Goal: Task Accomplishment & Management: Manage account settings

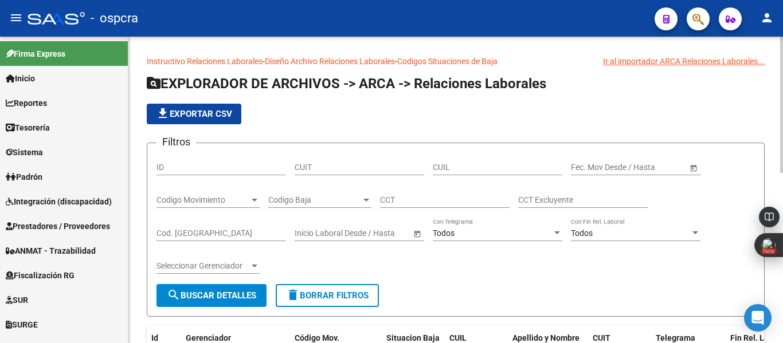
click at [352, 205] on div "Codigo Baja Codigo Baja" at bounding box center [319, 196] width 103 height 23
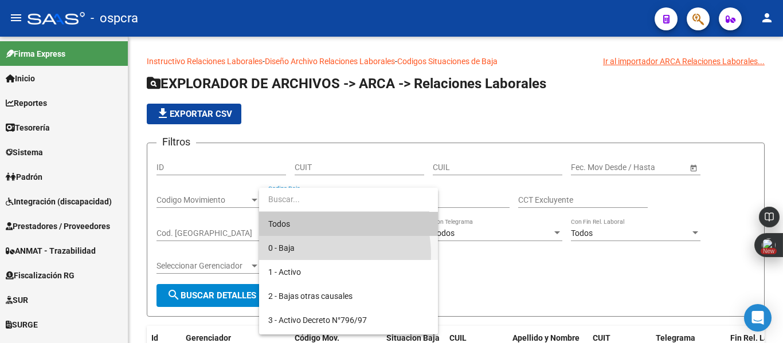
click at [318, 254] on span "0 - Baja" at bounding box center [348, 248] width 160 height 24
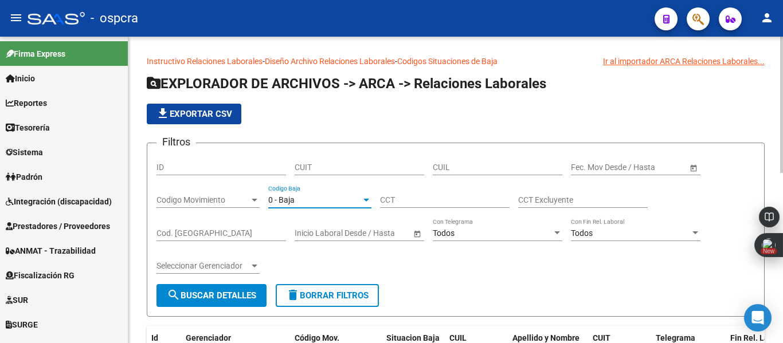
click at [692, 170] on span "Open calendar" at bounding box center [694, 168] width 28 height 28
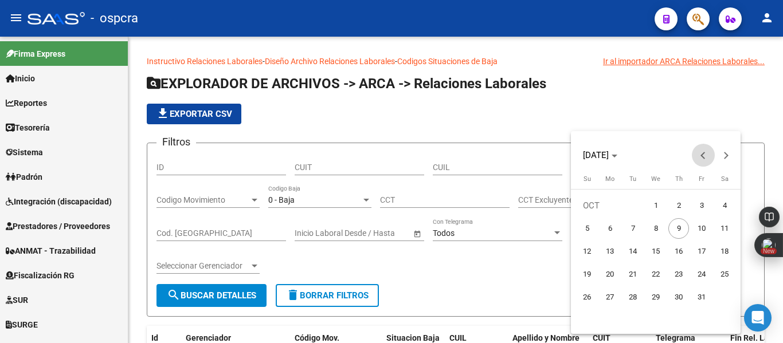
click at [700, 155] on button "Previous month" at bounding box center [703, 155] width 23 height 23
click at [700, 207] on span "1" at bounding box center [701, 205] width 21 height 21
type input "[DATE]"
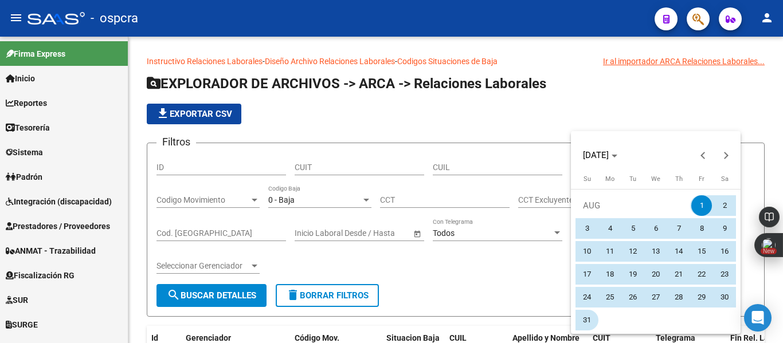
click at [585, 317] on span "31" at bounding box center [587, 320] width 21 height 21
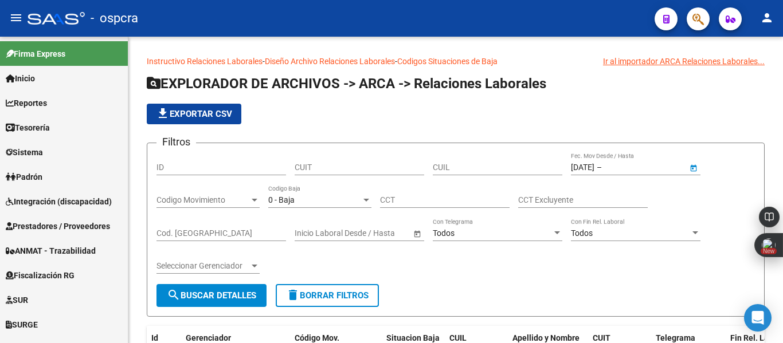
type input "[DATE]"
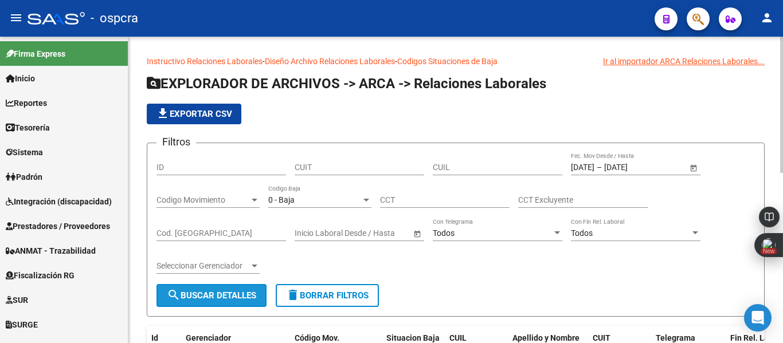
click at [242, 298] on span "search Buscar Detalles" at bounding box center [211, 296] width 89 height 10
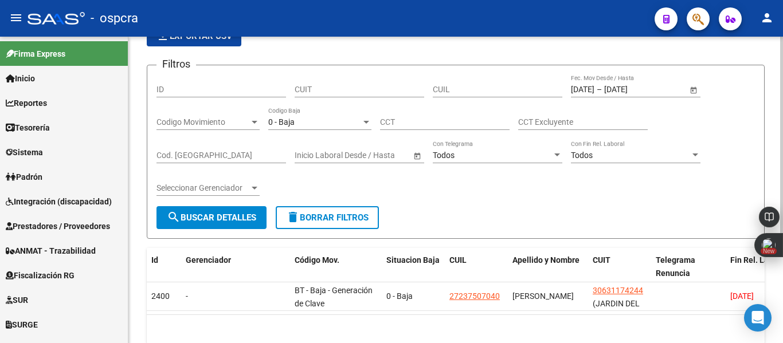
scroll to position [124, 0]
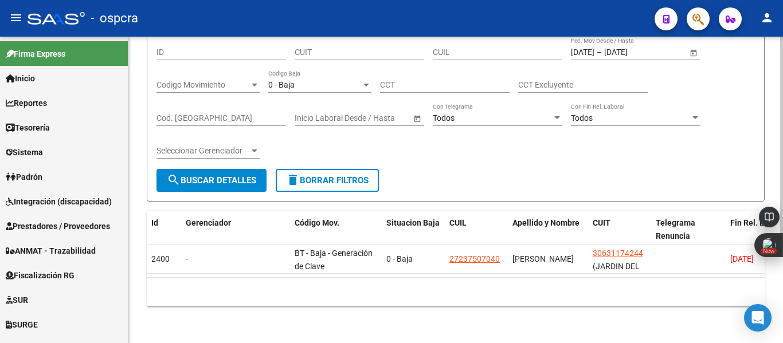
click at [782, 214] on body "menu - ospcra person Firma Express Inicio Calendario SSS Instructivos Contacto …" at bounding box center [391, 171] width 783 height 343
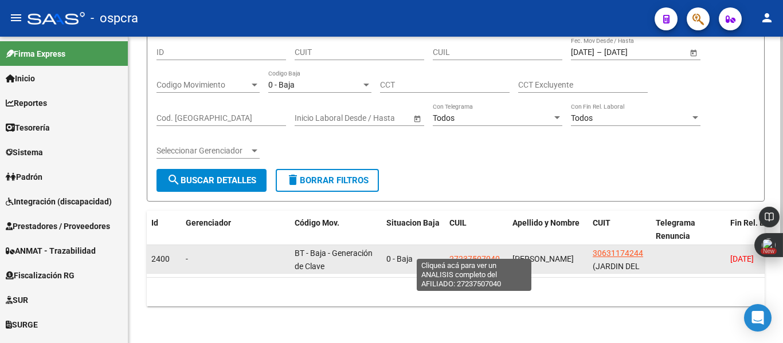
click at [482, 254] on span "27237507040" at bounding box center [474, 258] width 50 height 9
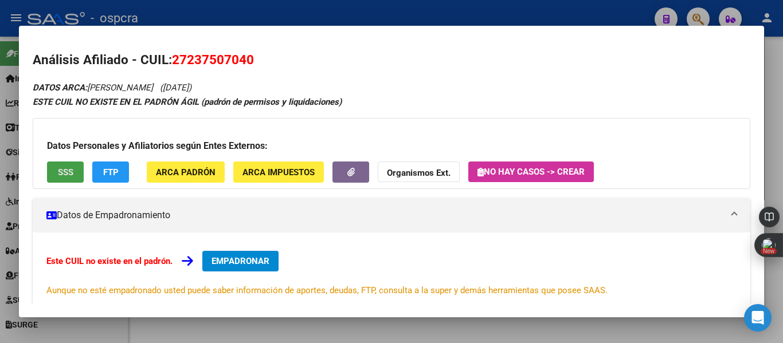
click at [59, 175] on span "SSS" at bounding box center [65, 172] width 15 height 10
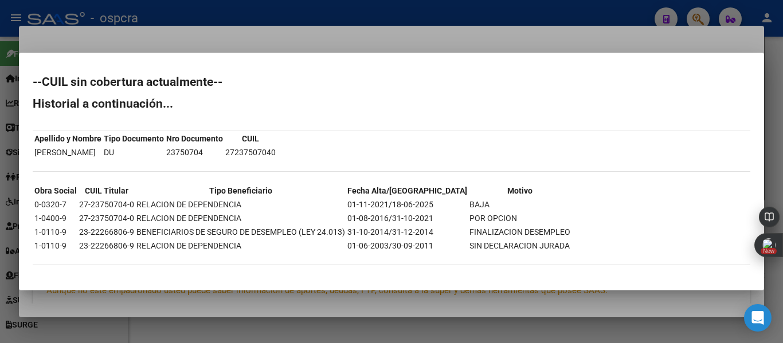
click at [0, 179] on div at bounding box center [391, 171] width 783 height 343
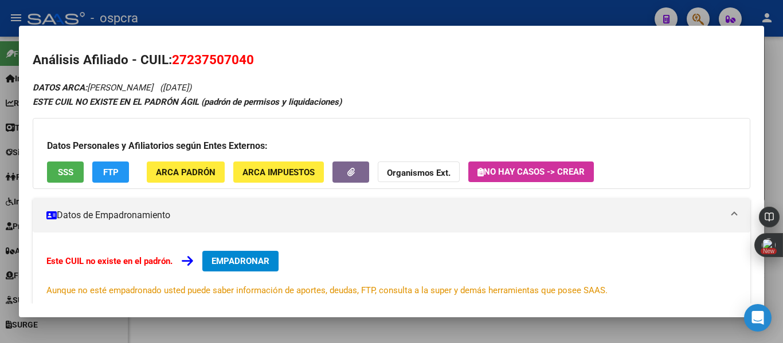
click at [0, 179] on div at bounding box center [391, 171] width 783 height 343
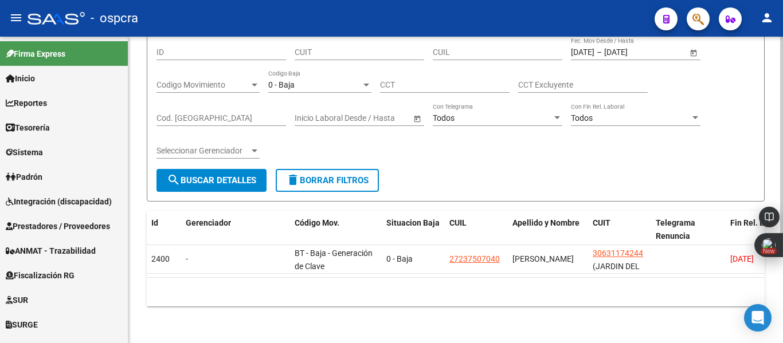
click at [774, 148] on div "Instructivo Relaciones Laborales - Diseño Archivo Relaciones Laborales - Codigo…" at bounding box center [455, 132] width 655 height 422
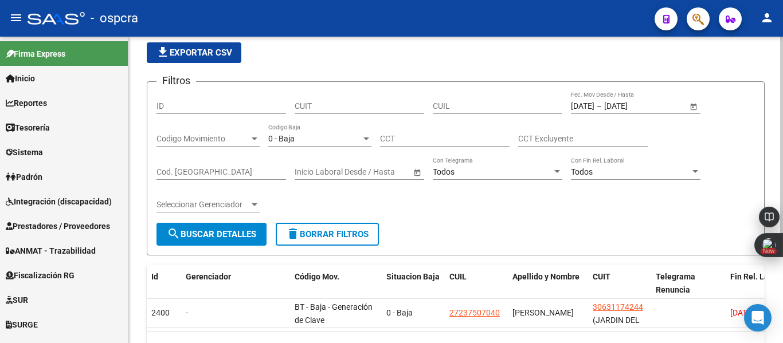
scroll to position [60, 0]
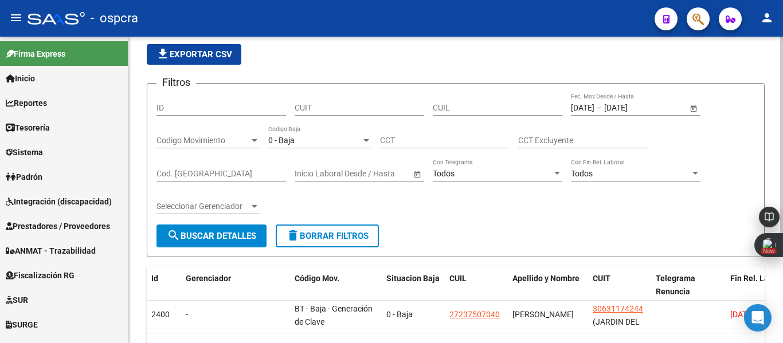
click at [782, 105] on div at bounding box center [781, 192] width 3 height 218
click at [370, 138] on div at bounding box center [366, 140] width 10 height 9
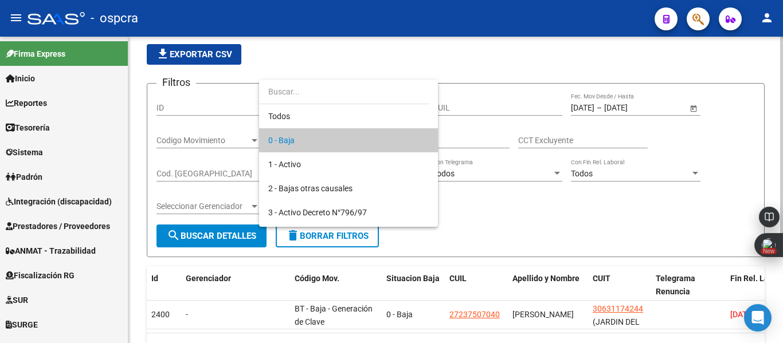
drag, startPoint x: 225, startPoint y: 156, endPoint x: 236, endPoint y: 142, distance: 18.5
click at [236, 142] on div at bounding box center [391, 171] width 783 height 343
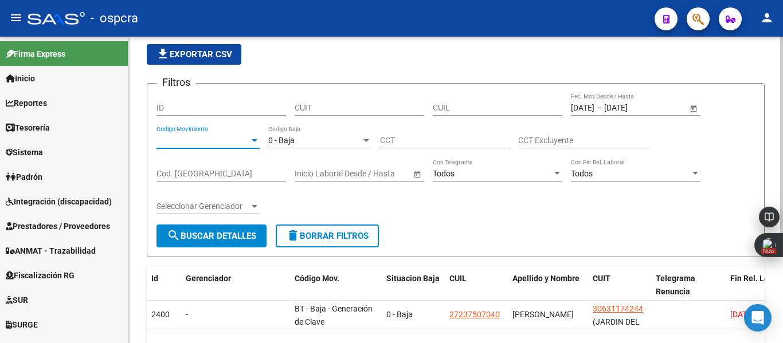
click at [236, 142] on span "Codigo Movimiento" at bounding box center [202, 141] width 93 height 10
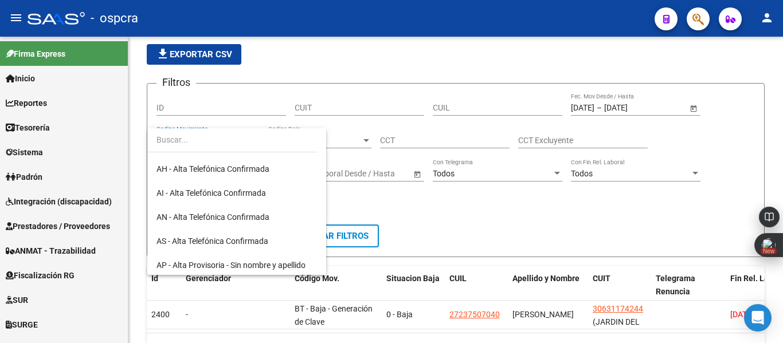
scroll to position [174, 0]
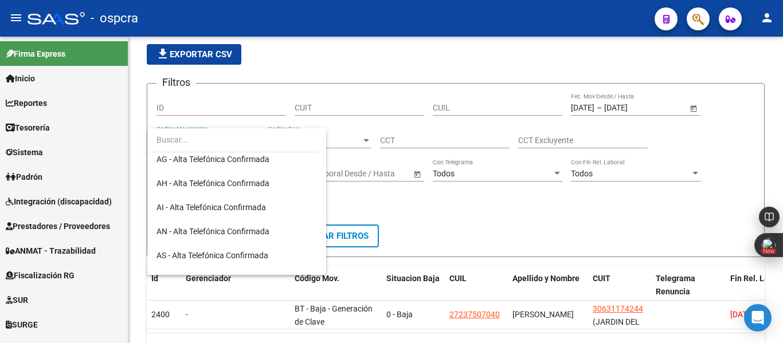
click at [476, 211] on div at bounding box center [391, 171] width 783 height 343
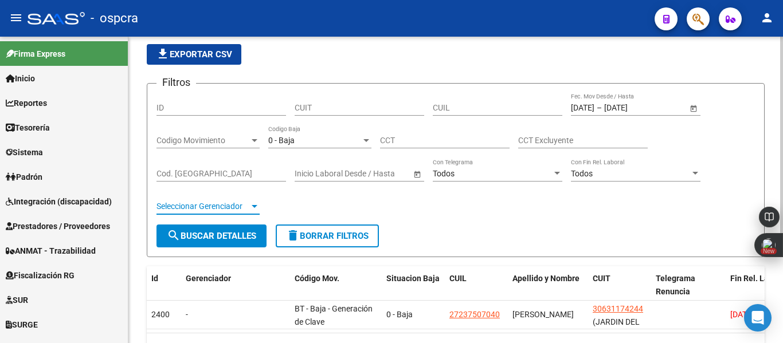
click at [248, 210] on span "Seleccionar Gerenciador" at bounding box center [202, 207] width 93 height 10
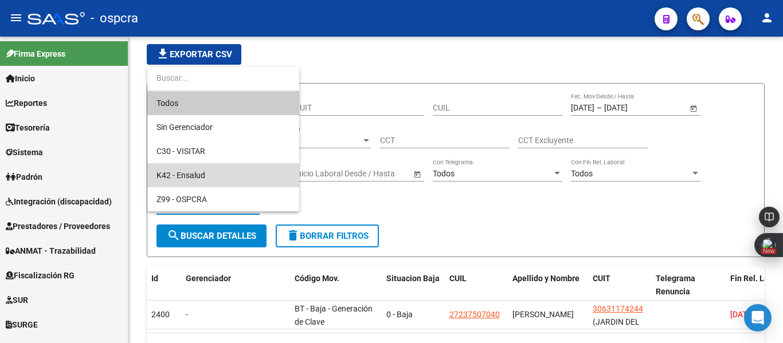
click at [233, 175] on span "K42 - Ensalud" at bounding box center [223, 175] width 134 height 24
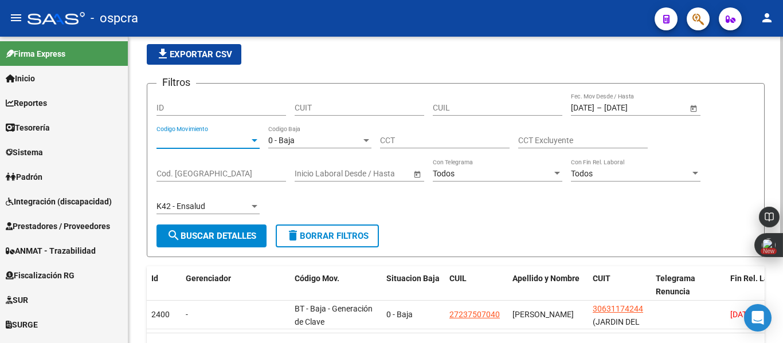
click at [252, 140] on div at bounding box center [255, 140] width 6 height 3
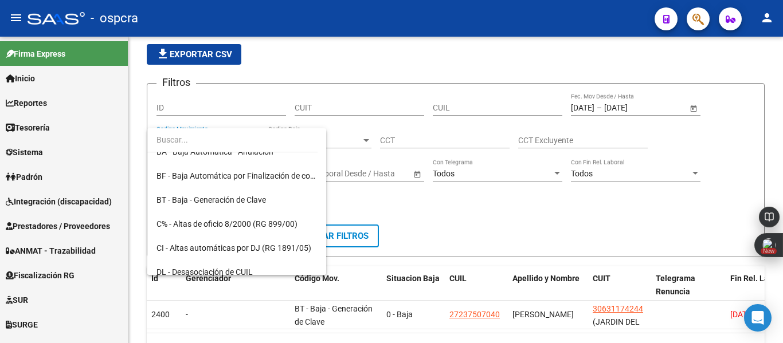
scroll to position [391, 0]
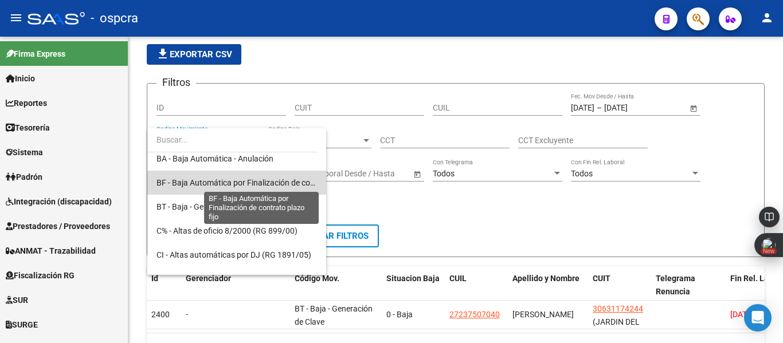
click at [271, 184] on span "BF - Baja Automática por Finalización de contrato plazo fijo" at bounding box center [261, 182] width 210 height 9
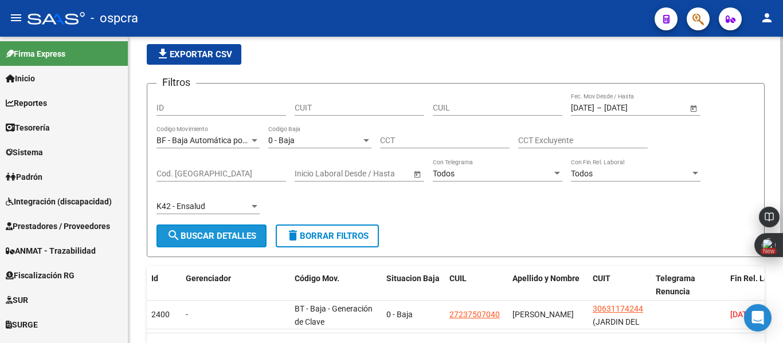
click at [233, 238] on span "search Buscar Detalles" at bounding box center [211, 236] width 89 height 10
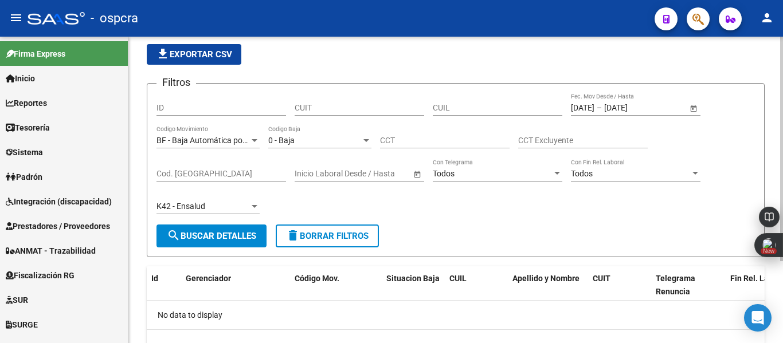
scroll to position [0, 0]
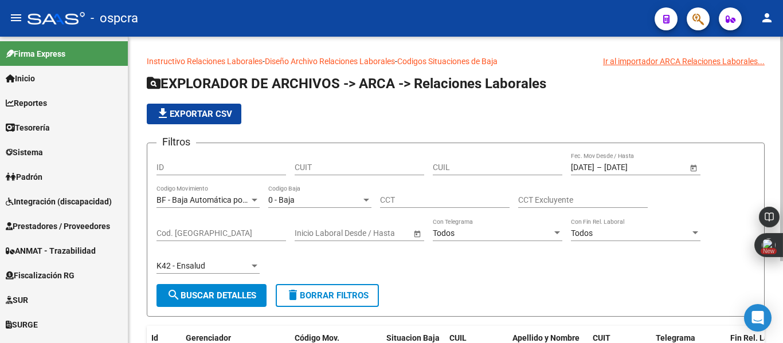
click at [782, 77] on div at bounding box center [781, 190] width 3 height 307
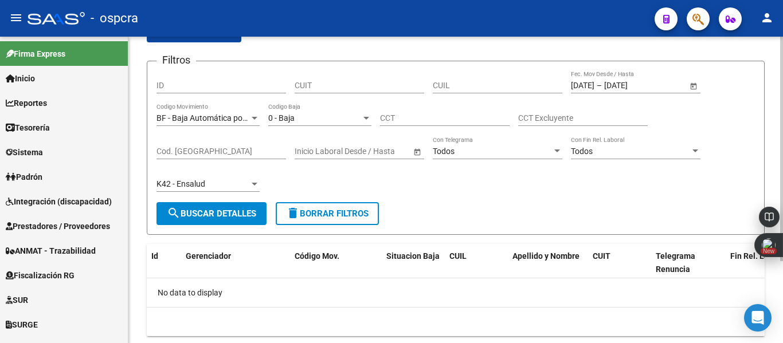
scroll to position [112, 0]
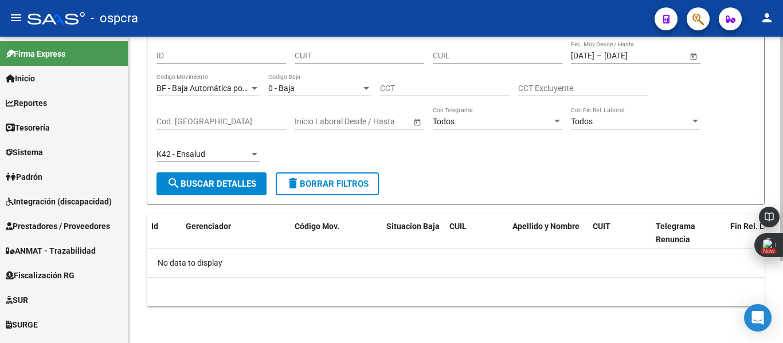
click at [778, 138] on div "Instructivo Relaciones Laborales - Diseño Archivo Relaciones Laborales - Codigo…" at bounding box center [456, 134] width 657 height 418
click at [135, 83] on mat-sidenav-container "Firma Express Inicio Calendario SSS Instructivos Contacto OS Reportes Ingresos …" at bounding box center [391, 190] width 783 height 307
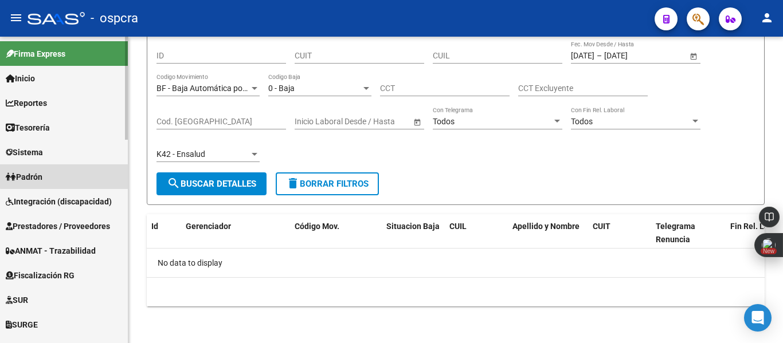
click at [69, 173] on link "Padrón" at bounding box center [64, 176] width 128 height 25
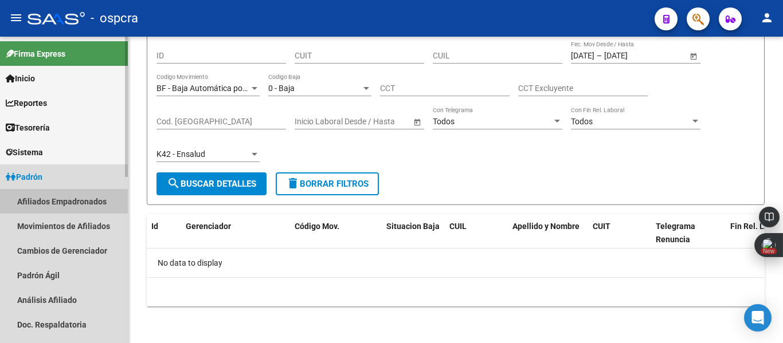
click at [72, 198] on link "Afiliados Empadronados" at bounding box center [64, 201] width 128 height 25
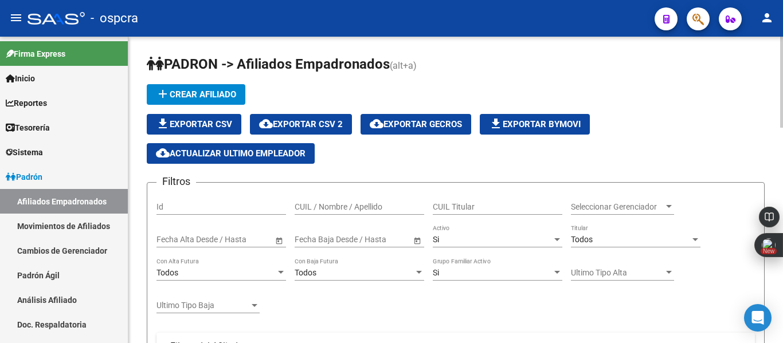
click at [278, 241] on span "Open calendar" at bounding box center [279, 240] width 28 height 28
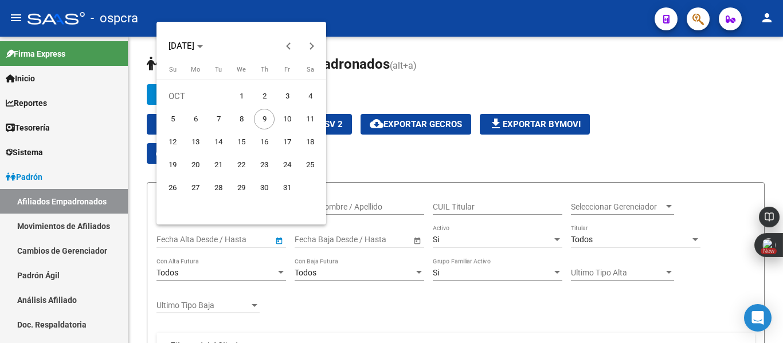
click at [366, 241] on div at bounding box center [391, 171] width 783 height 343
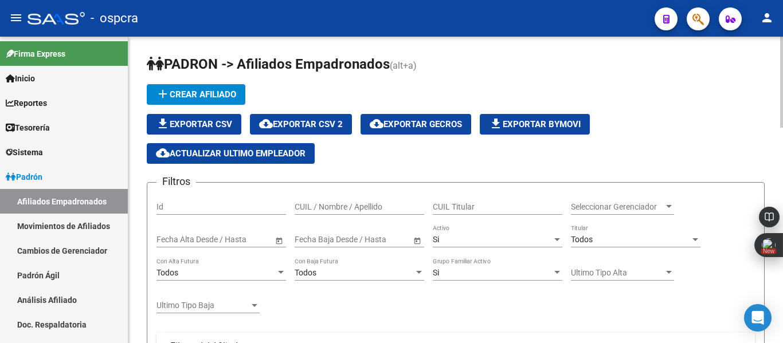
click at [279, 243] on span "Open calendar" at bounding box center [279, 240] width 28 height 28
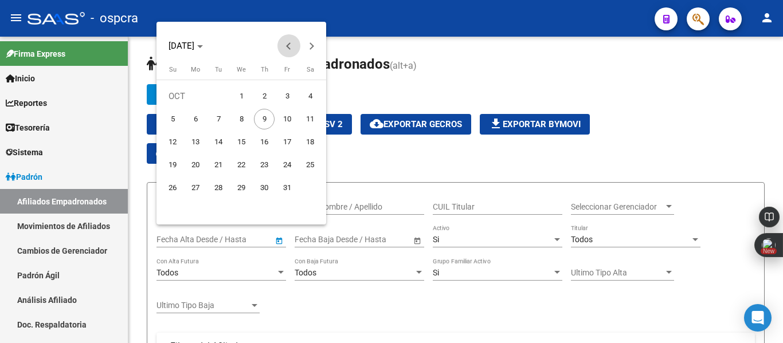
click at [288, 42] on span "Previous month" at bounding box center [288, 45] width 23 height 23
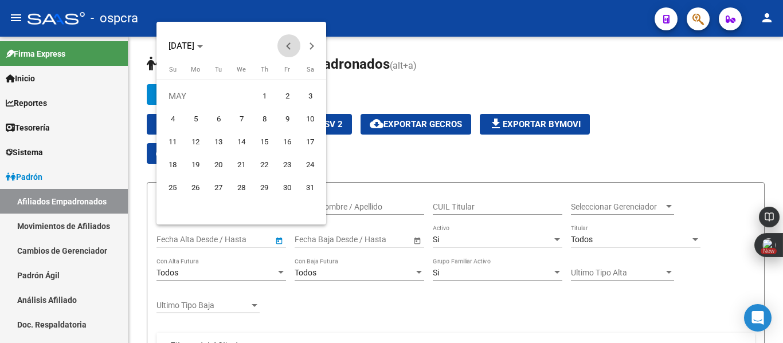
click at [288, 42] on span "Previous month" at bounding box center [288, 45] width 23 height 23
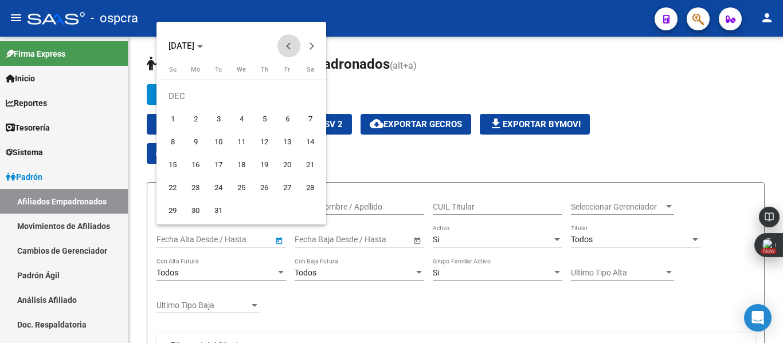
click at [288, 42] on span "Previous month" at bounding box center [288, 45] width 23 height 23
click at [308, 48] on span "Next month" at bounding box center [311, 45] width 23 height 23
click at [228, 101] on td "JAN" at bounding box center [195, 96] width 69 height 23
click at [236, 100] on span "1" at bounding box center [241, 96] width 21 height 21
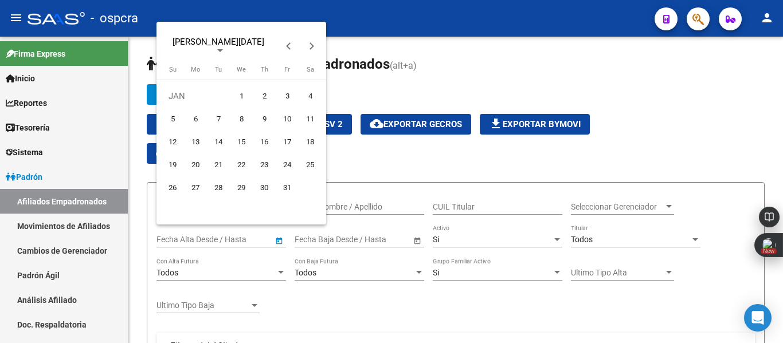
type input "[DATE]"
click at [379, 205] on div at bounding box center [391, 171] width 783 height 343
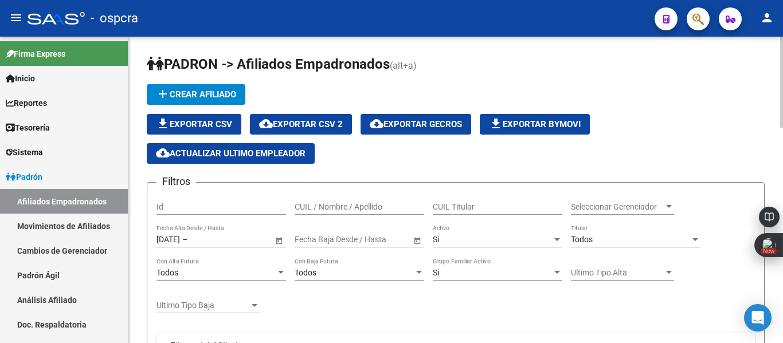
click at [417, 240] on span "Open calendar" at bounding box center [418, 240] width 28 height 28
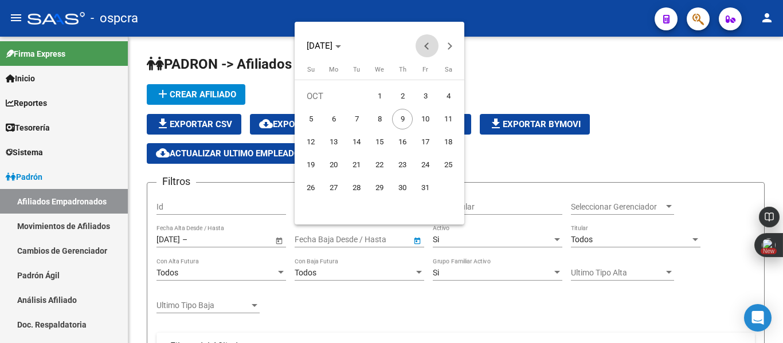
click at [422, 53] on span "Previous month" at bounding box center [427, 45] width 23 height 23
click at [307, 210] on span "31" at bounding box center [310, 211] width 21 height 21
type input "[DATE]"
click at [647, 144] on div at bounding box center [391, 171] width 783 height 343
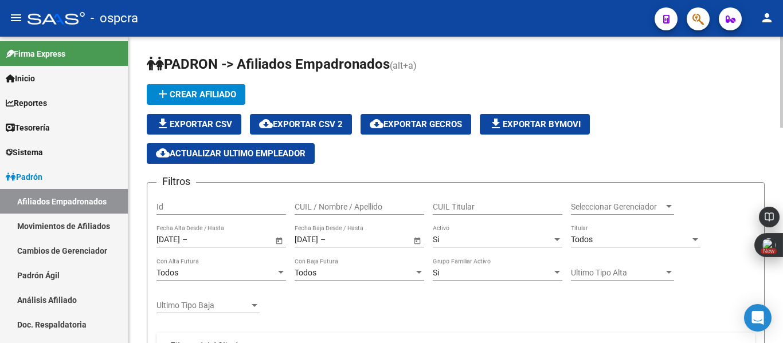
click at [653, 218] on div "Seleccionar Gerenciador Seleccionar Gerenciador" at bounding box center [622, 208] width 103 height 33
click at [654, 215] on div "Seleccionar Gerenciador Seleccionar Gerenciador" at bounding box center [622, 208] width 103 height 33
click at [655, 213] on div "Seleccionar Gerenciador Seleccionar Gerenciador" at bounding box center [622, 203] width 103 height 23
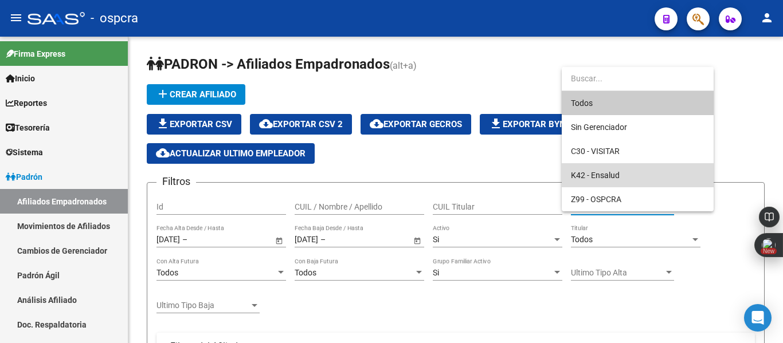
click at [630, 176] on span "K42 - Ensalud" at bounding box center [638, 175] width 134 height 24
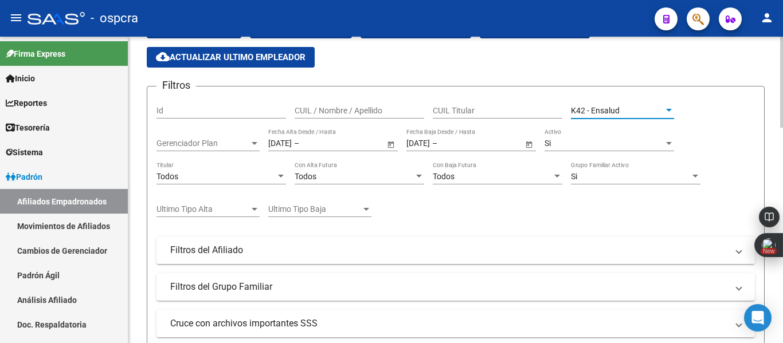
scroll to position [106, 0]
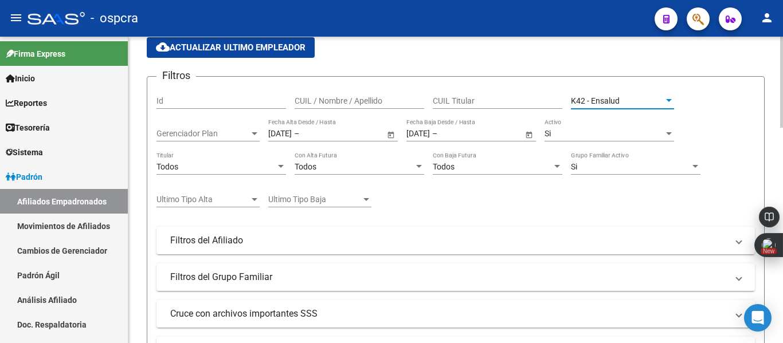
click at [782, 134] on div at bounding box center [781, 114] width 3 height 91
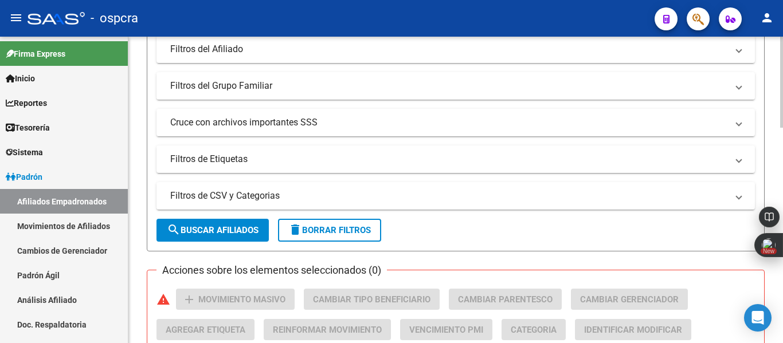
scroll to position [353, 0]
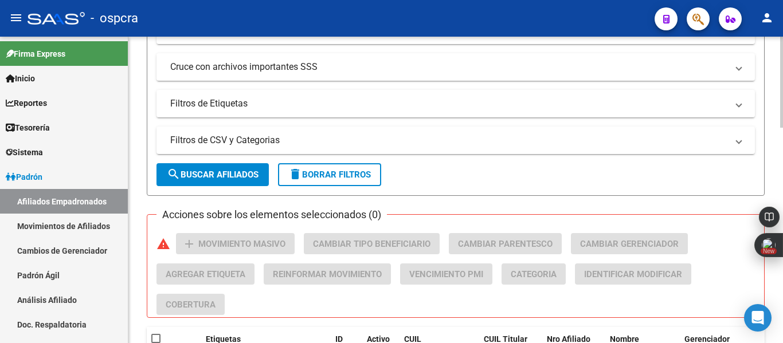
click at [782, 206] on body "menu - ospcra person Firma Express Inicio Calendario SSS Instructivos Contacto …" at bounding box center [391, 171] width 783 height 343
click at [240, 179] on span "search Buscar Afiliados" at bounding box center [213, 175] width 92 height 10
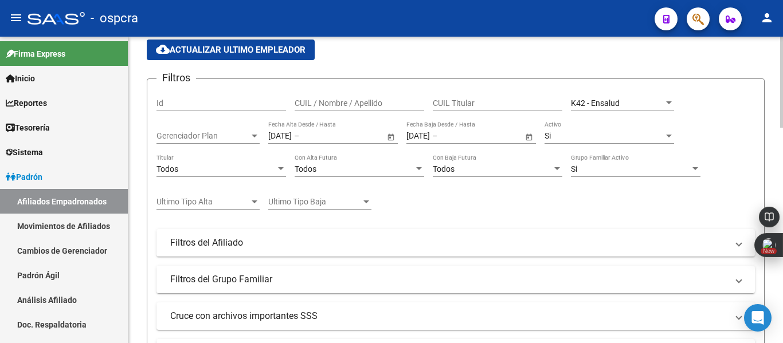
scroll to position [92, 0]
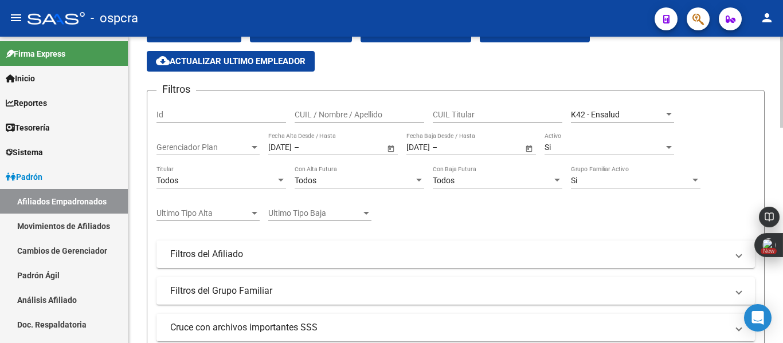
click at [782, 67] on div at bounding box center [781, 109] width 3 height 91
click at [391, 149] on span "Open calendar" at bounding box center [391, 148] width 28 height 28
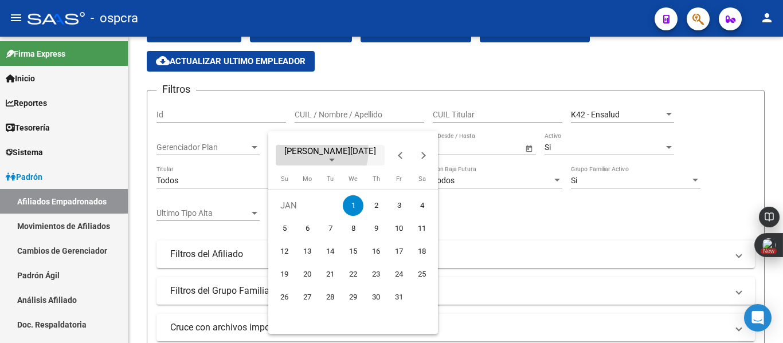
click at [321, 151] on span "[PERSON_NAME][DATE]" at bounding box center [330, 155] width 100 height 16
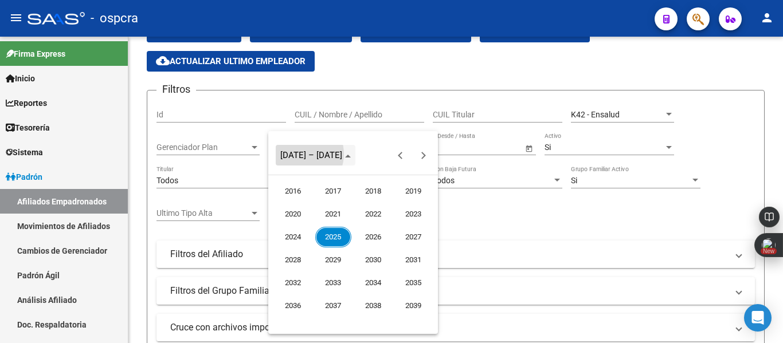
click at [301, 154] on span "[DATE] – [DATE]" at bounding box center [311, 155] width 62 height 10
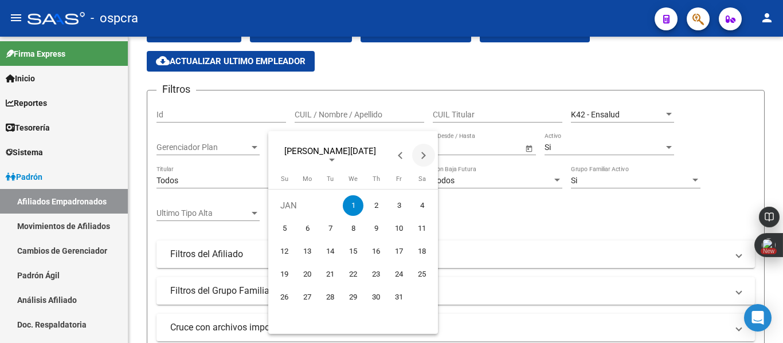
click at [429, 162] on span "Next month" at bounding box center [423, 155] width 23 height 23
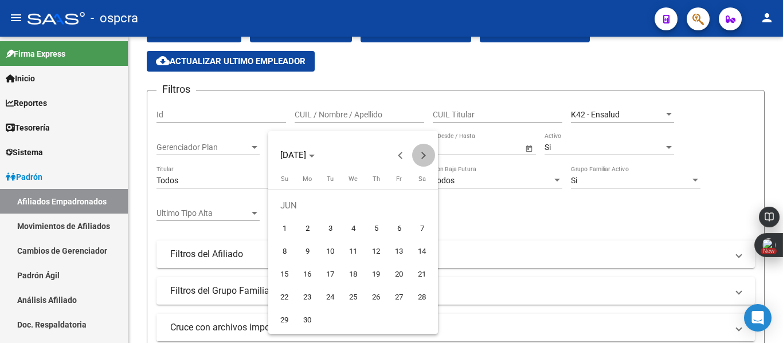
click at [429, 162] on span "Next month" at bounding box center [423, 155] width 23 height 23
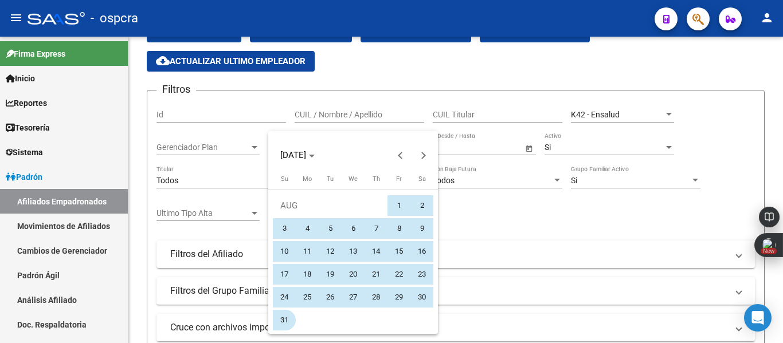
click at [283, 314] on span "31" at bounding box center [284, 320] width 21 height 21
type input "[DATE]"
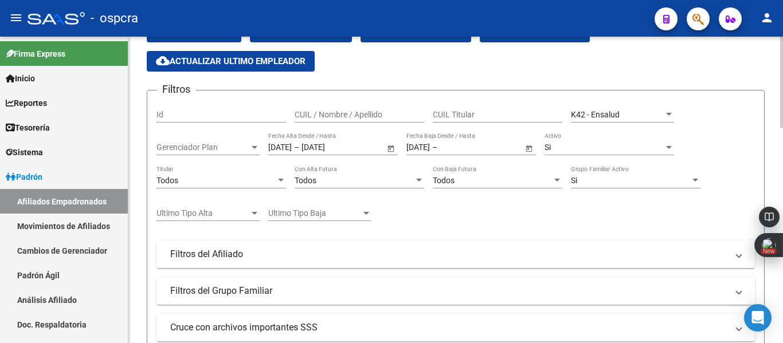
click at [528, 148] on span "Open calendar" at bounding box center [529, 148] width 28 height 28
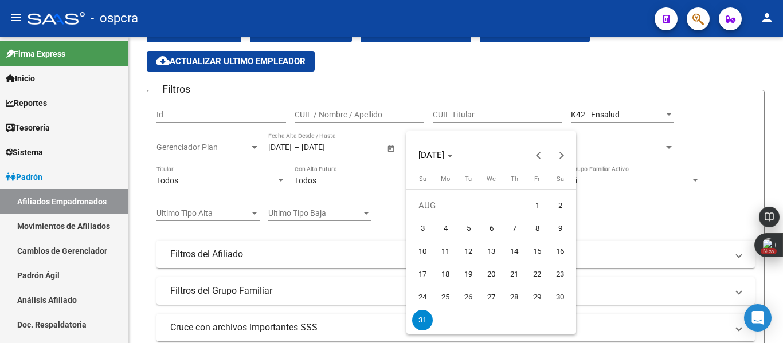
click at [424, 325] on span "31" at bounding box center [422, 320] width 21 height 21
type input "[DATE]"
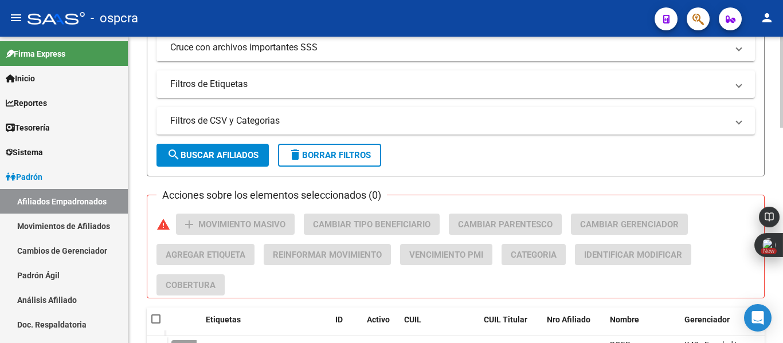
scroll to position [382, 0]
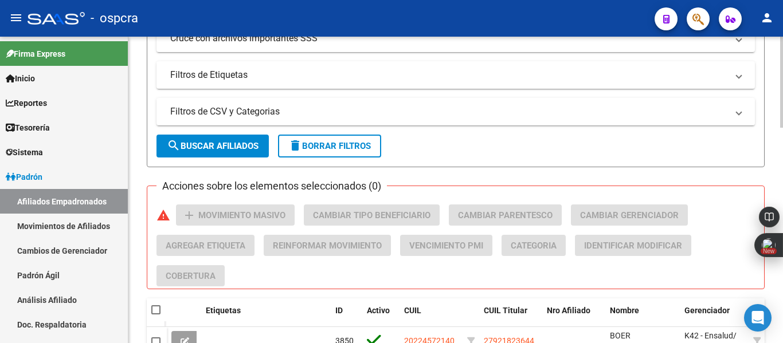
click at [782, 194] on div at bounding box center [781, 196] width 3 height 91
click at [225, 141] on span "search Buscar Afiliados" at bounding box center [213, 146] width 92 height 10
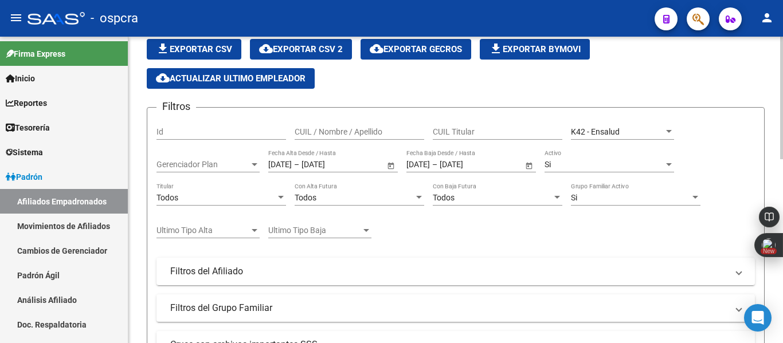
click at [782, 183] on div at bounding box center [781, 190] width 3 height 307
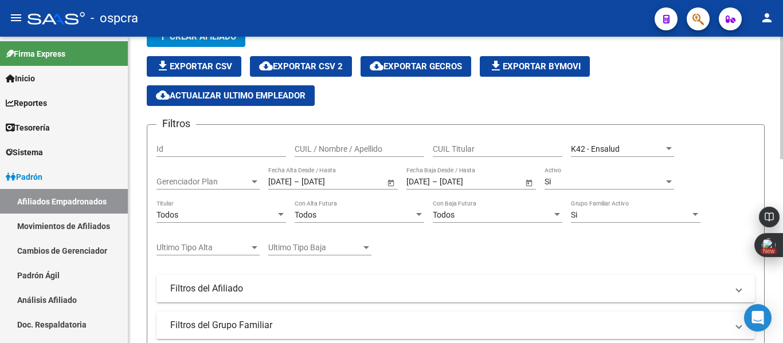
scroll to position [0, 0]
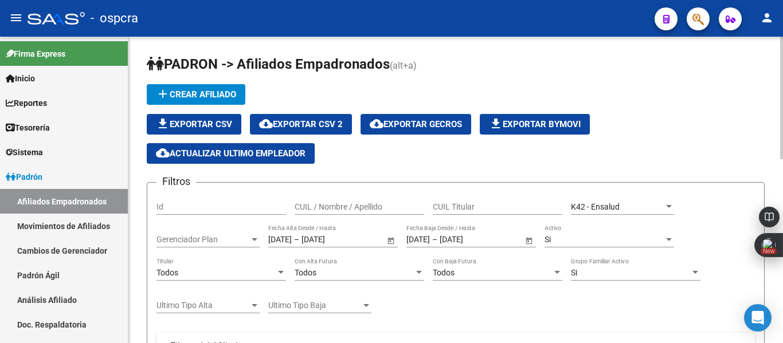
click at [782, 117] on div at bounding box center [781, 98] width 3 height 123
click at [386, 240] on span "Open calendar" at bounding box center [391, 240] width 28 height 28
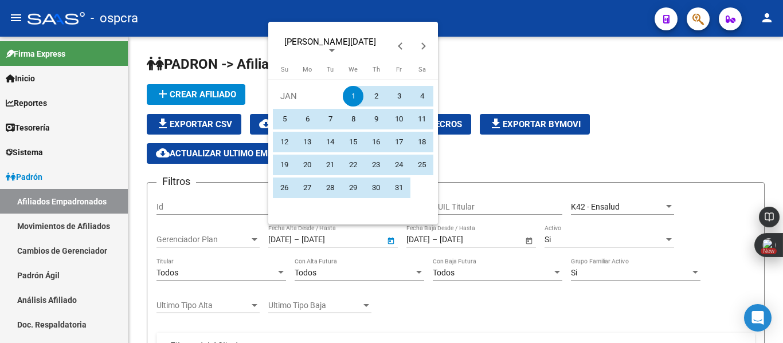
click at [502, 215] on div at bounding box center [391, 171] width 783 height 343
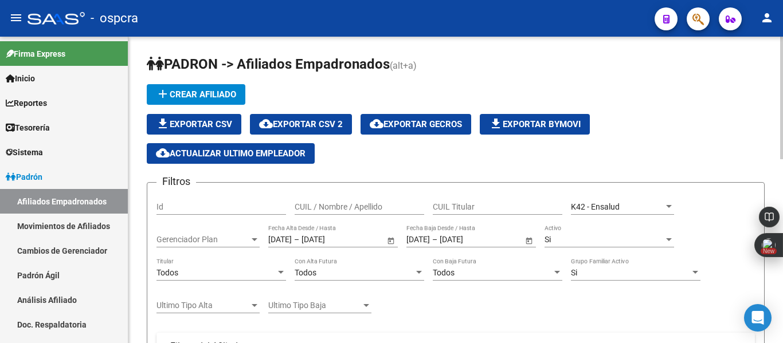
click at [530, 239] on span "Open calendar" at bounding box center [529, 240] width 28 height 28
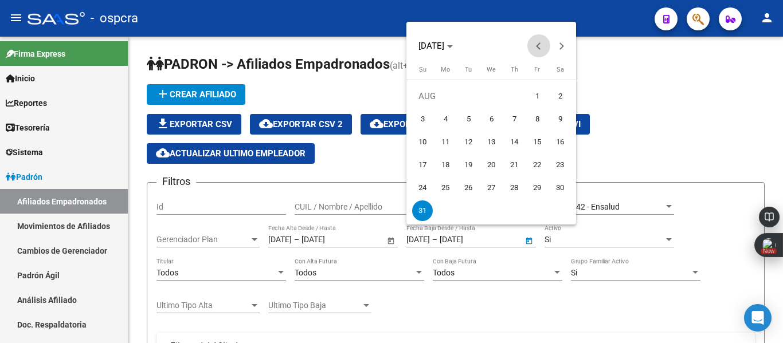
click at [538, 45] on button "Previous month" at bounding box center [538, 45] width 23 height 23
click at [465, 121] on span "1" at bounding box center [468, 119] width 21 height 21
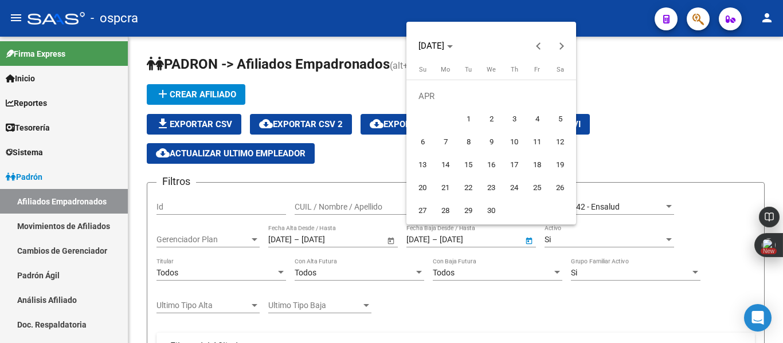
type input "[DATE]"
click at [522, 248] on div at bounding box center [391, 171] width 783 height 343
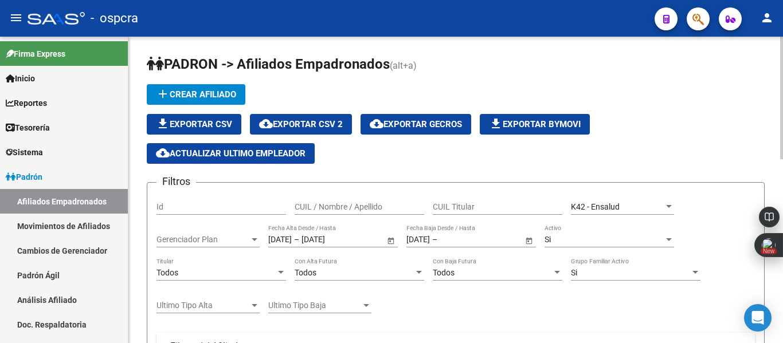
click at [529, 239] on span "Open calendar" at bounding box center [529, 240] width 28 height 28
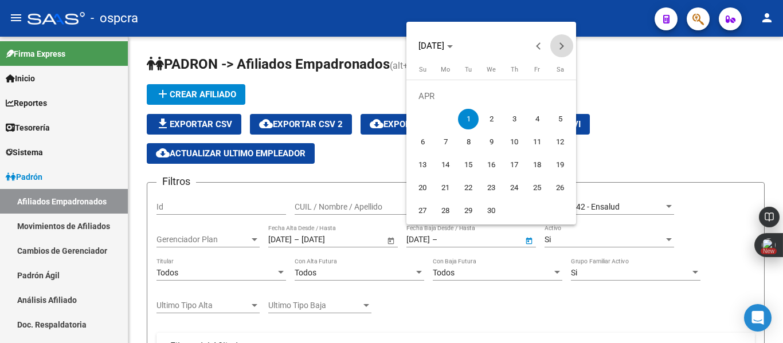
click at [562, 51] on span "Next month" at bounding box center [561, 45] width 23 height 23
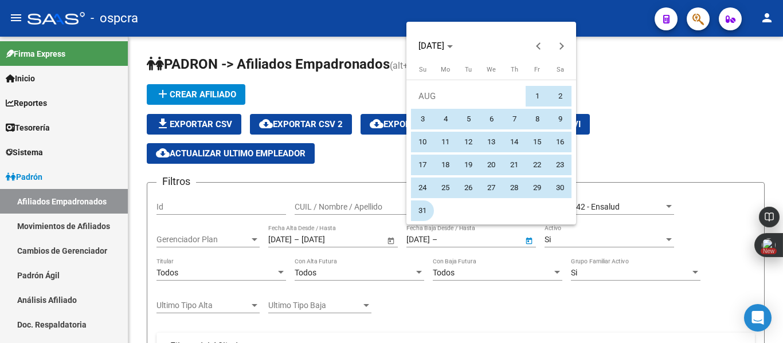
click at [423, 206] on span "31" at bounding box center [422, 211] width 21 height 21
type input "[DATE]"
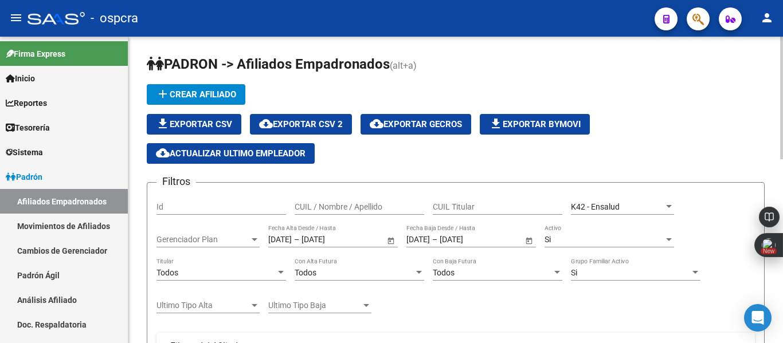
scroll to position [307, 0]
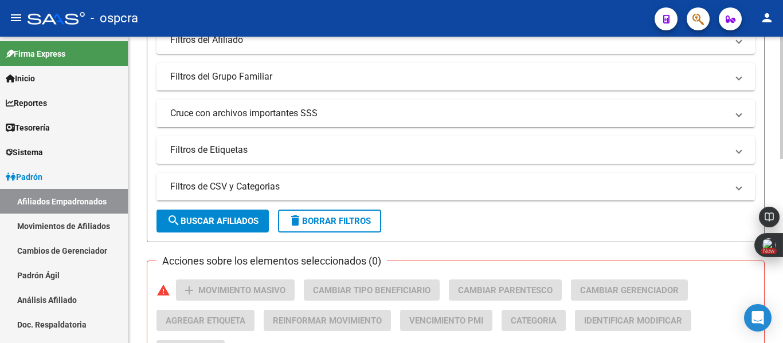
click at [782, 315] on div at bounding box center [781, 190] width 3 height 307
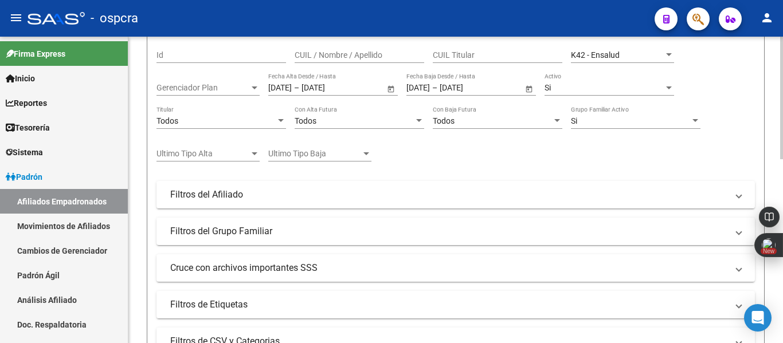
scroll to position [147, 0]
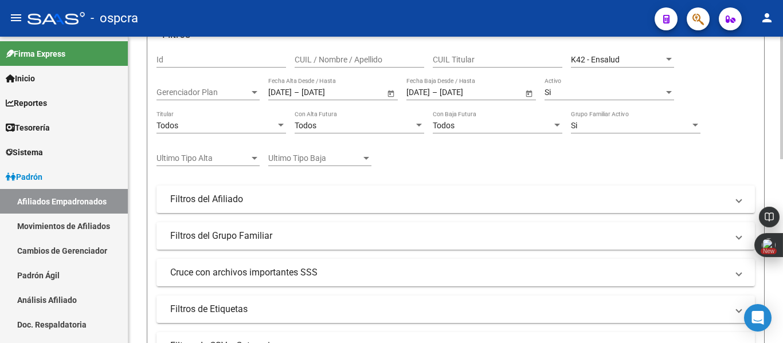
click at [782, 113] on div at bounding box center [781, 157] width 3 height 123
click at [653, 95] on div "Si" at bounding box center [603, 93] width 119 height 10
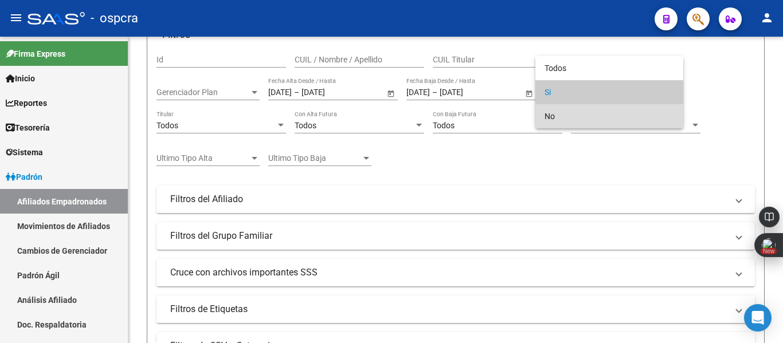
click at [605, 116] on span "No" at bounding box center [609, 116] width 130 height 24
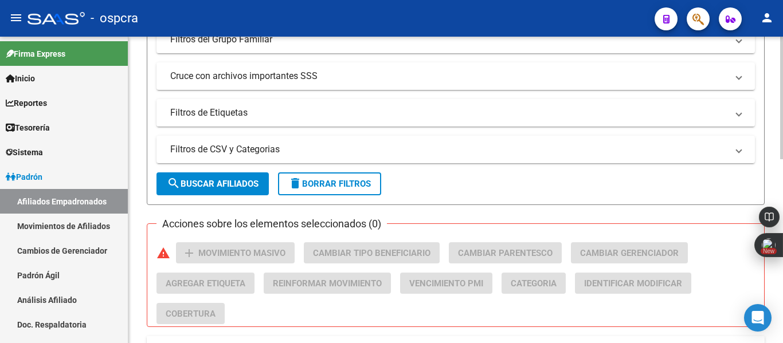
scroll to position [374, 0]
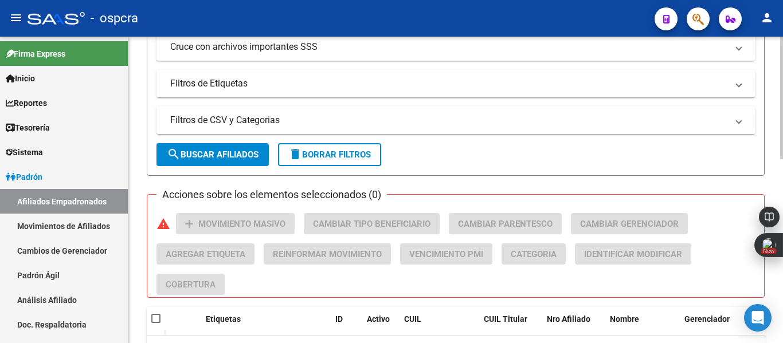
click at [782, 242] on body "menu - ospcra person Firma Express Inicio Calendario SSS Instructivos Contacto …" at bounding box center [391, 171] width 783 height 343
click at [244, 159] on button "search Buscar Afiliados" at bounding box center [212, 154] width 112 height 23
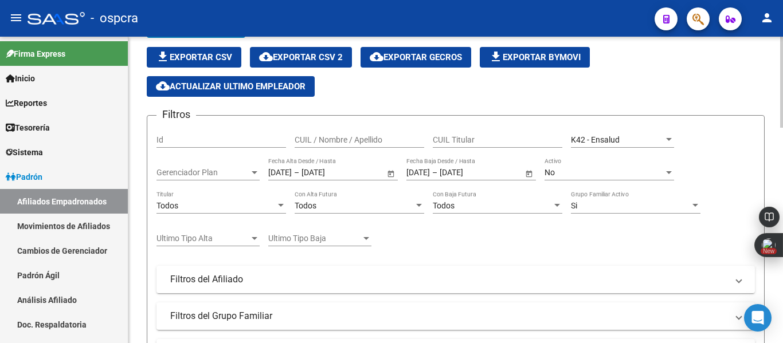
click at [782, 171] on div at bounding box center [781, 190] width 3 height 307
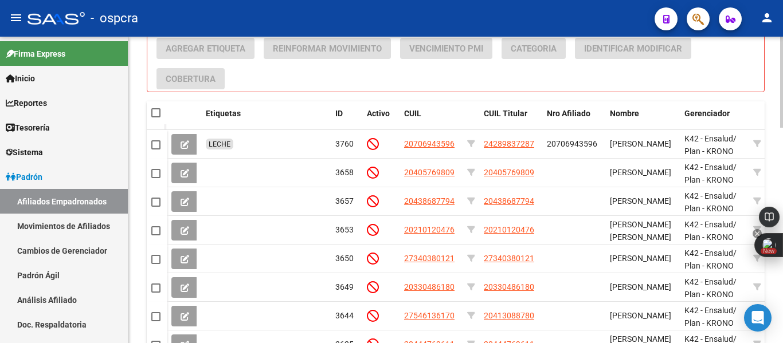
scroll to position [571, 0]
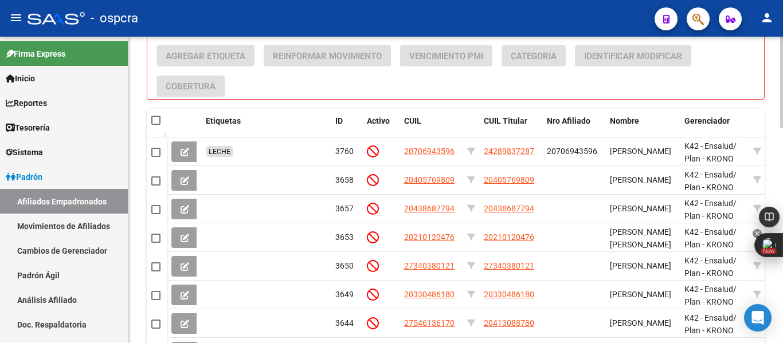
click at [782, 245] on body "menu - ospcra person Firma Express Inicio Calendario SSS Instructivos Contacto …" at bounding box center [391, 171] width 783 height 343
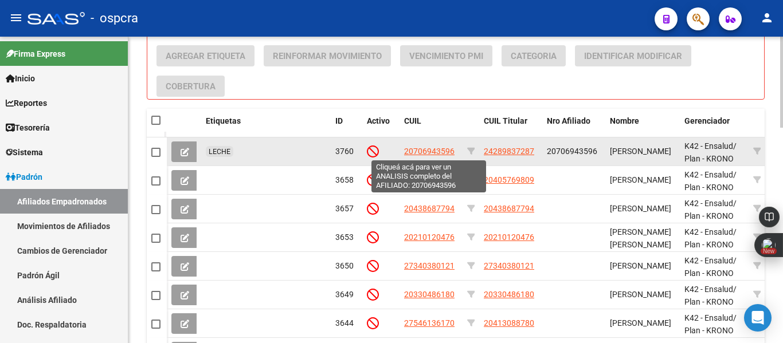
click at [432, 152] on span "20706943596" at bounding box center [429, 151] width 50 height 9
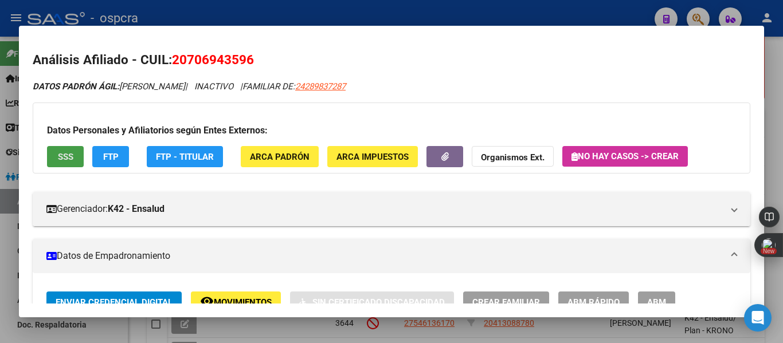
click at [73, 152] on span "SSS" at bounding box center [65, 157] width 15 height 10
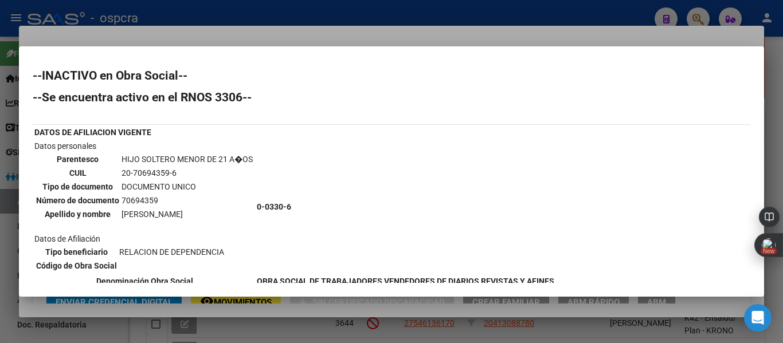
click at [0, 146] on div at bounding box center [391, 171] width 783 height 343
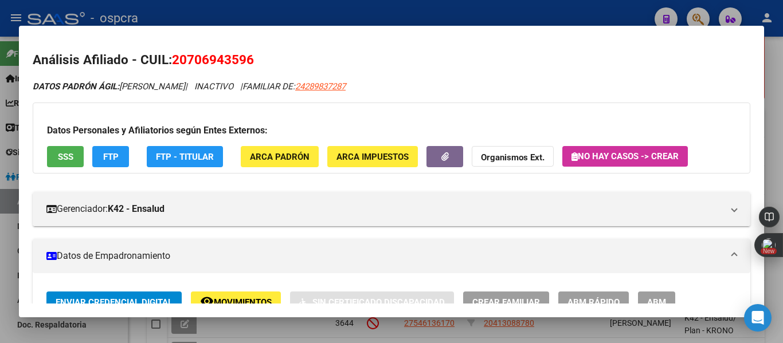
click at [0, 146] on div at bounding box center [391, 171] width 783 height 343
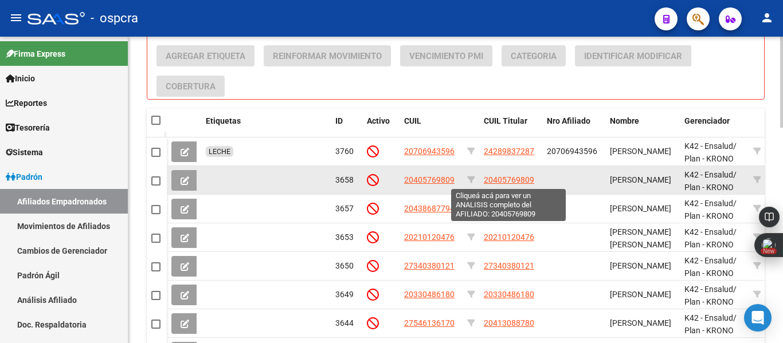
click at [505, 180] on span "20405769809" at bounding box center [509, 179] width 50 height 9
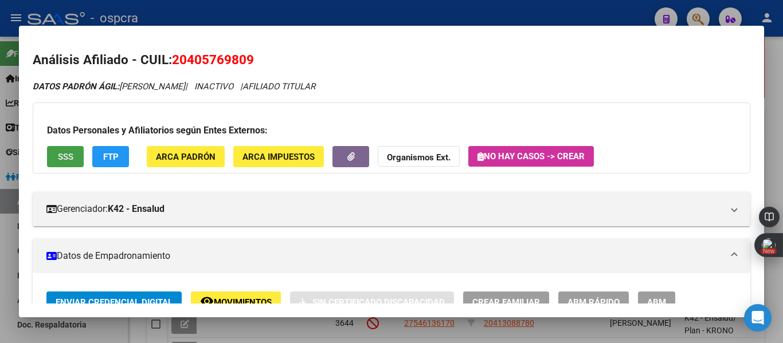
click at [60, 157] on span "SSS" at bounding box center [65, 157] width 15 height 10
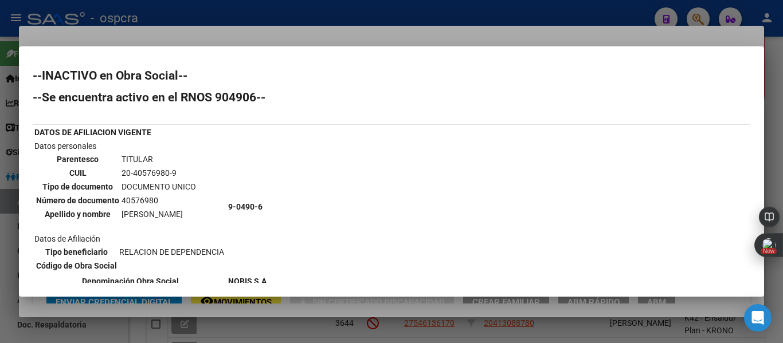
click at [0, 142] on div at bounding box center [391, 171] width 783 height 343
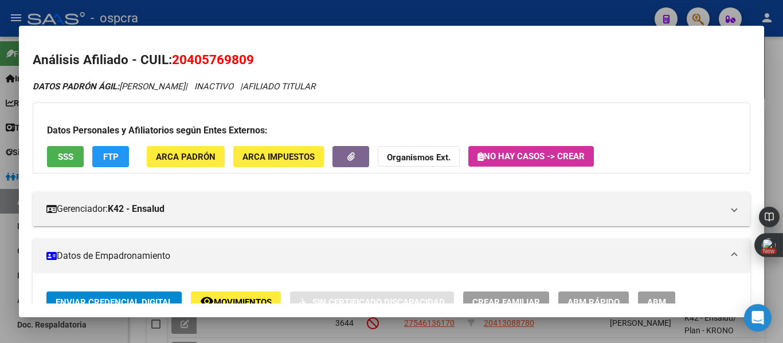
click at [606, 11] on div at bounding box center [391, 171] width 783 height 343
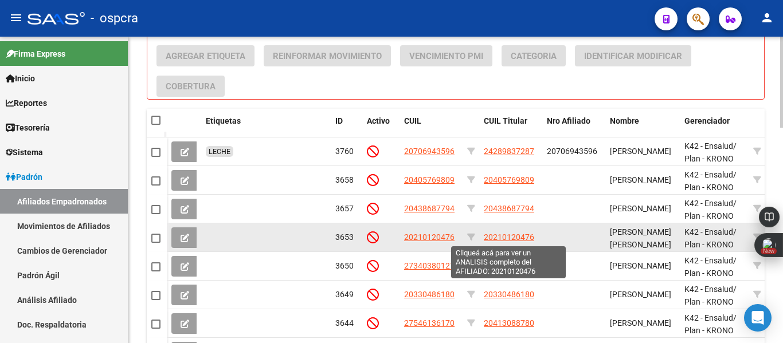
click at [506, 236] on span "20210120476" at bounding box center [509, 237] width 50 height 9
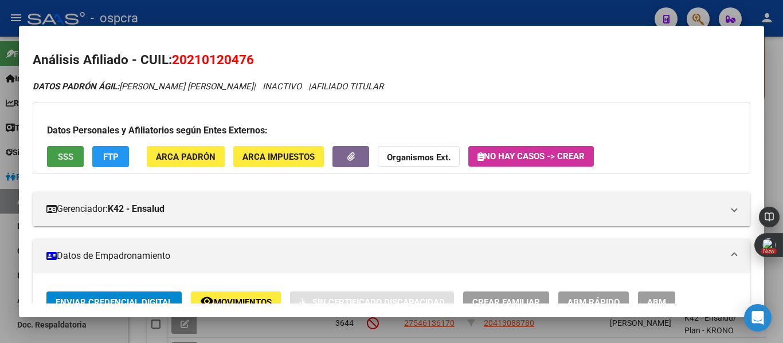
click at [50, 146] on button "SSS" at bounding box center [65, 156] width 37 height 21
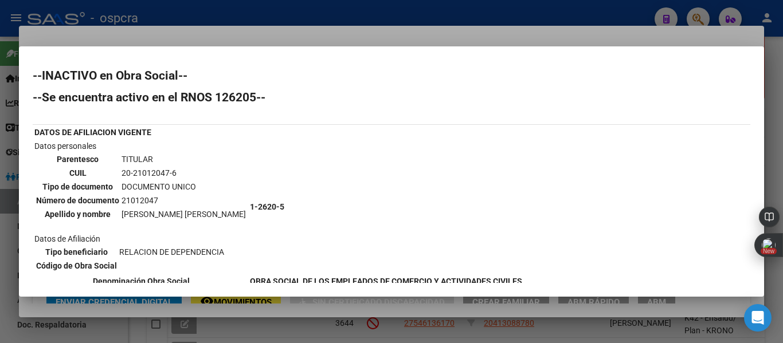
click at [0, 68] on div at bounding box center [391, 171] width 783 height 343
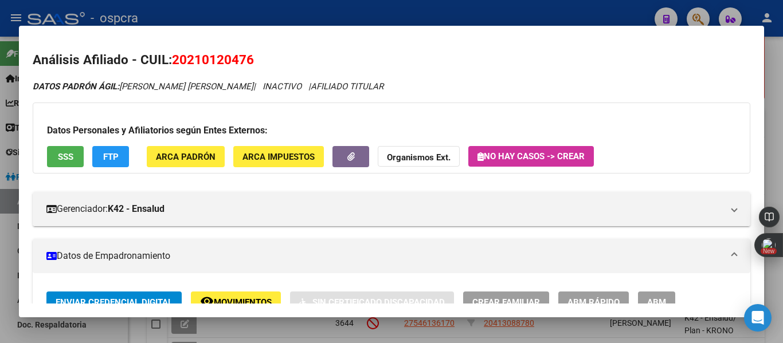
click at [0, 68] on div at bounding box center [391, 171] width 783 height 343
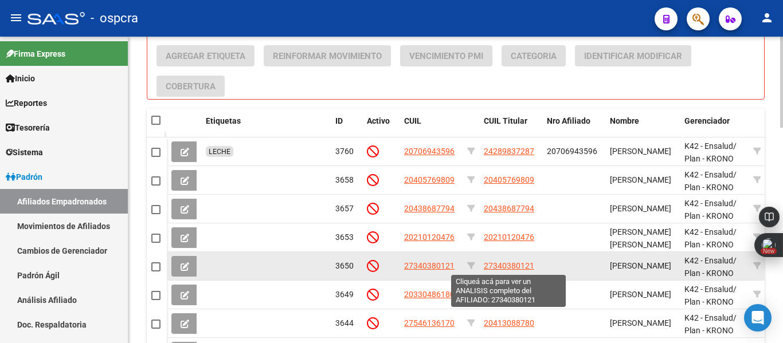
click at [501, 267] on span "27340380121" at bounding box center [509, 265] width 50 height 9
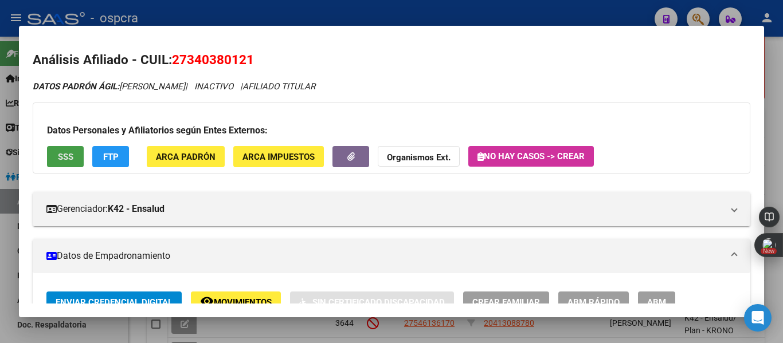
click at [69, 153] on span "SSS" at bounding box center [65, 157] width 15 height 10
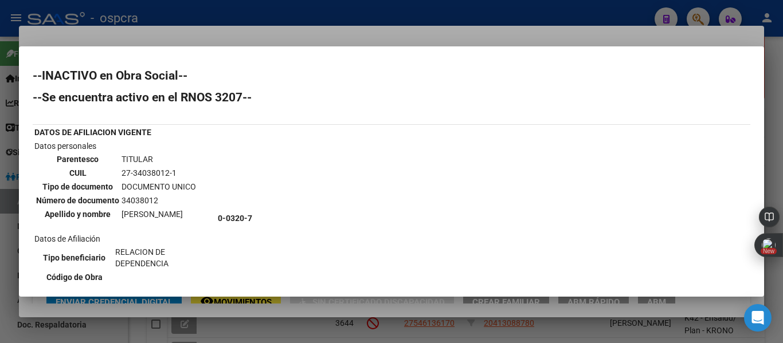
click at [0, 151] on div at bounding box center [391, 171] width 783 height 343
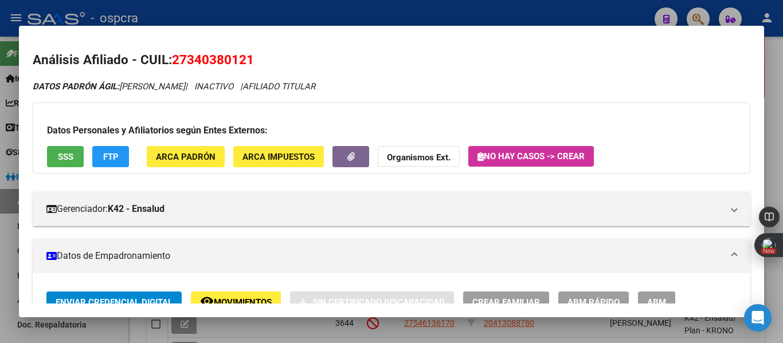
click at [0, 222] on div at bounding box center [391, 171] width 783 height 343
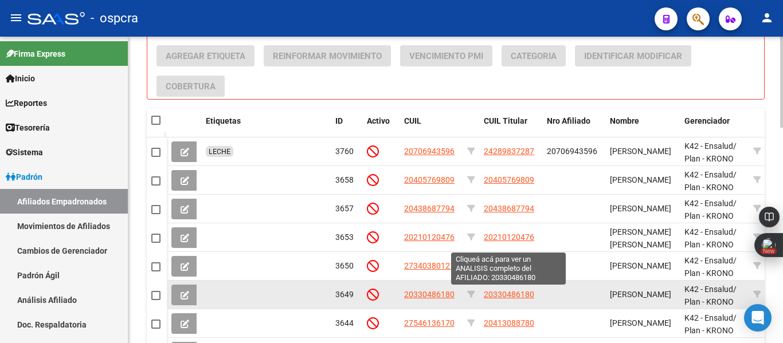
click at [511, 294] on span "20330486180" at bounding box center [509, 294] width 50 height 9
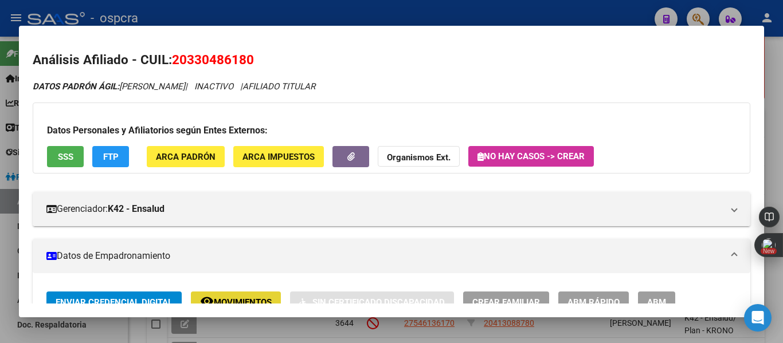
click at [258, 298] on span "Movimientos" at bounding box center [243, 302] width 58 height 10
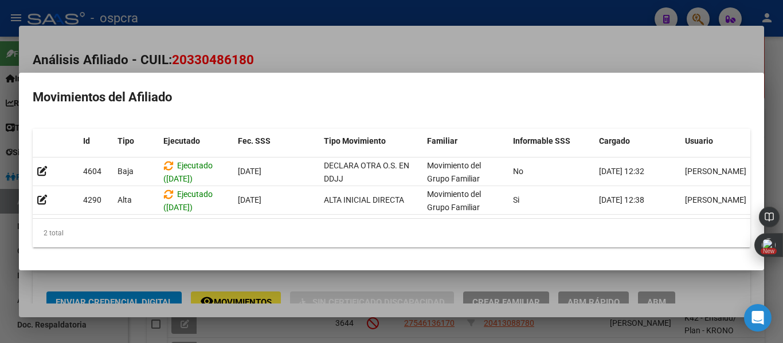
click at [347, 57] on div at bounding box center [391, 171] width 783 height 343
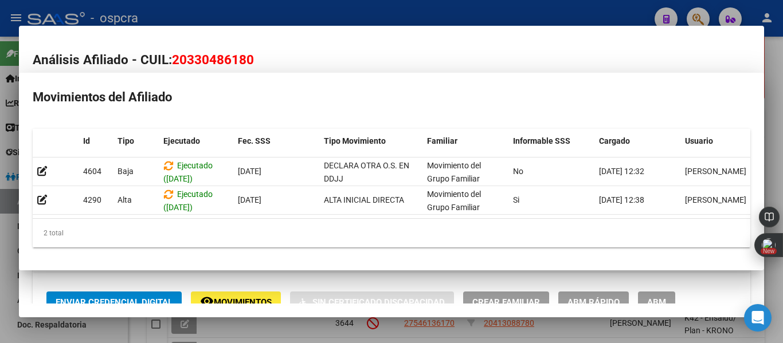
scroll to position [9, 0]
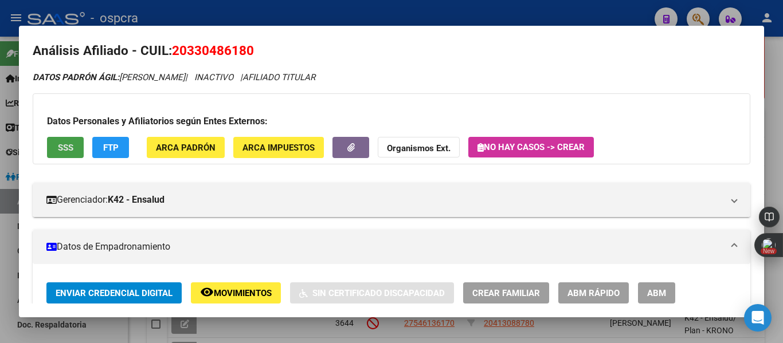
click at [56, 153] on button "SSS" at bounding box center [65, 147] width 37 height 21
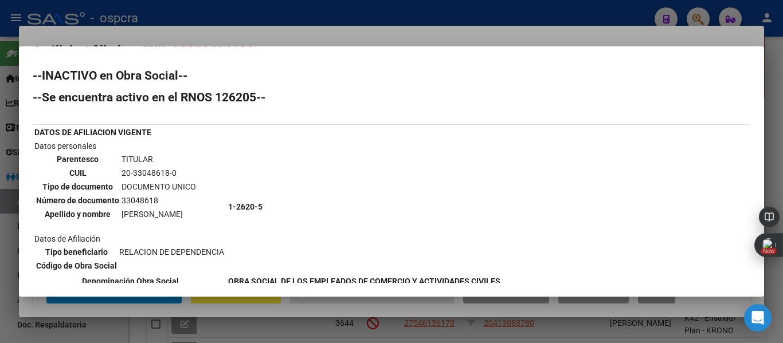
click at [0, 206] on div at bounding box center [391, 171] width 783 height 343
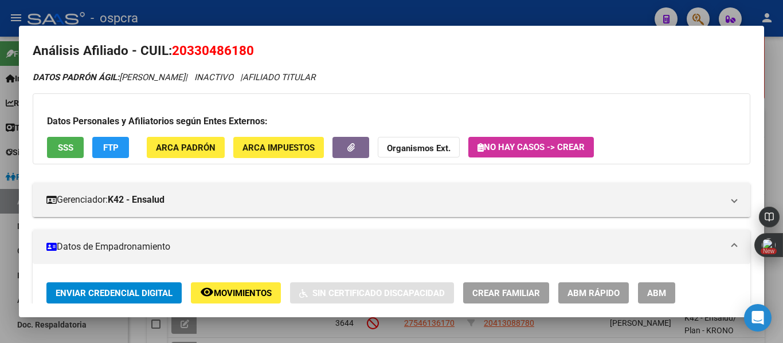
click at [0, 206] on div at bounding box center [391, 171] width 783 height 343
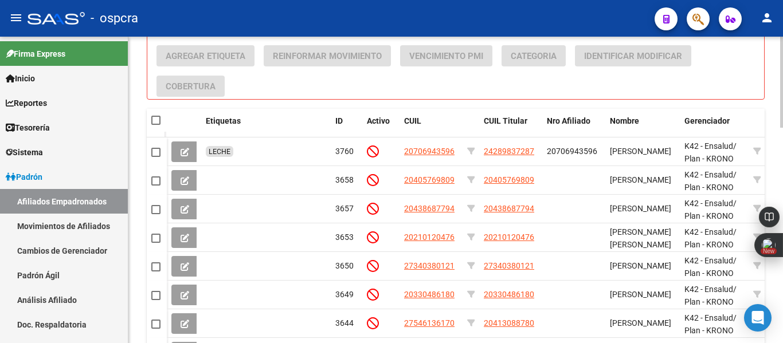
scroll to position [727, 0]
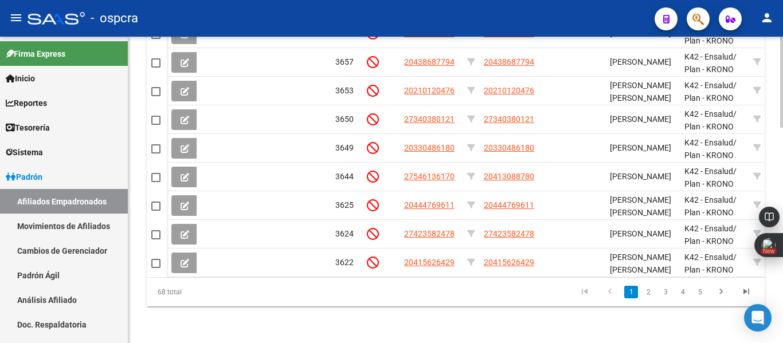
click at [782, 334] on div at bounding box center [781, 190] width 3 height 307
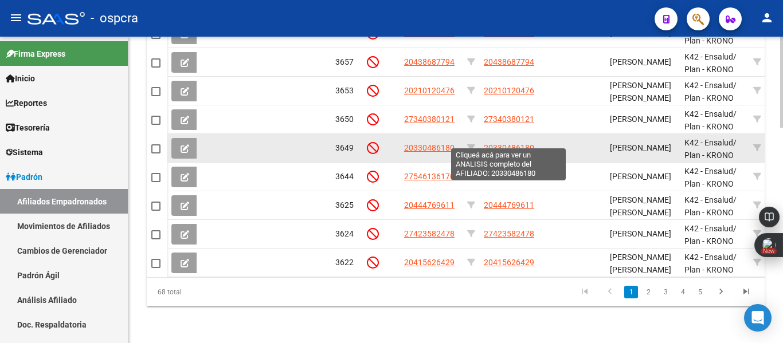
click at [508, 143] on span "20330486180" at bounding box center [509, 147] width 50 height 9
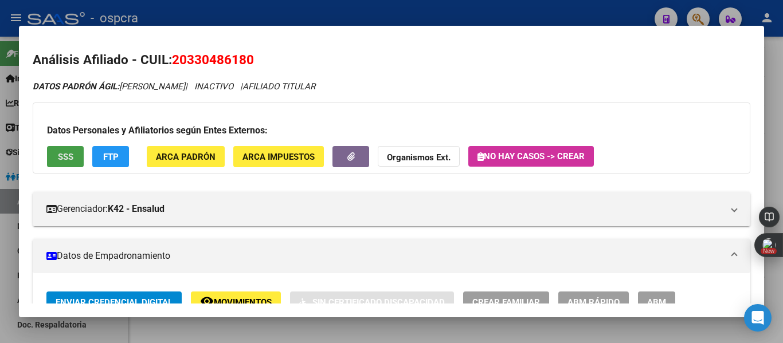
click at [52, 158] on button "SSS" at bounding box center [65, 156] width 37 height 21
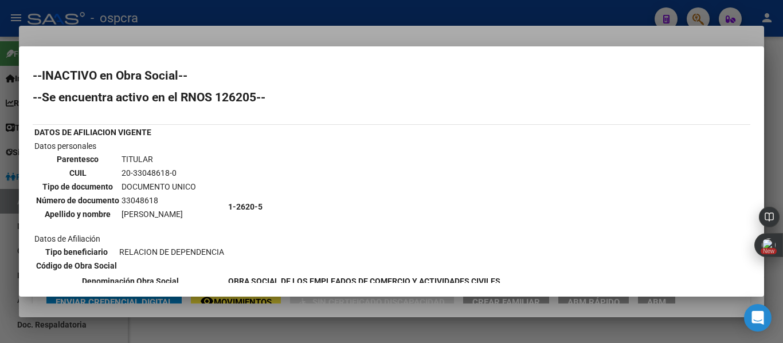
click at [0, 246] on div at bounding box center [391, 171] width 783 height 343
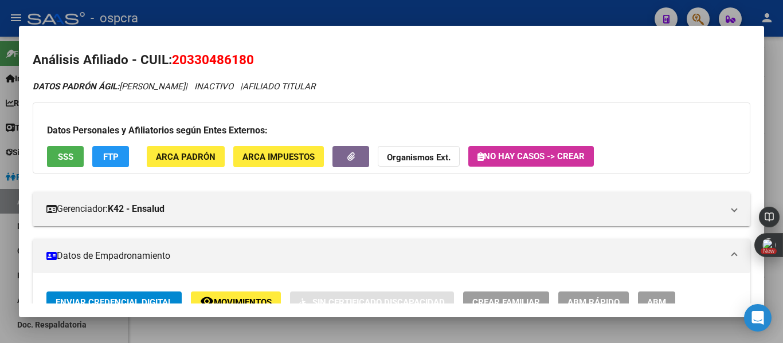
click at [0, 246] on div at bounding box center [391, 171] width 783 height 343
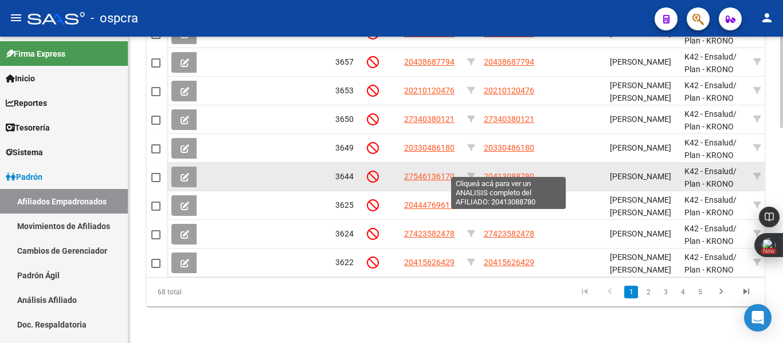
click at [522, 172] on span "20413088780" at bounding box center [509, 176] width 50 height 9
type textarea "20413088780"
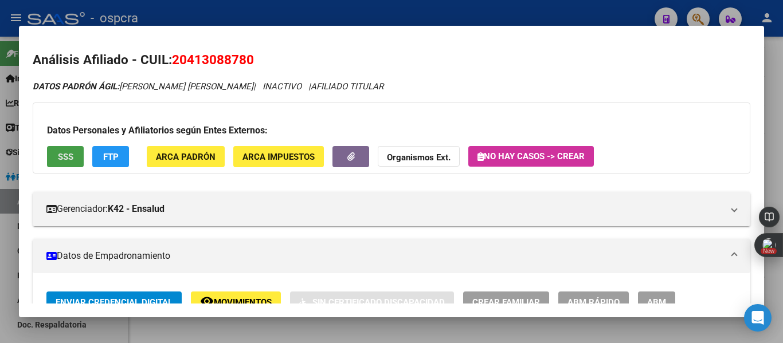
click at [74, 156] on button "SSS" at bounding box center [65, 156] width 37 height 21
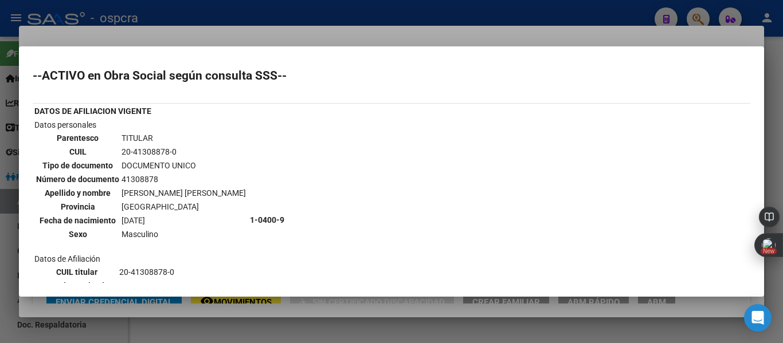
click at [289, 37] on div at bounding box center [391, 171] width 783 height 343
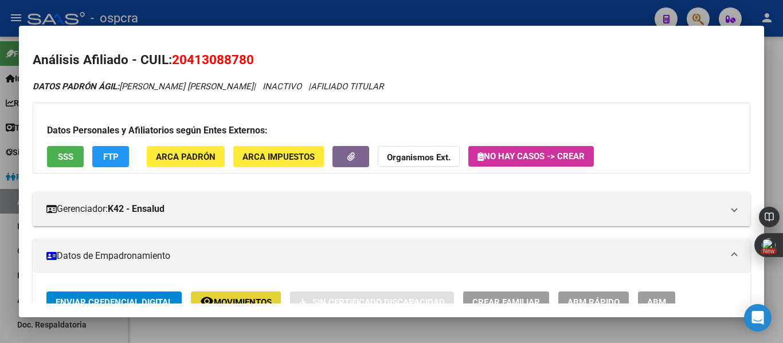
click at [242, 295] on button "remove_red_eye Movimientos" at bounding box center [236, 302] width 90 height 21
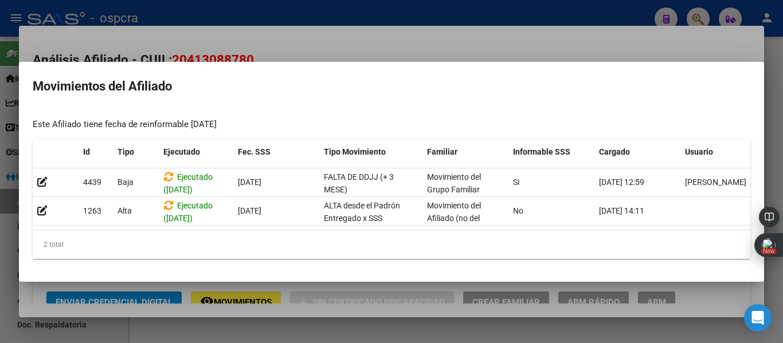
click at [331, 62] on mat-dialog-container "Movimientos del Afiliado Este Afiliado tiene fecha de reinformable [DATE] Id Ti…" at bounding box center [391, 172] width 745 height 220
click at [280, 53] on div at bounding box center [391, 171] width 783 height 343
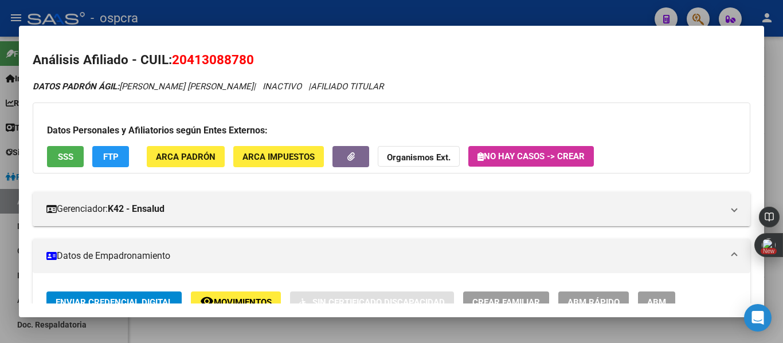
scroll to position [9, 0]
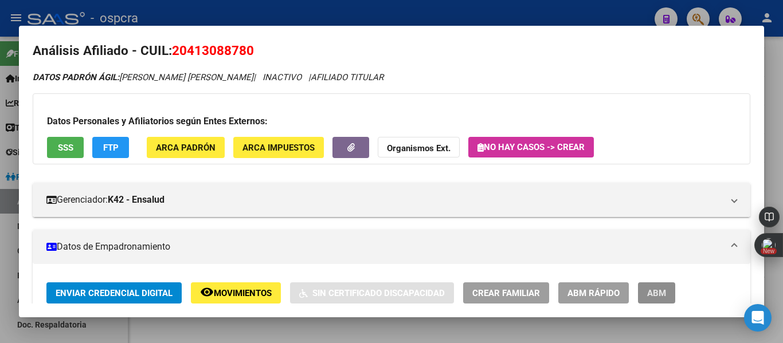
click at [660, 296] on span "ABM" at bounding box center [656, 293] width 19 height 10
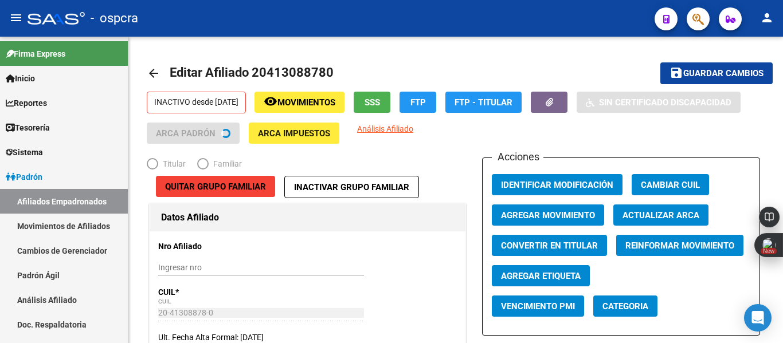
radio input "true"
type input "30-68897303-8"
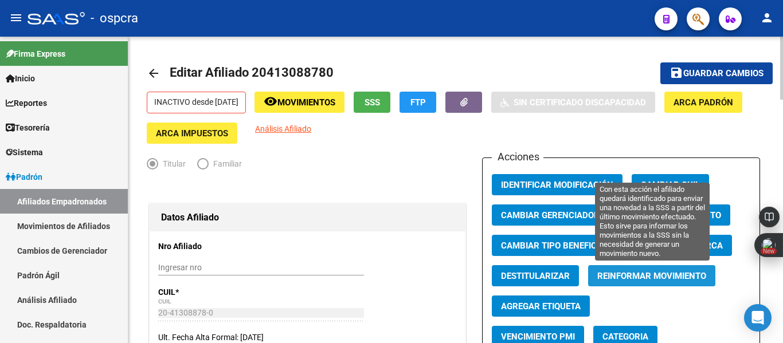
click at [649, 267] on button "Reinformar Movimiento" at bounding box center [651, 275] width 127 height 21
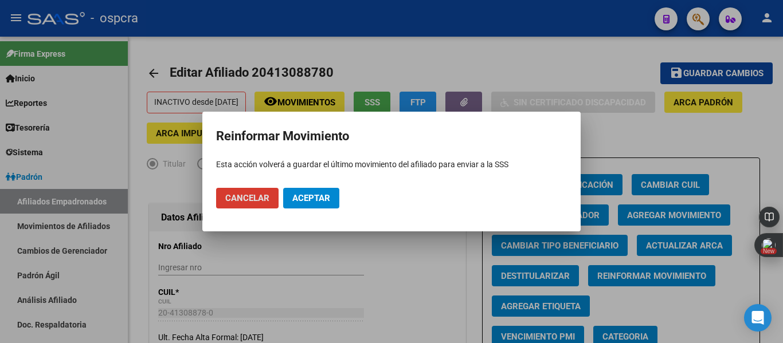
click at [323, 201] on span "Aceptar" at bounding box center [311, 198] width 38 height 10
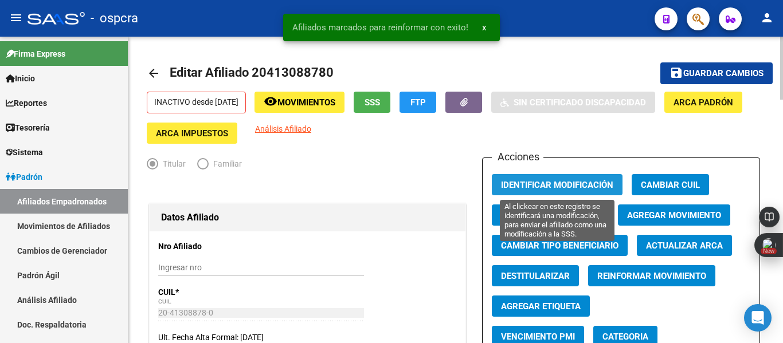
click at [575, 188] on span "Identificar Modificación" at bounding box center [557, 185] width 112 height 10
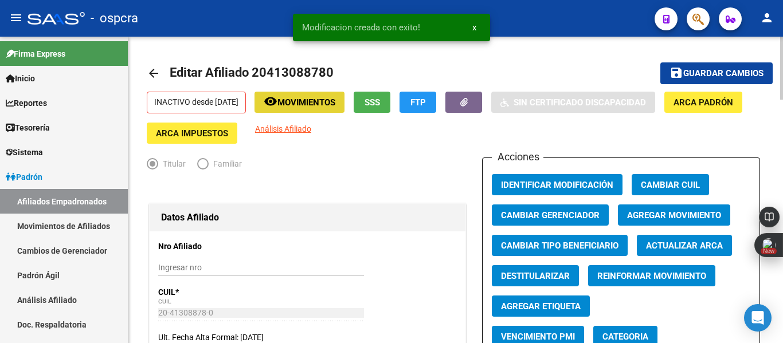
click at [323, 113] on button "remove_red_eye Movimientos" at bounding box center [299, 102] width 90 height 21
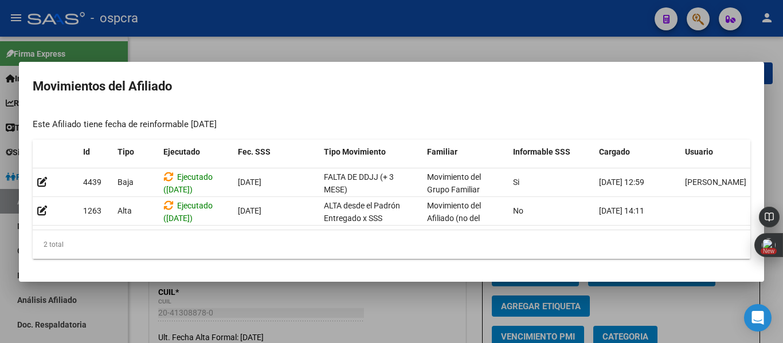
click at [170, 63] on mat-dialog-container "Movimientos del Afiliado Este Afiliado tiene fecha de reinformable [DATE] Id Ti…" at bounding box center [391, 172] width 745 height 220
click at [169, 51] on div at bounding box center [391, 171] width 783 height 343
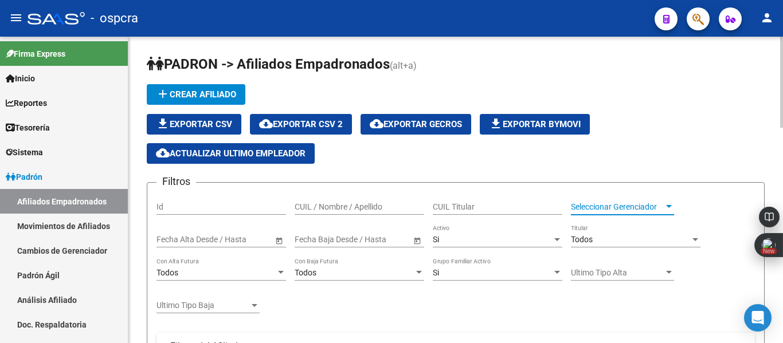
click at [669, 206] on div at bounding box center [669, 206] width 6 height 3
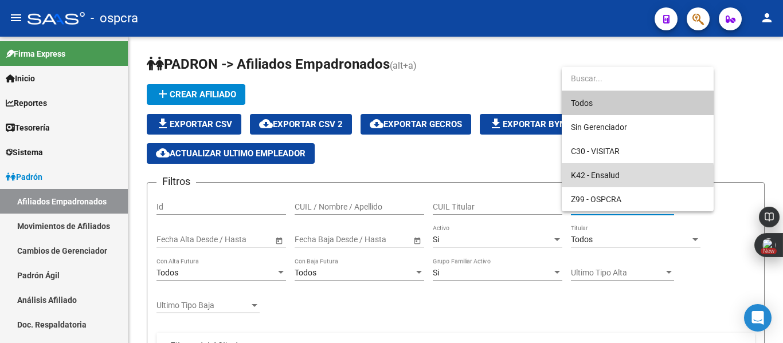
click at [625, 175] on span "K42 - Ensalud" at bounding box center [638, 175] width 134 height 24
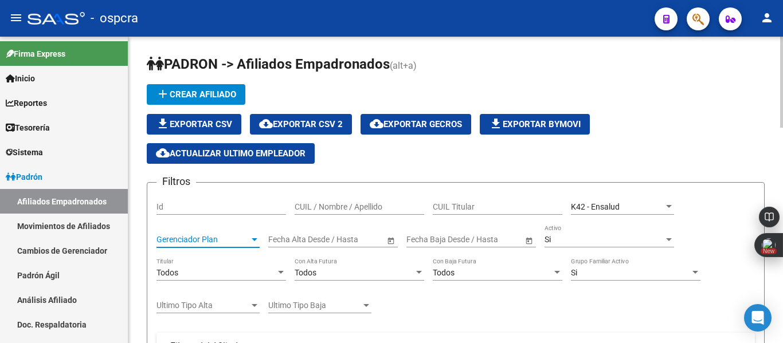
click at [250, 238] on div at bounding box center [254, 239] width 10 height 9
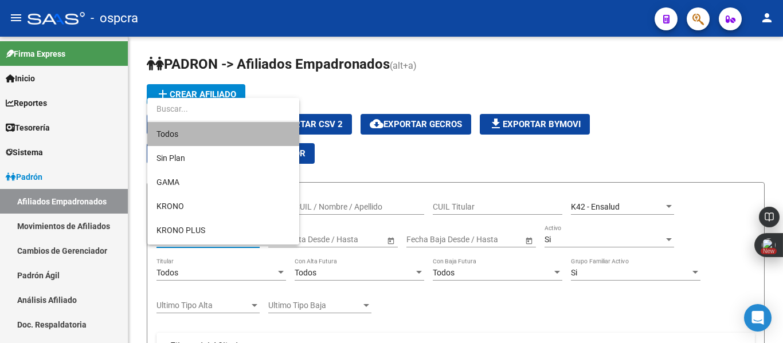
click at [217, 132] on span "Todos" at bounding box center [223, 134] width 134 height 24
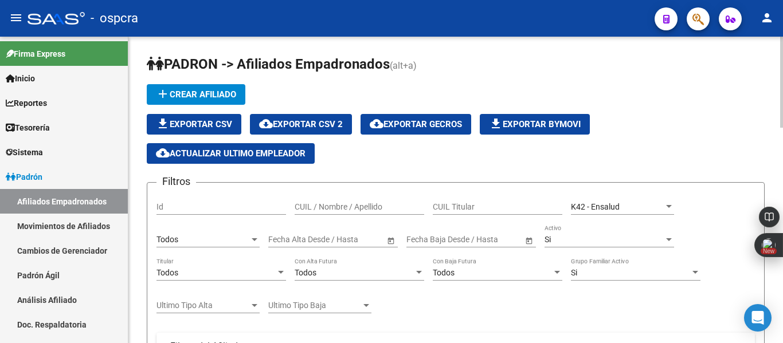
click at [389, 242] on span "Open calendar" at bounding box center [391, 240] width 28 height 28
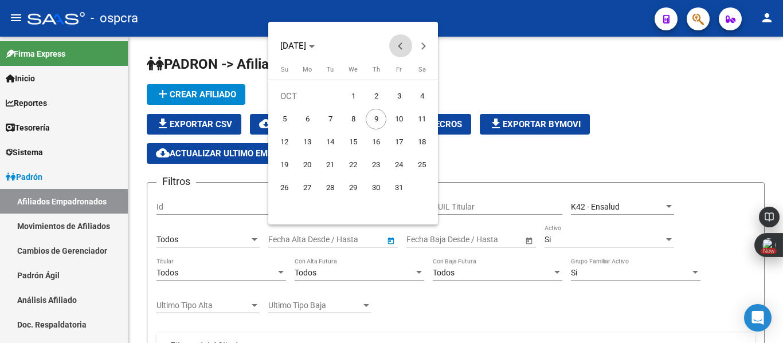
click at [391, 52] on span "Previous month" at bounding box center [400, 45] width 23 height 23
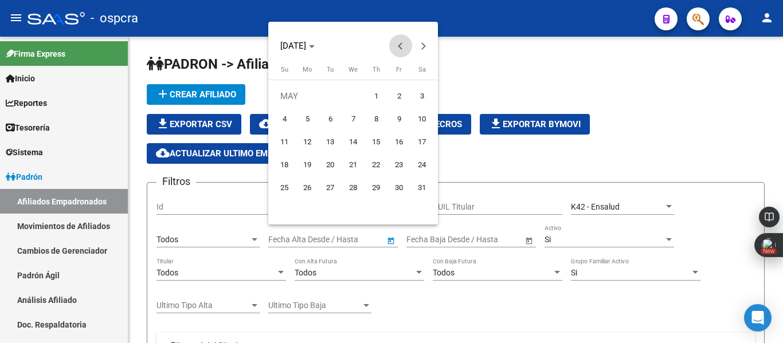
click at [391, 52] on span "Previous month" at bounding box center [400, 45] width 23 height 23
click at [346, 97] on span "1" at bounding box center [353, 96] width 21 height 21
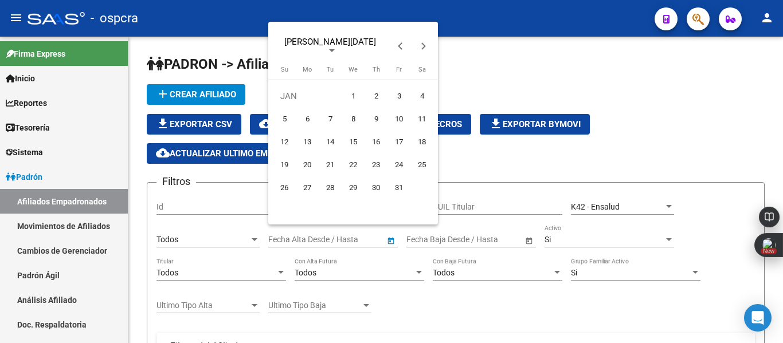
type input "[DATE]"
click at [426, 45] on span "Next month" at bounding box center [423, 45] width 23 height 23
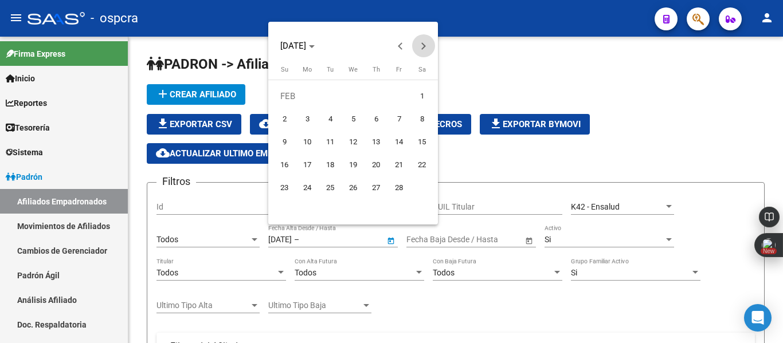
click at [426, 45] on span "Next month" at bounding box center [423, 45] width 23 height 23
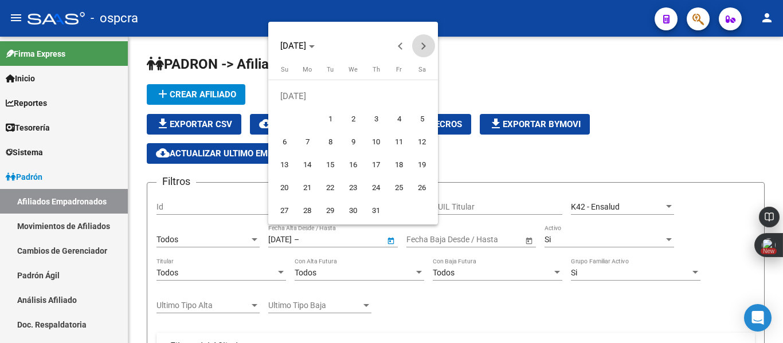
click at [426, 45] on span "Next month" at bounding box center [423, 45] width 23 height 23
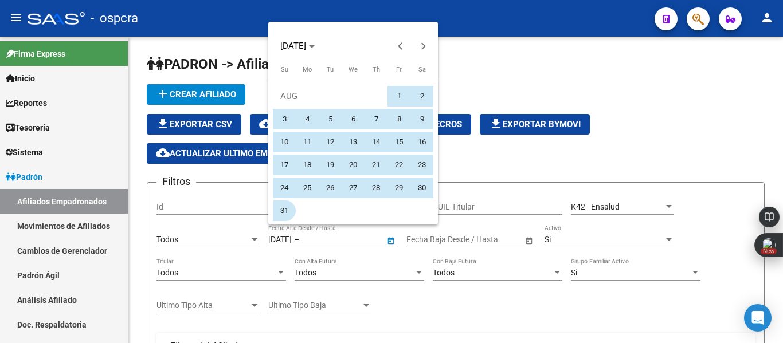
click at [281, 213] on span "31" at bounding box center [284, 211] width 21 height 21
type input "[DATE]"
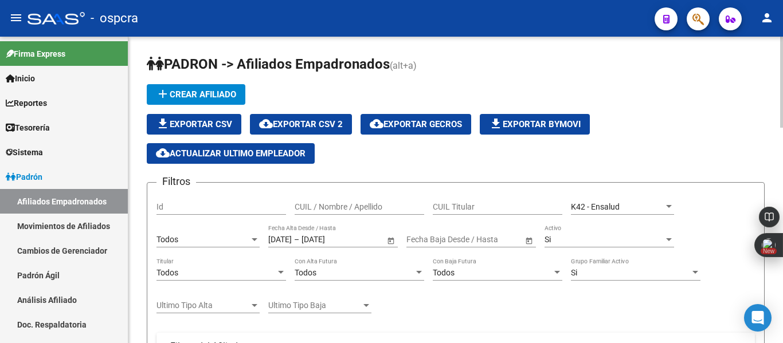
click at [526, 242] on span "Open calendar" at bounding box center [529, 240] width 28 height 28
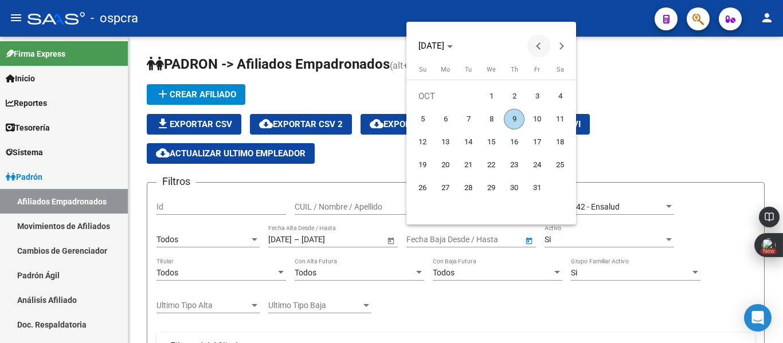
click at [538, 46] on button "Previous month" at bounding box center [538, 45] width 23 height 23
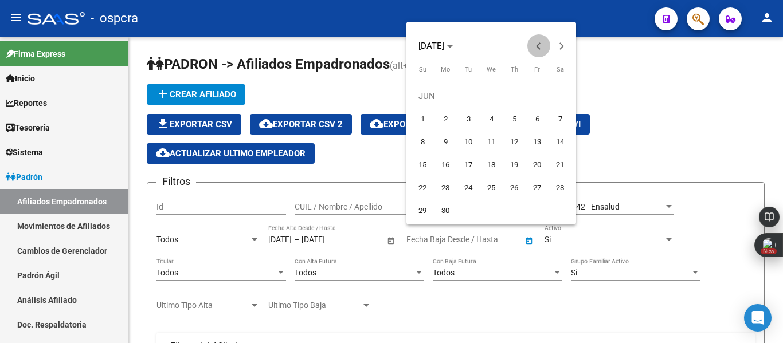
click at [538, 46] on button "Previous month" at bounding box center [538, 45] width 23 height 23
click at [495, 96] on span "1" at bounding box center [491, 96] width 21 height 21
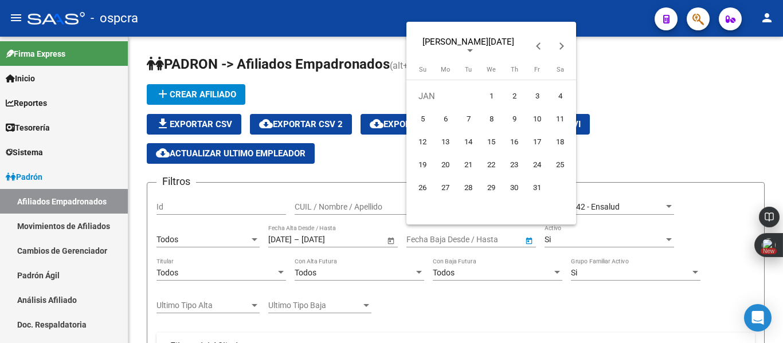
type input "[DATE]"
click at [564, 48] on span "Next month" at bounding box center [561, 45] width 23 height 23
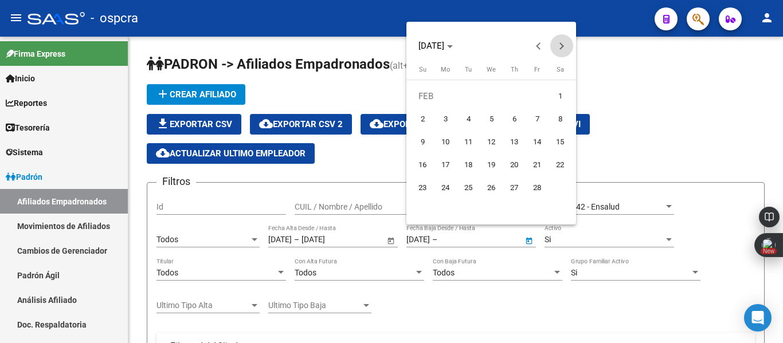
click at [564, 48] on span "Next month" at bounding box center [561, 45] width 23 height 23
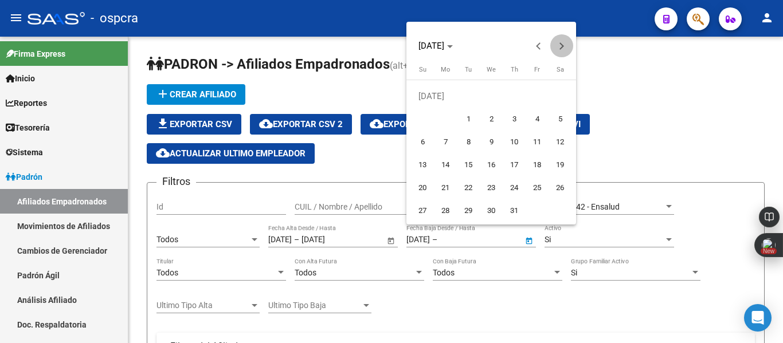
click at [564, 48] on span "Next month" at bounding box center [561, 45] width 23 height 23
click at [541, 46] on button "Previous month" at bounding box center [538, 45] width 23 height 23
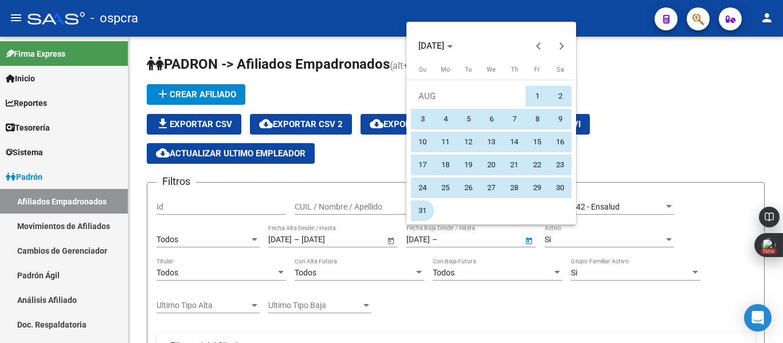
click at [422, 212] on span "31" at bounding box center [422, 211] width 21 height 21
type input "[DATE]"
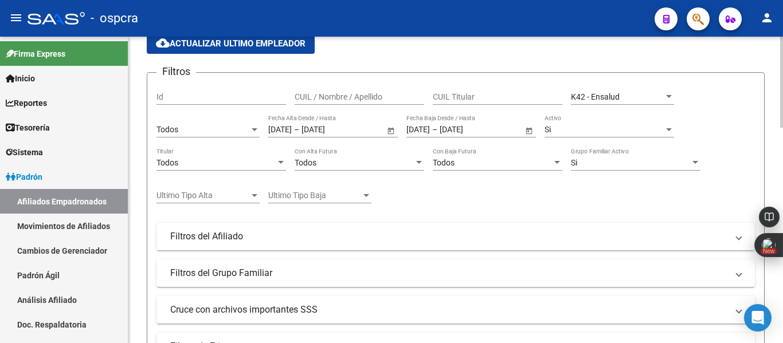
click at [782, 125] on div at bounding box center [781, 115] width 3 height 91
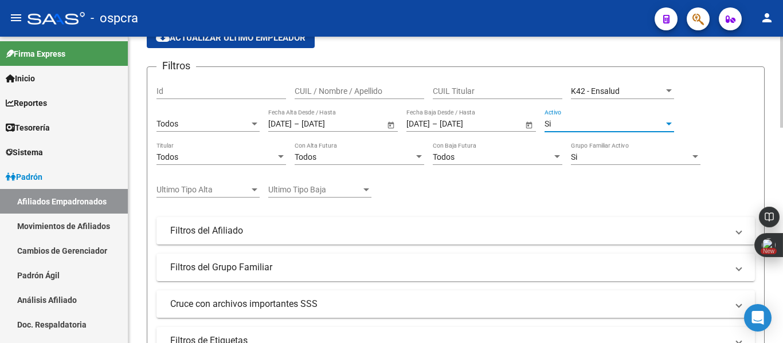
click at [668, 128] on div at bounding box center [669, 123] width 10 height 9
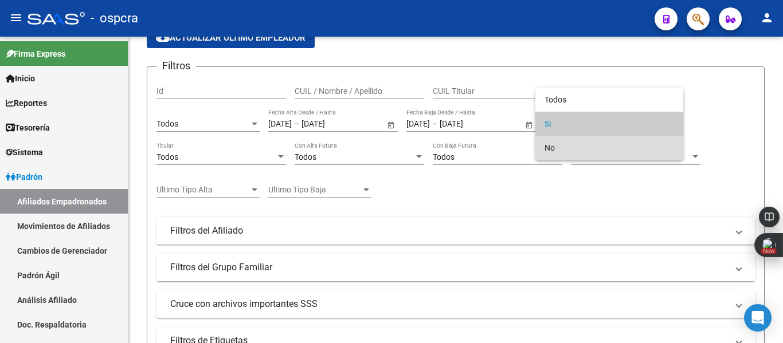
click at [626, 149] on span "No" at bounding box center [609, 148] width 130 height 24
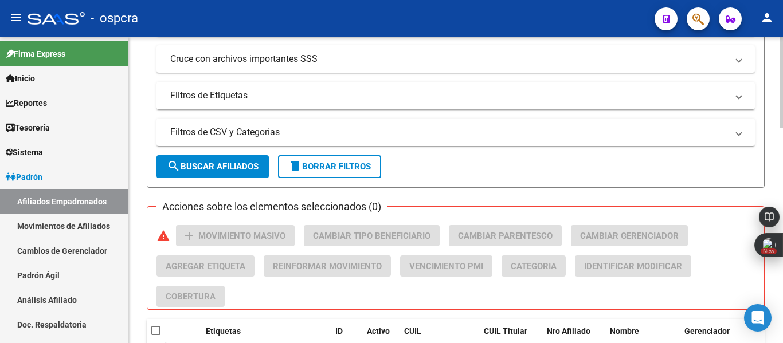
click at [777, 182] on div "PADRON -> Afiliados Empadronados (alt+a) add Crear Afiliado file_download Expor…" at bounding box center [456, 188] width 657 height 1025
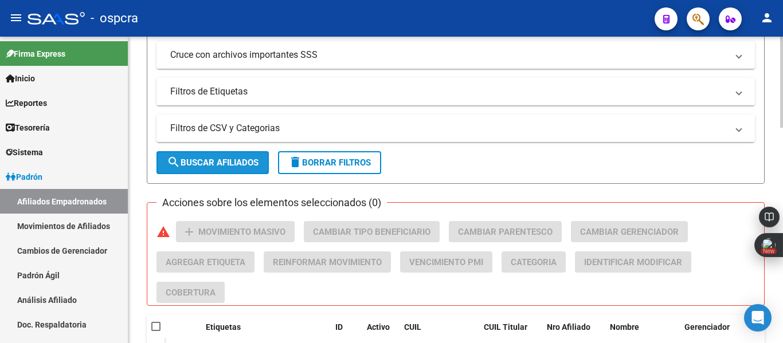
click at [213, 162] on span "search Buscar Afiliados" at bounding box center [213, 163] width 92 height 10
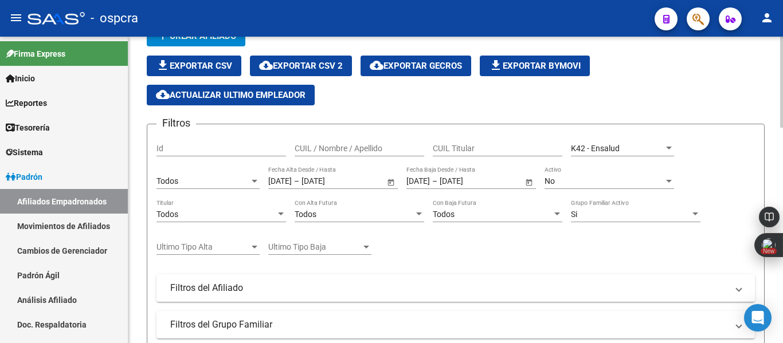
click at [782, 103] on div at bounding box center [781, 190] width 3 height 307
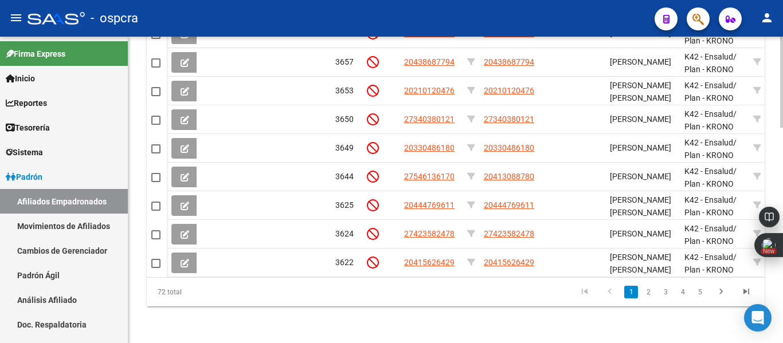
scroll to position [727, 0]
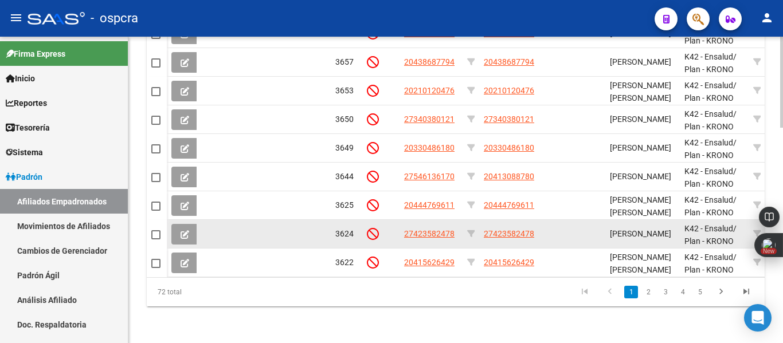
click at [509, 230] on app-link-go-to "27423582478" at bounding box center [509, 234] width 50 height 13
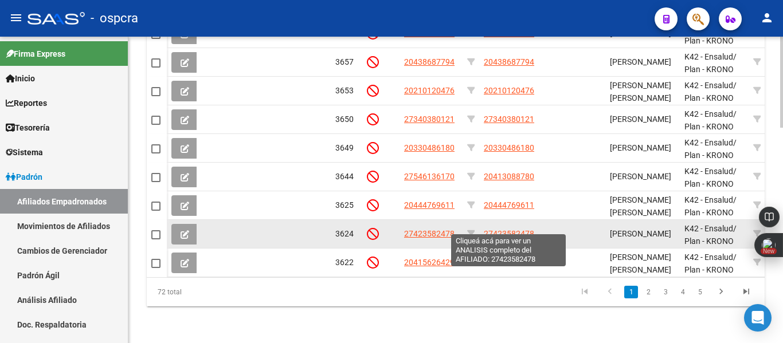
click at [510, 229] on span "27423582478" at bounding box center [509, 233] width 50 height 9
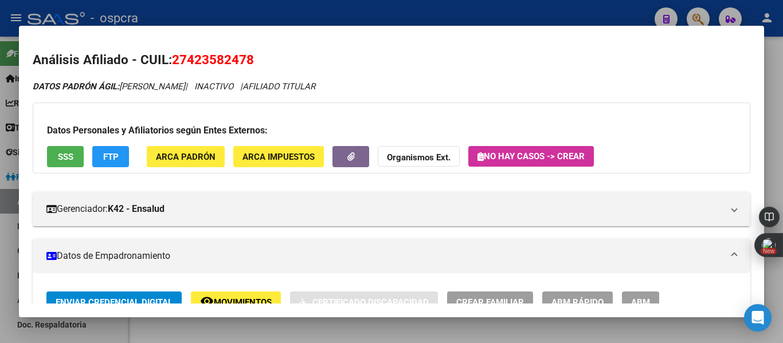
click at [53, 158] on button "SSS" at bounding box center [65, 156] width 37 height 21
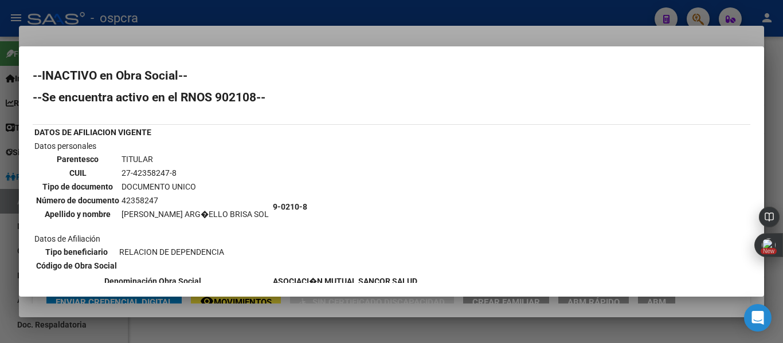
click at [0, 256] on div at bounding box center [391, 171] width 783 height 343
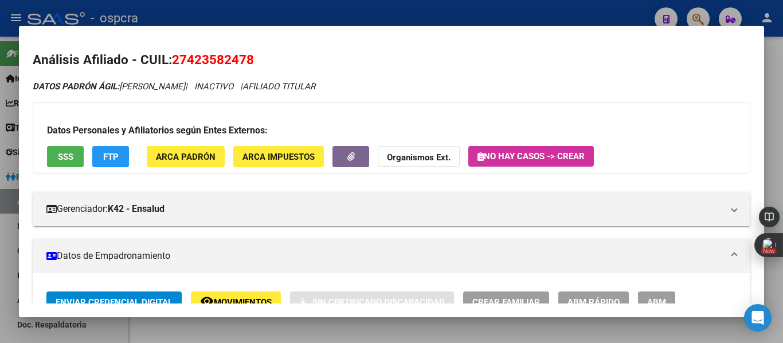
click at [0, 256] on div at bounding box center [391, 171] width 783 height 343
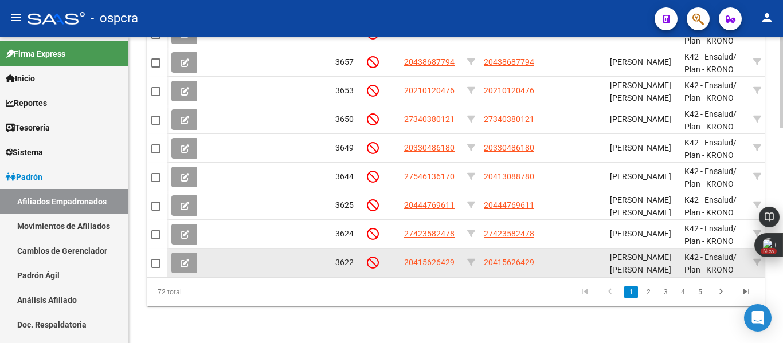
click at [498, 259] on app-link-go-to "20415626429" at bounding box center [509, 262] width 50 height 13
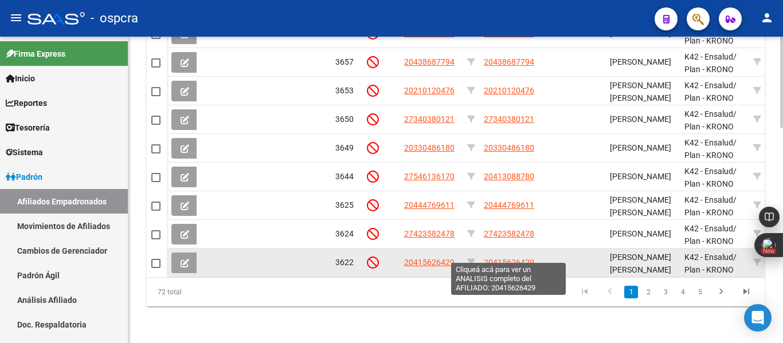
click at [507, 258] on span "20415626429" at bounding box center [509, 262] width 50 height 9
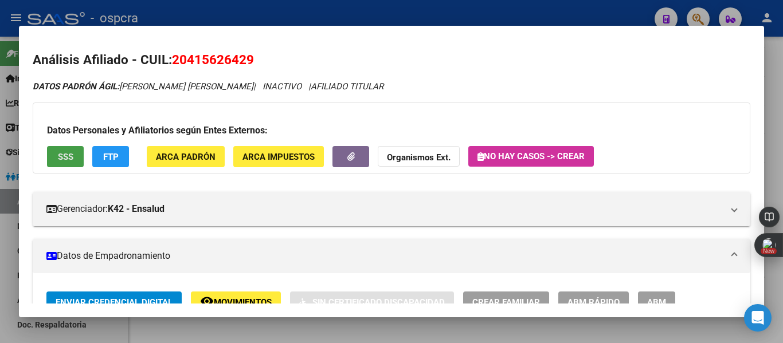
click at [76, 167] on button "SSS" at bounding box center [65, 156] width 37 height 21
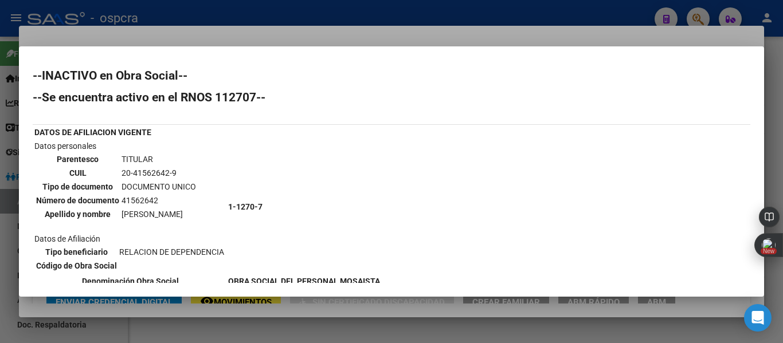
click at [0, 193] on div at bounding box center [391, 171] width 783 height 343
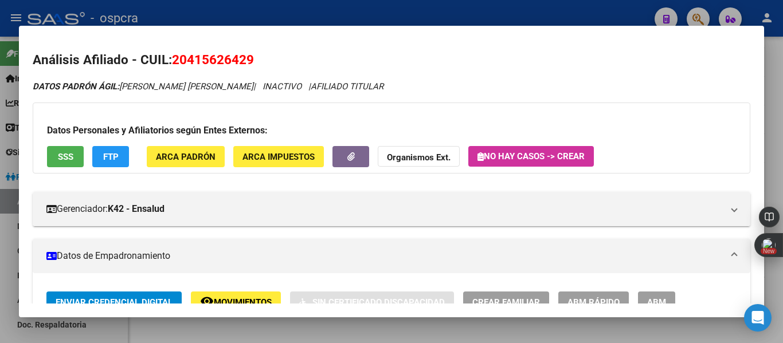
click at [0, 193] on div at bounding box center [391, 171] width 783 height 343
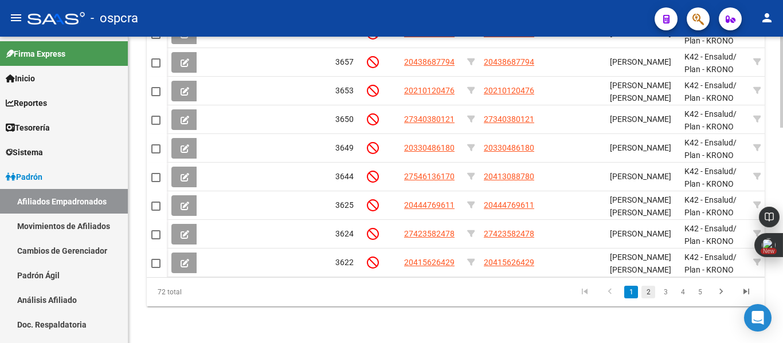
click at [651, 297] on link "2" at bounding box center [648, 292] width 14 height 13
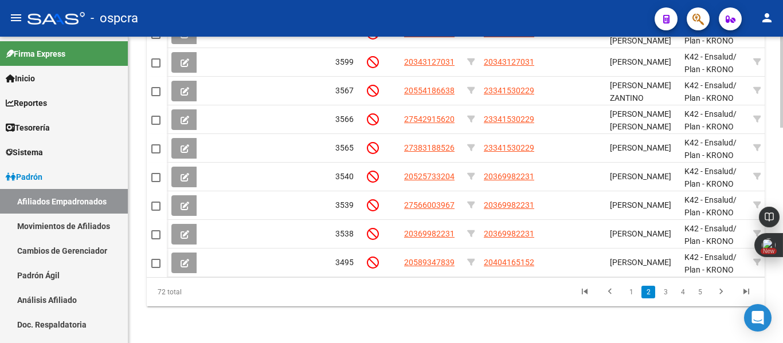
scroll to position [420, 0]
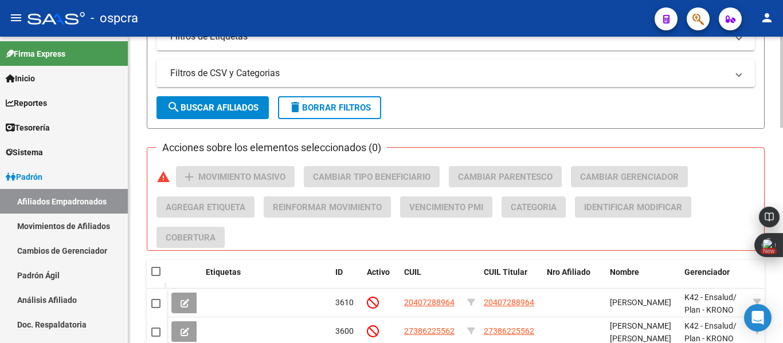
click at [782, 66] on div at bounding box center [781, 190] width 3 height 307
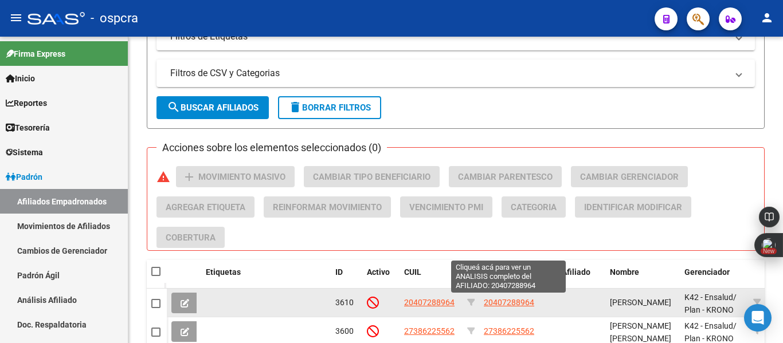
click at [511, 299] on span "20407288964" at bounding box center [509, 302] width 50 height 9
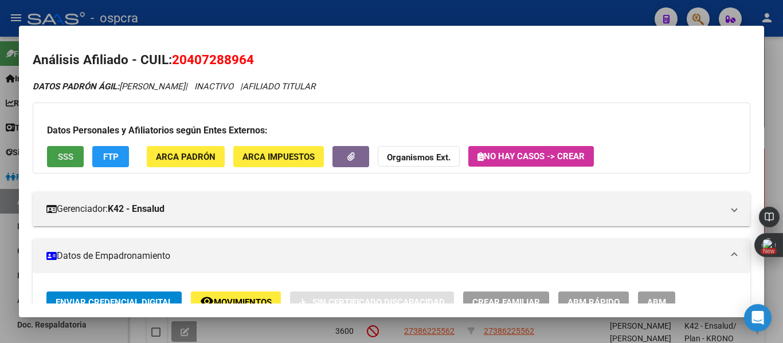
click at [58, 154] on span "SSS" at bounding box center [65, 157] width 15 height 10
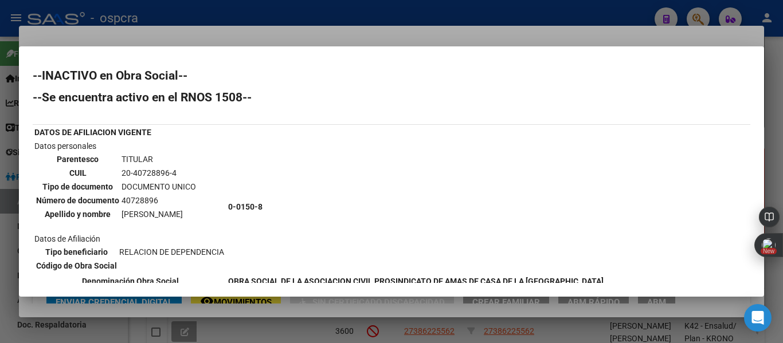
click at [0, 209] on div at bounding box center [391, 171] width 783 height 343
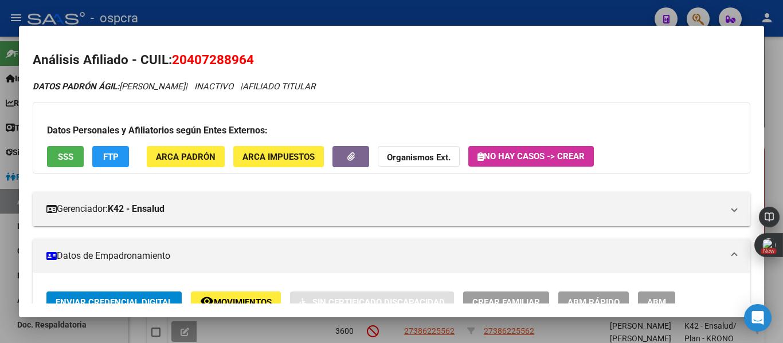
click at [0, 209] on div at bounding box center [391, 171] width 783 height 343
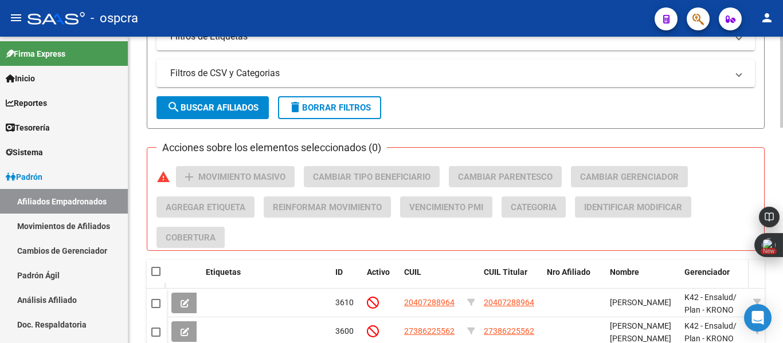
click at [746, 265] on span at bounding box center [745, 279] width 5 height 38
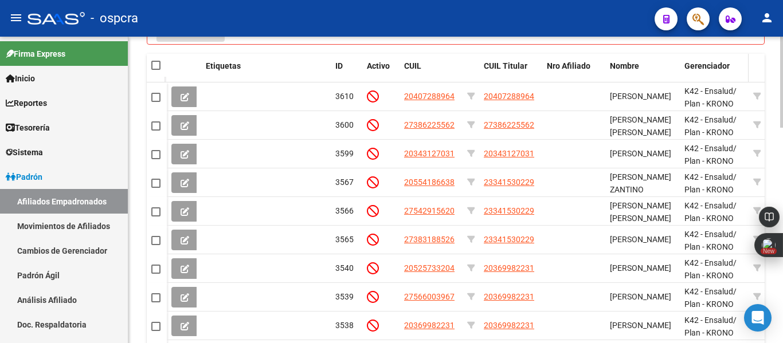
scroll to position [649, 0]
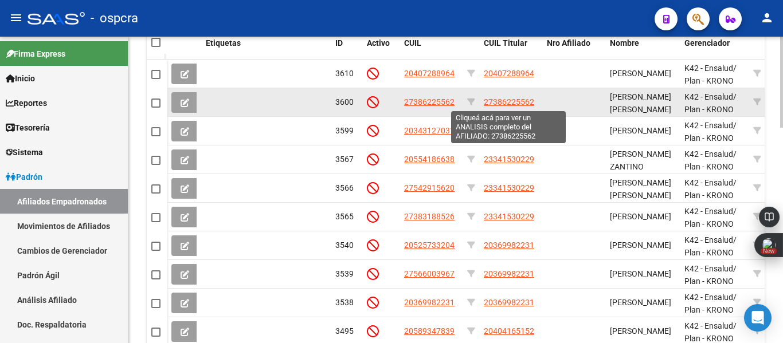
click at [528, 103] on span "27386225562" at bounding box center [509, 101] width 50 height 9
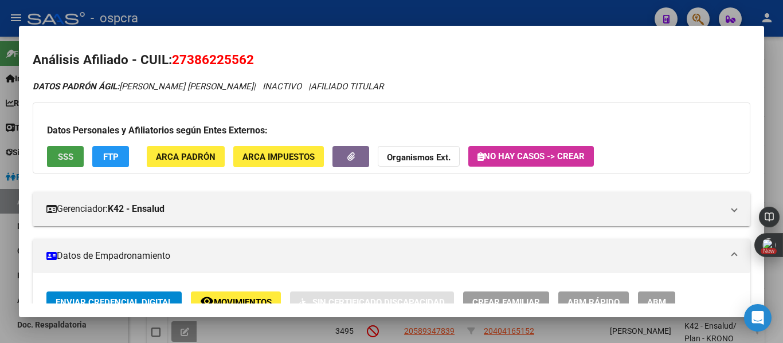
click at [58, 158] on span "SSS" at bounding box center [65, 157] width 15 height 10
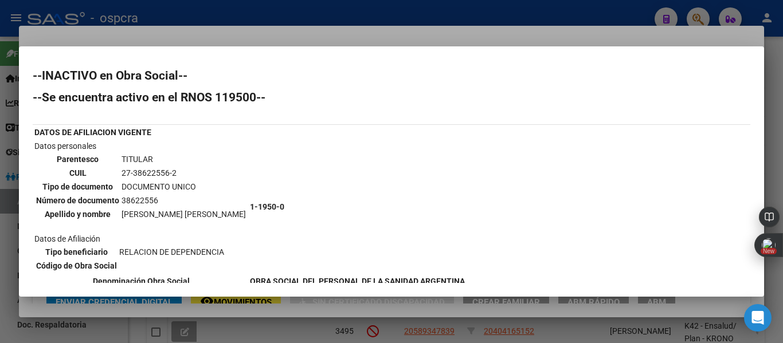
click at [0, 142] on div at bounding box center [391, 171] width 783 height 343
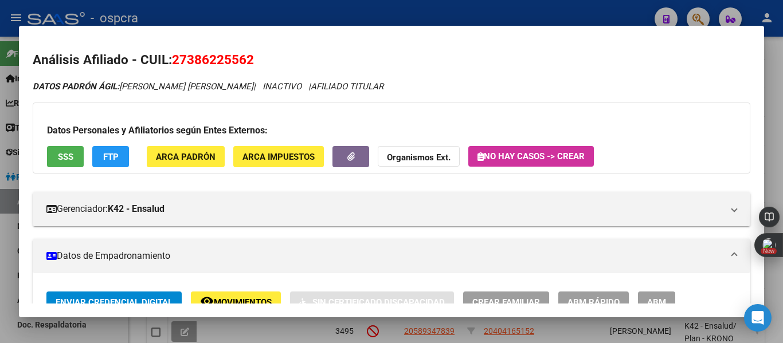
click at [0, 233] on div at bounding box center [391, 171] width 783 height 343
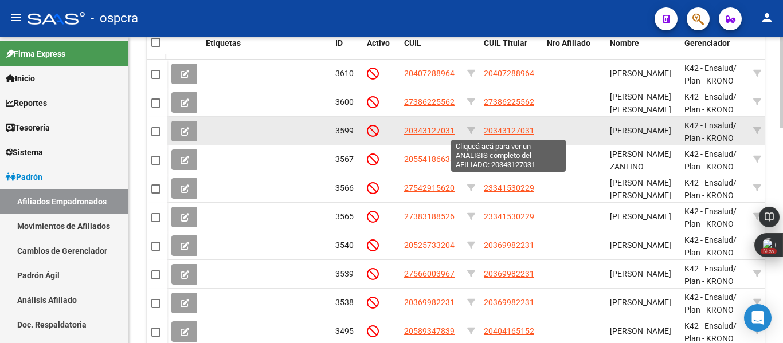
click at [512, 131] on span "20343127031" at bounding box center [509, 130] width 50 height 9
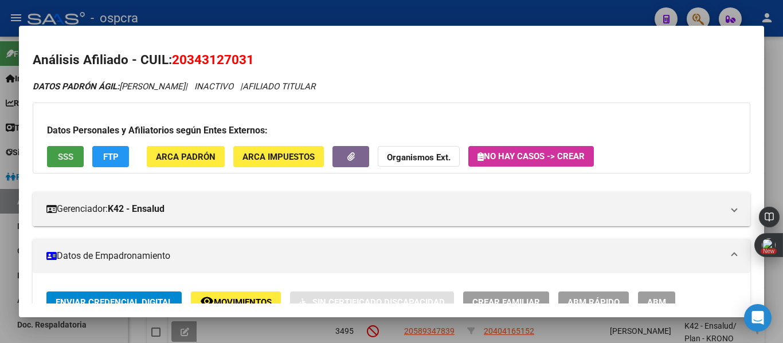
click at [62, 156] on span "SSS" at bounding box center [65, 157] width 15 height 10
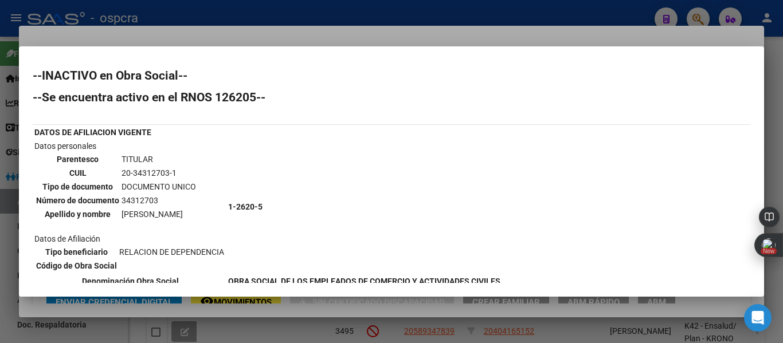
click at [0, 205] on div at bounding box center [391, 171] width 783 height 343
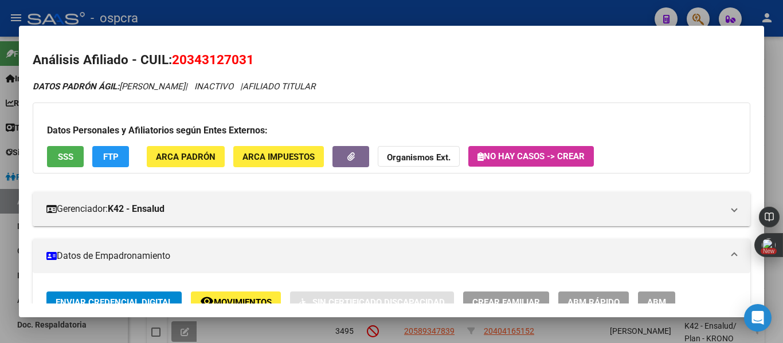
click at [0, 205] on div at bounding box center [391, 171] width 783 height 343
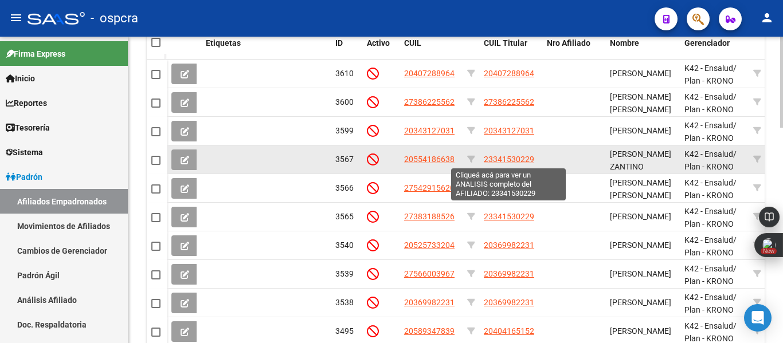
click at [507, 162] on span "23341530229" at bounding box center [509, 159] width 50 height 9
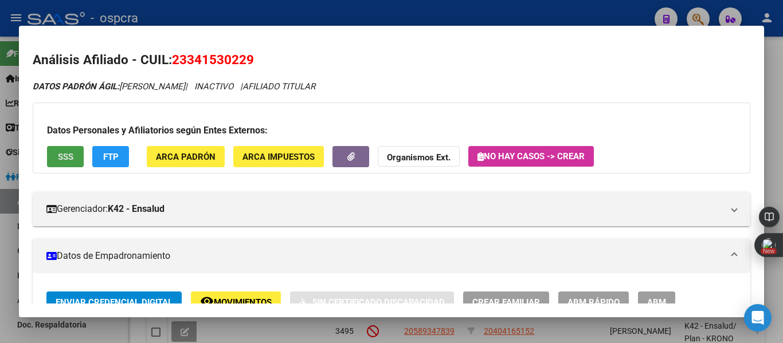
click at [55, 157] on button "SSS" at bounding box center [65, 156] width 37 height 21
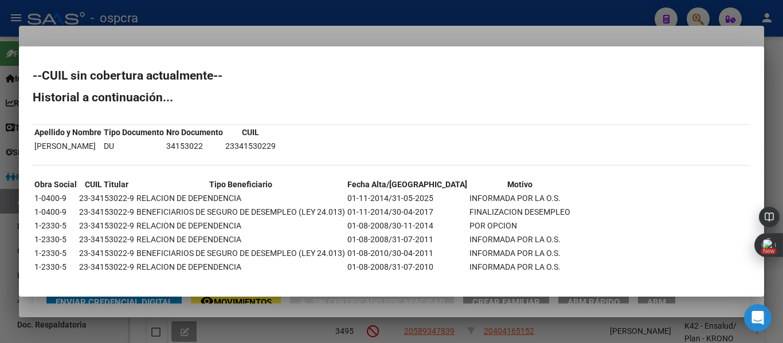
click at [0, 224] on div at bounding box center [391, 171] width 783 height 343
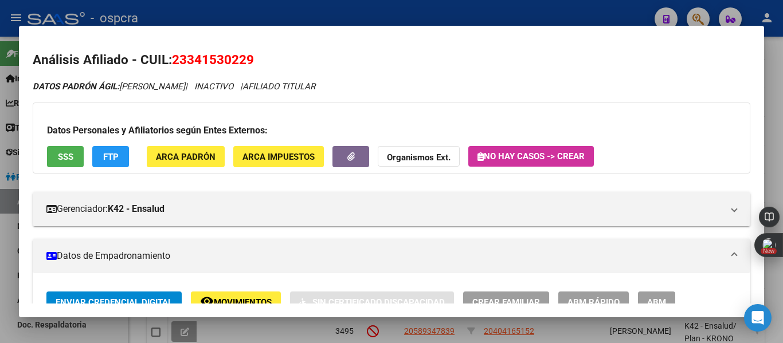
click at [0, 224] on div at bounding box center [391, 171] width 783 height 343
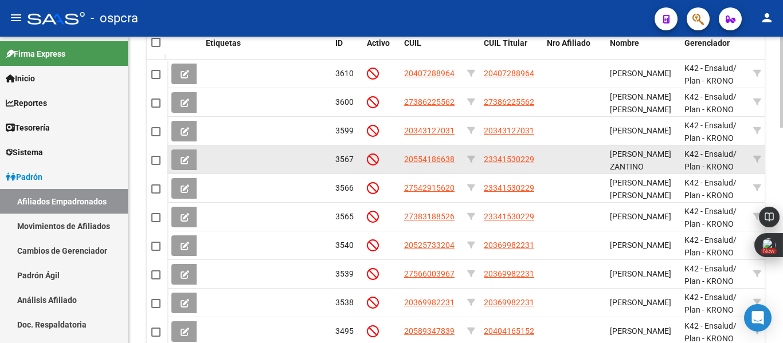
click at [524, 172] on datatable-body-cell "23341530229" at bounding box center [510, 160] width 63 height 28
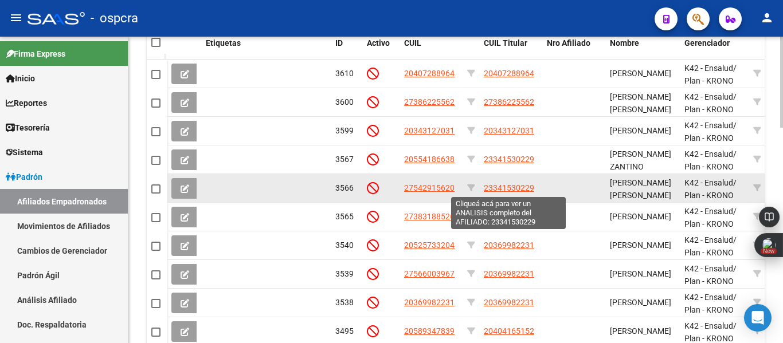
click at [520, 185] on span "23341530229" at bounding box center [509, 187] width 50 height 9
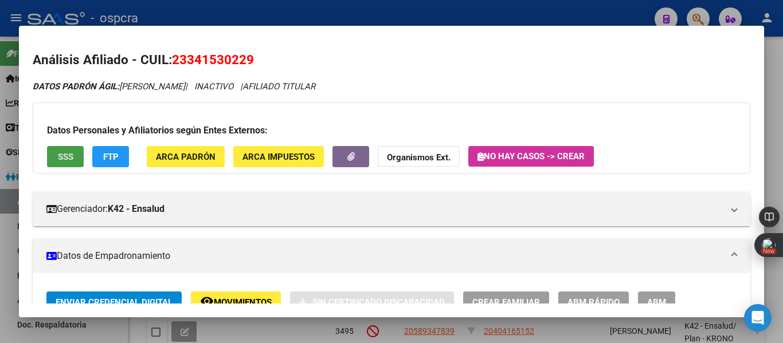
click at [68, 147] on button "SSS" at bounding box center [65, 156] width 37 height 21
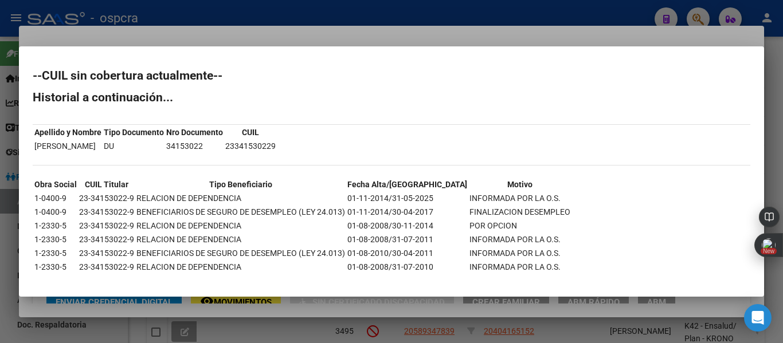
click at [0, 233] on div at bounding box center [391, 171] width 783 height 343
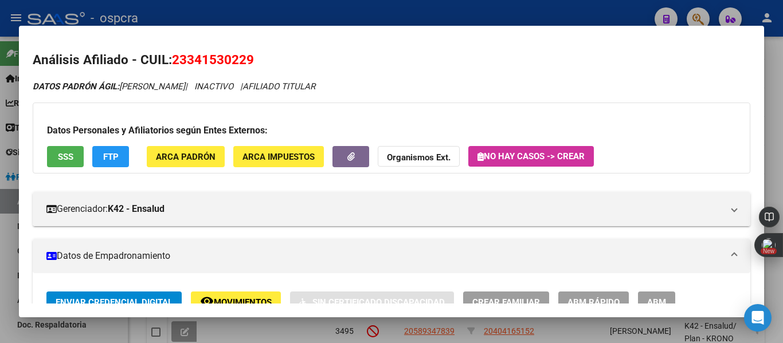
click at [0, 233] on div at bounding box center [391, 171] width 783 height 343
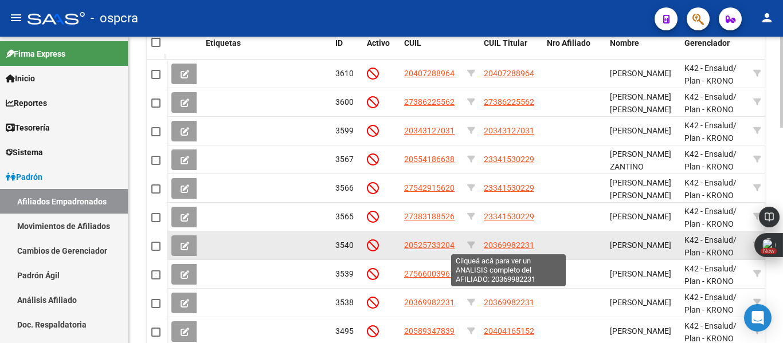
click at [521, 247] on span "20369982231" at bounding box center [509, 245] width 50 height 9
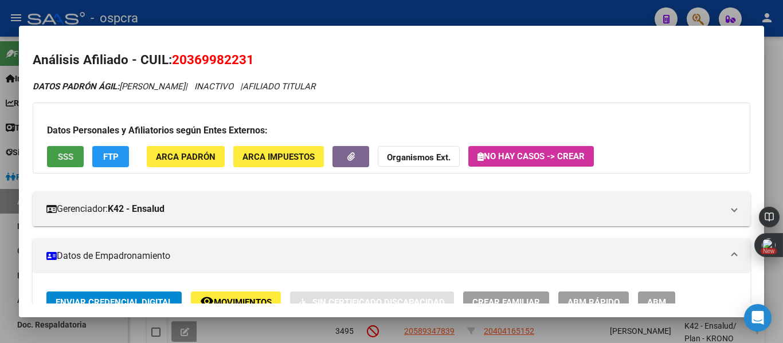
click at [64, 167] on button "SSS" at bounding box center [65, 156] width 37 height 21
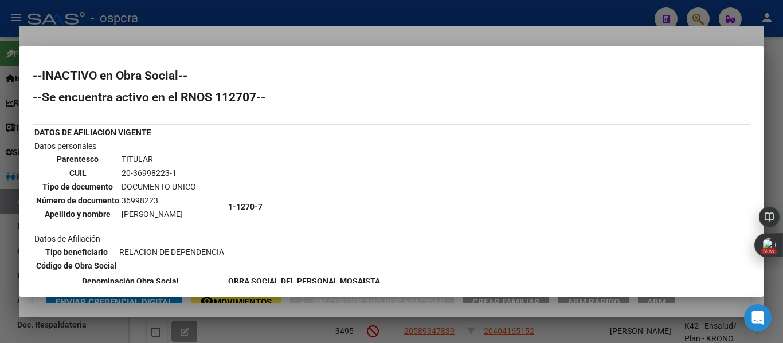
click at [0, 233] on div at bounding box center [391, 171] width 783 height 343
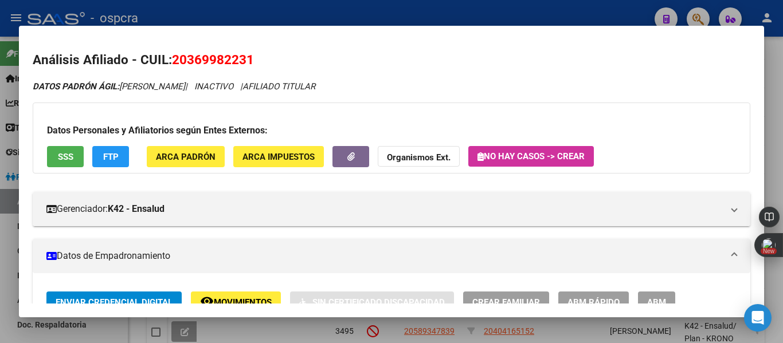
click at [0, 233] on div at bounding box center [391, 171] width 783 height 343
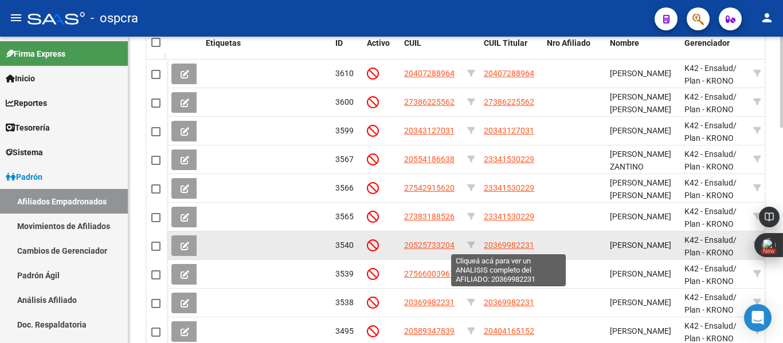
click at [512, 247] on span "20369982231" at bounding box center [509, 245] width 50 height 9
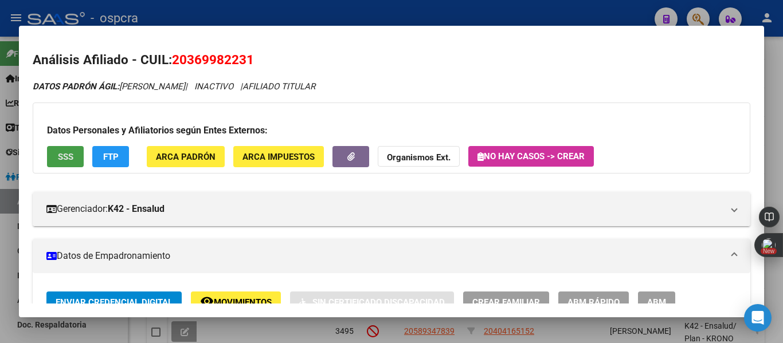
click at [64, 152] on span "SSS" at bounding box center [65, 157] width 15 height 10
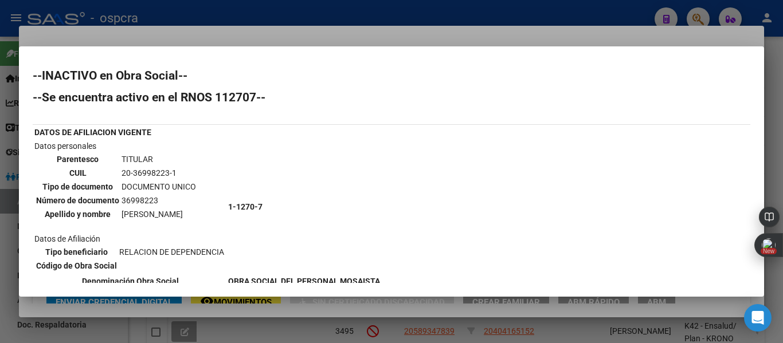
click at [0, 244] on div at bounding box center [391, 171] width 783 height 343
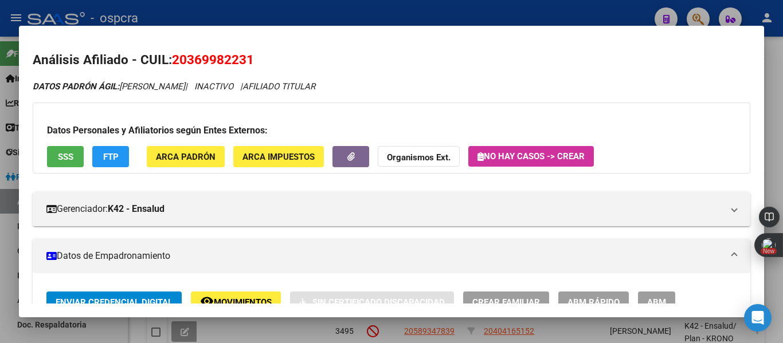
click at [0, 244] on div at bounding box center [391, 171] width 783 height 343
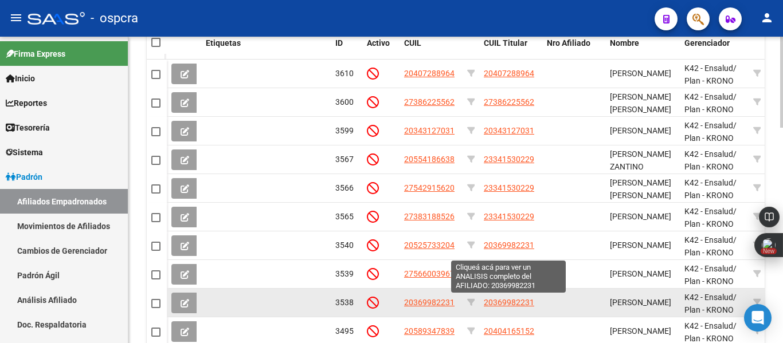
click at [521, 303] on span "20369982231" at bounding box center [509, 302] width 50 height 9
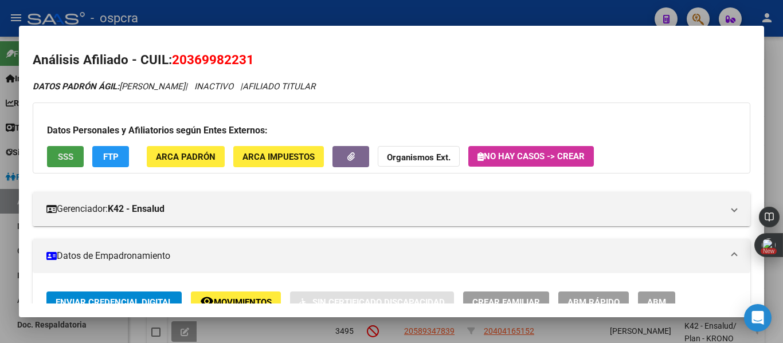
click at [72, 158] on span "SSS" at bounding box center [65, 157] width 15 height 10
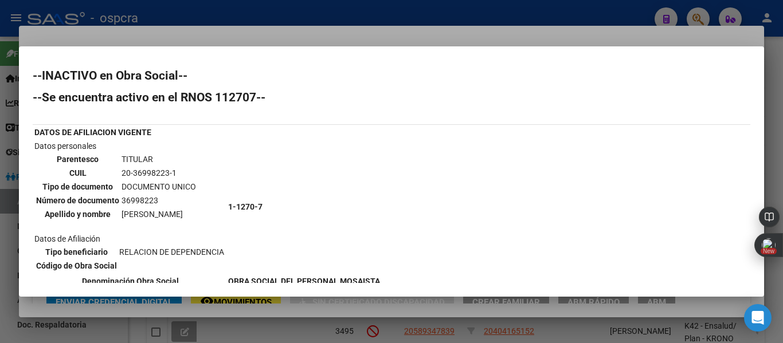
click at [0, 248] on div at bounding box center [391, 171] width 783 height 343
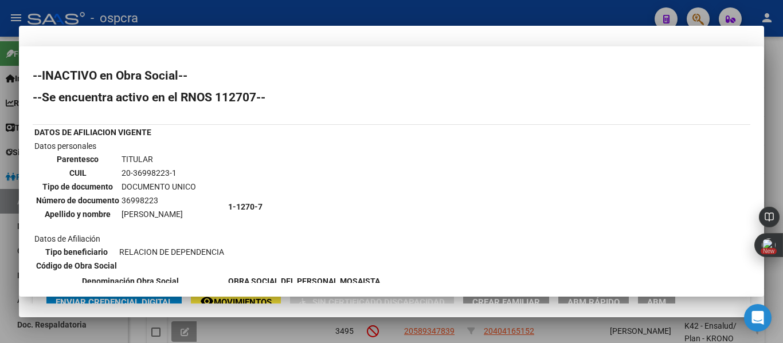
click at [0, 248] on div at bounding box center [391, 171] width 783 height 343
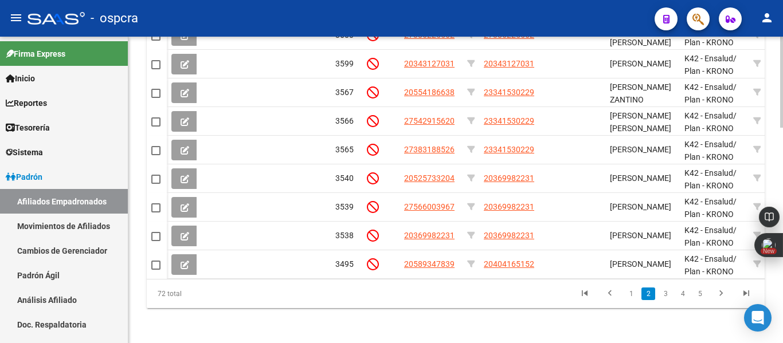
scroll to position [718, 0]
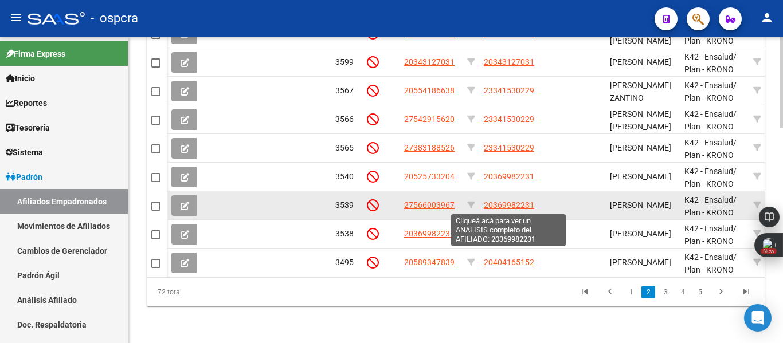
click at [508, 206] on span "20369982231" at bounding box center [509, 205] width 50 height 9
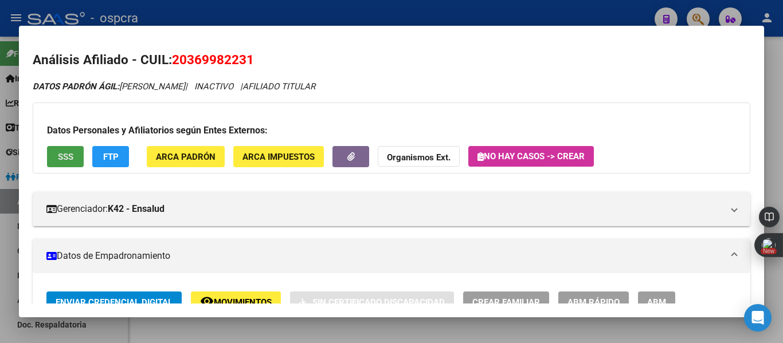
click at [76, 151] on button "SSS" at bounding box center [65, 156] width 37 height 21
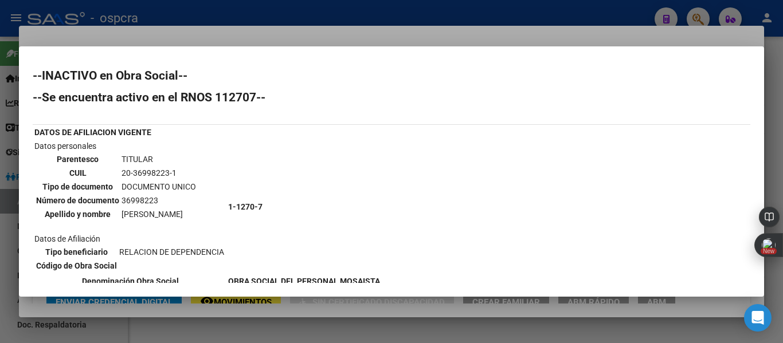
click at [0, 215] on div at bounding box center [391, 171] width 783 height 343
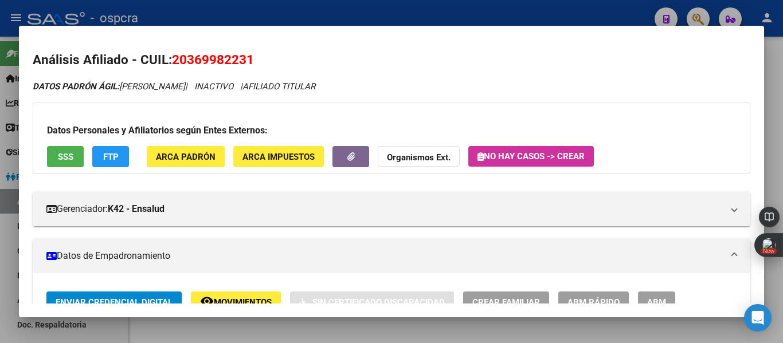
click at [0, 215] on div at bounding box center [391, 171] width 783 height 343
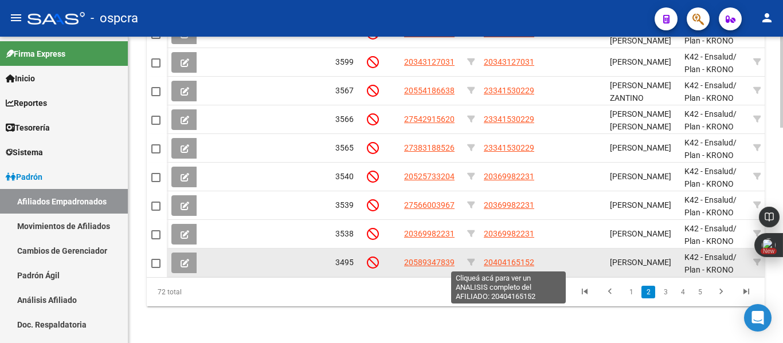
click at [509, 264] on span "20404165152" at bounding box center [509, 262] width 50 height 9
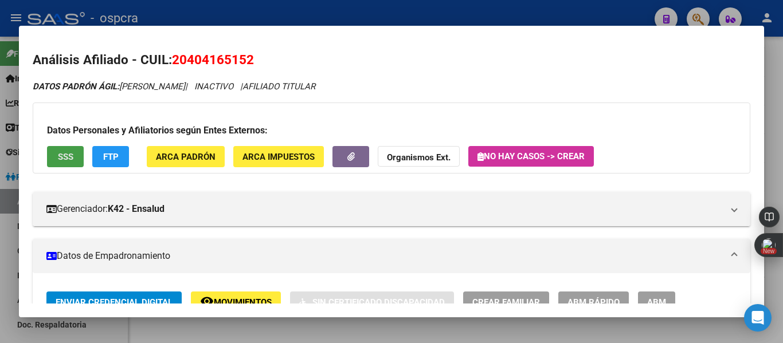
click at [78, 158] on button "SSS" at bounding box center [65, 156] width 37 height 21
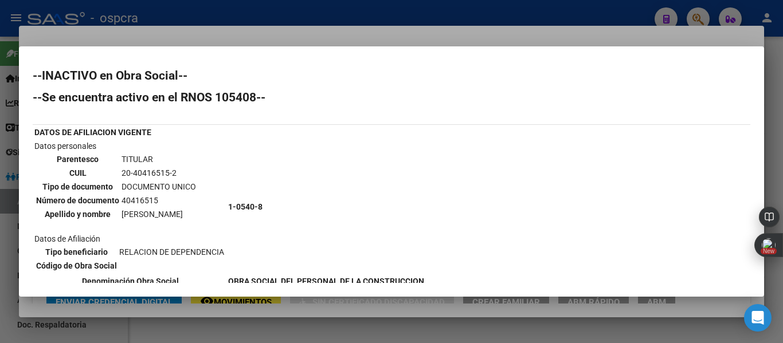
click at [0, 243] on div at bounding box center [391, 171] width 783 height 343
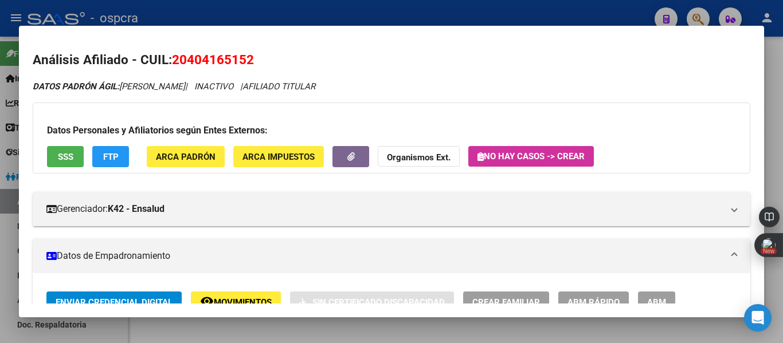
click at [0, 243] on div at bounding box center [391, 171] width 783 height 343
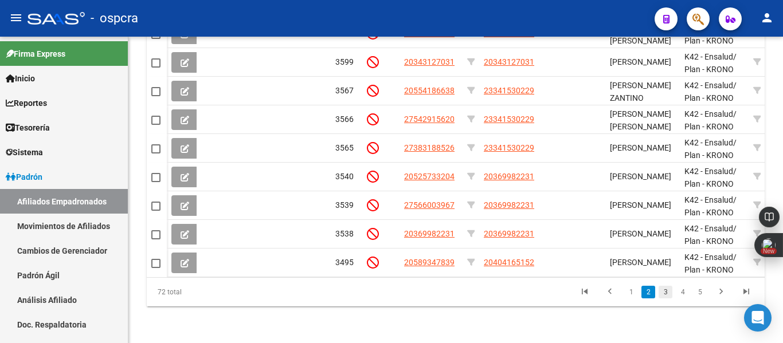
drag, startPoint x: 676, startPoint y: 307, endPoint x: 669, endPoint y: 305, distance: 7.8
click at [669, 302] on ul "1 2 3 4 5" at bounding box center [665, 292] width 187 height 19
click at [669, 299] on link "3" at bounding box center [666, 292] width 14 height 13
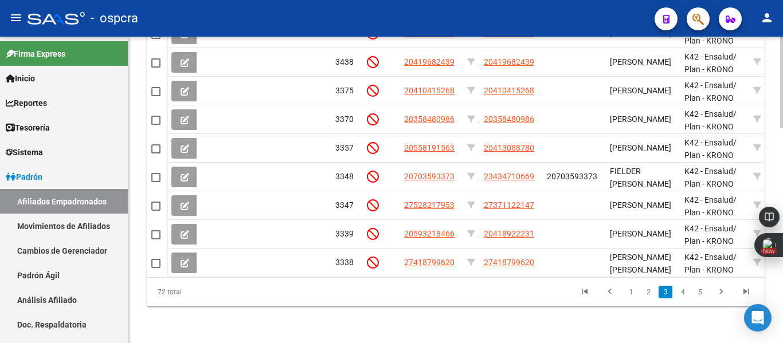
scroll to position [412, 0]
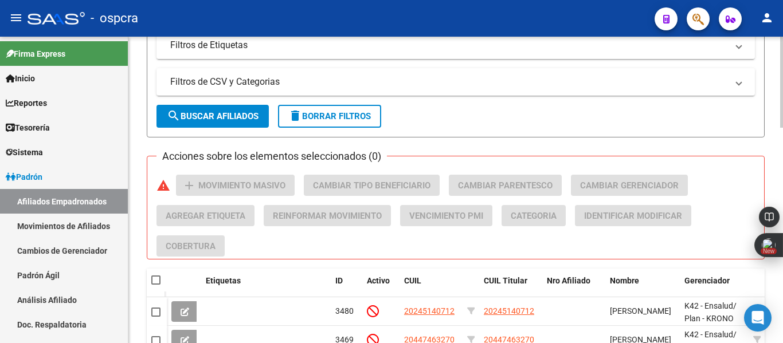
click at [782, 57] on div at bounding box center [781, 190] width 3 height 307
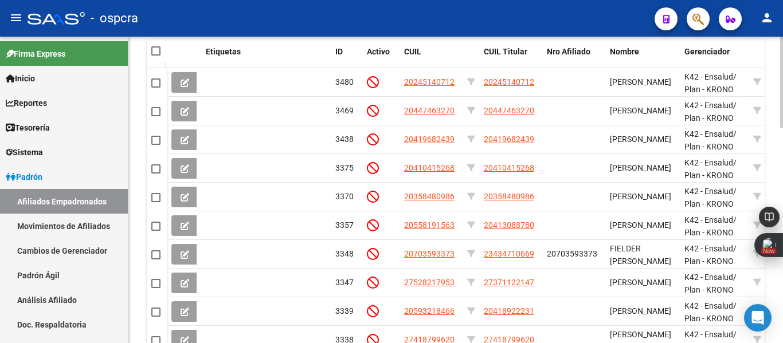
scroll to position [664, 0]
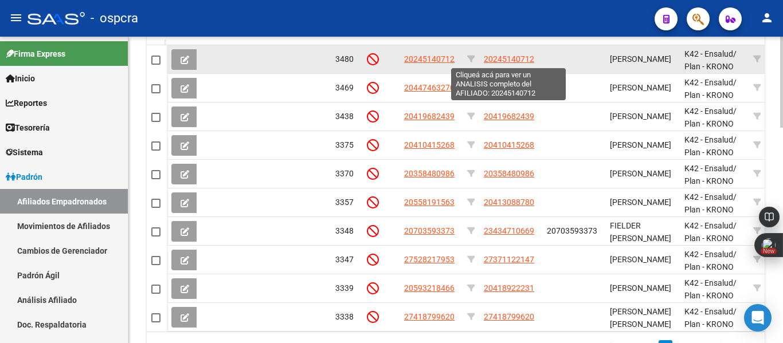
click at [519, 62] on span "20245140712" at bounding box center [509, 58] width 50 height 9
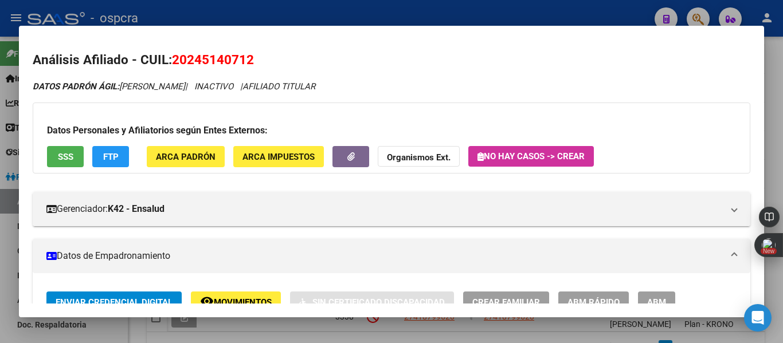
click at [54, 169] on div "Datos Personales y Afiliatorios según Entes Externos: SSS FTP ARCA Padrón ARCA …" at bounding box center [392, 138] width 718 height 71
click at [64, 160] on span "SSS" at bounding box center [65, 157] width 15 height 10
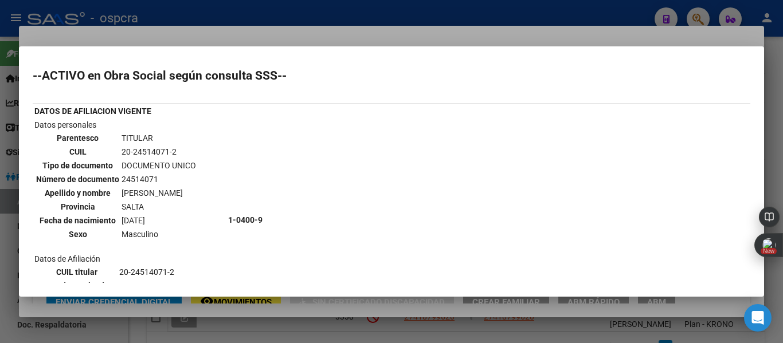
click at [0, 300] on div at bounding box center [391, 171] width 783 height 343
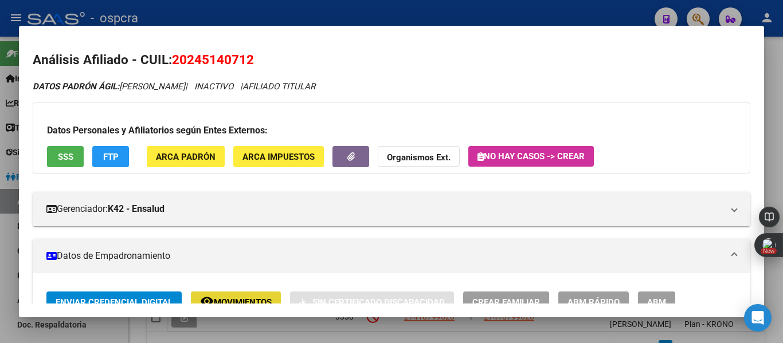
click at [244, 296] on button "remove_red_eye Movimientos" at bounding box center [236, 302] width 90 height 21
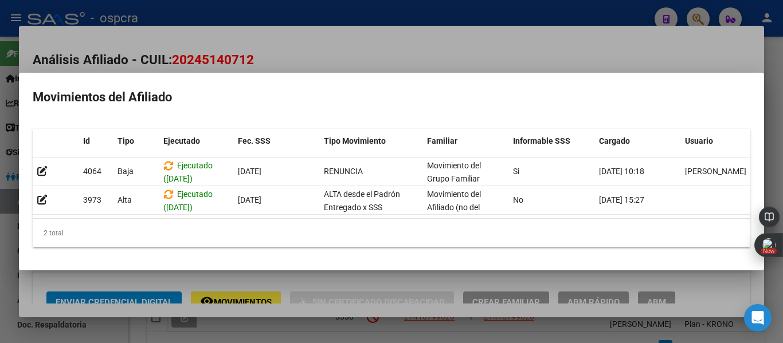
click at [15, 268] on div at bounding box center [391, 171] width 783 height 343
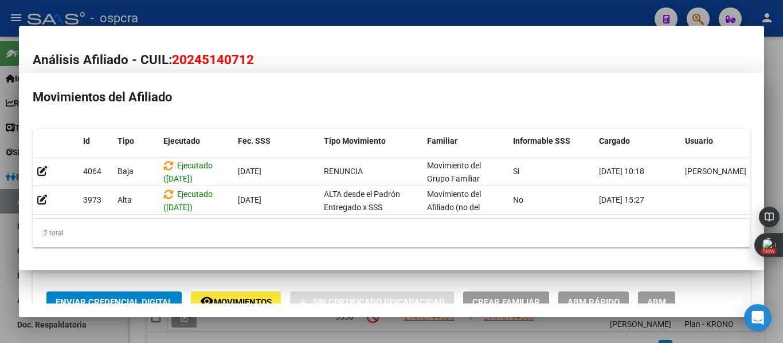
scroll to position [9, 0]
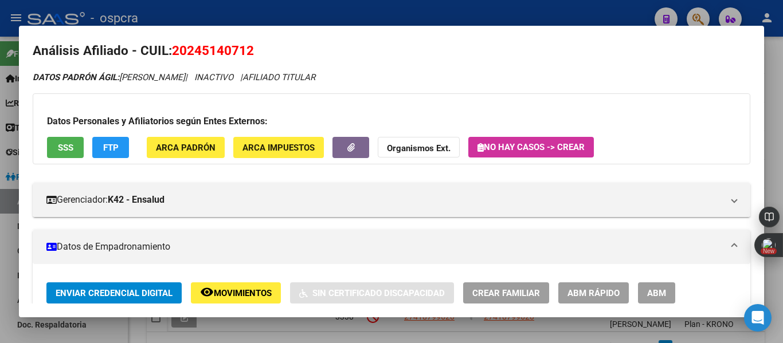
click at [25, 225] on mat-dialog-content "Análisis Afiliado - CUIL: 20245140712 DATOS PADRÓN ÁGIL: [PERSON_NAME] | INACTI…" at bounding box center [391, 172] width 745 height 264
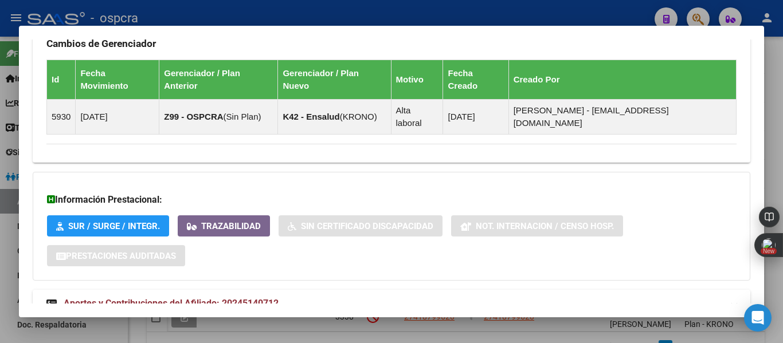
scroll to position [733, 0]
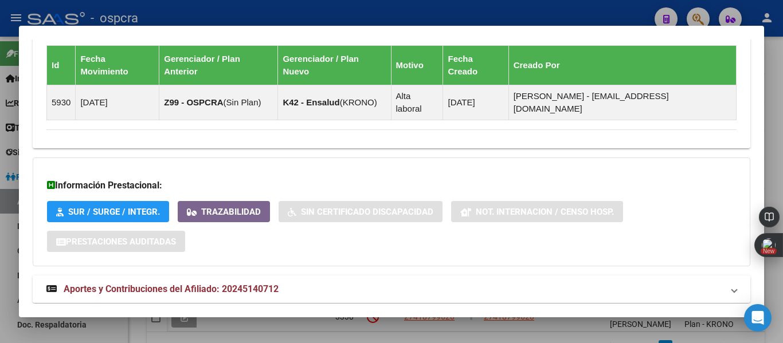
click at [267, 284] on span "Aportes y Contribuciones del Afiliado: 20245140712" at bounding box center [171, 289] width 215 height 11
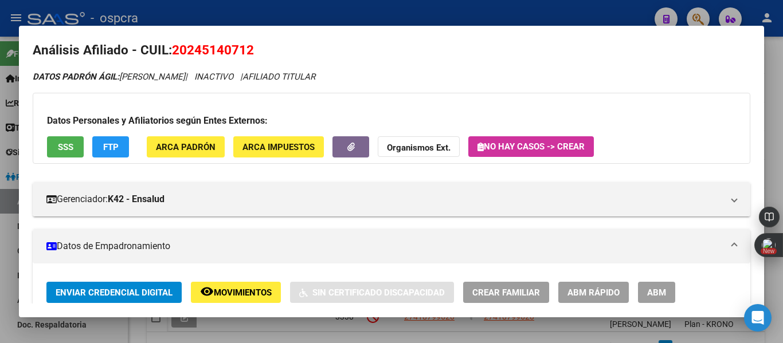
scroll to position [0, 0]
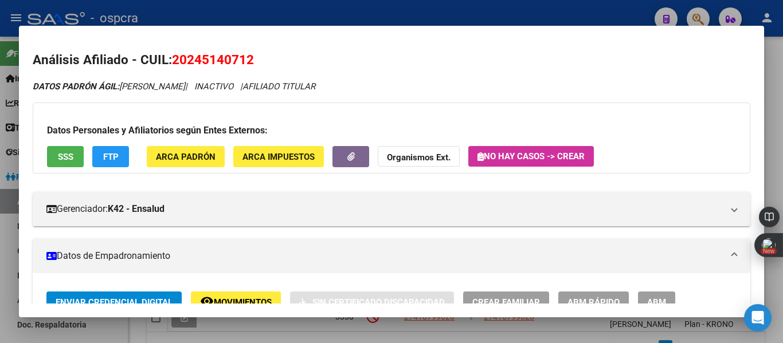
drag, startPoint x: 173, startPoint y: 57, endPoint x: 272, endPoint y: 60, distance: 99.2
click at [272, 60] on h2 "Análisis Afiliado - CUIL: 20245140712" at bounding box center [392, 59] width 718 height 19
copy span "20245140712"
click at [5, 218] on div at bounding box center [391, 171] width 783 height 343
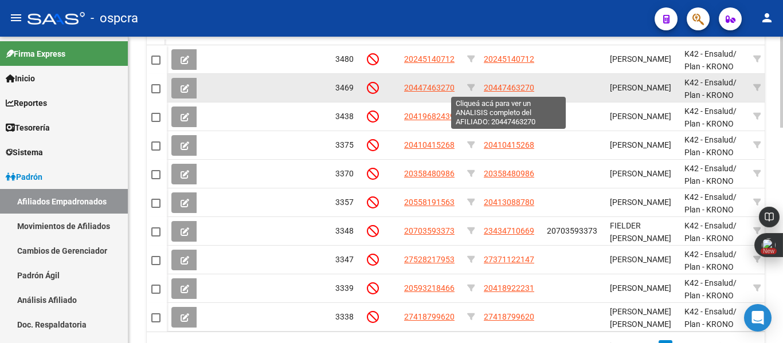
click at [527, 85] on span "20447463270" at bounding box center [509, 87] width 50 height 9
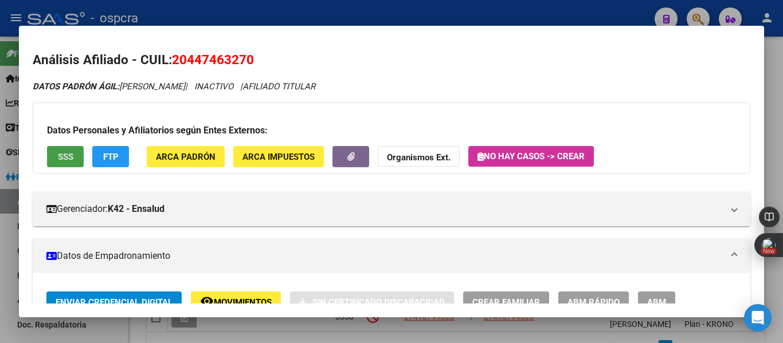
click at [75, 159] on button "SSS" at bounding box center [65, 156] width 37 height 21
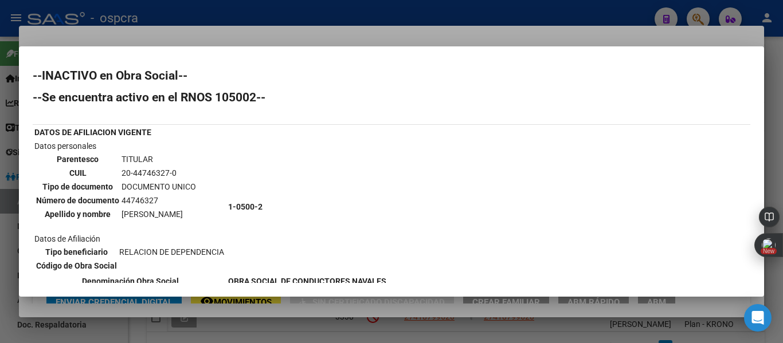
click at [0, 227] on div at bounding box center [391, 171] width 783 height 343
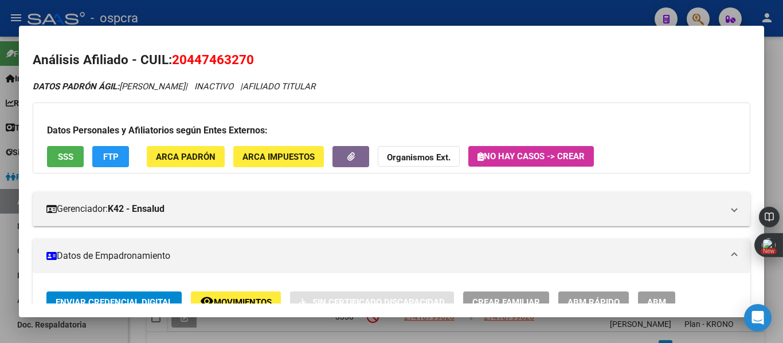
click at [0, 227] on div at bounding box center [391, 171] width 783 height 343
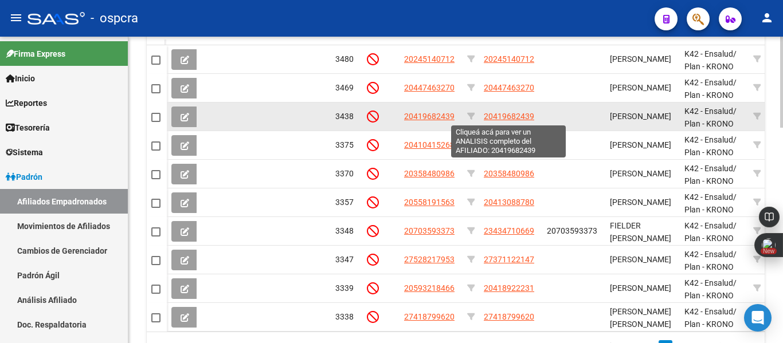
click at [515, 113] on span "20419682439" at bounding box center [509, 116] width 50 height 9
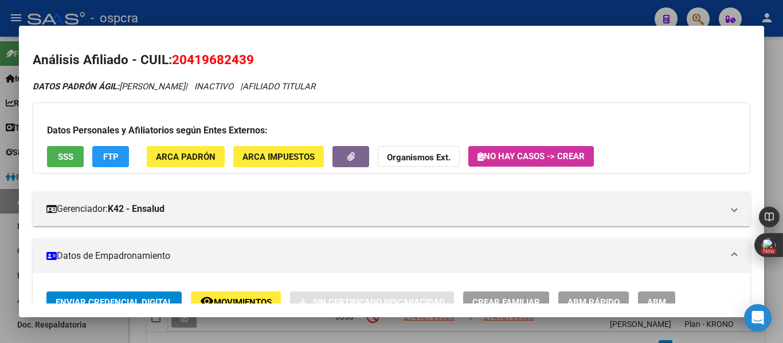
click at [74, 155] on button "SSS" at bounding box center [65, 156] width 37 height 21
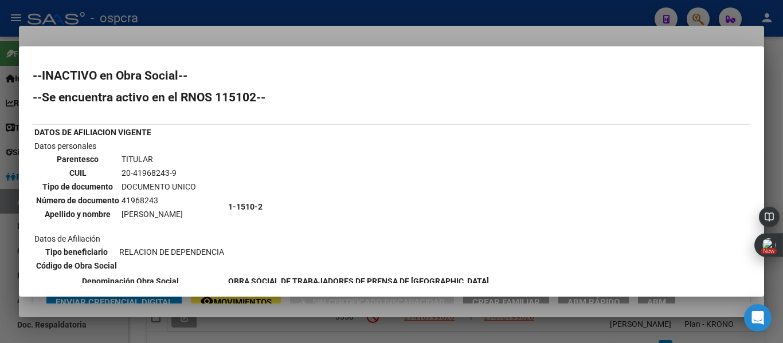
click at [0, 239] on div at bounding box center [391, 171] width 783 height 343
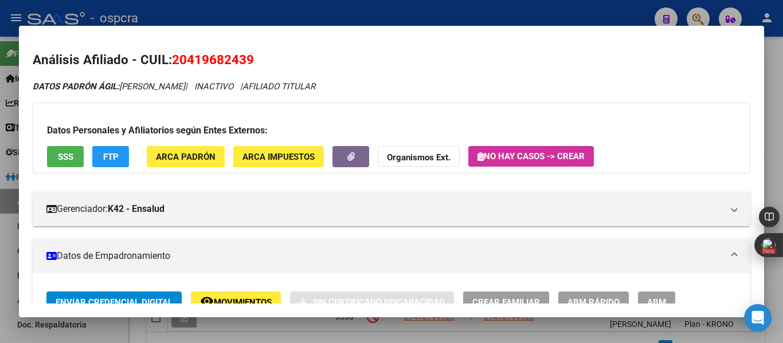
click at [0, 239] on div at bounding box center [391, 171] width 783 height 343
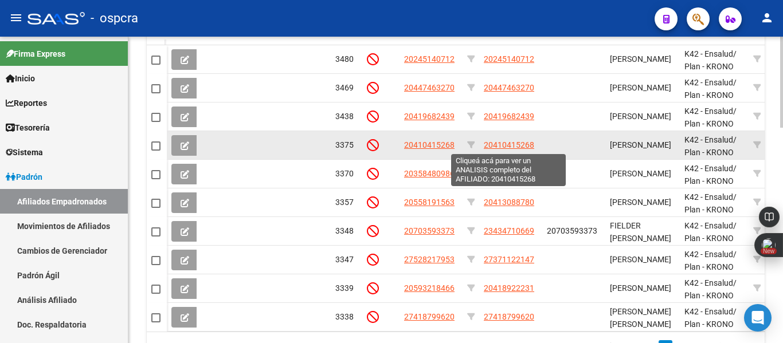
click at [526, 142] on span "20410415268" at bounding box center [509, 144] width 50 height 9
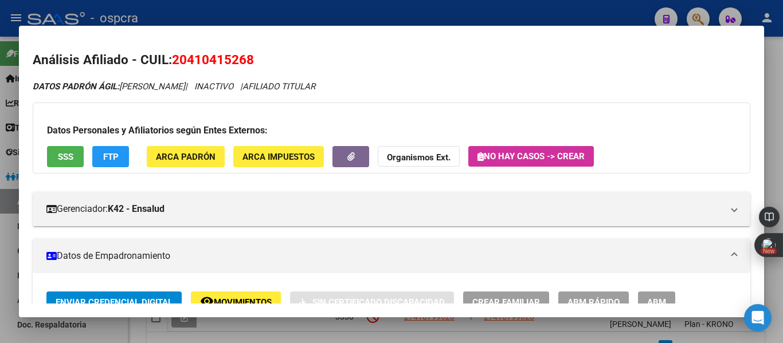
click at [74, 164] on button "SSS" at bounding box center [65, 156] width 37 height 21
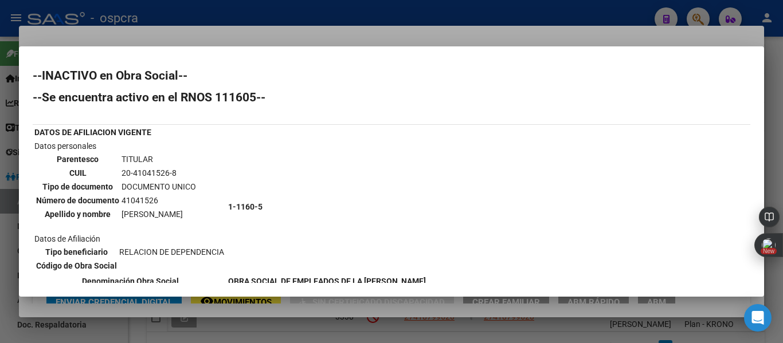
click at [0, 258] on div at bounding box center [391, 171] width 783 height 343
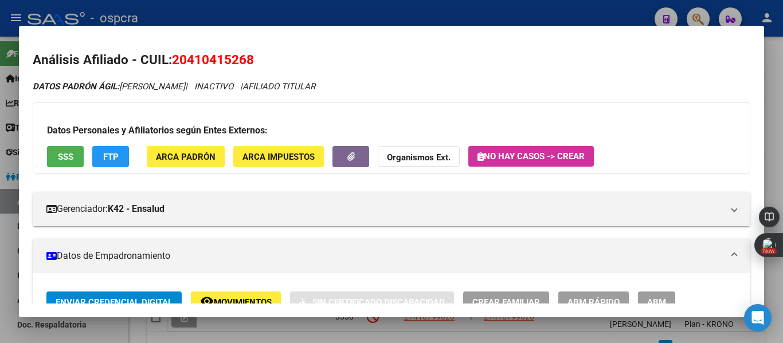
click at [0, 258] on div at bounding box center [391, 171] width 783 height 343
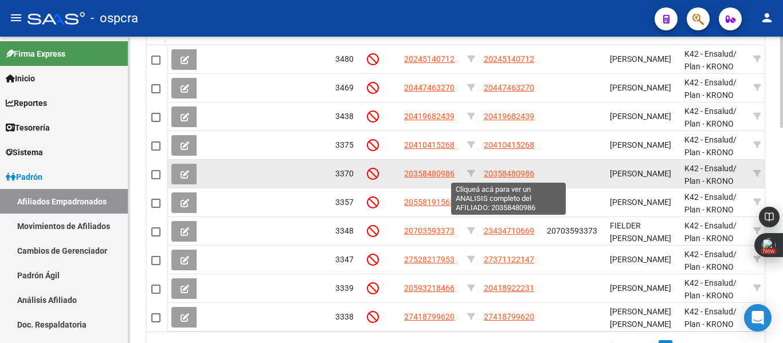
click at [519, 173] on span "20358480986" at bounding box center [509, 173] width 50 height 9
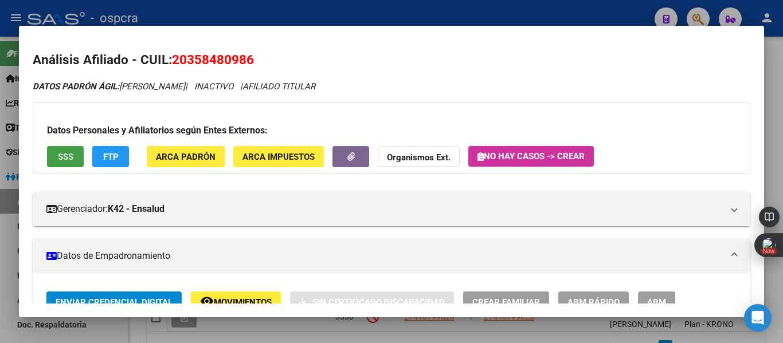
click at [61, 159] on span "SSS" at bounding box center [65, 157] width 15 height 10
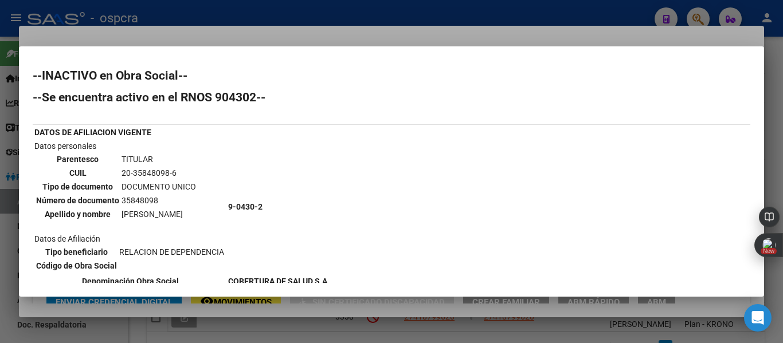
click at [0, 231] on div at bounding box center [391, 171] width 783 height 343
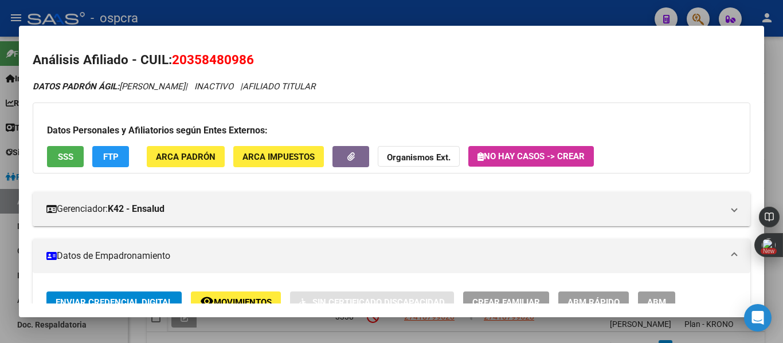
click at [0, 231] on div at bounding box center [391, 171] width 783 height 343
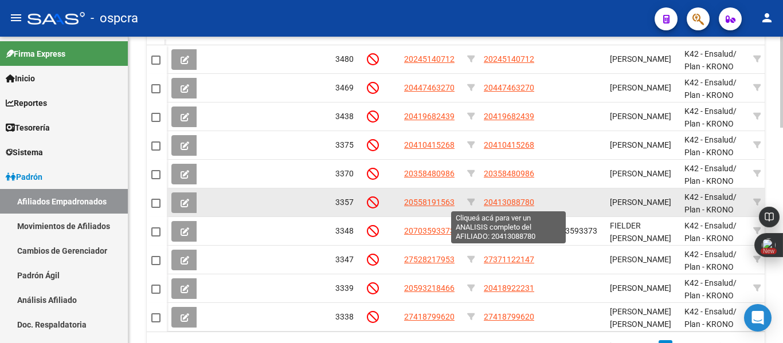
click at [523, 205] on span "20413088780" at bounding box center [509, 202] width 50 height 9
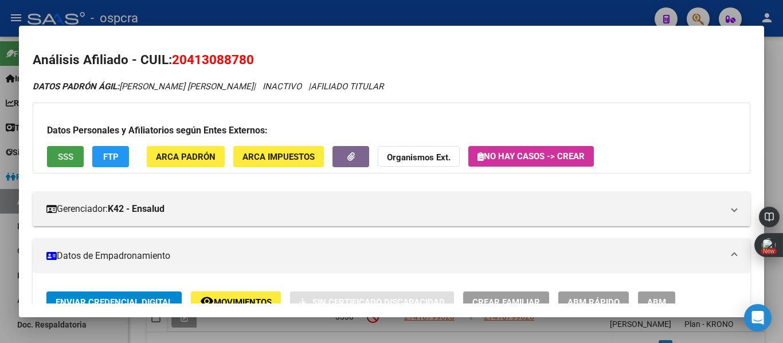
click at [63, 158] on span "SSS" at bounding box center [65, 157] width 15 height 10
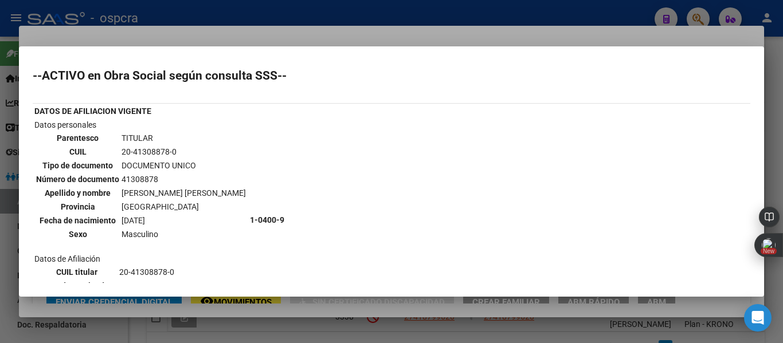
click at [0, 253] on div at bounding box center [391, 171] width 783 height 343
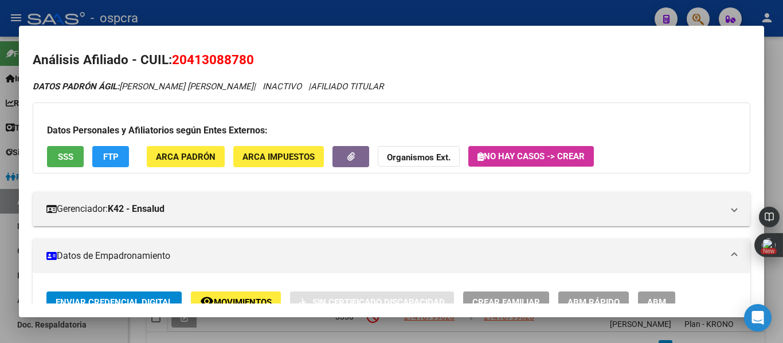
click at [0, 253] on div at bounding box center [391, 171] width 783 height 343
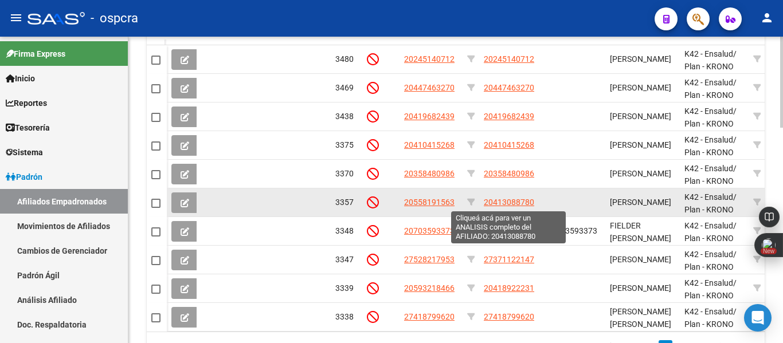
click at [515, 201] on span "20413088780" at bounding box center [509, 202] width 50 height 9
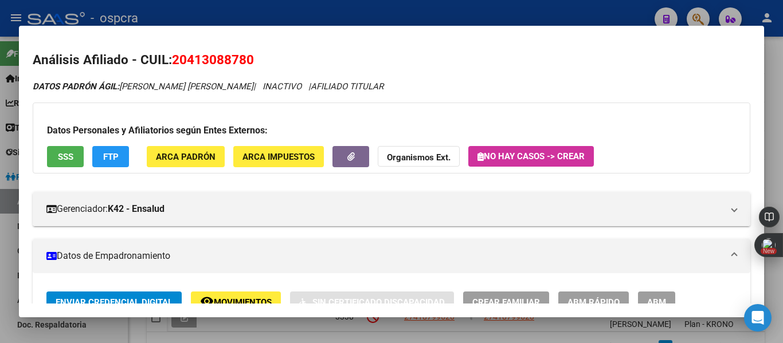
click at [0, 250] on div at bounding box center [391, 171] width 783 height 343
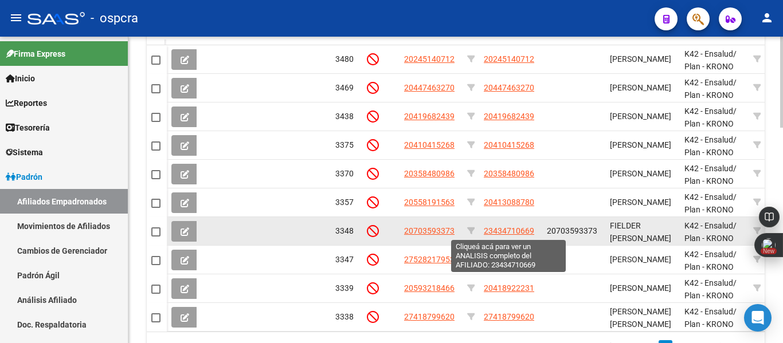
click at [506, 230] on span "23434710669" at bounding box center [509, 230] width 50 height 9
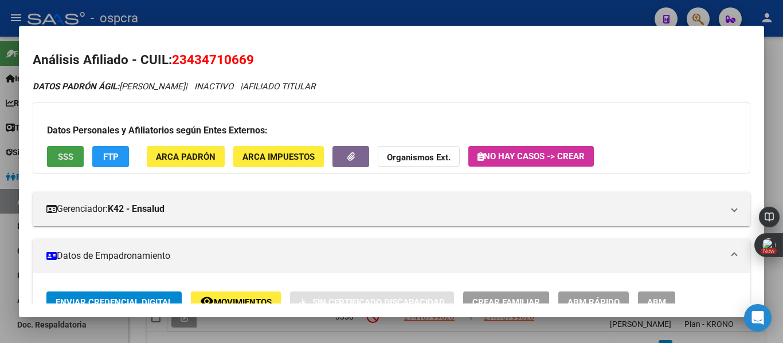
click at [64, 159] on span "SSS" at bounding box center [65, 157] width 15 height 10
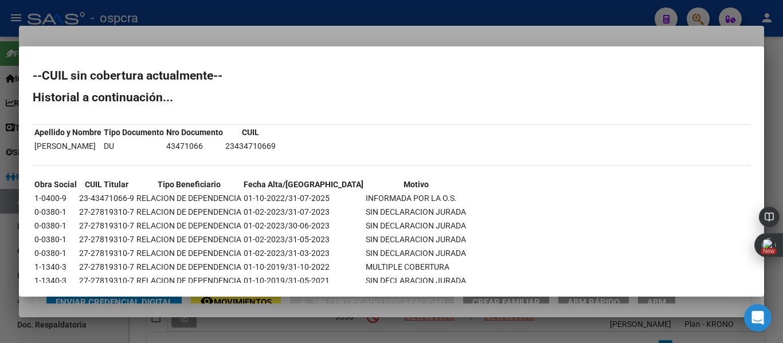
click at [0, 250] on div at bounding box center [391, 171] width 783 height 343
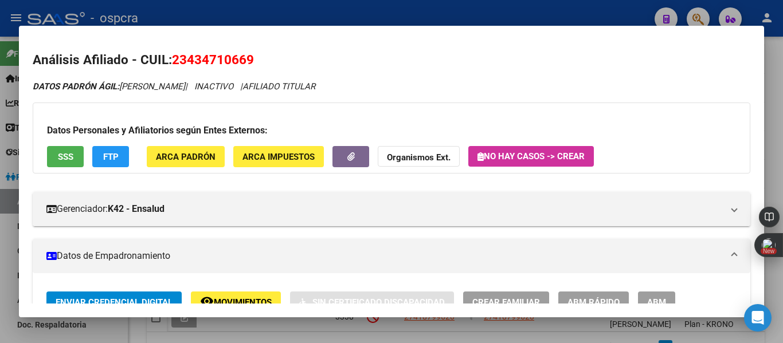
click at [0, 250] on div at bounding box center [391, 171] width 783 height 343
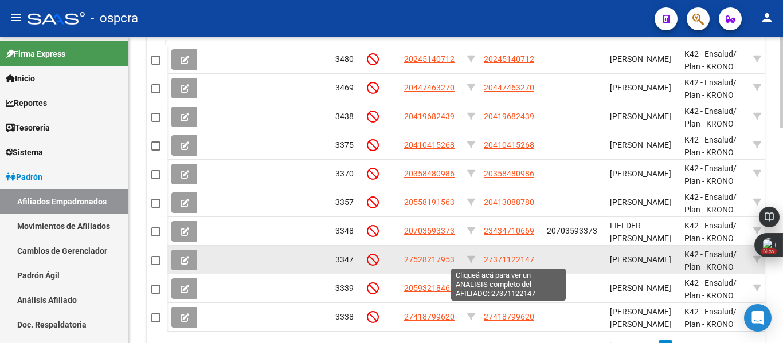
click at [510, 257] on span "27371122147" at bounding box center [509, 259] width 50 height 9
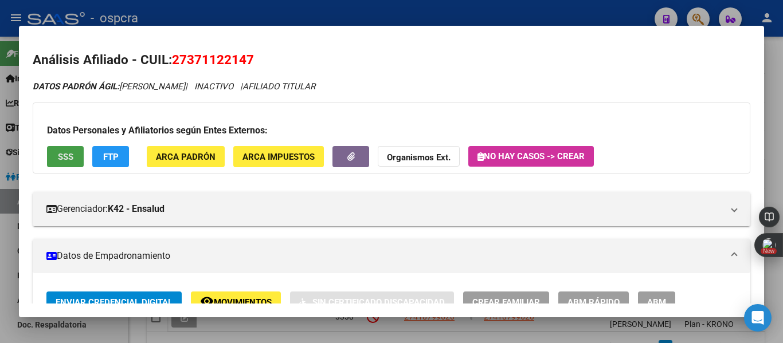
click at [79, 151] on button "SSS" at bounding box center [65, 156] width 37 height 21
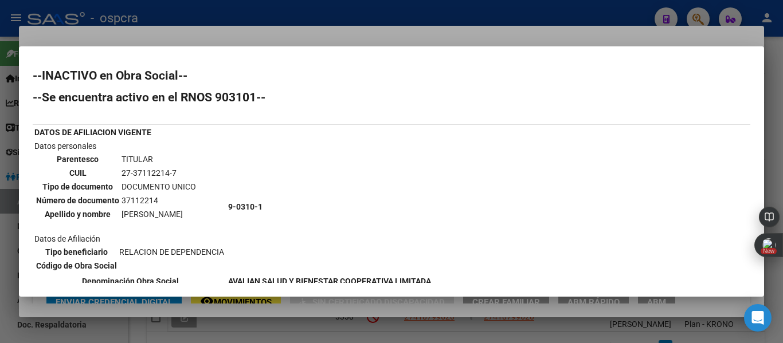
click at [0, 254] on div at bounding box center [391, 171] width 783 height 343
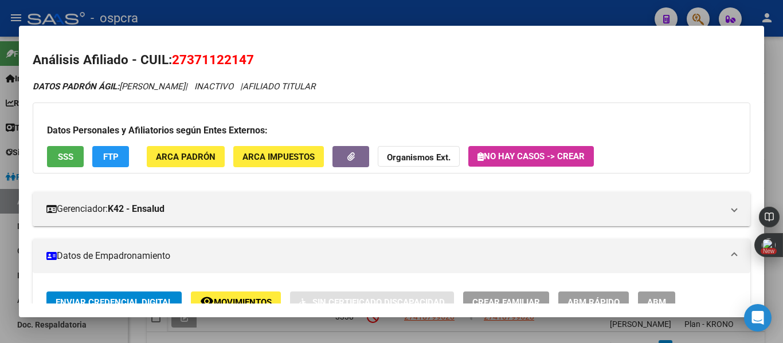
click at [0, 254] on div at bounding box center [391, 171] width 783 height 343
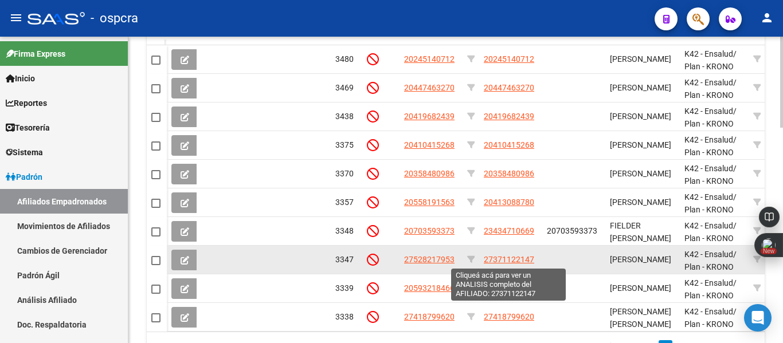
click at [515, 255] on span "27371122147" at bounding box center [509, 259] width 50 height 9
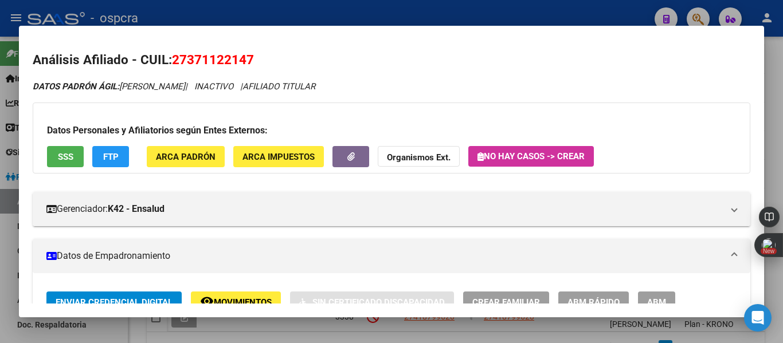
click at [0, 264] on div at bounding box center [391, 171] width 783 height 343
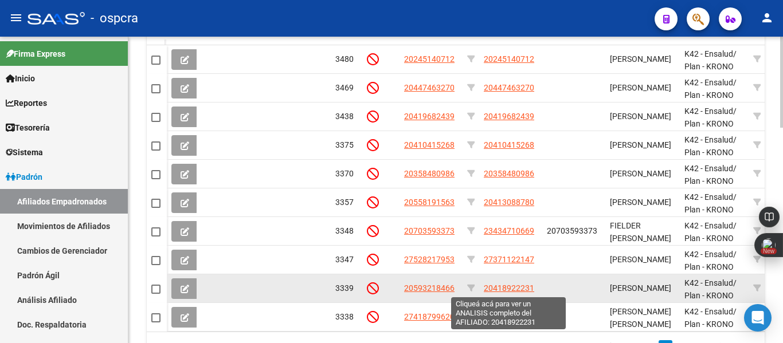
click at [514, 288] on span "20418922231" at bounding box center [509, 288] width 50 height 9
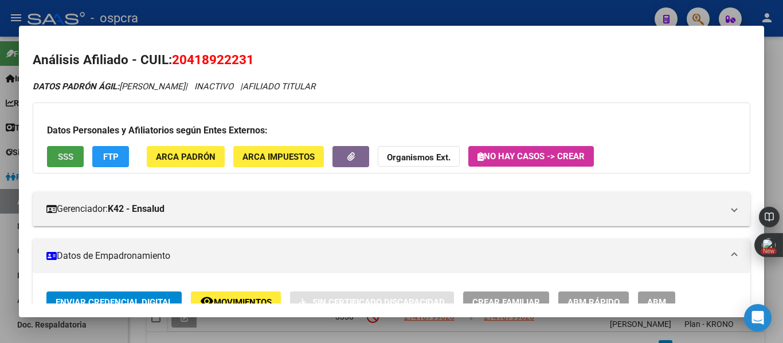
click at [75, 149] on button "SSS" at bounding box center [65, 156] width 37 height 21
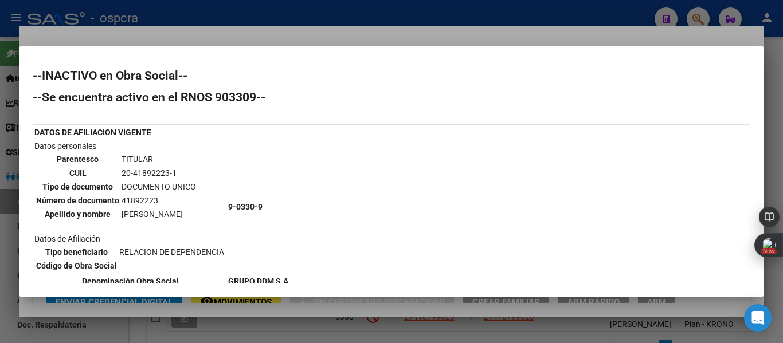
click at [0, 244] on div at bounding box center [391, 171] width 783 height 343
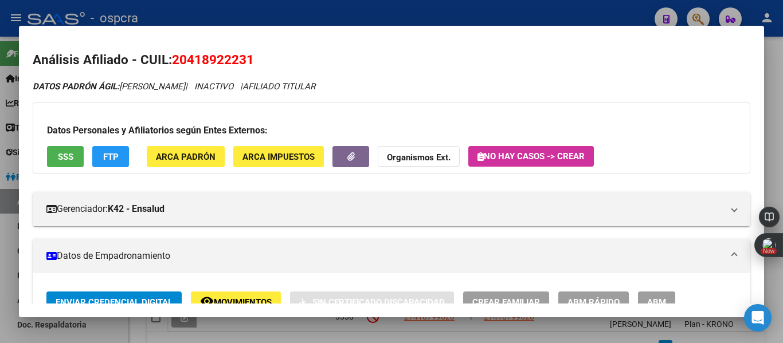
click at [0, 244] on div at bounding box center [391, 171] width 783 height 343
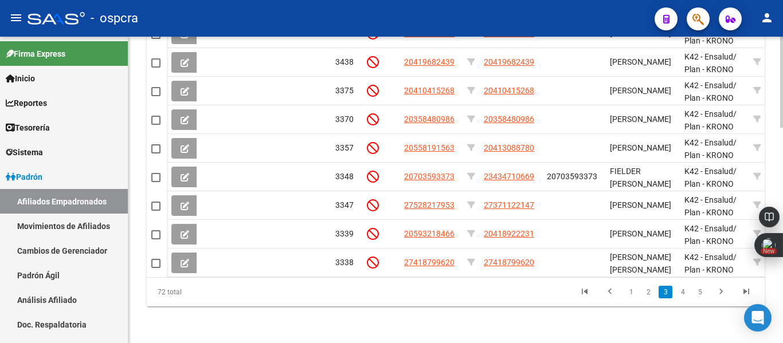
click at [782, 339] on div at bounding box center [781, 297] width 3 height 91
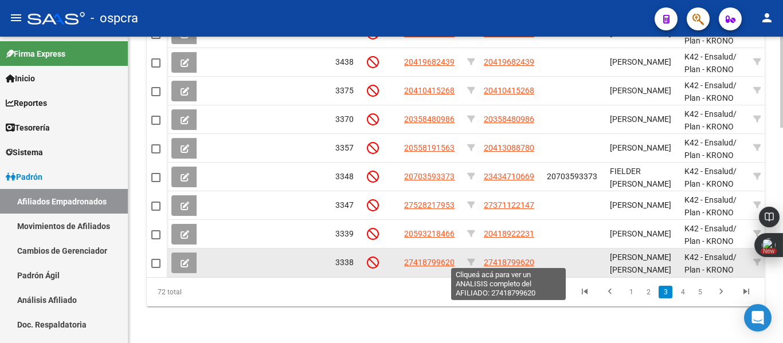
click at [522, 258] on span "27418799620" at bounding box center [509, 262] width 50 height 9
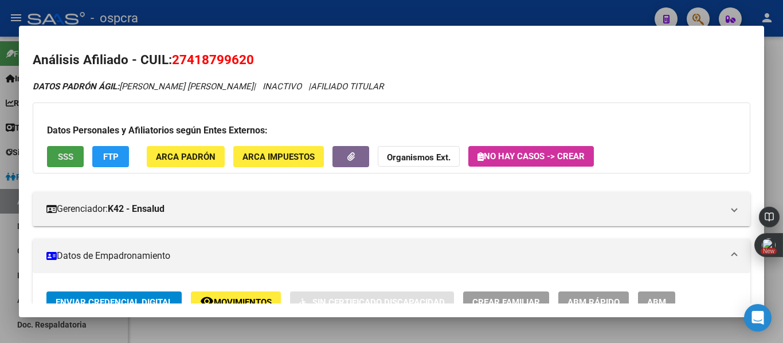
click at [65, 161] on span "SSS" at bounding box center [65, 157] width 15 height 10
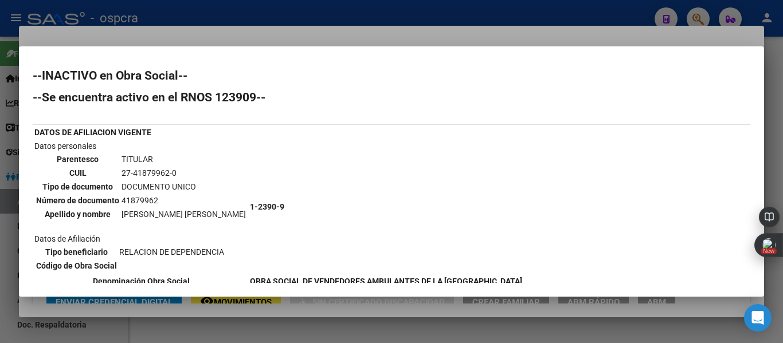
click at [5, 238] on div at bounding box center [391, 171] width 783 height 343
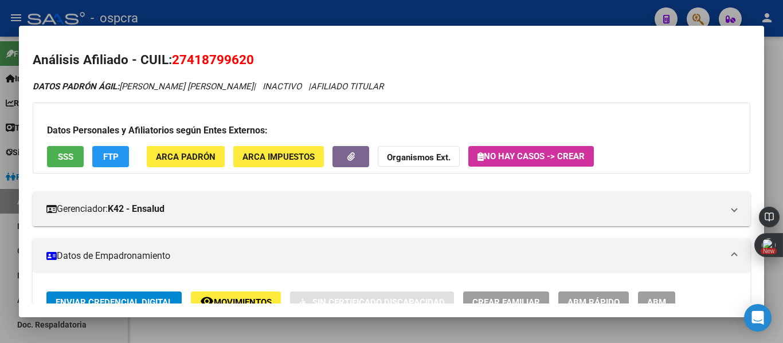
click at [5, 238] on div at bounding box center [391, 171] width 783 height 343
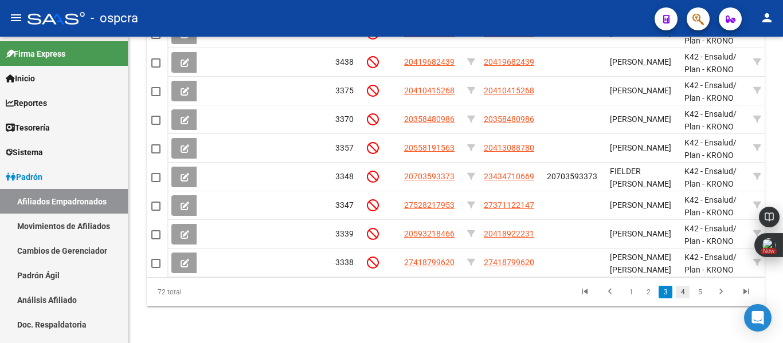
click at [684, 295] on link "4" at bounding box center [683, 292] width 14 height 13
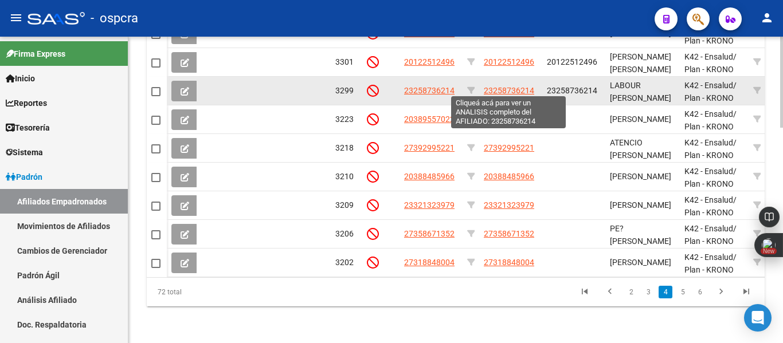
click at [497, 87] on span "23258736214" at bounding box center [509, 90] width 50 height 9
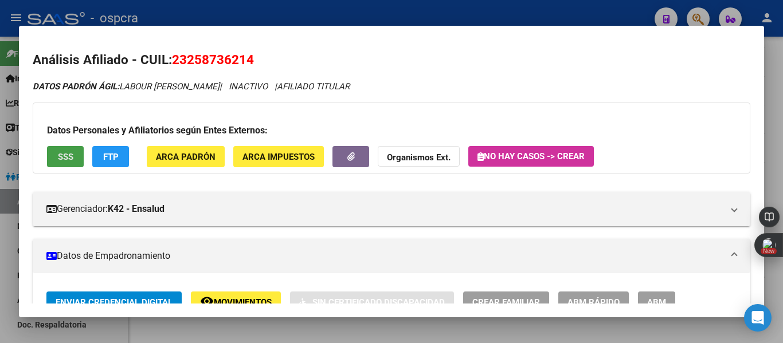
click at [77, 158] on button "SSS" at bounding box center [65, 156] width 37 height 21
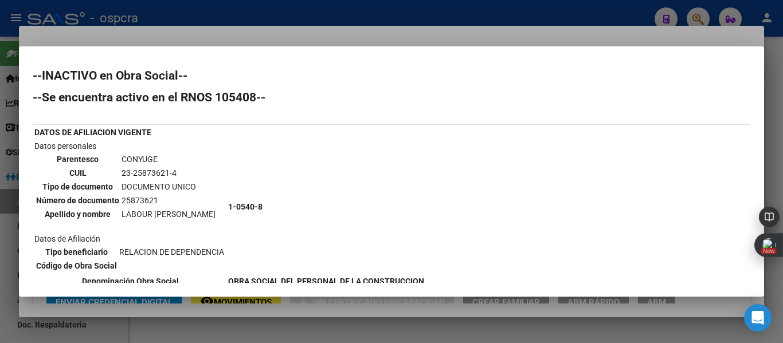
click at [406, 217] on td "1-0540-8" at bounding box center [326, 207] width 197 height 134
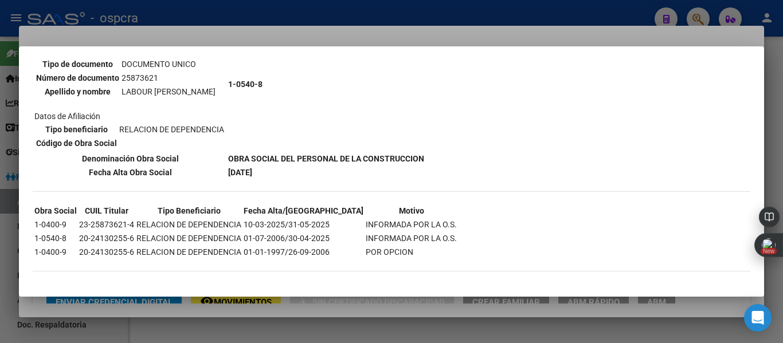
click at [181, 302] on div at bounding box center [391, 171] width 783 height 343
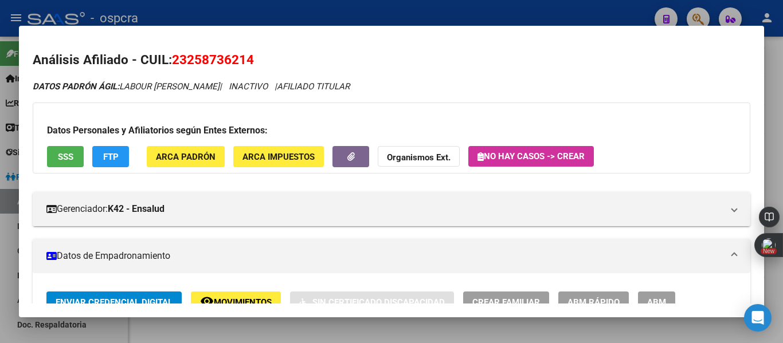
click at [1, 240] on div at bounding box center [391, 171] width 783 height 343
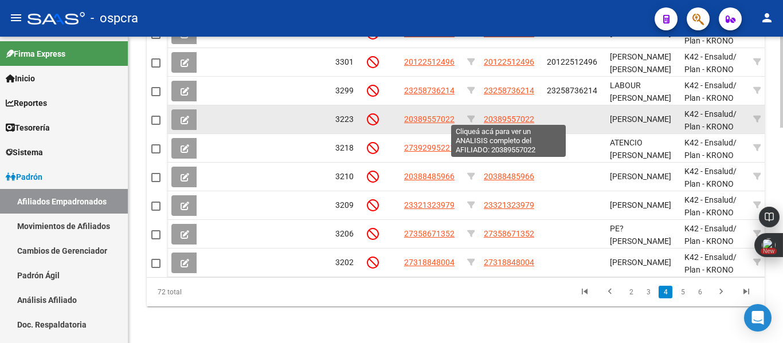
click at [516, 115] on span "20389557022" at bounding box center [509, 119] width 50 height 9
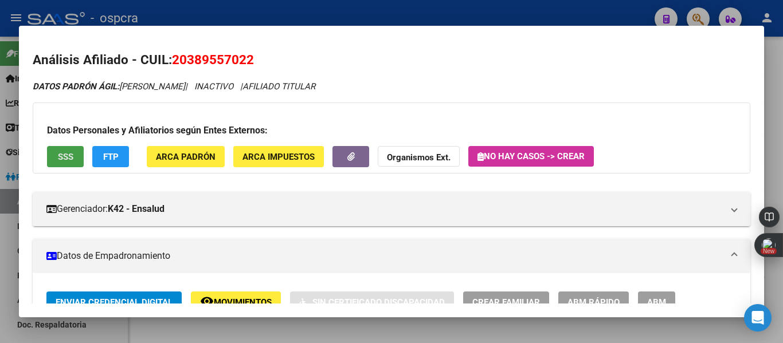
click at [66, 150] on button "SSS" at bounding box center [65, 156] width 37 height 21
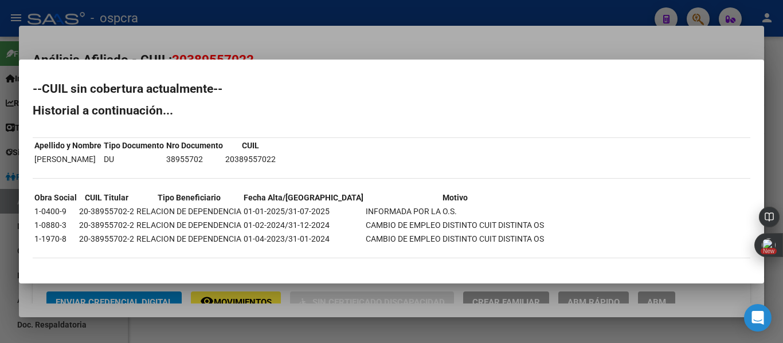
click at [0, 246] on div at bounding box center [391, 171] width 783 height 343
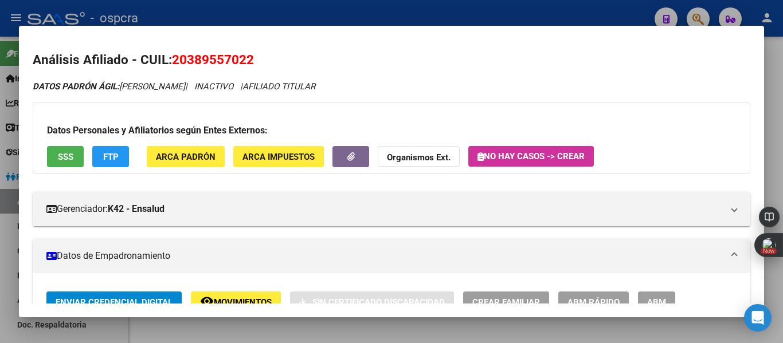
click at [0, 246] on div at bounding box center [391, 171] width 783 height 343
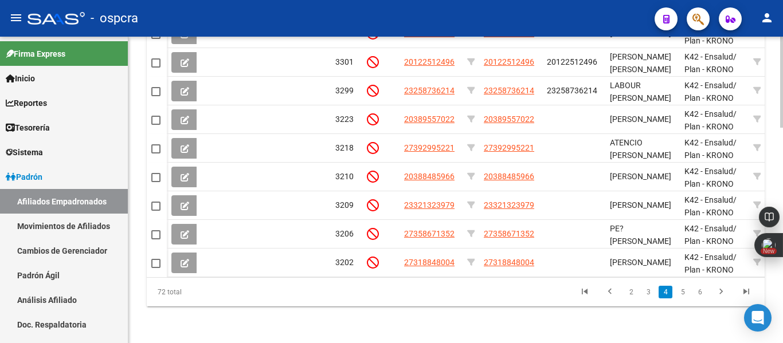
scroll to position [415, 0]
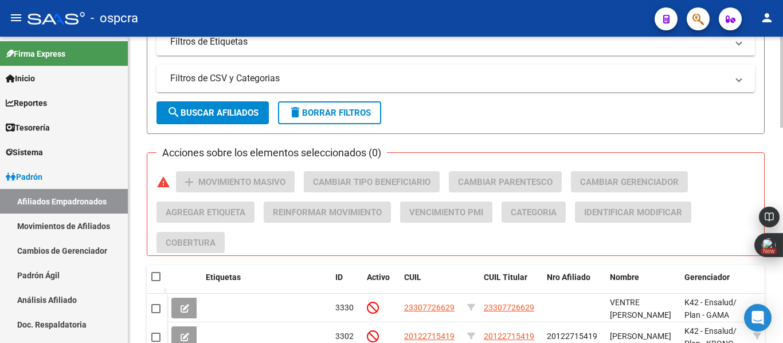
click at [782, 62] on div at bounding box center [781, 190] width 3 height 307
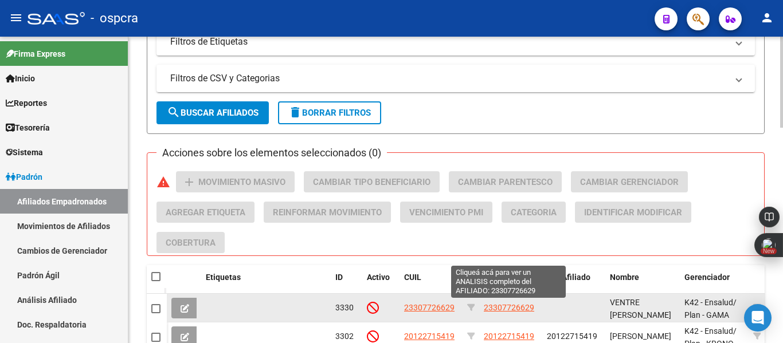
click at [518, 311] on span "23307726629" at bounding box center [509, 307] width 50 height 9
type textarea "23307726629"
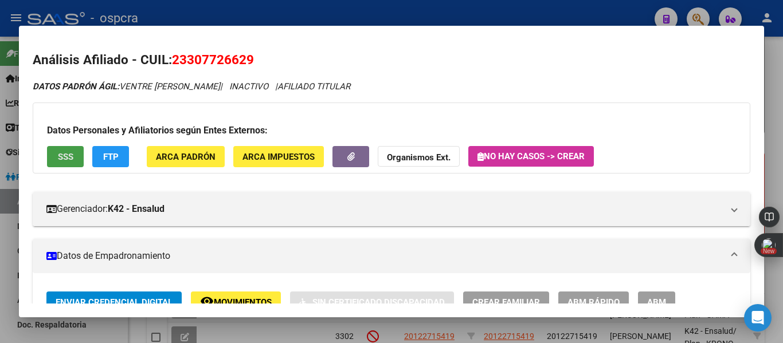
click at [72, 160] on span "SSS" at bounding box center [65, 157] width 15 height 10
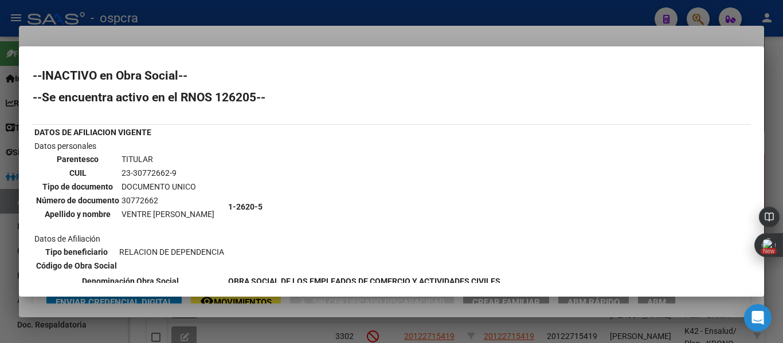
click at [0, 161] on div at bounding box center [391, 171] width 783 height 343
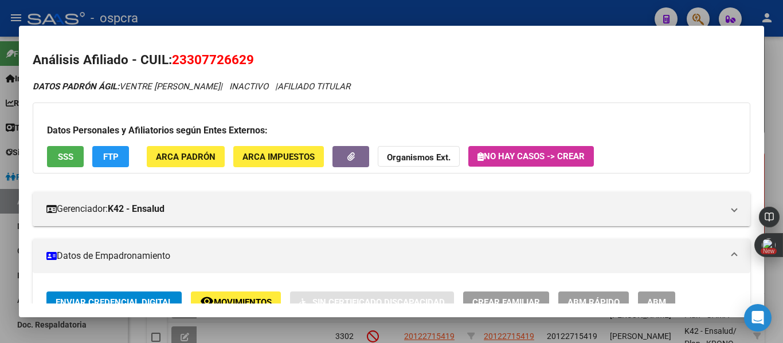
click at [186, 22] on div at bounding box center [391, 171] width 783 height 343
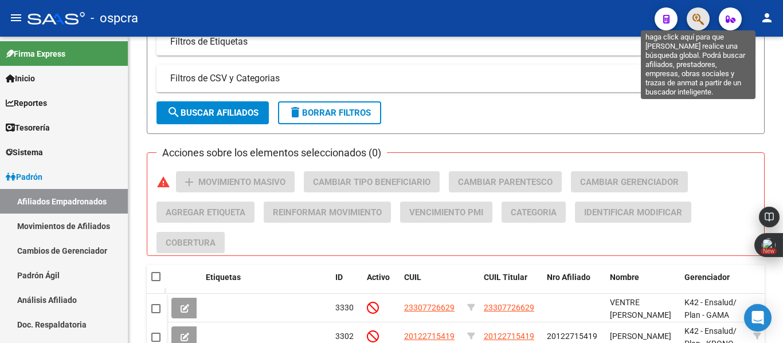
click at [698, 17] on icon "button" at bounding box center [697, 19] width 11 height 13
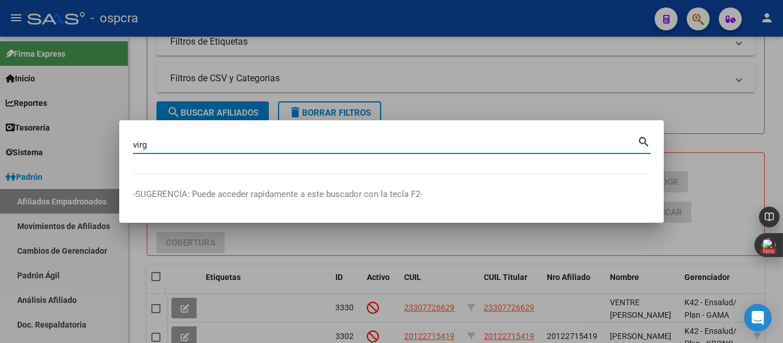
type input "virg"
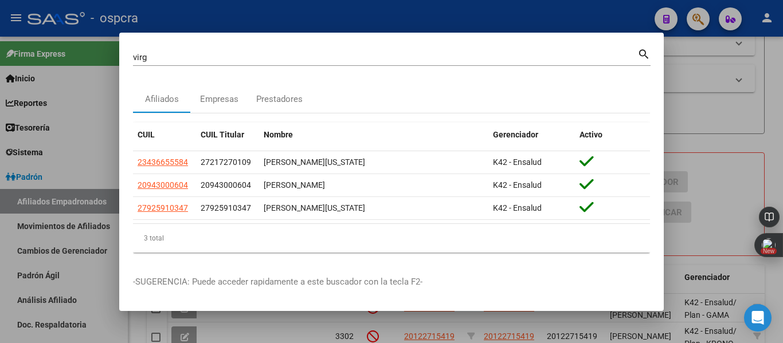
click at [701, 97] on div at bounding box center [391, 171] width 783 height 343
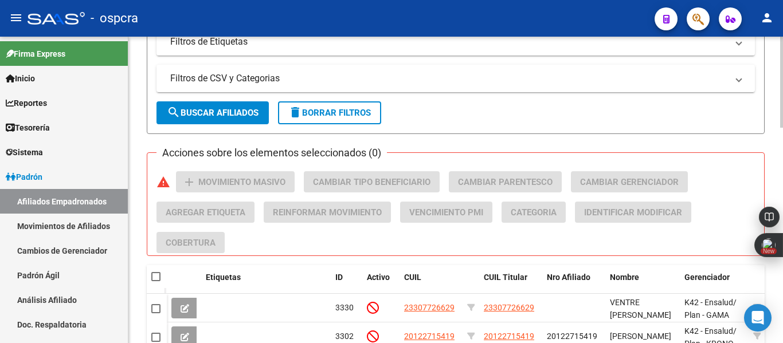
click at [769, 156] on div "PADRON -> Afiliados Empadronados (alt+a) add Crear Afiliado file_download Expor…" at bounding box center [455, 134] width 655 height 1025
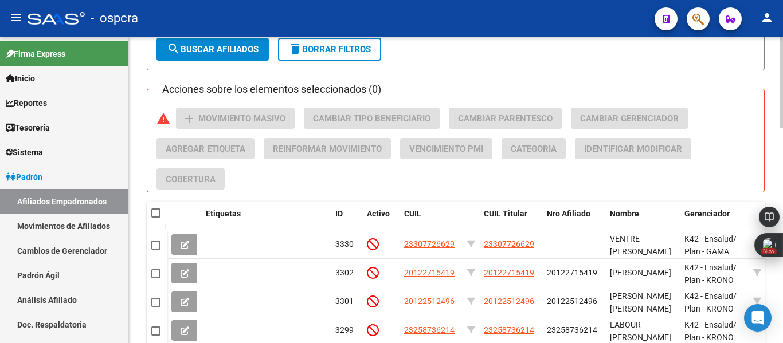
scroll to position [507, 0]
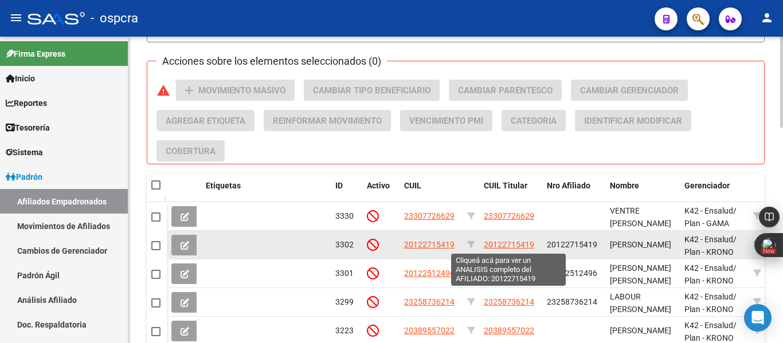
click at [511, 242] on span "20122715419" at bounding box center [509, 244] width 50 height 9
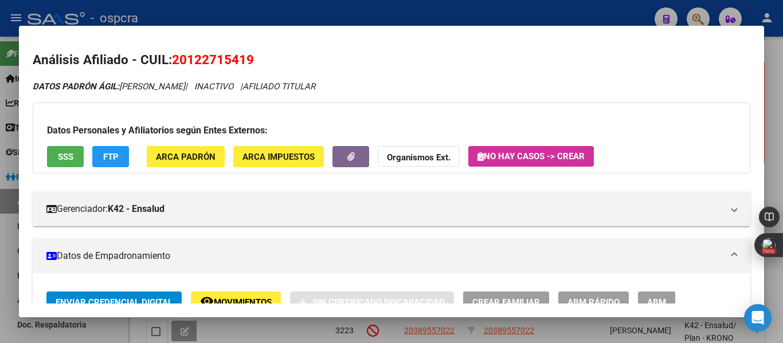
click at [84, 159] on div "Datos Personales y Afiliatorios según Entes Externos: SSS FTP ARCA Padrón ARCA …" at bounding box center [392, 138] width 718 height 71
click at [73, 159] on button "SSS" at bounding box center [65, 156] width 37 height 21
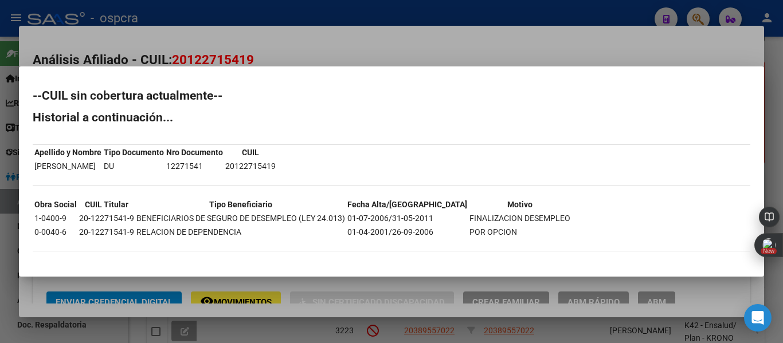
click at [772, 85] on div at bounding box center [391, 171] width 783 height 343
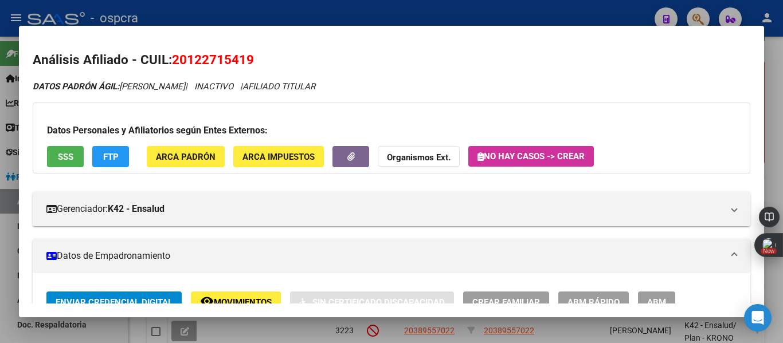
click at [772, 85] on div at bounding box center [391, 171] width 783 height 343
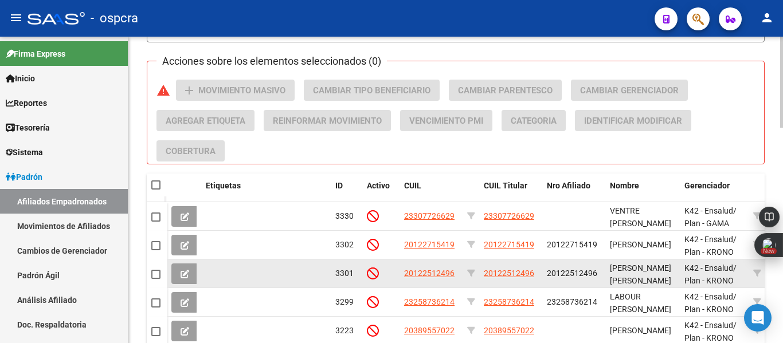
click at [580, 271] on span "20122512496" at bounding box center [572, 273] width 50 height 9
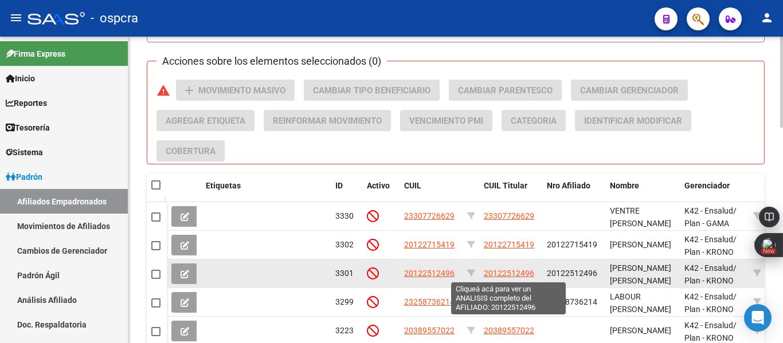
click at [531, 275] on span "20122512496" at bounding box center [509, 273] width 50 height 9
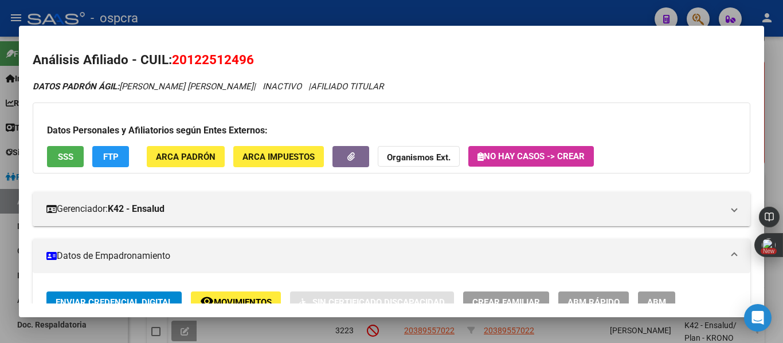
click at [64, 164] on div "Datos Personales y Afiliatorios según Entes Externos: SSS FTP ARCA Padrón ARCA …" at bounding box center [392, 138] width 718 height 71
click at [64, 164] on button "SSS" at bounding box center [65, 156] width 37 height 21
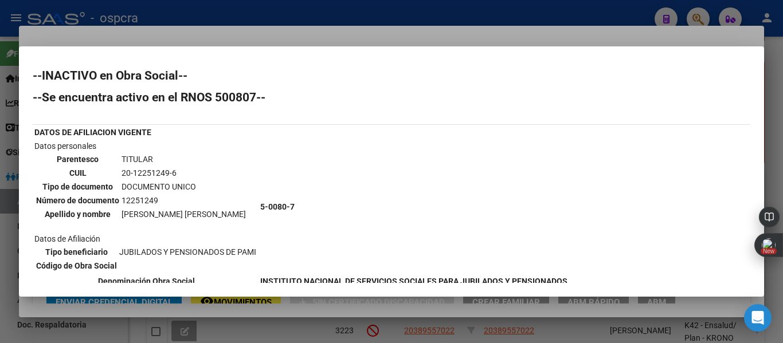
click at [22, 205] on mat-dialog-content "--INACTIVO en Obra Social-- --Se encuentra activo en el RNOS 500807-- DATOS DE …" at bounding box center [391, 171] width 745 height 223
click at [0, 240] on div at bounding box center [391, 171] width 783 height 343
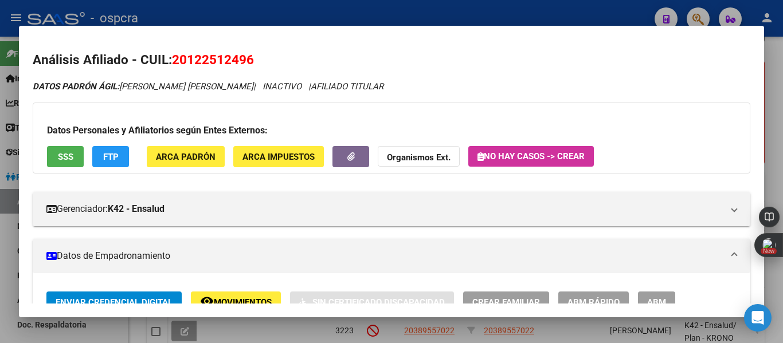
click at [0, 240] on div at bounding box center [391, 171] width 783 height 343
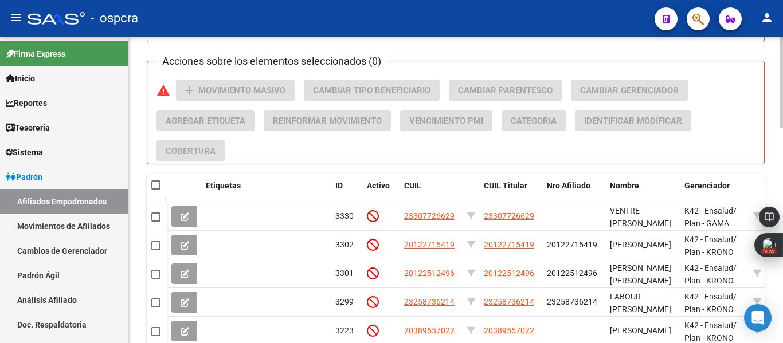
click at [774, 185] on div "PADRON -> Afiliados Empadronados (alt+a) add Crear Afiliado file_download Expor…" at bounding box center [455, 42] width 655 height 1025
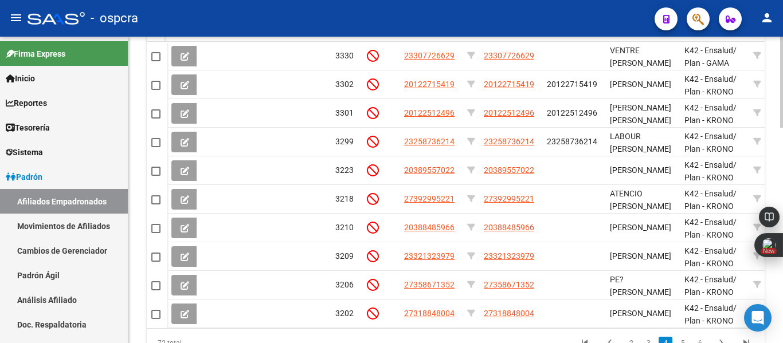
scroll to position [690, 0]
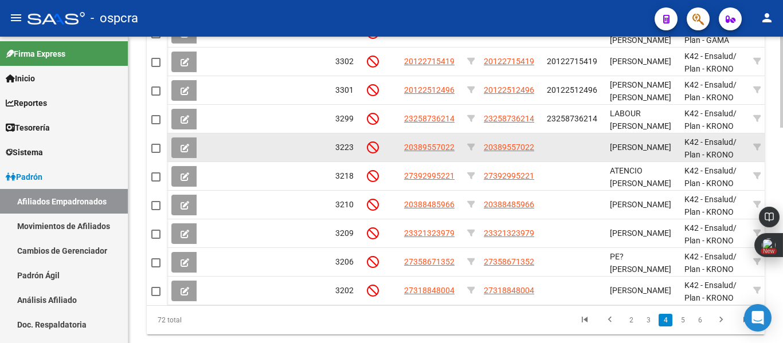
click at [510, 141] on app-link-go-to "20389557022" at bounding box center [509, 147] width 50 height 13
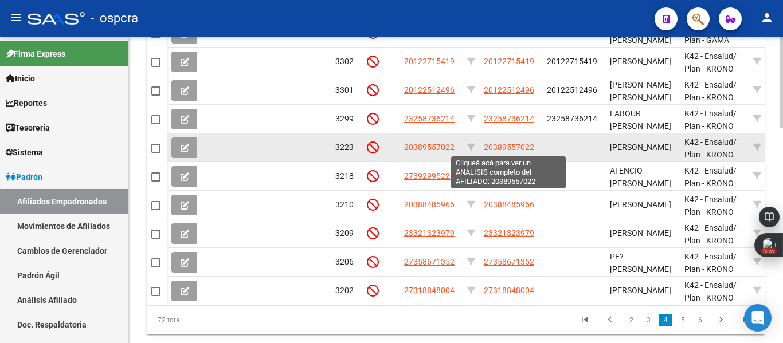
click at [512, 145] on span "20389557022" at bounding box center [509, 147] width 50 height 9
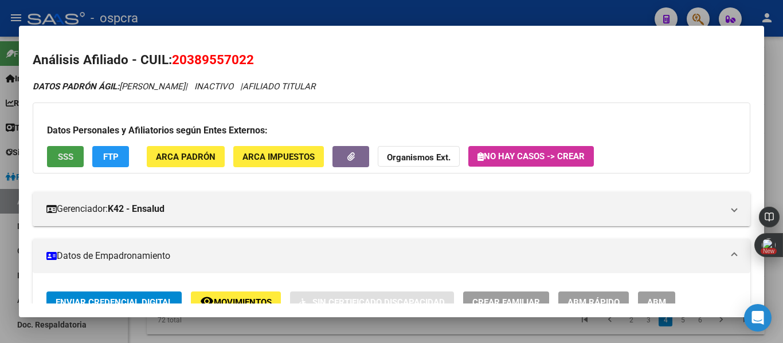
click at [65, 150] on button "SSS" at bounding box center [65, 156] width 37 height 21
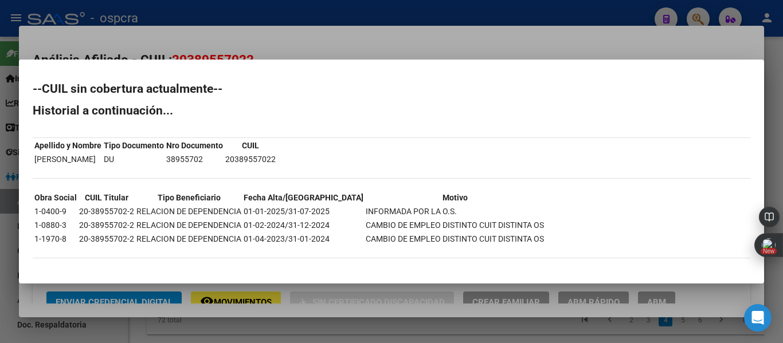
click at [0, 274] on div at bounding box center [391, 171] width 783 height 343
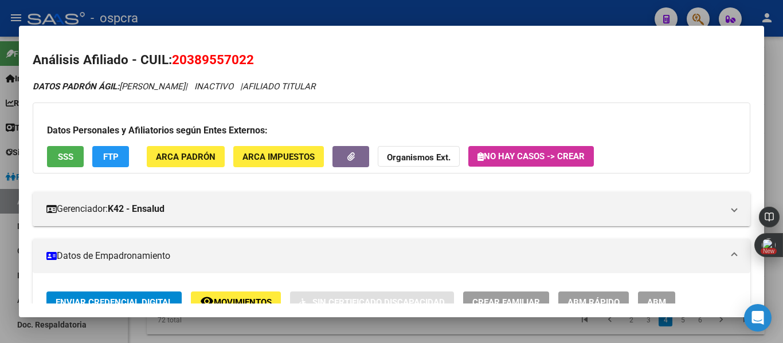
click at [0, 274] on div at bounding box center [391, 171] width 783 height 343
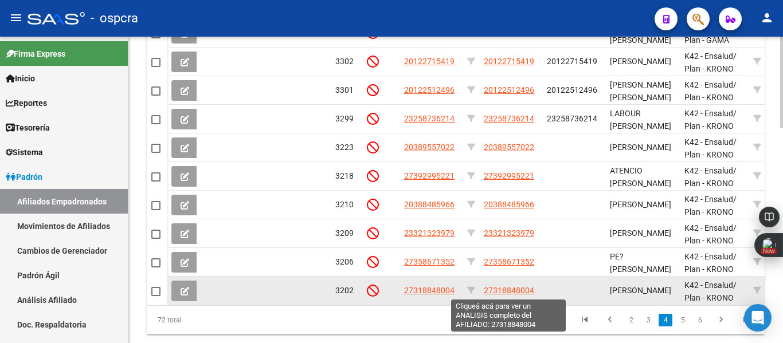
click at [532, 291] on span "27318848004" at bounding box center [509, 290] width 50 height 9
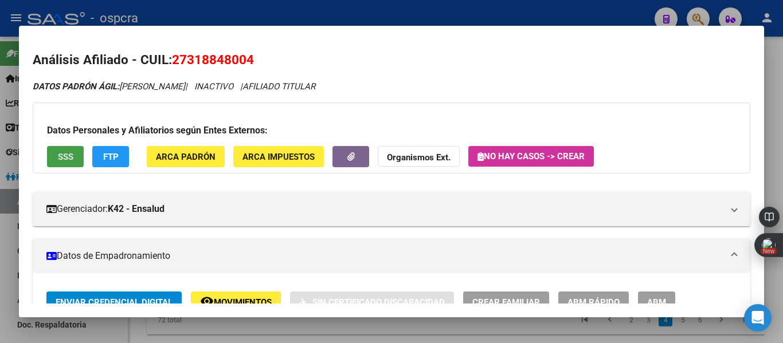
click at [64, 164] on button "SSS" at bounding box center [65, 156] width 37 height 21
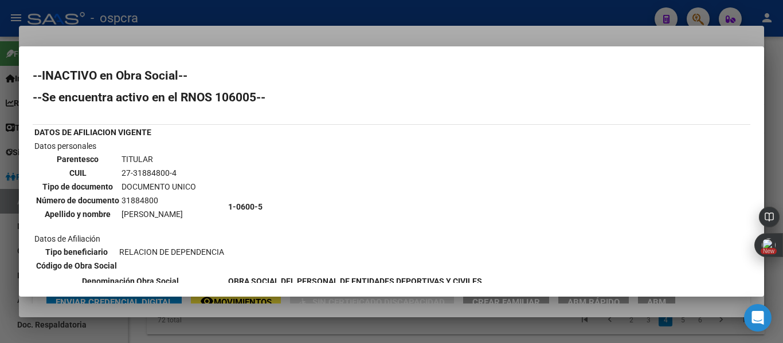
click at [0, 233] on div at bounding box center [391, 171] width 783 height 343
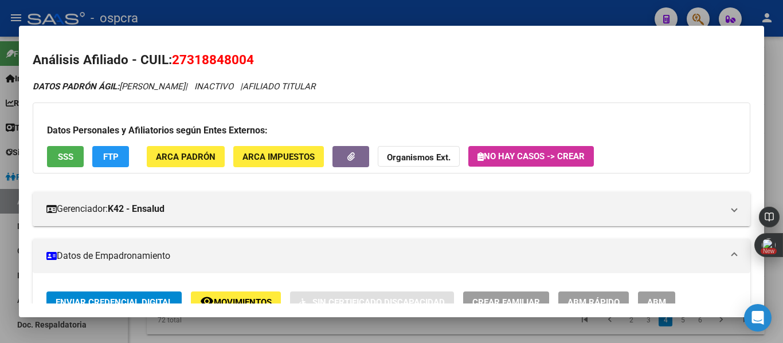
click at [0, 233] on div at bounding box center [391, 171] width 783 height 343
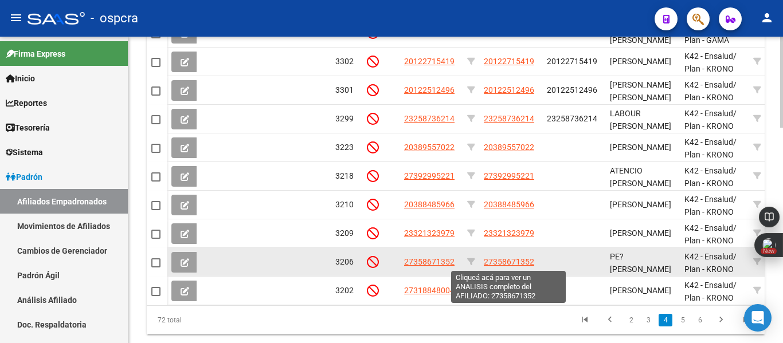
click at [489, 262] on span "27358671352" at bounding box center [509, 261] width 50 height 9
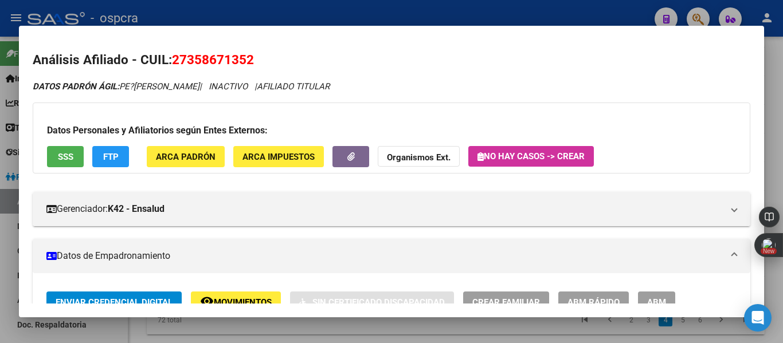
click at [62, 154] on span "SSS" at bounding box center [65, 157] width 15 height 10
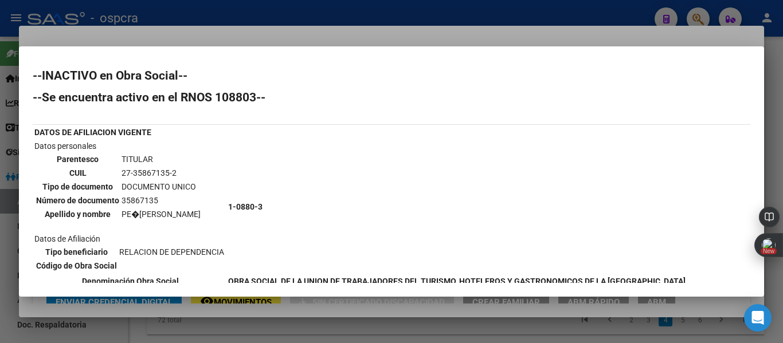
click at [0, 218] on div at bounding box center [391, 171] width 783 height 343
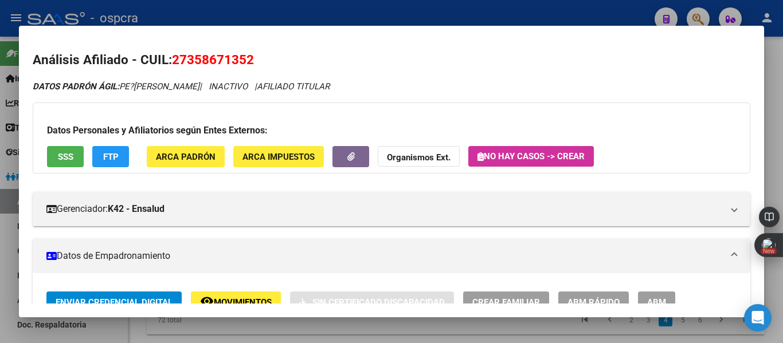
click at [0, 218] on div at bounding box center [391, 171] width 783 height 343
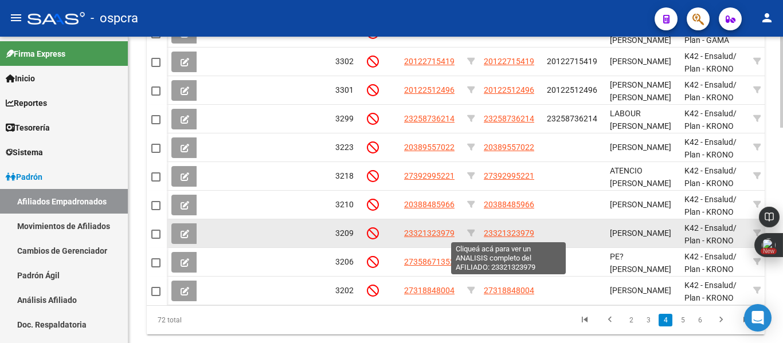
click at [518, 229] on span "23321323979" at bounding box center [509, 233] width 50 height 9
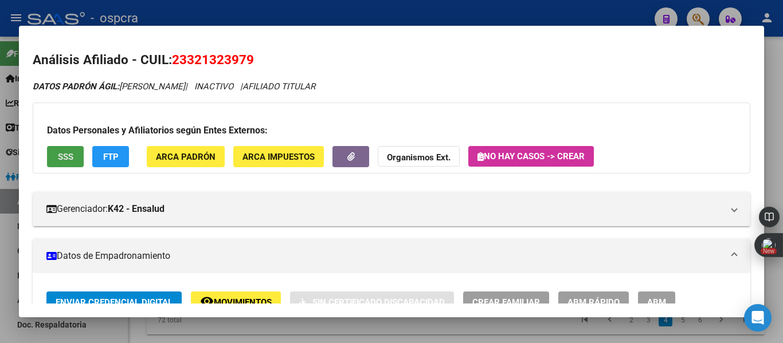
click at [76, 162] on button "SSS" at bounding box center [65, 156] width 37 height 21
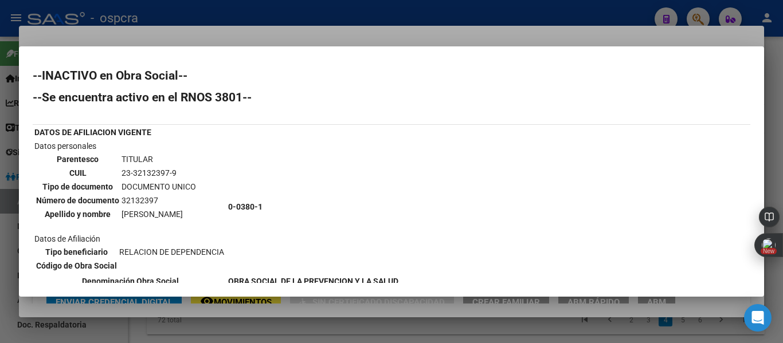
click at [0, 288] on div at bounding box center [391, 171] width 783 height 343
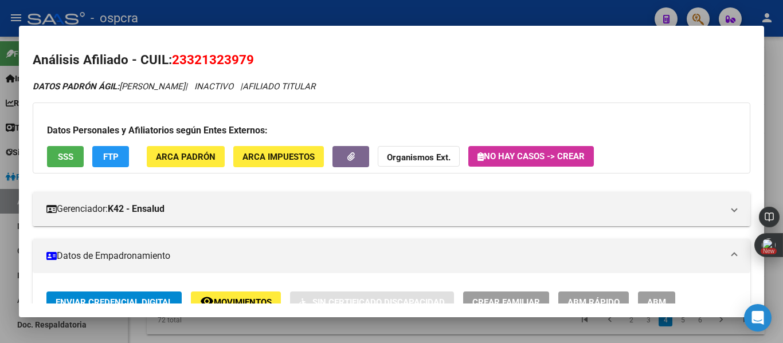
click at [0, 288] on div at bounding box center [391, 171] width 783 height 343
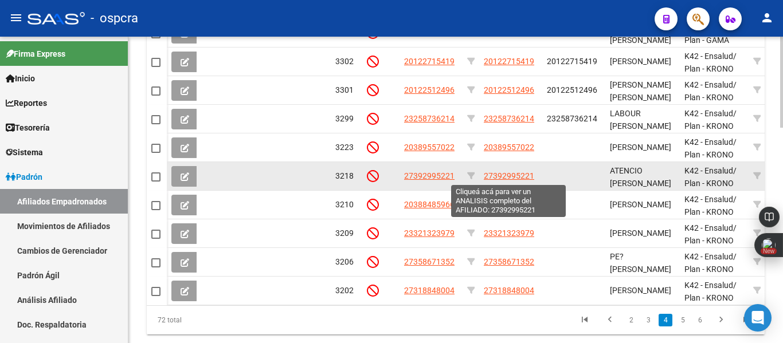
click at [522, 176] on span "27392995221" at bounding box center [509, 175] width 50 height 9
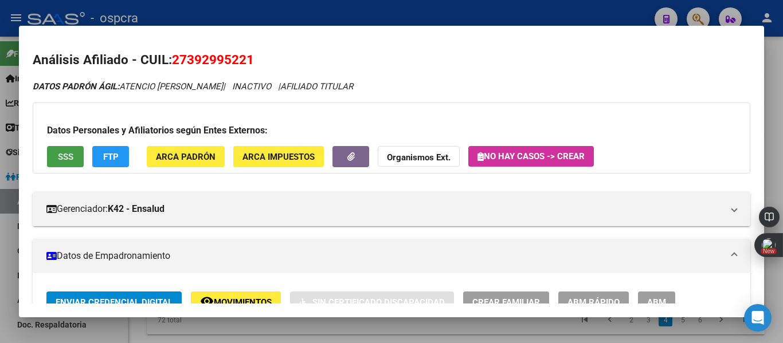
click at [62, 162] on button "SSS" at bounding box center [65, 156] width 37 height 21
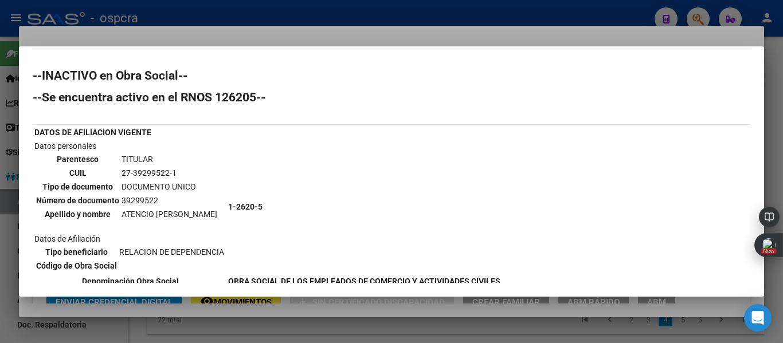
click at [0, 270] on div at bounding box center [391, 171] width 783 height 343
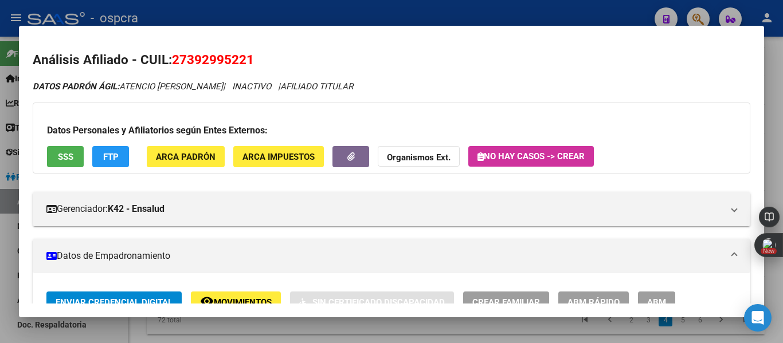
click at [0, 270] on div at bounding box center [391, 171] width 783 height 343
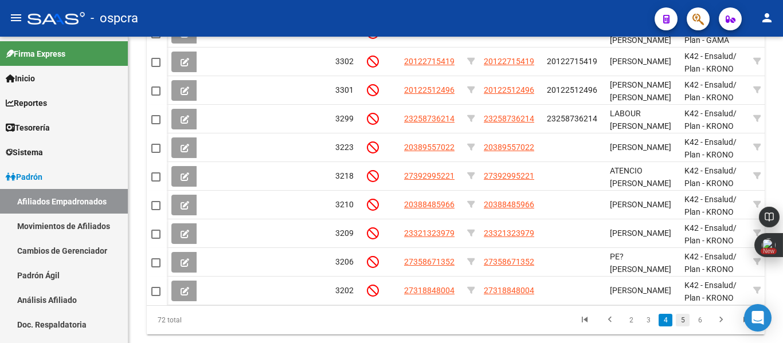
click at [685, 327] on link "5" at bounding box center [683, 320] width 14 height 13
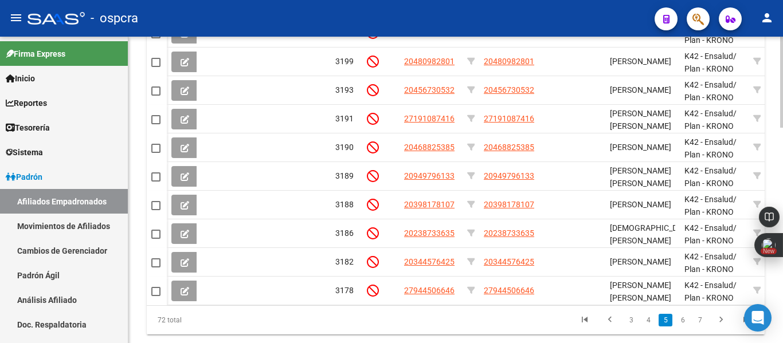
scroll to position [383, 0]
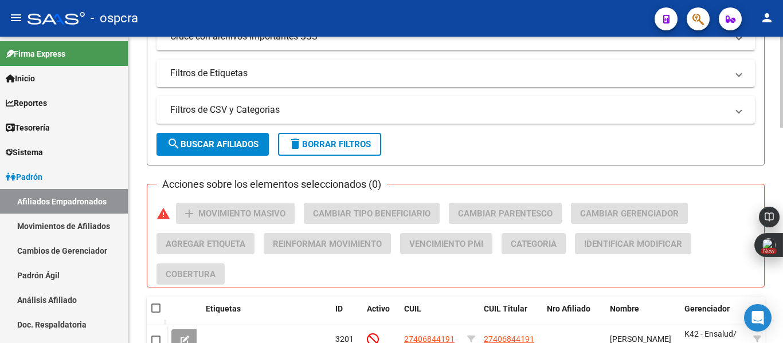
click at [782, 60] on div at bounding box center [781, 190] width 3 height 307
click at [774, 170] on div "PADRON -> Afiliados Empadronados (alt+a) add Crear Afiliado file_download Expor…" at bounding box center [455, 165] width 655 height 1025
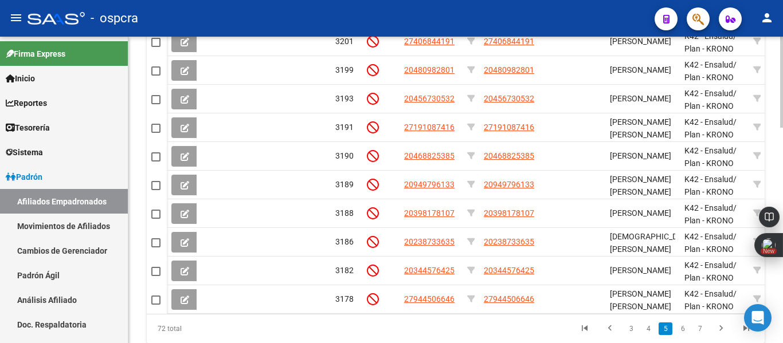
scroll to position [659, 0]
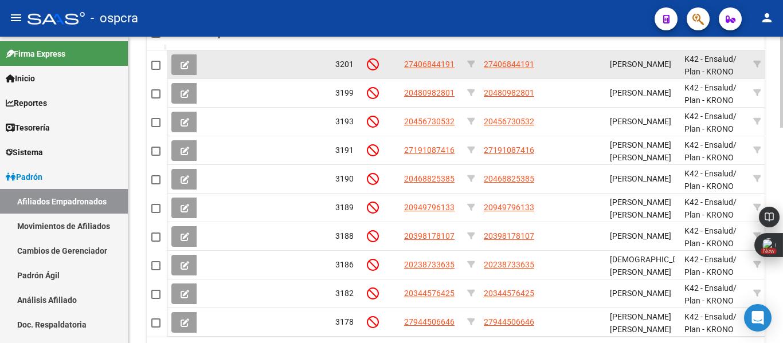
click at [502, 70] on app-link-go-to "27406844191" at bounding box center [509, 64] width 50 height 13
click at [503, 70] on app-link-go-to "27406844191" at bounding box center [509, 64] width 50 height 13
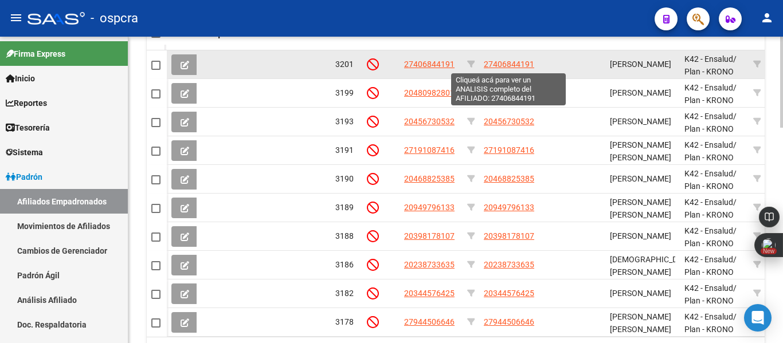
click at [506, 68] on span "27406844191" at bounding box center [509, 64] width 50 height 9
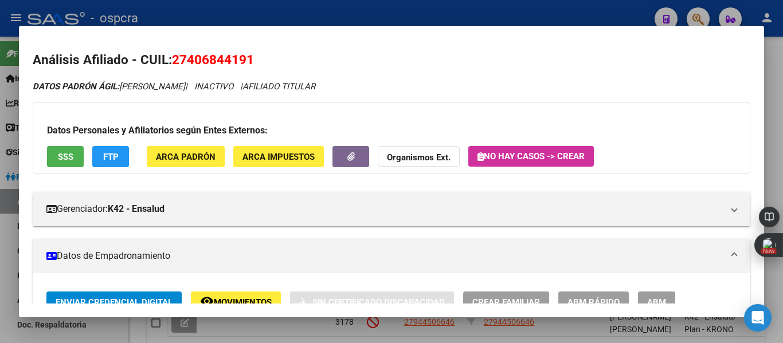
click at [73, 145] on div "Datos Personales y Afiliatorios según Entes Externos: SSS FTP ARCA Padrón ARCA …" at bounding box center [392, 138] width 718 height 71
click at [70, 156] on span "SSS" at bounding box center [65, 157] width 15 height 10
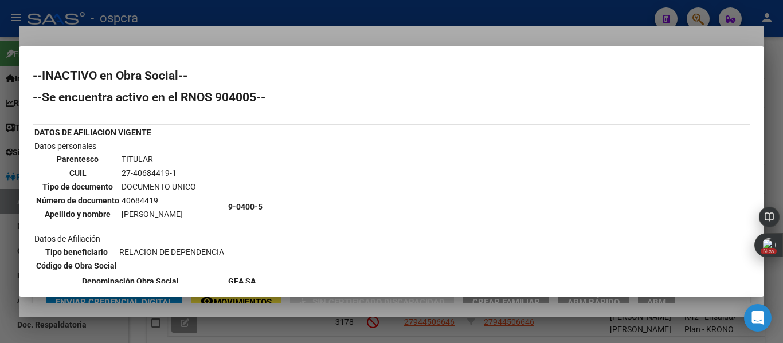
click at [0, 261] on div at bounding box center [391, 171] width 783 height 343
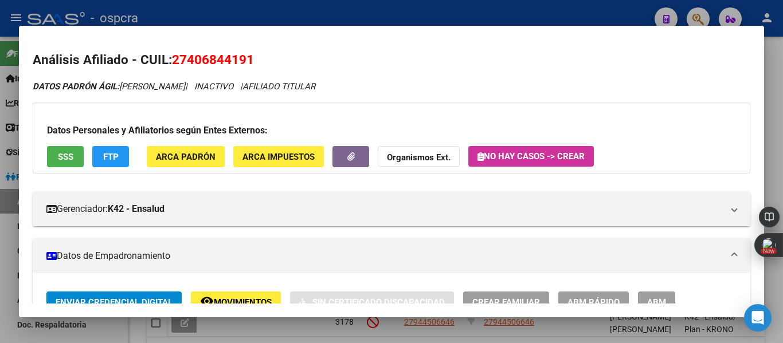
click at [0, 261] on div at bounding box center [391, 171] width 783 height 343
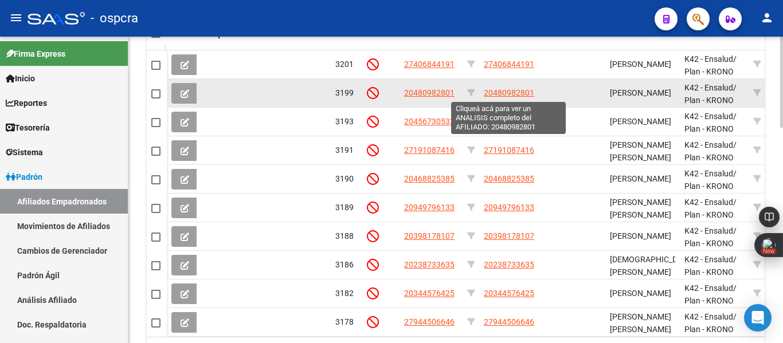
click at [523, 90] on span "20480982801" at bounding box center [509, 92] width 50 height 9
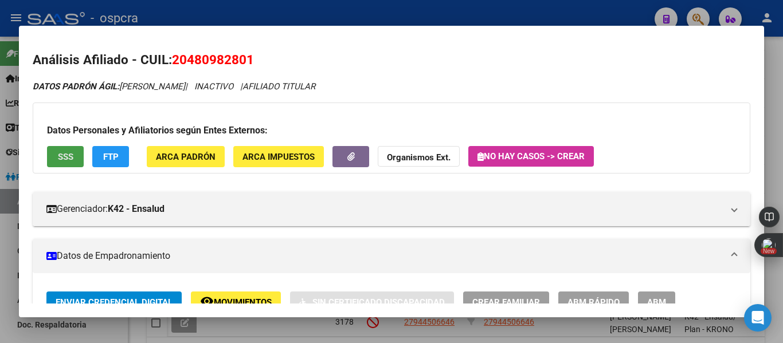
click at [71, 156] on span "SSS" at bounding box center [65, 157] width 15 height 10
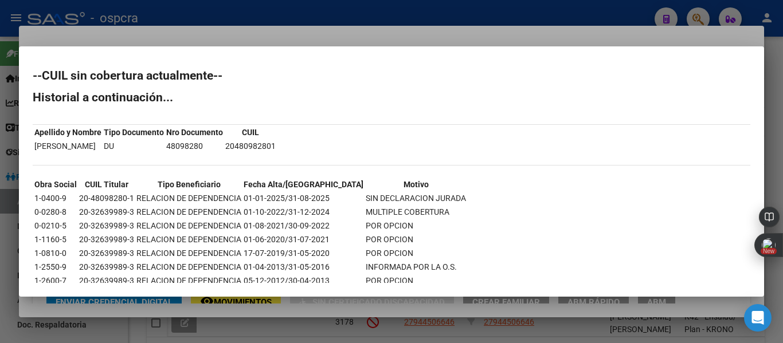
click at [0, 227] on div at bounding box center [391, 171] width 783 height 343
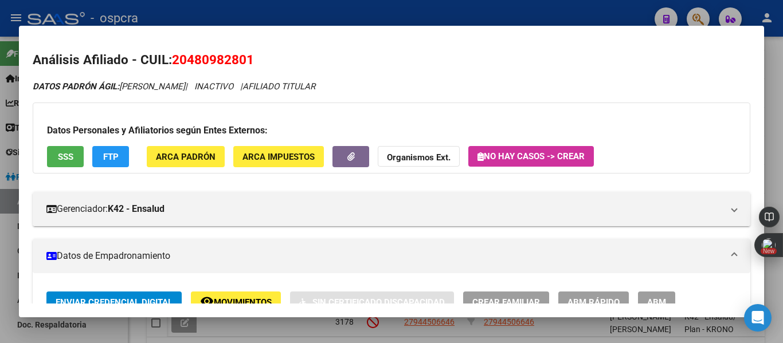
click at [0, 227] on div at bounding box center [391, 171] width 783 height 343
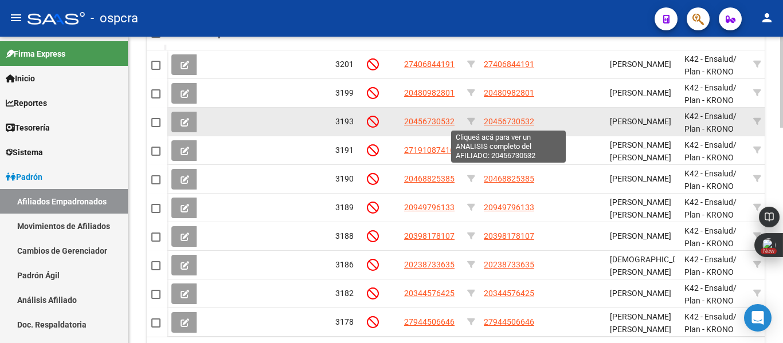
click at [514, 123] on span "20456730532" at bounding box center [509, 121] width 50 height 9
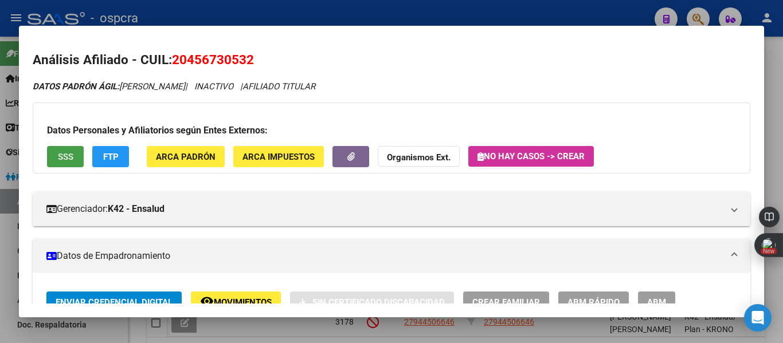
click at [75, 159] on button "SSS" at bounding box center [65, 156] width 37 height 21
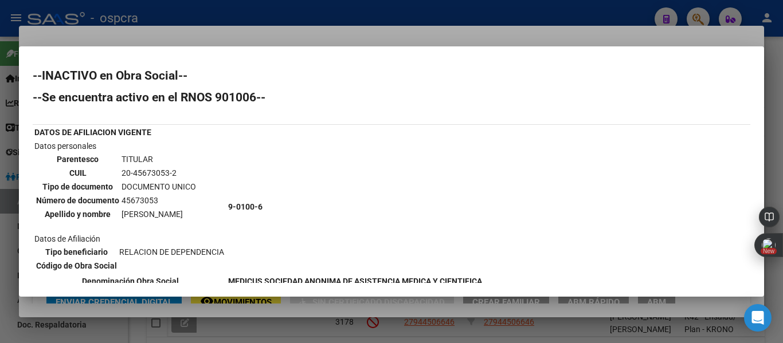
click at [0, 295] on div at bounding box center [391, 171] width 783 height 343
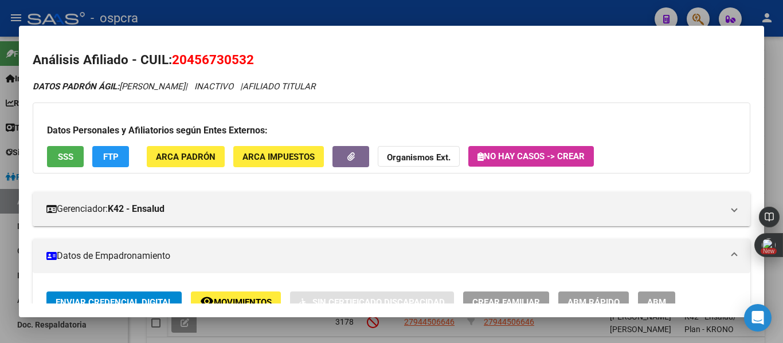
click at [0, 295] on div at bounding box center [391, 171] width 783 height 343
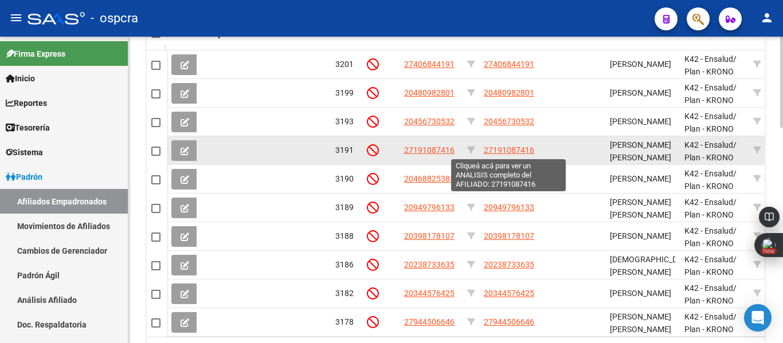
click at [522, 150] on span "27191087416" at bounding box center [509, 150] width 50 height 9
type textarea "27191087416"
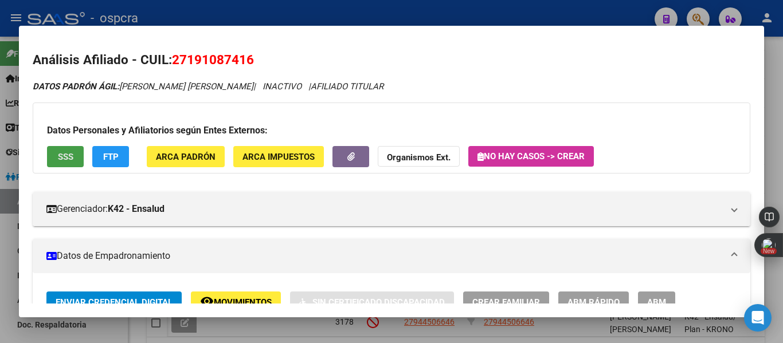
click at [75, 155] on button "SSS" at bounding box center [65, 156] width 37 height 21
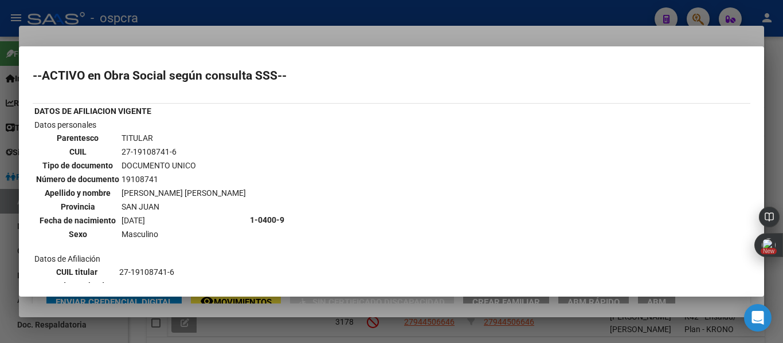
click at [129, 220] on td "[DATE]" at bounding box center [184, 220] width 126 height 13
click at [0, 314] on div at bounding box center [391, 171] width 783 height 343
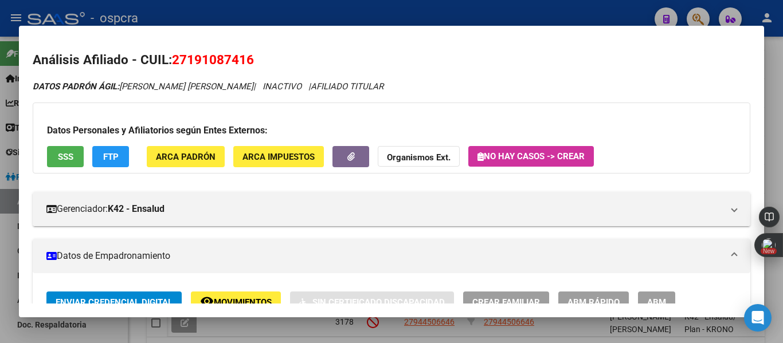
click at [252, 296] on button "remove_red_eye Movimientos" at bounding box center [236, 302] width 90 height 21
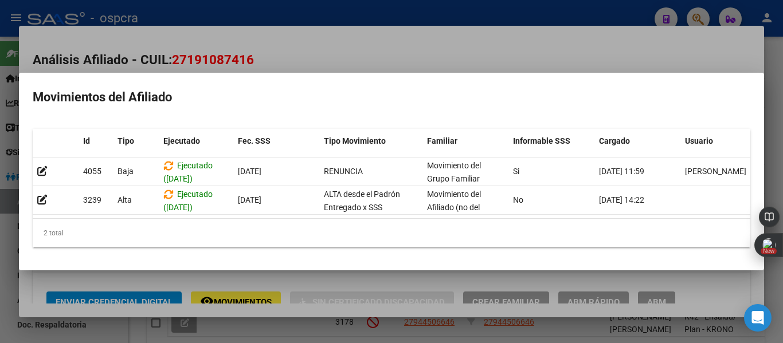
click at [360, 54] on div at bounding box center [391, 171] width 783 height 343
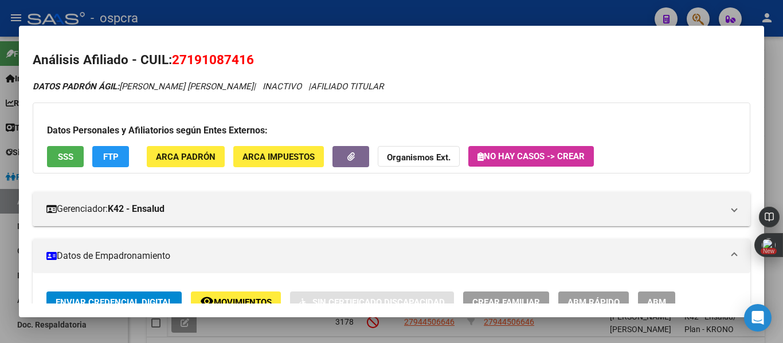
scroll to position [9, 0]
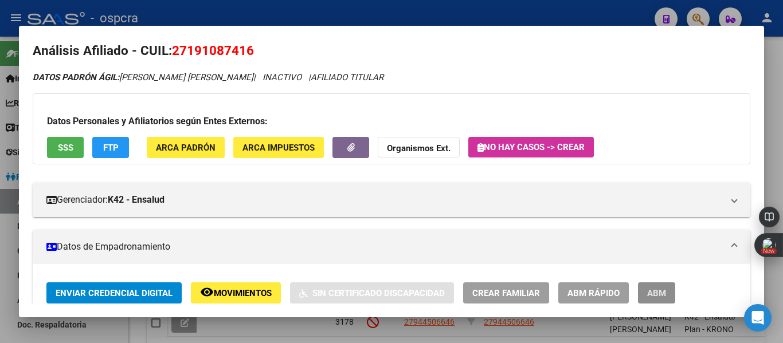
click at [657, 289] on span "ABM" at bounding box center [656, 293] width 19 height 10
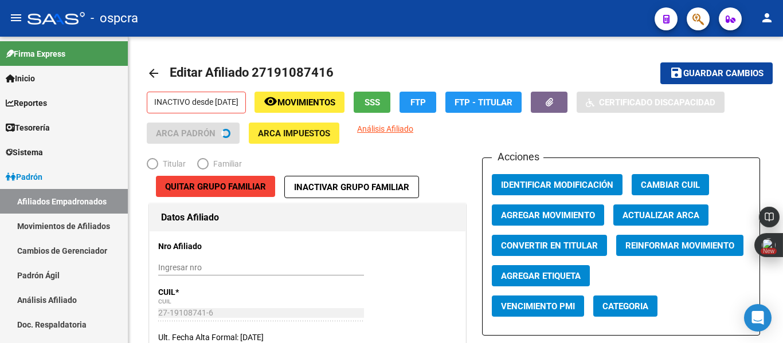
radio input "true"
type input "30-55984690-9"
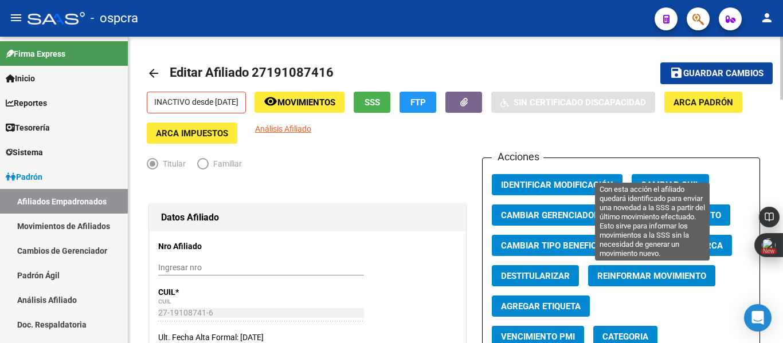
click at [623, 272] on span "Reinformar Movimiento" at bounding box center [651, 276] width 109 height 10
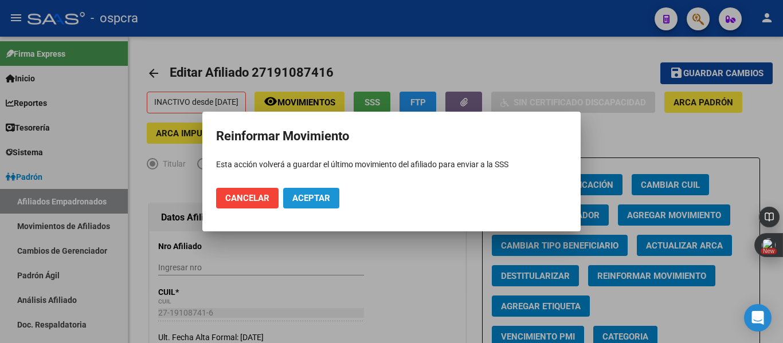
click at [312, 197] on span "Aceptar" at bounding box center [311, 198] width 38 height 10
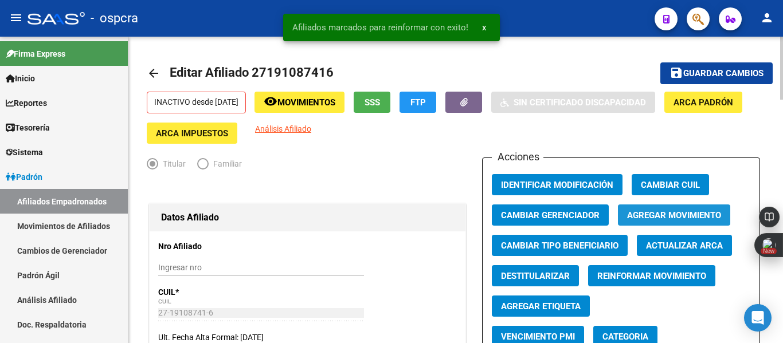
click at [647, 222] on button "Agregar Movimiento" at bounding box center [674, 215] width 112 height 21
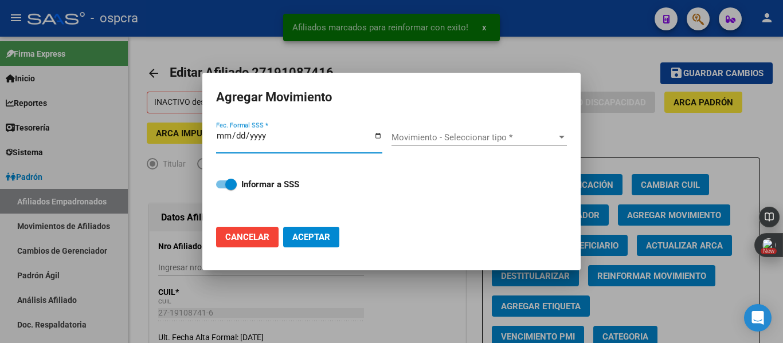
click at [579, 80] on mat-dialog-container "Agregar Movimiento Fec. Formal SSS * Movimiento - Seleccionar tipo * Movimiento…" at bounding box center [391, 172] width 378 height 198
click at [625, 75] on div at bounding box center [391, 171] width 783 height 343
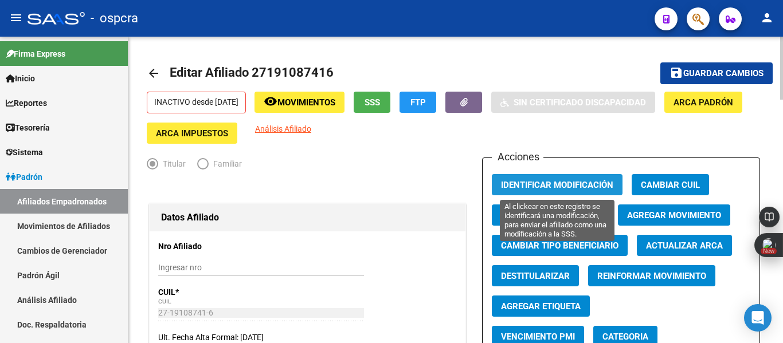
click at [583, 191] on button "Identificar Modificación" at bounding box center [557, 184] width 131 height 21
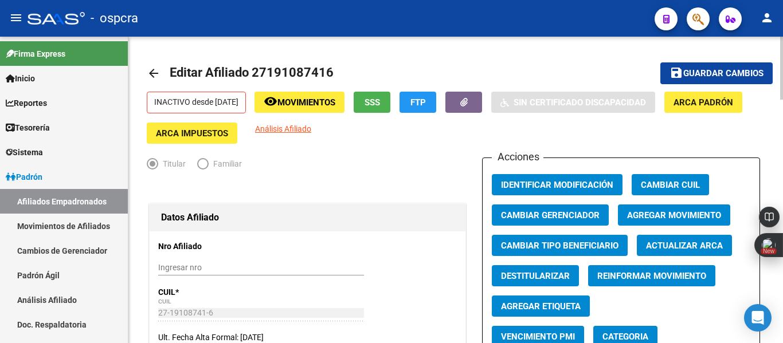
click at [151, 72] on mat-icon "arrow_back" at bounding box center [154, 73] width 14 height 14
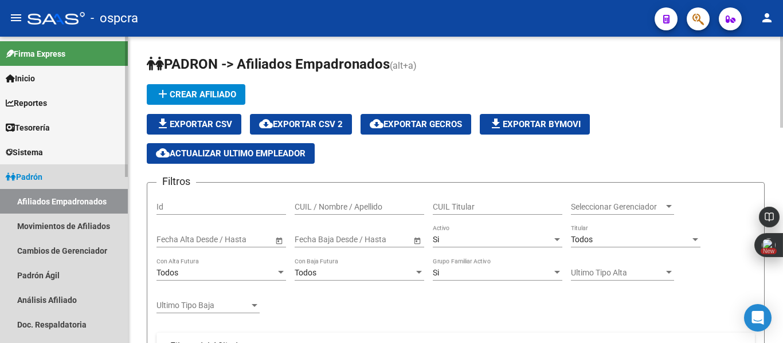
click at [69, 205] on link "Afiliados Empadronados" at bounding box center [64, 201] width 128 height 25
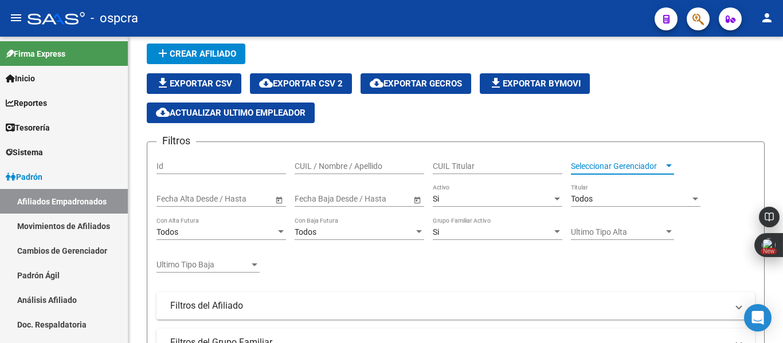
click at [643, 169] on span "Seleccionar Gerenciador" at bounding box center [617, 167] width 93 height 10
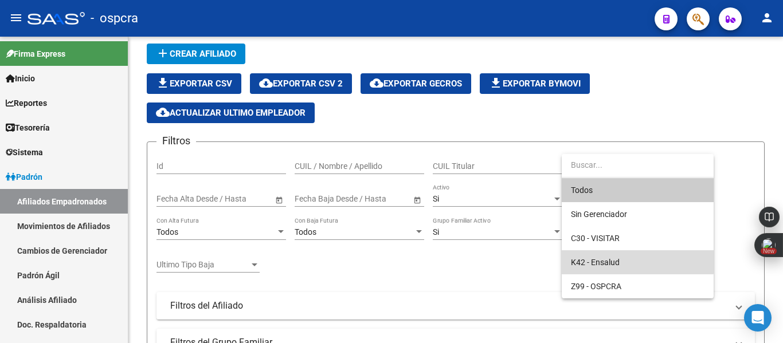
click at [624, 251] on span "K42 - Ensalud" at bounding box center [638, 262] width 134 height 24
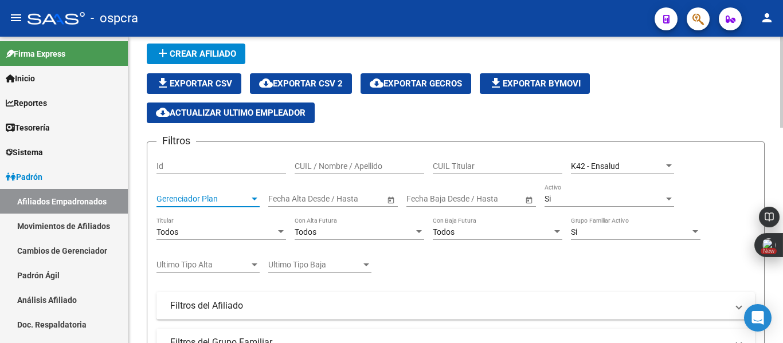
click at [249, 202] on span "Gerenciador Plan" at bounding box center [202, 199] width 93 height 10
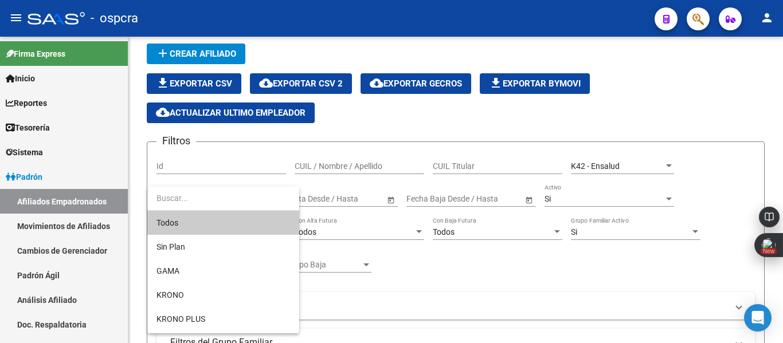
click at [245, 226] on span "Todos" at bounding box center [223, 223] width 134 height 24
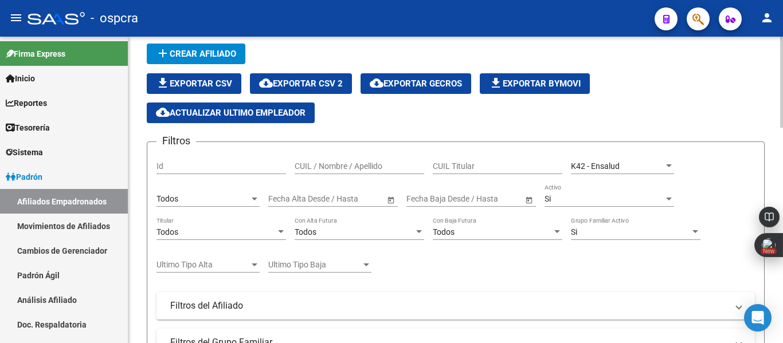
click at [390, 202] on span "Open calendar" at bounding box center [391, 200] width 28 height 28
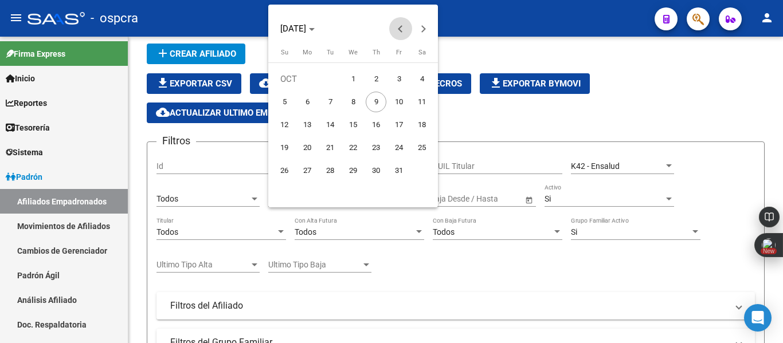
click at [399, 28] on button "Previous month" at bounding box center [400, 28] width 23 height 23
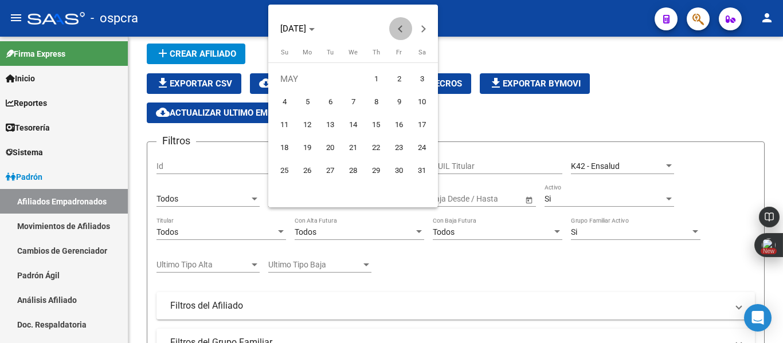
click at [399, 28] on button "Previous month" at bounding box center [400, 28] width 23 height 23
click at [349, 81] on span "1" at bounding box center [353, 79] width 21 height 21
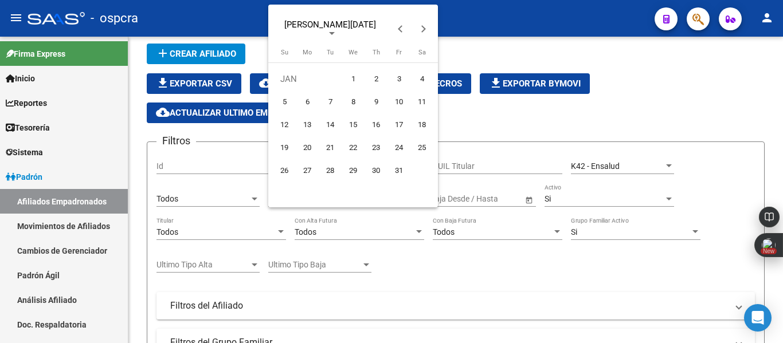
type input "[DATE]"
click at [418, 245] on div at bounding box center [391, 171] width 783 height 343
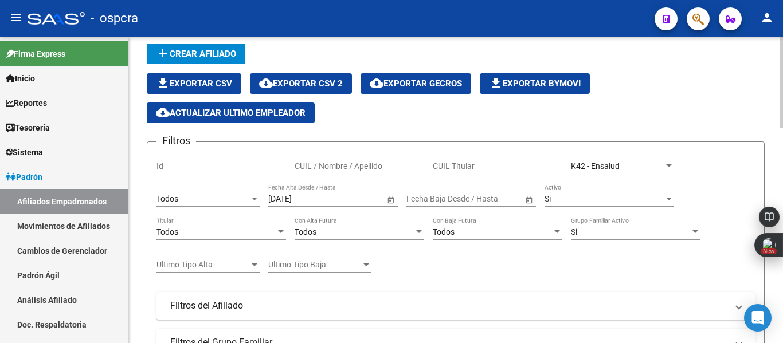
click at [396, 197] on span "Open calendar" at bounding box center [391, 200] width 28 height 28
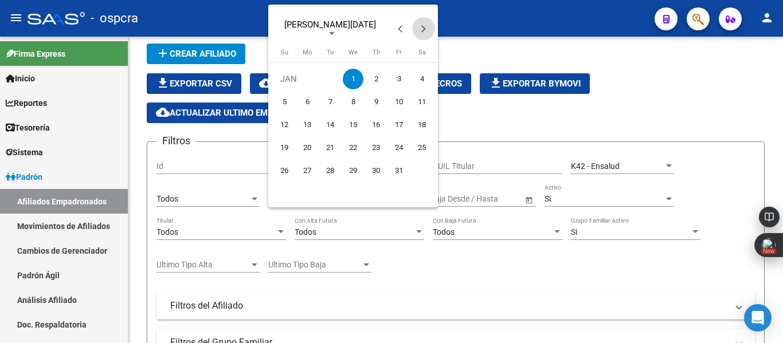
click at [420, 29] on button "Next month" at bounding box center [423, 28] width 23 height 23
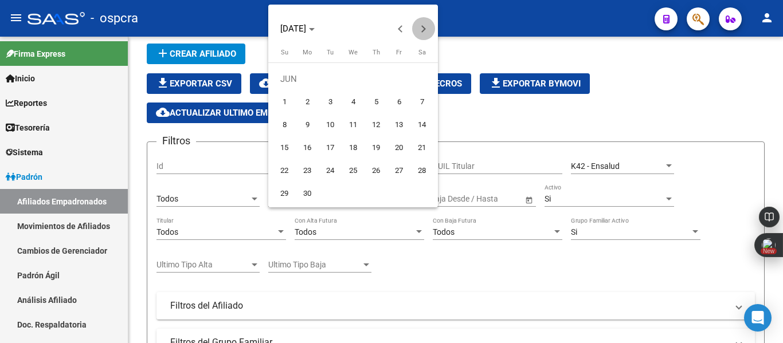
click at [420, 29] on button "Next month" at bounding box center [423, 28] width 23 height 23
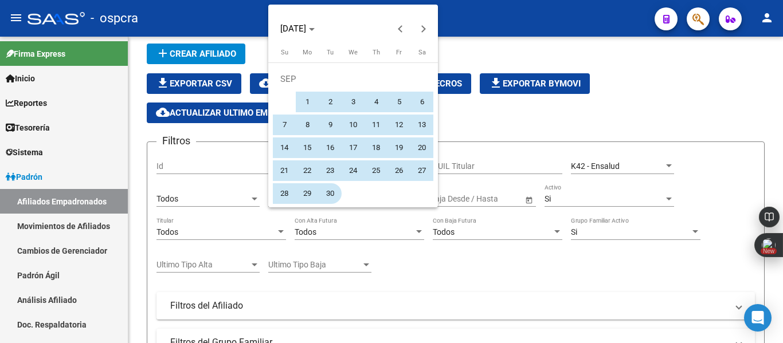
click at [333, 193] on span "30" at bounding box center [330, 193] width 21 height 21
type input "[DATE]"
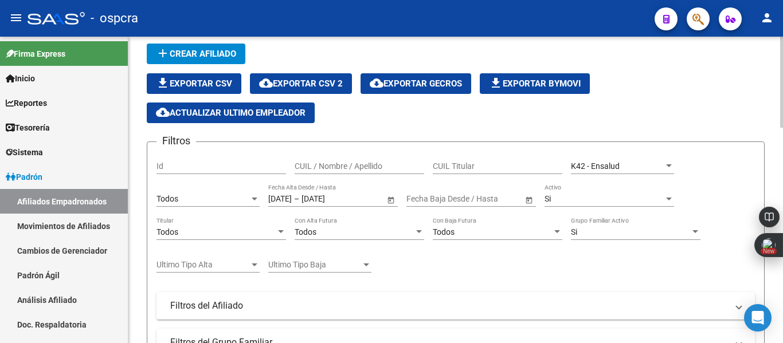
click at [394, 200] on span "Open calendar" at bounding box center [391, 200] width 28 height 28
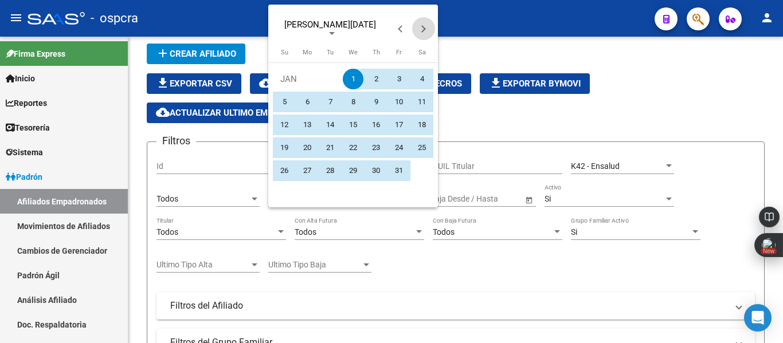
click at [425, 29] on button "Next month" at bounding box center [423, 28] width 23 height 23
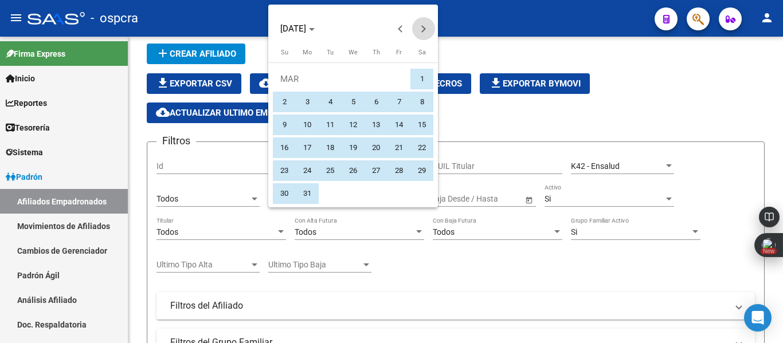
click at [425, 29] on button "Next month" at bounding box center [423, 28] width 23 height 23
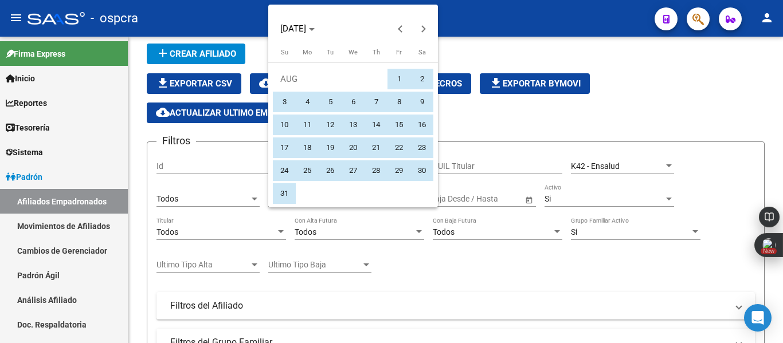
click at [284, 194] on span "31" at bounding box center [284, 193] width 21 height 21
type input "[DATE]"
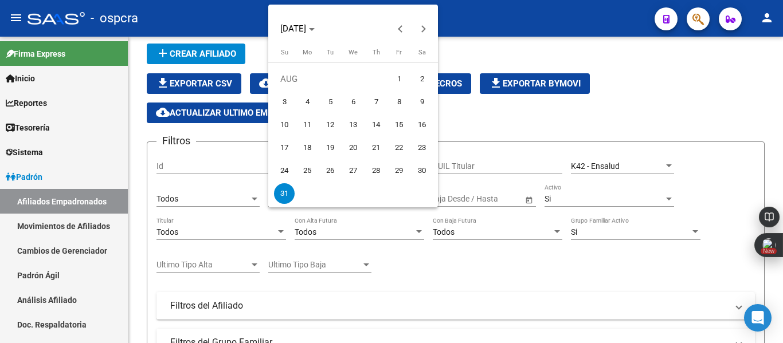
click at [510, 217] on div at bounding box center [391, 171] width 783 height 343
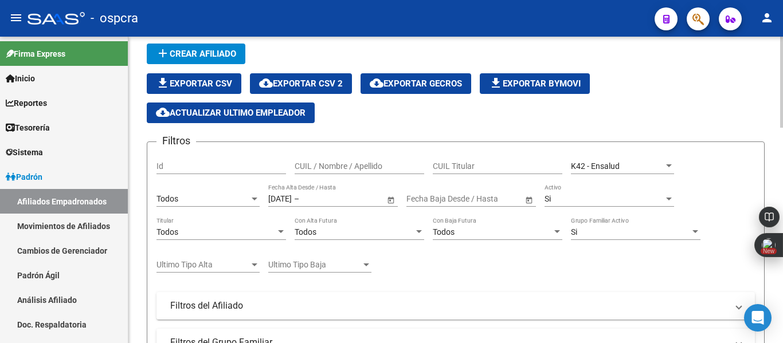
click at [396, 198] on span "Open calendar" at bounding box center [391, 200] width 28 height 28
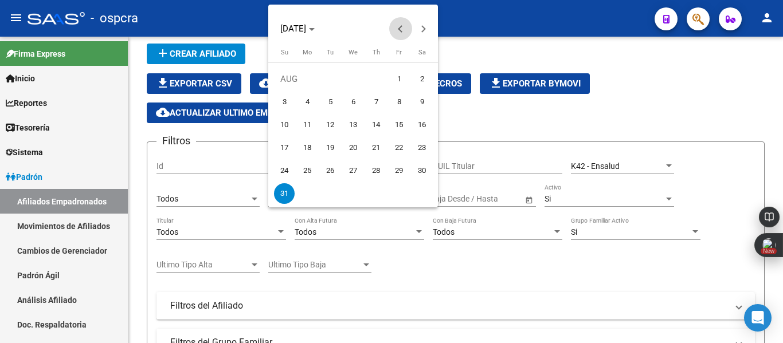
click at [395, 33] on span "Previous month" at bounding box center [400, 28] width 23 height 23
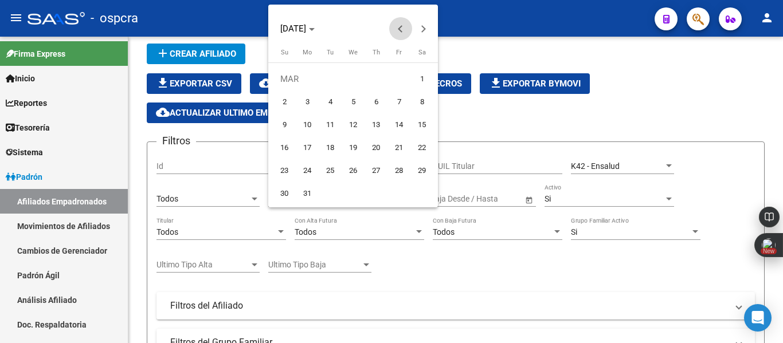
click at [395, 33] on span "Previous month" at bounding box center [400, 28] width 23 height 23
click at [353, 79] on span "1" at bounding box center [353, 79] width 21 height 21
type input "[DATE]"
click at [366, 222] on div at bounding box center [391, 171] width 783 height 343
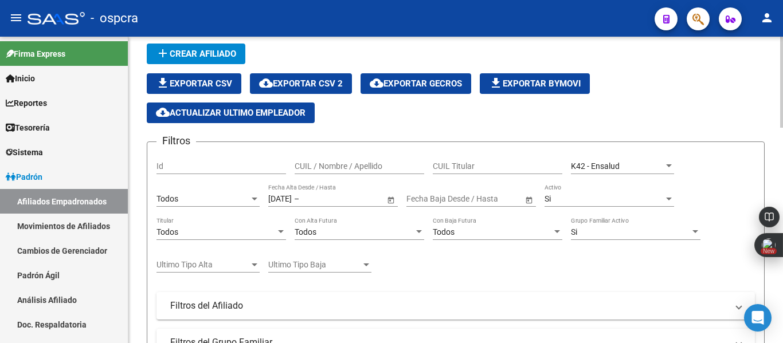
click at [394, 198] on span "Open calendar" at bounding box center [391, 200] width 28 height 28
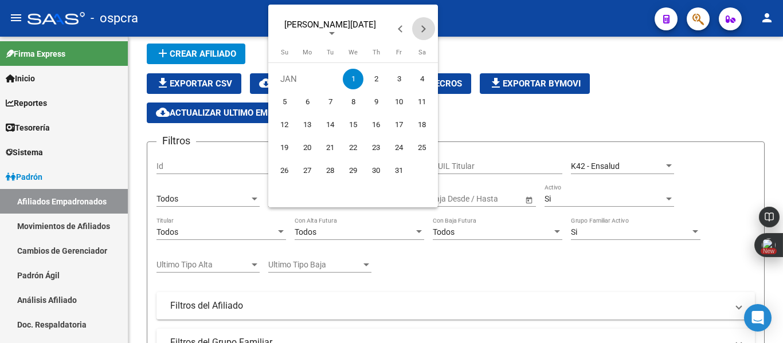
click at [424, 30] on button "Next month" at bounding box center [423, 28] width 23 height 23
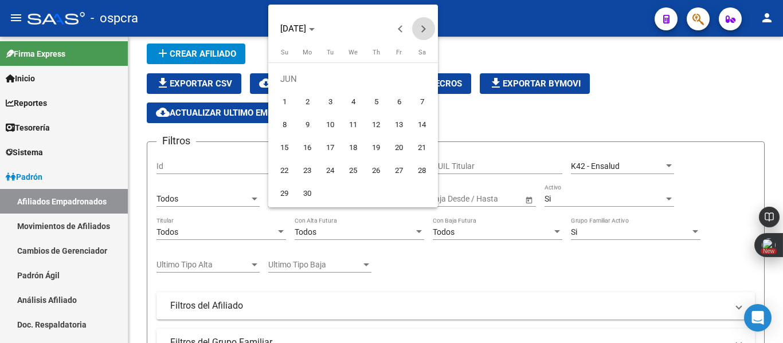
click at [424, 30] on button "Next month" at bounding box center [423, 28] width 23 height 23
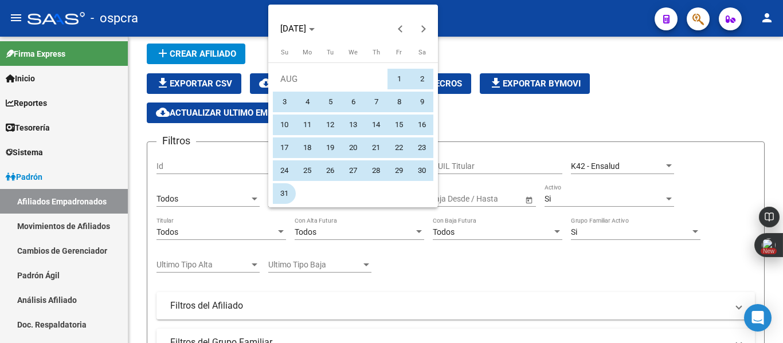
click at [289, 186] on span "31" at bounding box center [284, 193] width 21 height 21
type input "[DATE]"
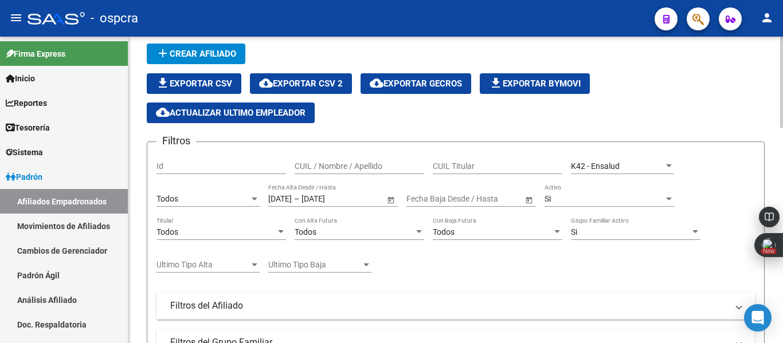
click at [527, 199] on span "Open calendar" at bounding box center [529, 200] width 28 height 28
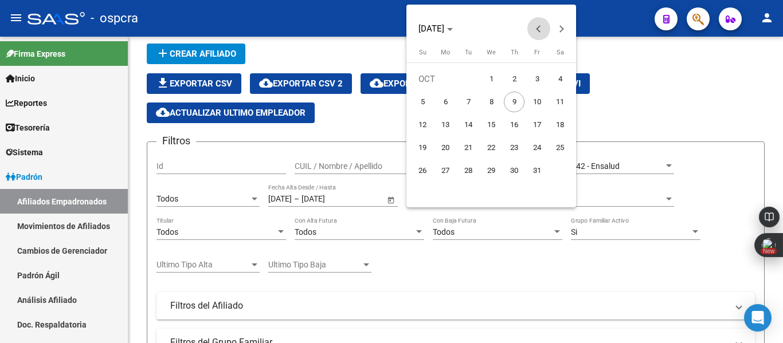
click at [530, 32] on span "Previous month" at bounding box center [538, 28] width 23 height 23
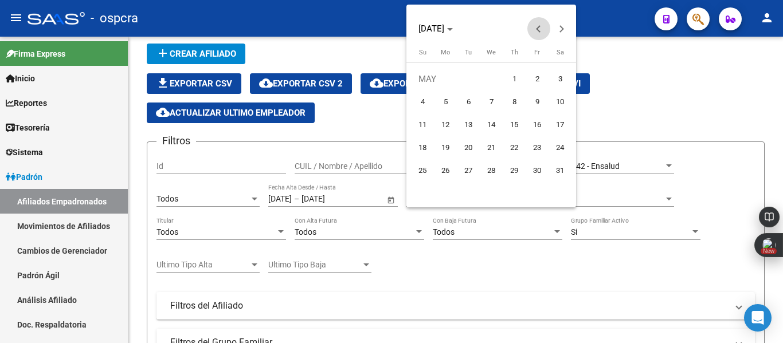
click at [530, 32] on span "Previous month" at bounding box center [538, 28] width 23 height 23
click at [493, 84] on span "1" at bounding box center [491, 79] width 21 height 21
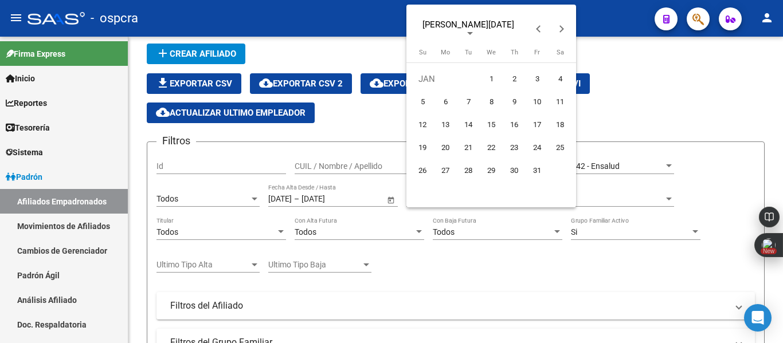
type input "[DATE]"
click at [559, 33] on span "Next month" at bounding box center [561, 28] width 23 height 23
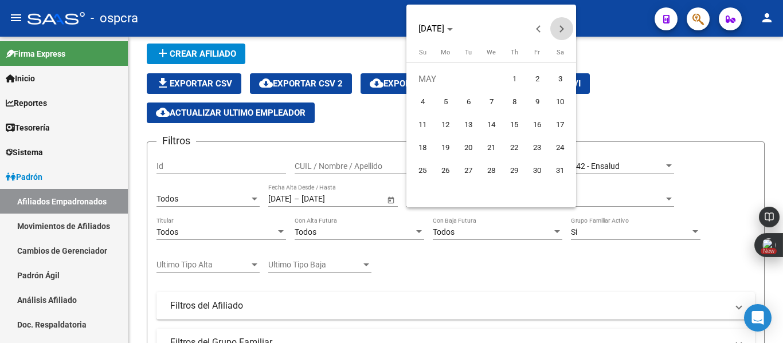
click at [559, 33] on span "Next month" at bounding box center [561, 28] width 23 height 23
click at [542, 28] on button "Previous month" at bounding box center [538, 28] width 23 height 23
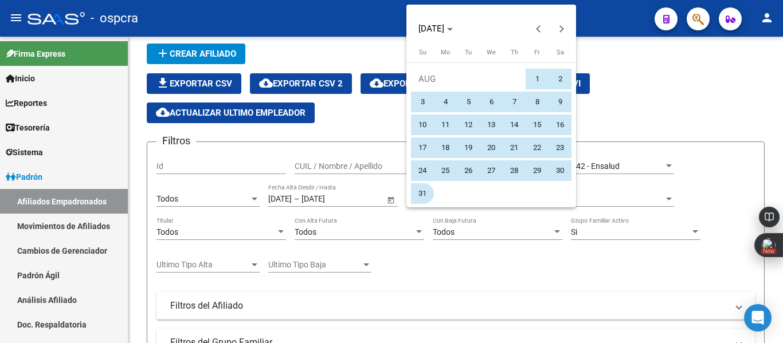
click at [425, 193] on span "31" at bounding box center [422, 193] width 21 height 21
type input "[DATE]"
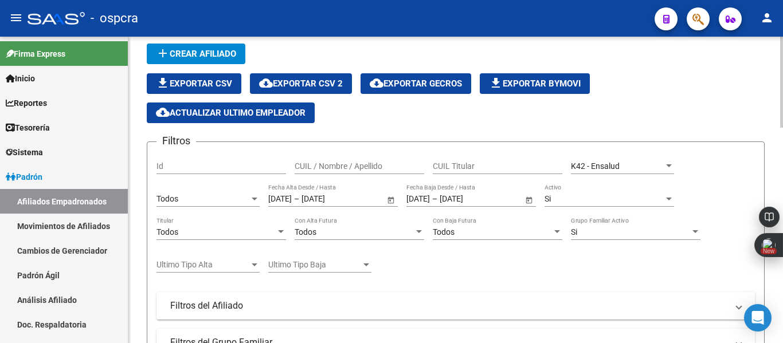
click at [667, 194] on div "Si Activo" at bounding box center [609, 195] width 130 height 23
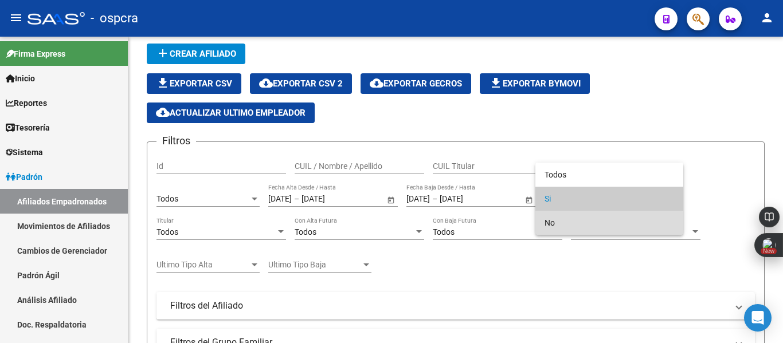
click at [554, 229] on span "No" at bounding box center [609, 223] width 130 height 24
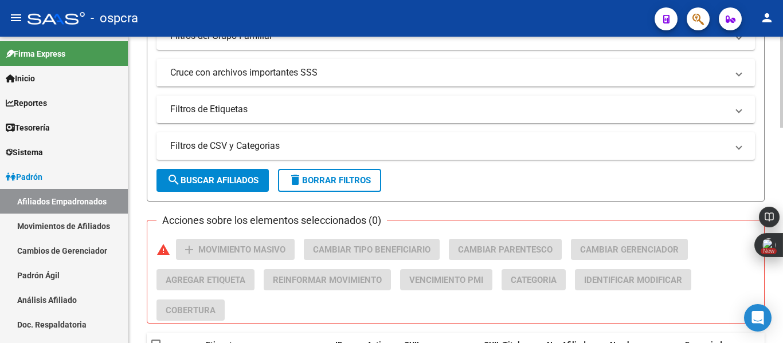
click at [780, 330] on div at bounding box center [781, 190] width 3 height 307
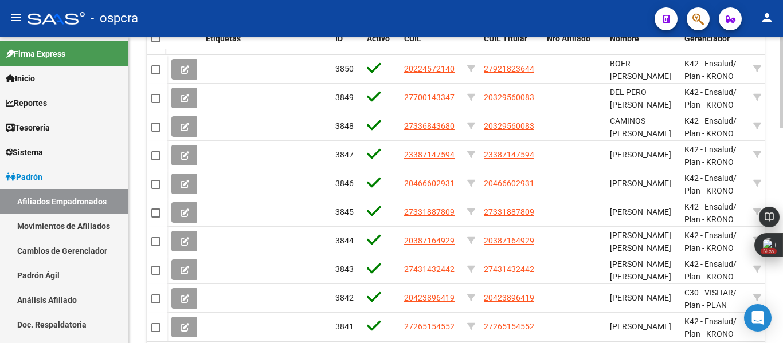
click at [780, 330] on div at bounding box center [781, 190] width 3 height 307
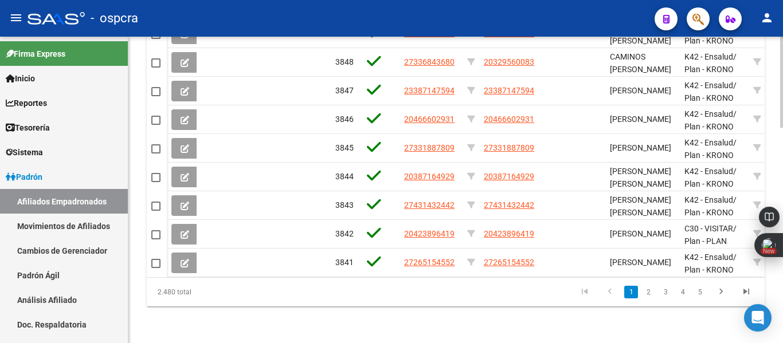
click at [780, 330] on div at bounding box center [781, 190] width 3 height 307
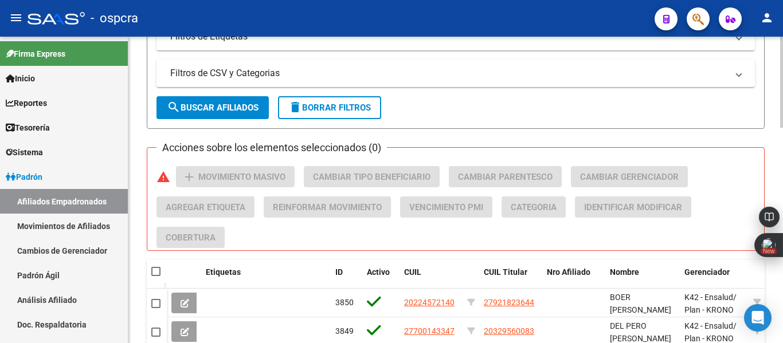
click at [782, 104] on div at bounding box center [781, 190] width 3 height 307
click at [223, 108] on span "search Buscar Afiliados" at bounding box center [213, 108] width 92 height 10
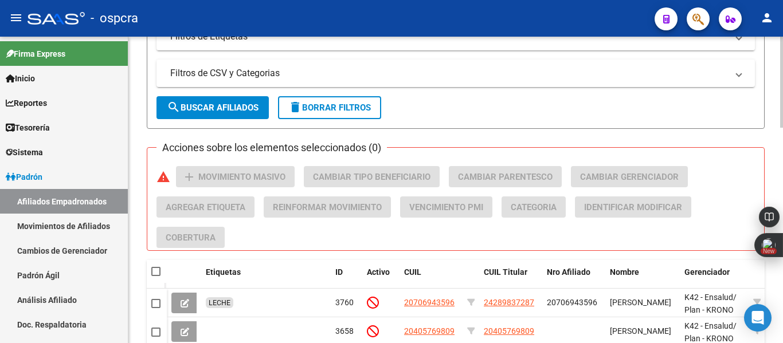
scroll to position [727, 0]
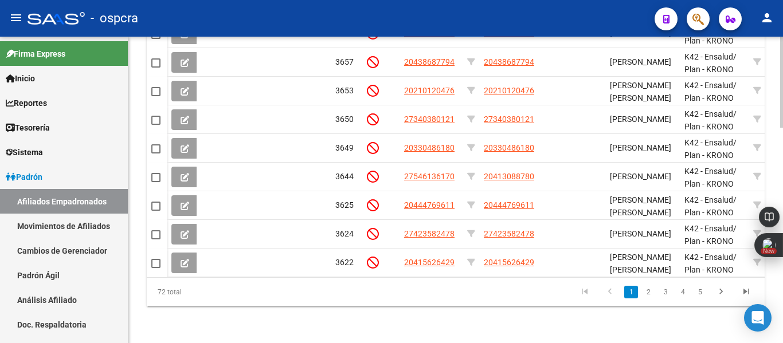
click at [782, 319] on div at bounding box center [781, 190] width 3 height 307
click at [782, 319] on div at bounding box center [781, 297] width 3 height 91
click at [681, 295] on link "4" at bounding box center [683, 292] width 14 height 13
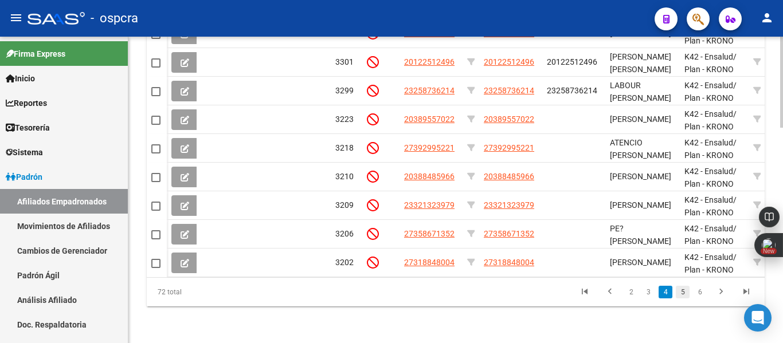
click at [684, 291] on link "5" at bounding box center [683, 292] width 14 height 13
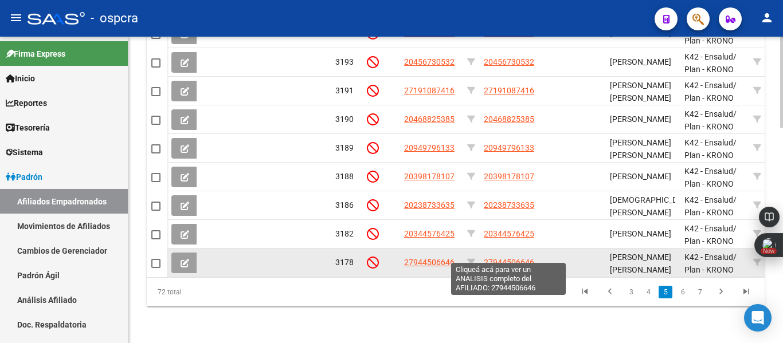
click at [520, 258] on span "27944506646" at bounding box center [509, 262] width 50 height 9
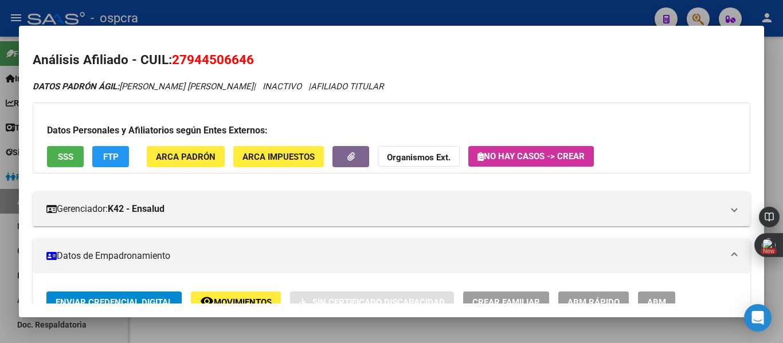
click at [79, 156] on button "SSS" at bounding box center [65, 156] width 37 height 21
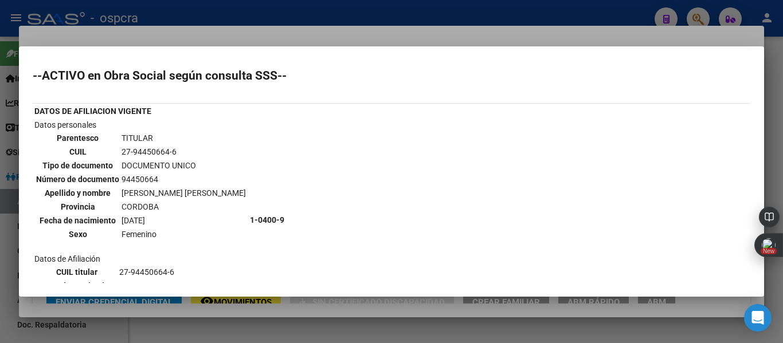
click at [0, 253] on div at bounding box center [391, 171] width 783 height 343
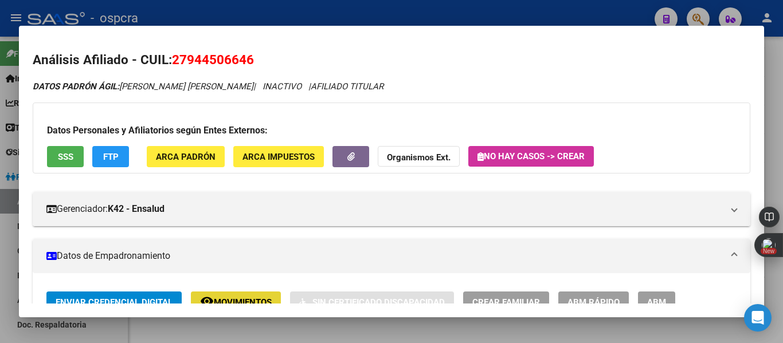
click at [246, 294] on button "remove_red_eye Movimientos" at bounding box center [236, 302] width 90 height 21
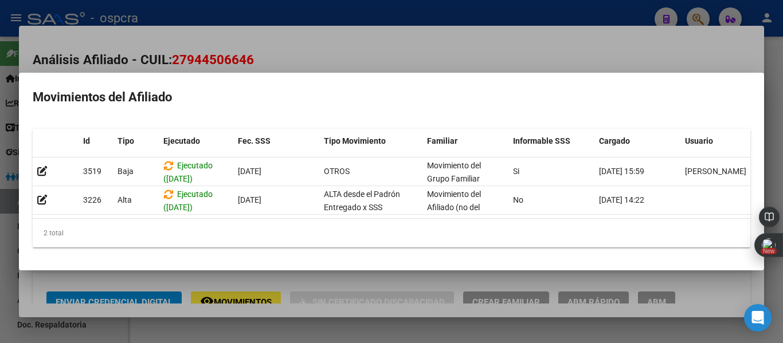
click at [303, 40] on div at bounding box center [391, 171] width 783 height 343
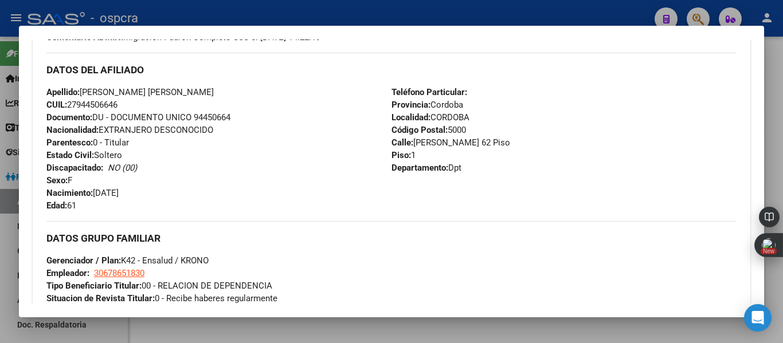
scroll to position [733, 0]
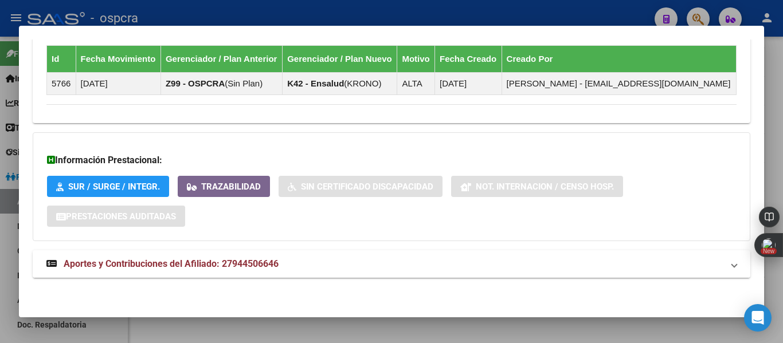
click at [266, 267] on span "Aportes y Contribuciones del Afiliado: 27944506646" at bounding box center [171, 263] width 215 height 11
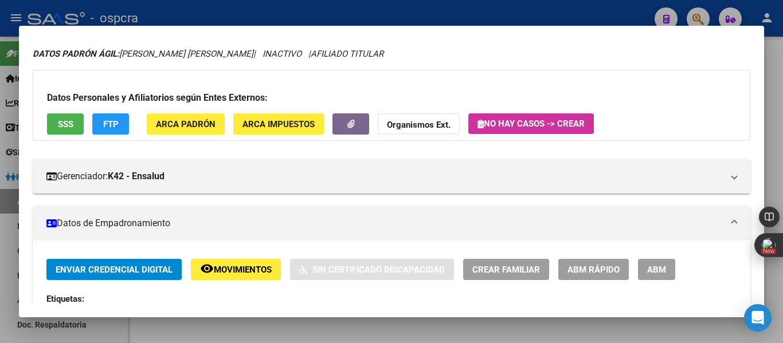
scroll to position [0, 0]
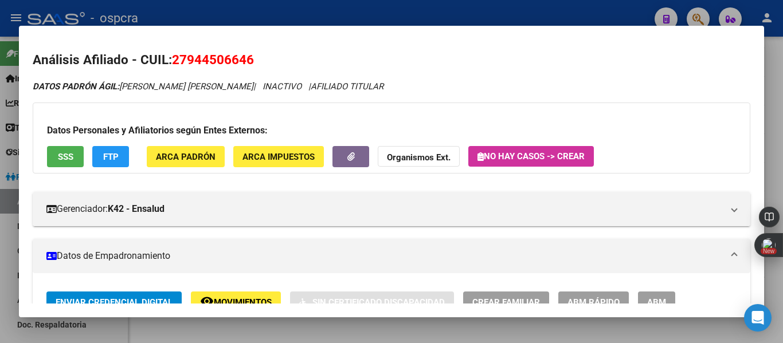
drag, startPoint x: 171, startPoint y: 61, endPoint x: 270, endPoint y: 54, distance: 98.9
click at [275, 54] on h2 "Análisis Afiliado - CUIL: 27944506646" at bounding box center [392, 59] width 718 height 19
copy span "27944506646"
click at [6, 271] on div at bounding box center [391, 171] width 783 height 343
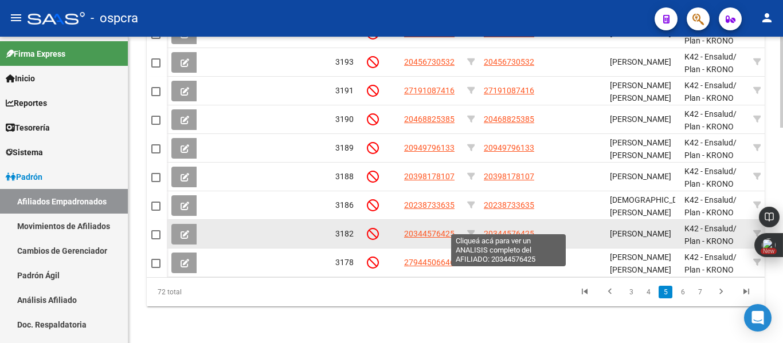
click at [514, 229] on span "20344576425" at bounding box center [509, 233] width 50 height 9
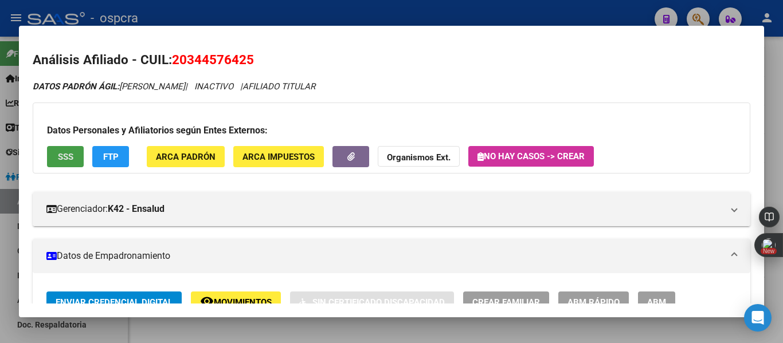
click at [72, 159] on span "SSS" at bounding box center [65, 157] width 15 height 10
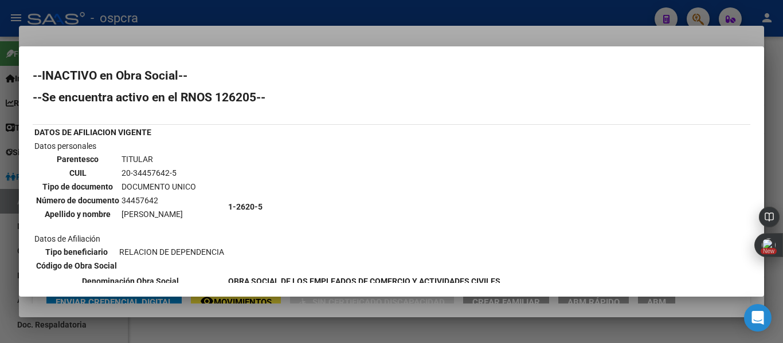
click at [0, 260] on div at bounding box center [391, 171] width 783 height 343
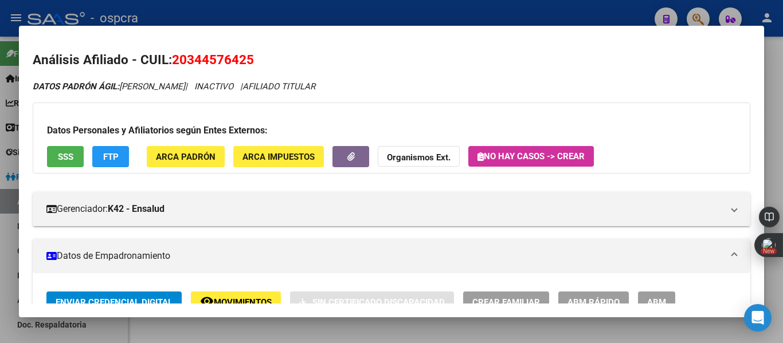
click at [0, 260] on div at bounding box center [391, 171] width 783 height 343
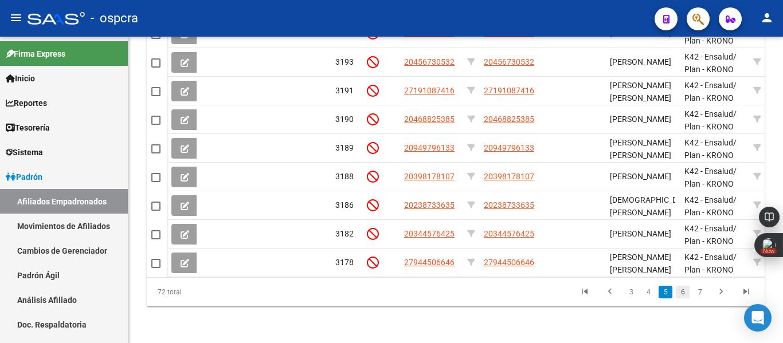
click at [681, 295] on link "6" at bounding box center [683, 292] width 14 height 13
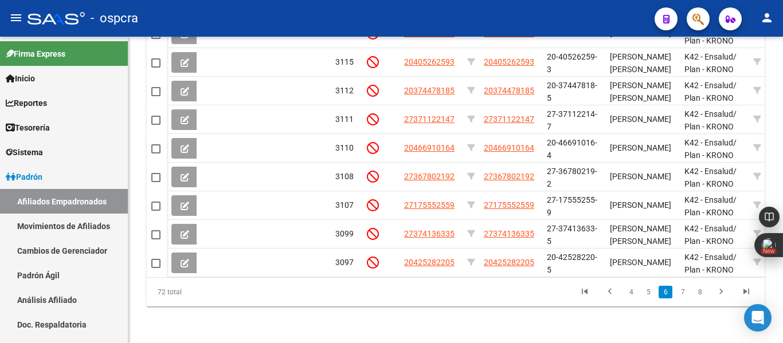
scroll to position [727, 0]
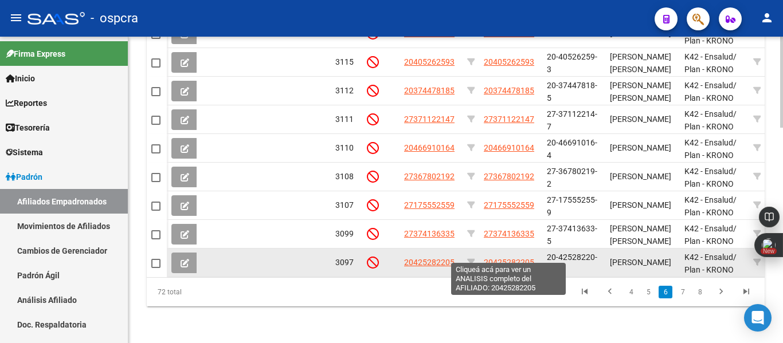
click at [523, 258] on span "20425282205" at bounding box center [509, 262] width 50 height 9
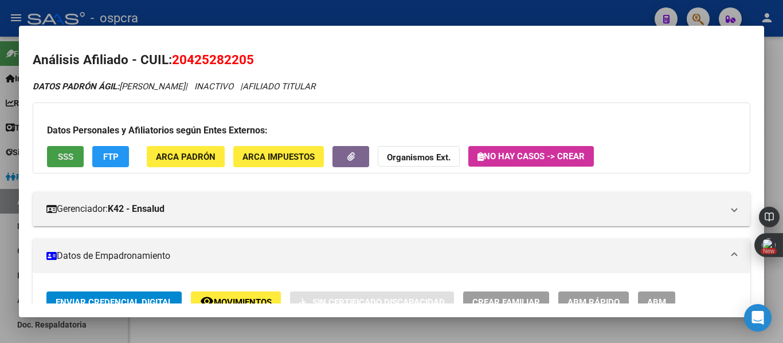
click at [64, 160] on span "SSS" at bounding box center [65, 157] width 15 height 10
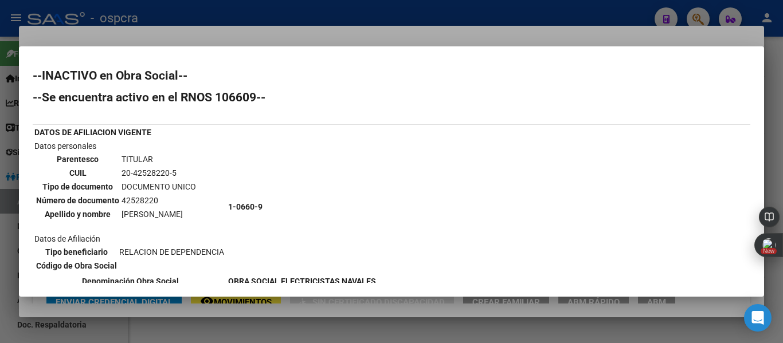
click at [0, 248] on div at bounding box center [391, 171] width 783 height 343
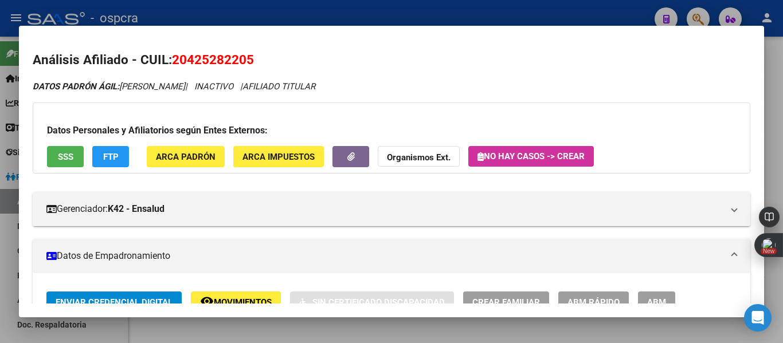
click at [0, 248] on div at bounding box center [391, 171] width 783 height 343
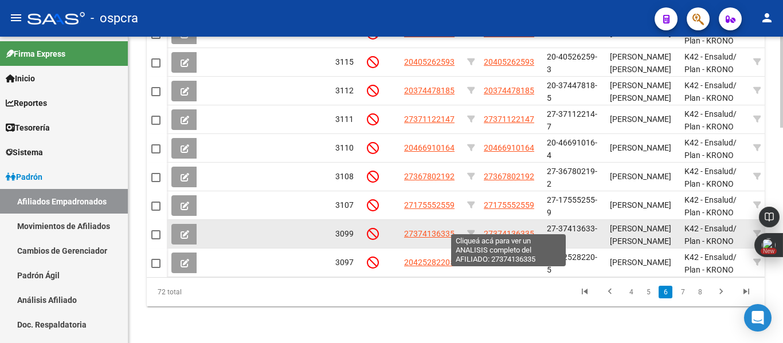
click at [508, 229] on span "27374136335" at bounding box center [509, 233] width 50 height 9
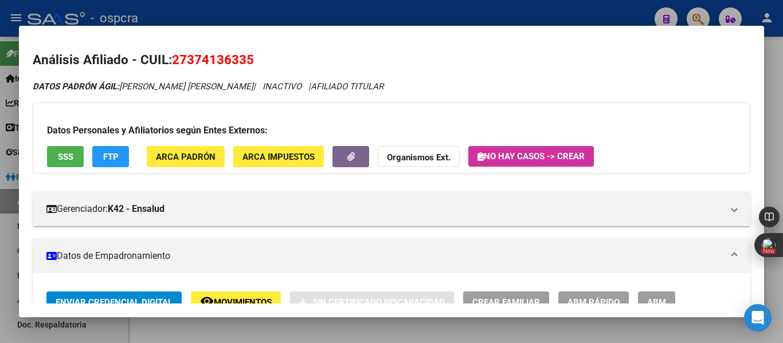
click at [65, 151] on span "SSS" at bounding box center [65, 156] width 15 height 10
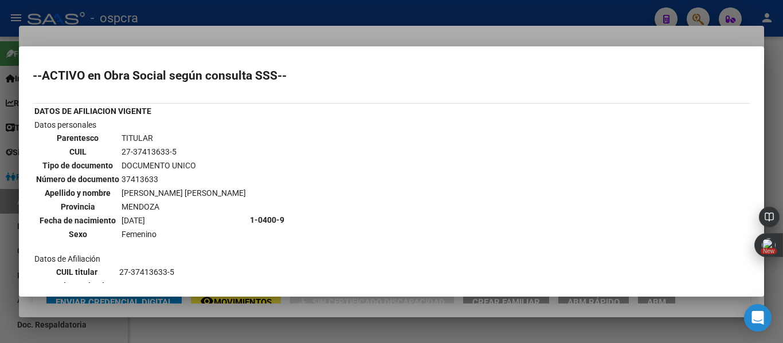
click at [0, 295] on div at bounding box center [391, 171] width 783 height 343
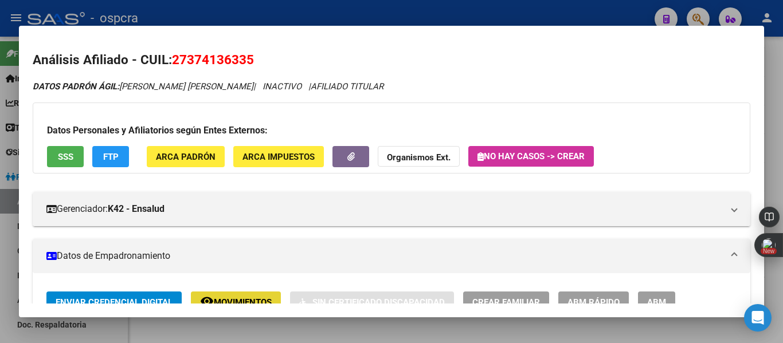
click at [217, 294] on button "remove_red_eye Movimientos" at bounding box center [236, 302] width 90 height 21
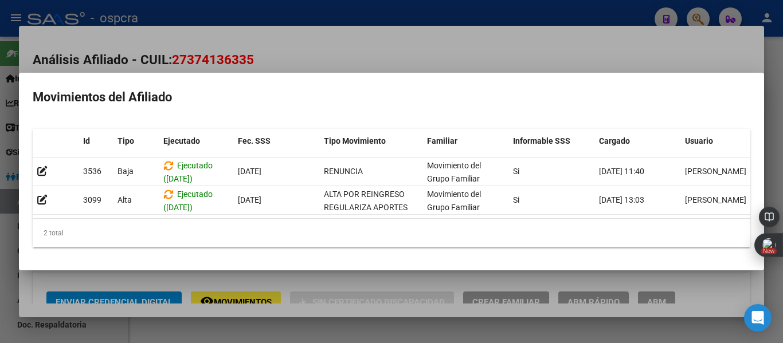
click at [0, 269] on div at bounding box center [391, 171] width 783 height 343
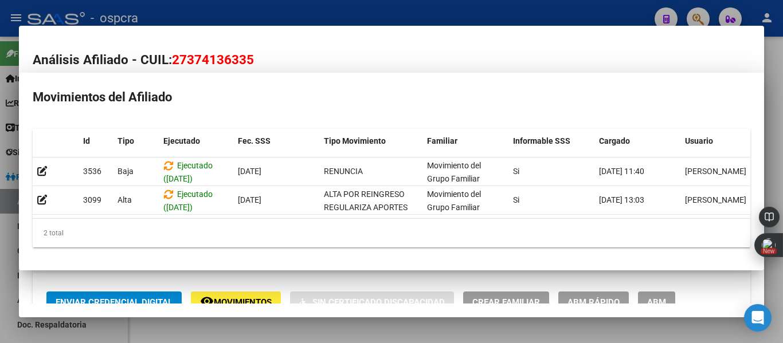
scroll to position [9, 0]
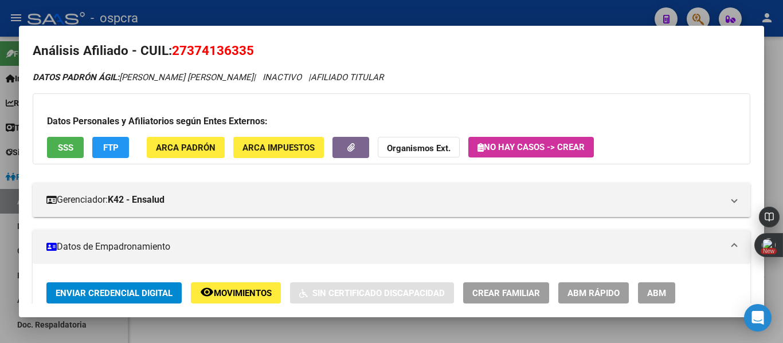
drag, startPoint x: 175, startPoint y: 50, endPoint x: 272, endPoint y: 61, distance: 97.4
click at [256, 50] on h2 "Análisis Afiliado - CUIL: 27374136335" at bounding box center [392, 50] width 718 height 19
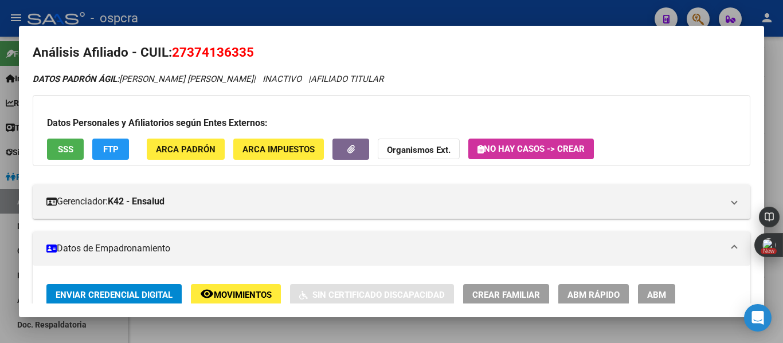
scroll to position [0, 0]
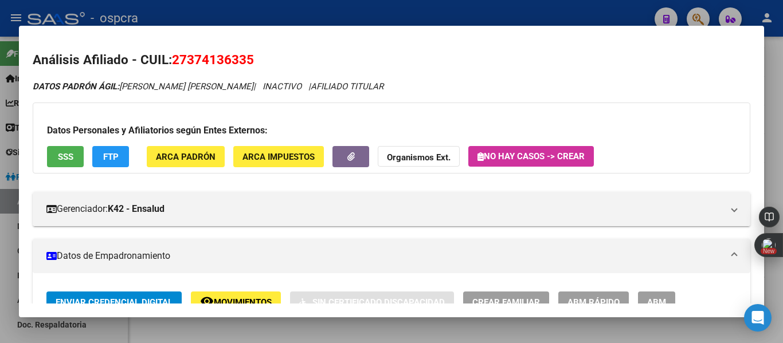
drag, startPoint x: 172, startPoint y: 48, endPoint x: 244, endPoint y: 50, distance: 72.2
click at [268, 55] on h2 "Análisis Afiliado - CUIL: 27374136335" at bounding box center [392, 59] width 718 height 19
copy span "27374136335"
click at [5, 232] on div at bounding box center [391, 171] width 783 height 343
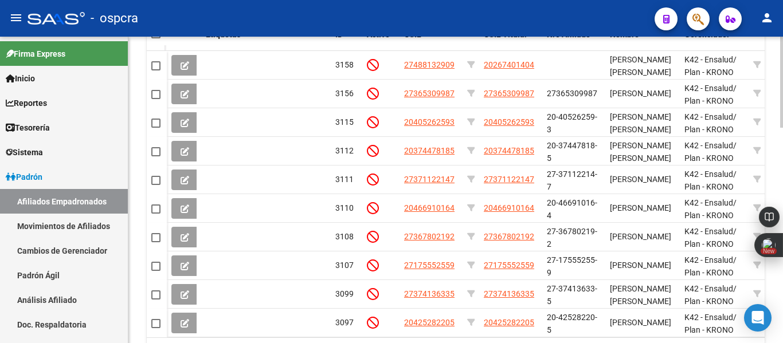
scroll to position [635, 0]
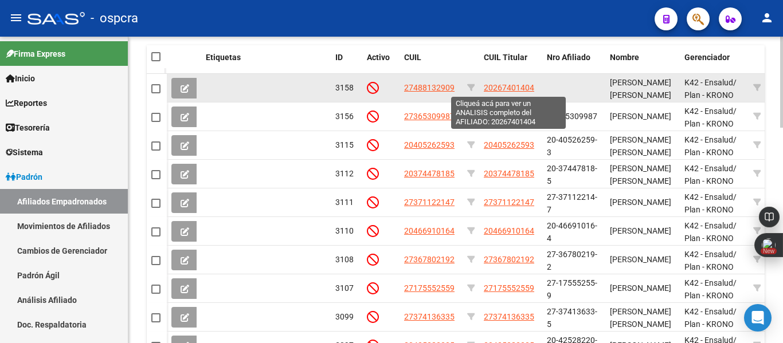
click at [516, 92] on span "20267401404" at bounding box center [509, 87] width 50 height 9
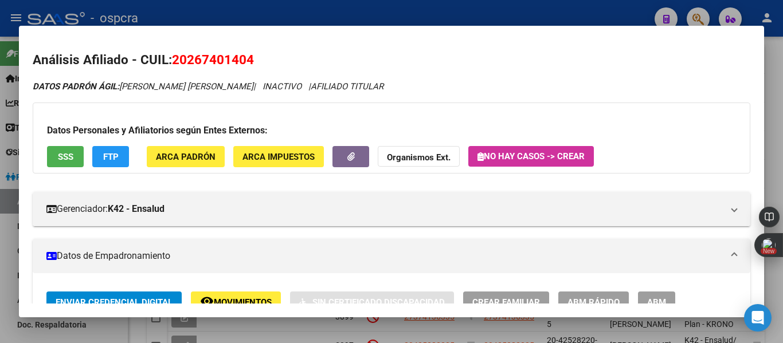
click at [65, 161] on span "SSS" at bounding box center [65, 157] width 15 height 10
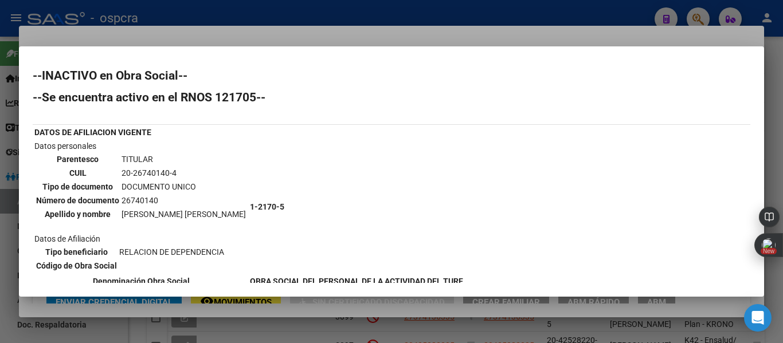
click at [0, 243] on div at bounding box center [391, 171] width 783 height 343
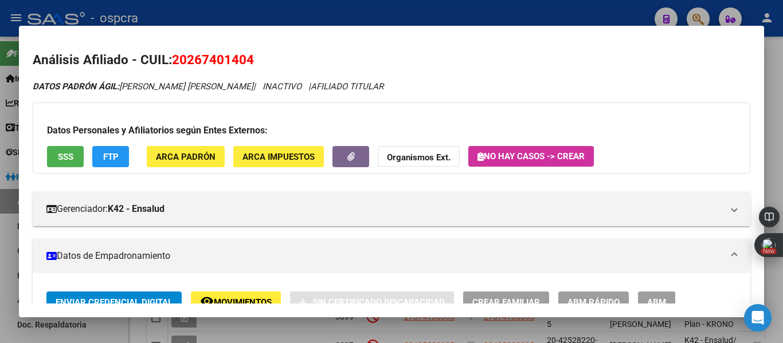
click at [0, 243] on div at bounding box center [391, 171] width 783 height 343
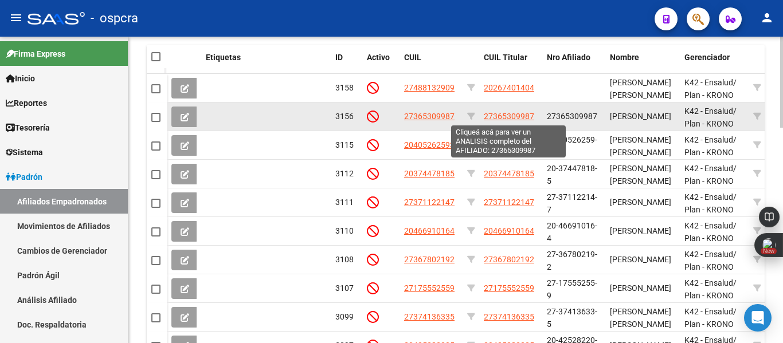
click at [517, 113] on span "27365309987" at bounding box center [509, 116] width 50 height 9
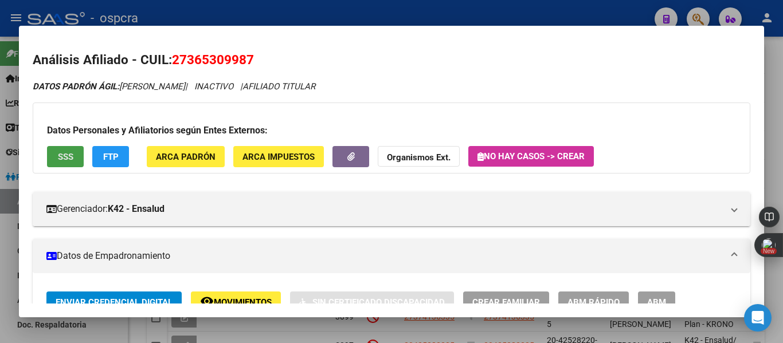
click at [68, 159] on span "SSS" at bounding box center [65, 157] width 15 height 10
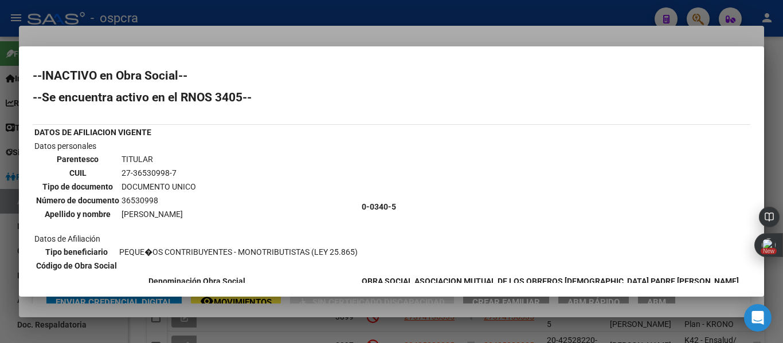
click at [3, 218] on div at bounding box center [391, 171] width 783 height 343
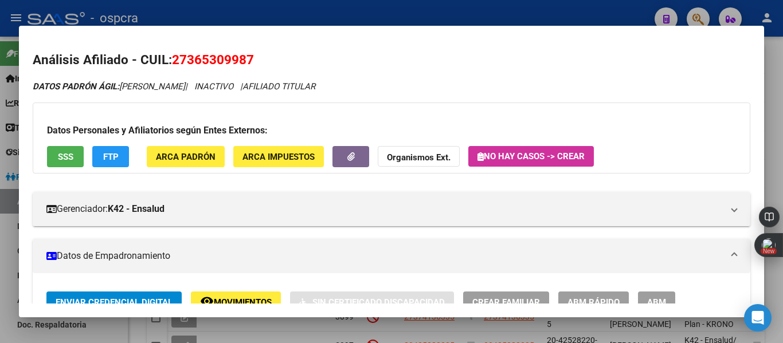
click at [3, 218] on div at bounding box center [391, 171] width 783 height 343
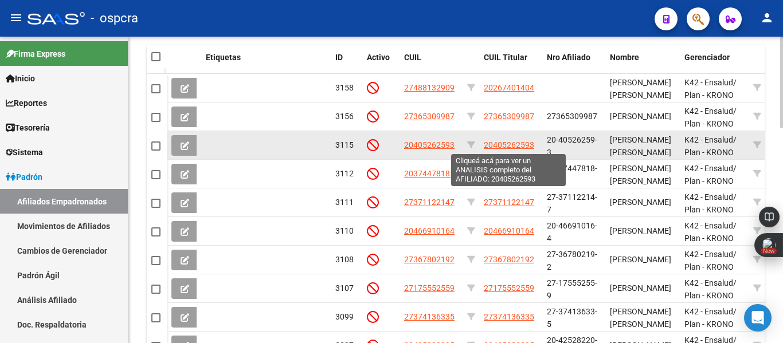
click at [520, 147] on span "20405262593" at bounding box center [509, 144] width 50 height 9
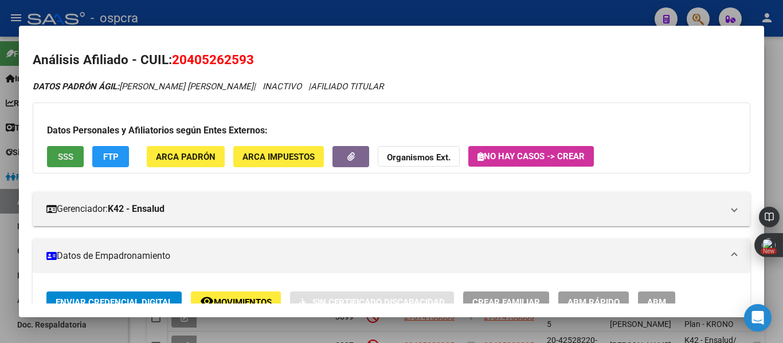
click at [64, 156] on span "SSS" at bounding box center [65, 157] width 15 height 10
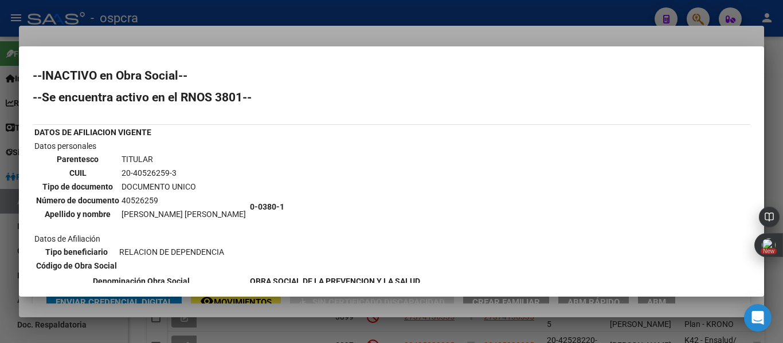
click at [0, 224] on div at bounding box center [391, 171] width 783 height 343
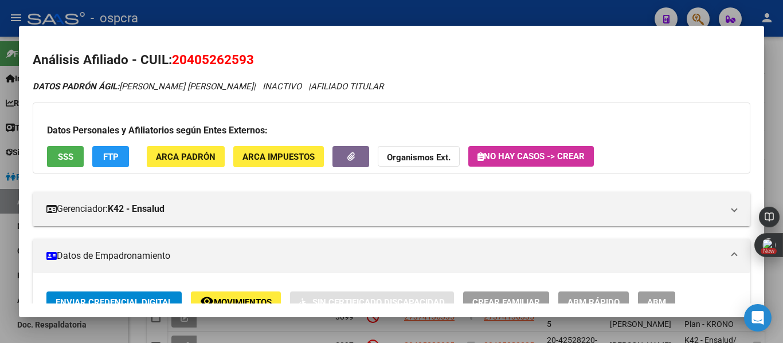
click at [0, 224] on div at bounding box center [391, 171] width 783 height 343
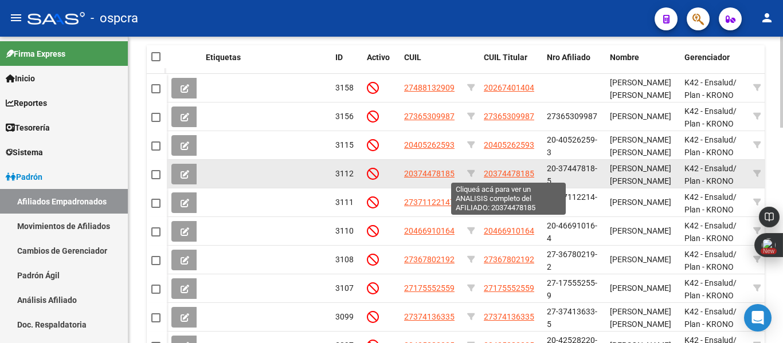
click at [517, 175] on span "20374478185" at bounding box center [509, 173] width 50 height 9
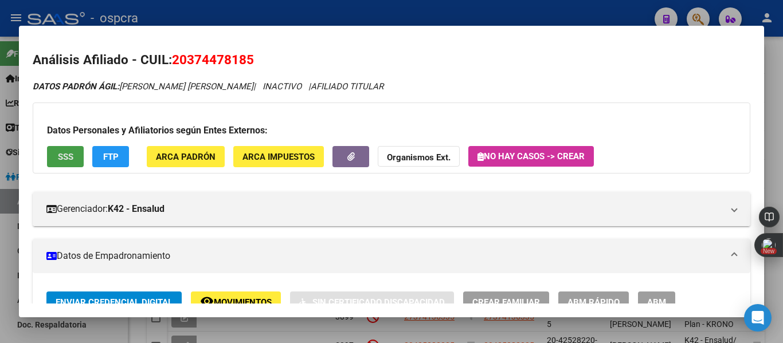
click at [65, 163] on button "SSS" at bounding box center [65, 156] width 37 height 21
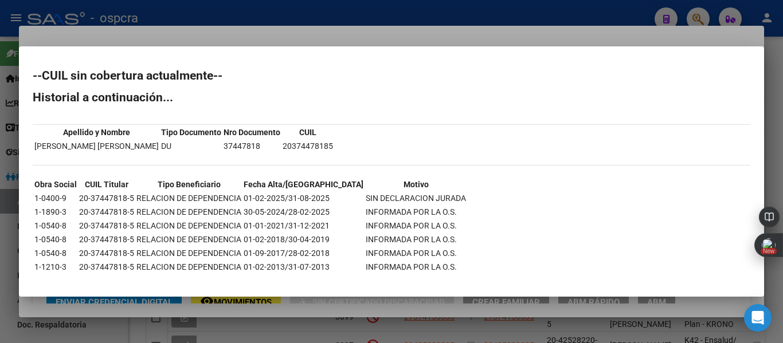
click at [0, 256] on div at bounding box center [391, 171] width 783 height 343
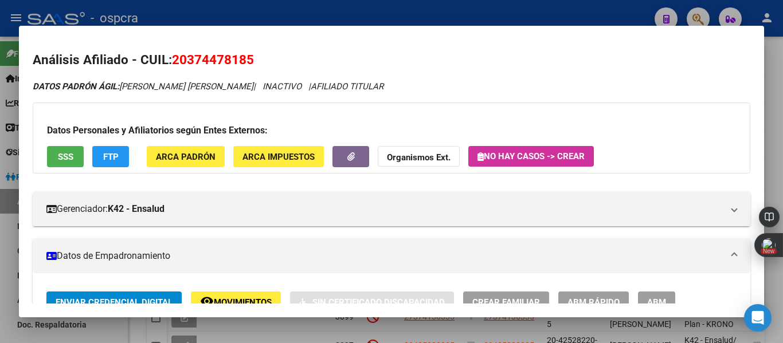
click at [0, 256] on div at bounding box center [391, 171] width 783 height 343
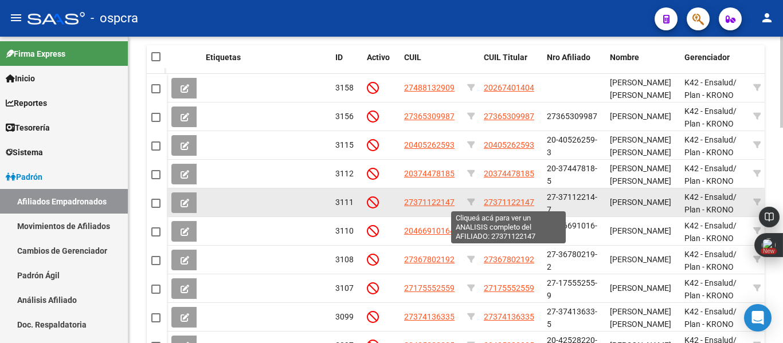
click at [514, 204] on span "27371122147" at bounding box center [509, 202] width 50 height 9
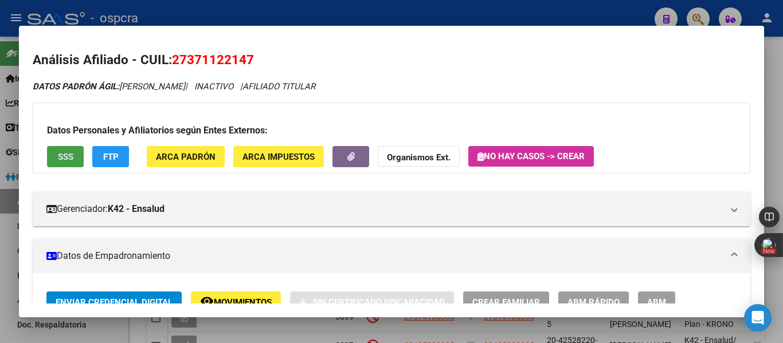
click at [66, 162] on button "SSS" at bounding box center [65, 156] width 37 height 21
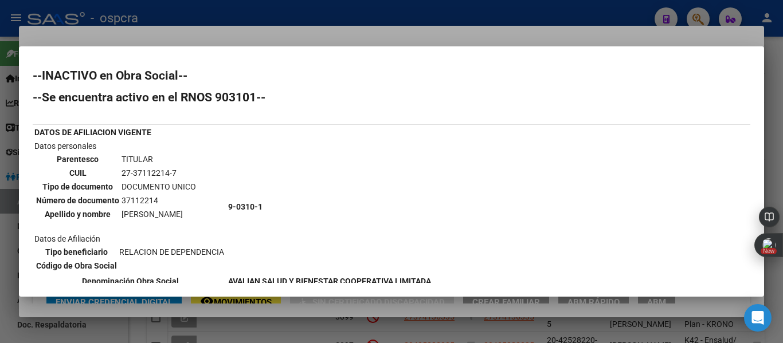
click at [312, 40] on div at bounding box center [391, 171] width 783 height 343
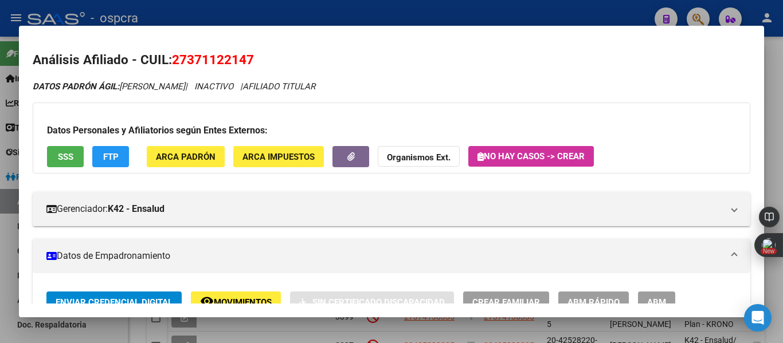
click at [0, 155] on div at bounding box center [391, 171] width 783 height 343
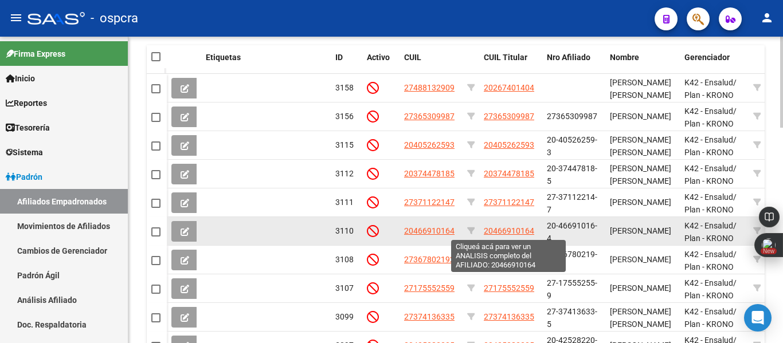
click at [518, 228] on span "20466910164" at bounding box center [509, 230] width 50 height 9
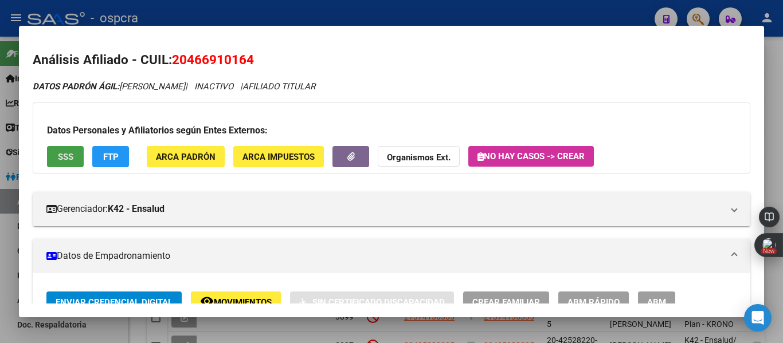
click at [75, 162] on button "SSS" at bounding box center [65, 156] width 37 height 21
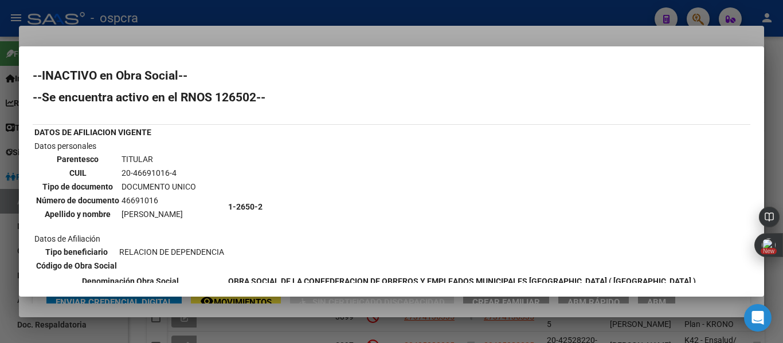
click at [0, 279] on div at bounding box center [391, 171] width 783 height 343
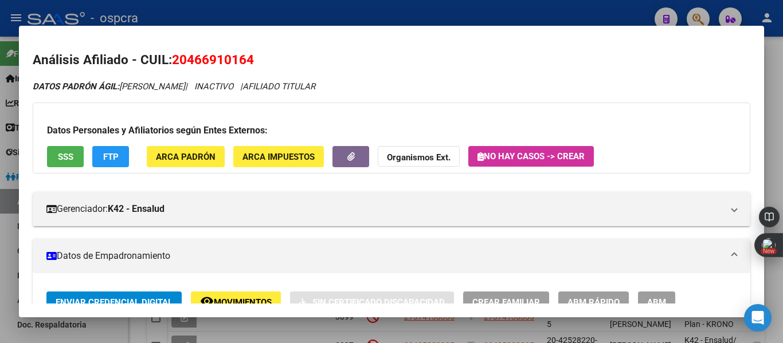
click at [0, 279] on div at bounding box center [391, 171] width 783 height 343
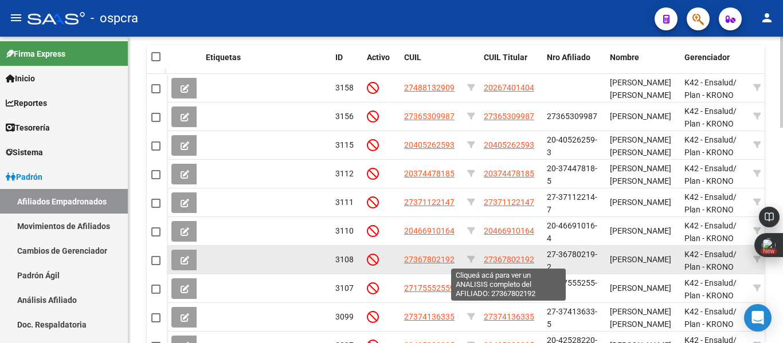
click at [519, 256] on span "27367802192" at bounding box center [509, 259] width 50 height 9
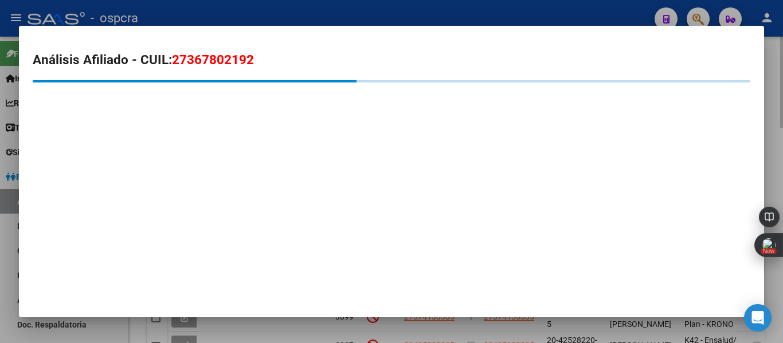
click at [519, 256] on mat-dialog-container "Análisis Afiliado - CUIL: 27367802192" at bounding box center [391, 172] width 745 height 292
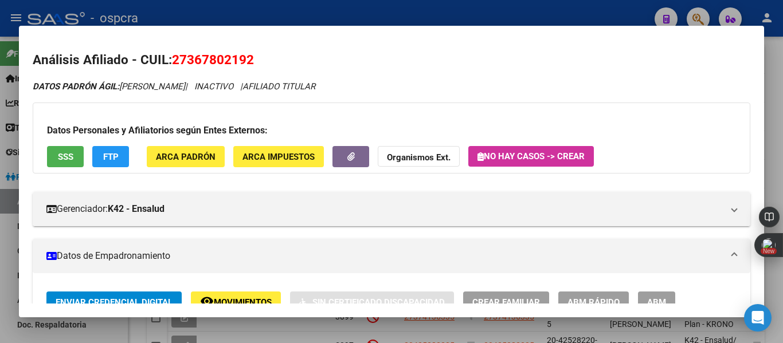
click at [70, 155] on span "SSS" at bounding box center [65, 157] width 15 height 10
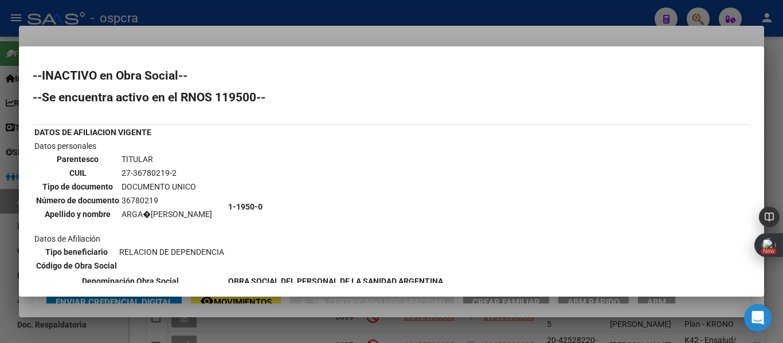
click at [2, 250] on div at bounding box center [391, 171] width 783 height 343
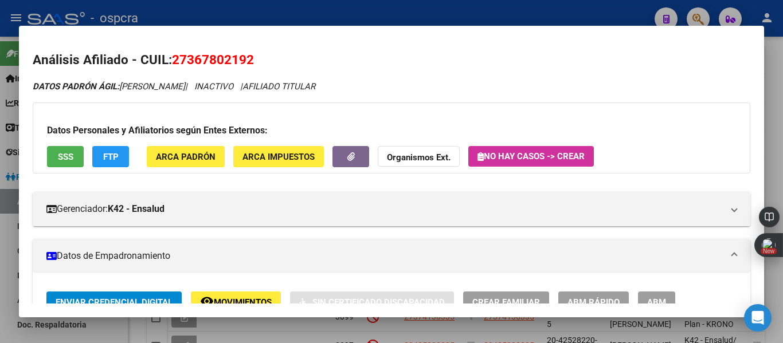
click at [2, 250] on div at bounding box center [391, 171] width 783 height 343
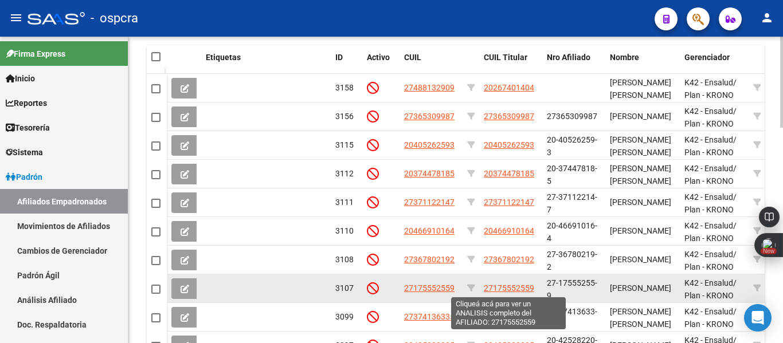
click at [517, 285] on span "27175552559" at bounding box center [509, 288] width 50 height 9
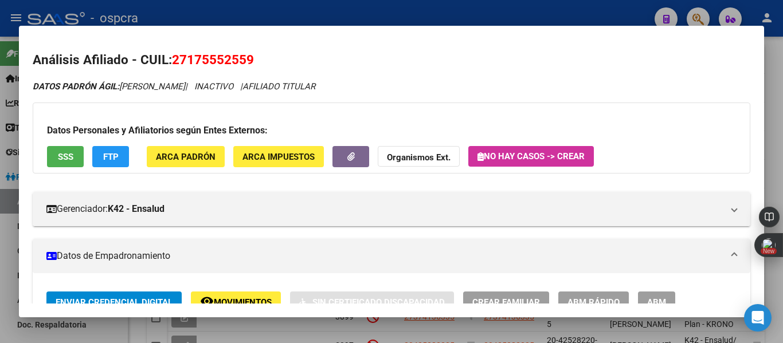
click at [66, 155] on span "SSS" at bounding box center [65, 157] width 15 height 10
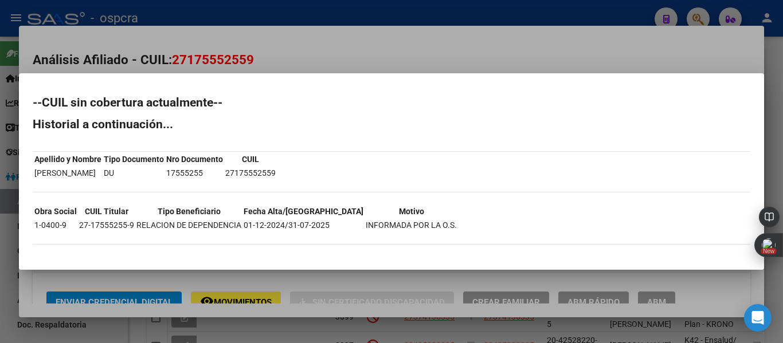
click at [0, 198] on div at bounding box center [391, 171] width 783 height 343
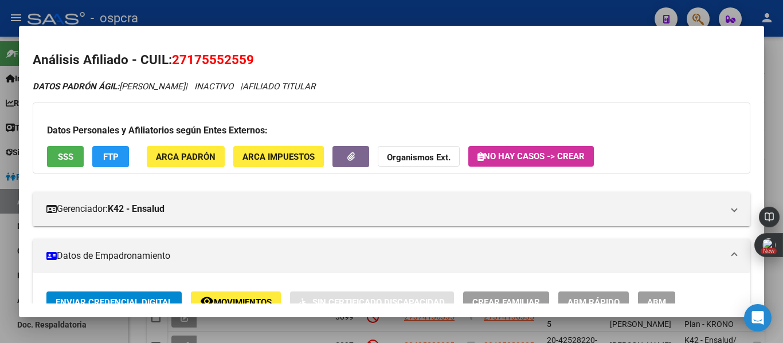
click at [0, 198] on div at bounding box center [391, 171] width 783 height 343
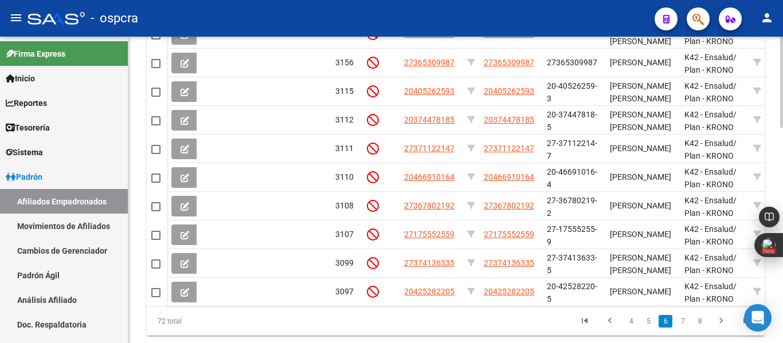
scroll to position [727, 0]
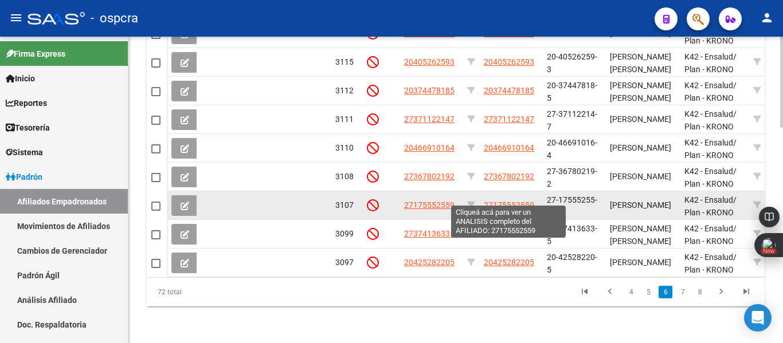
click at [521, 201] on span "27175552559" at bounding box center [509, 205] width 50 height 9
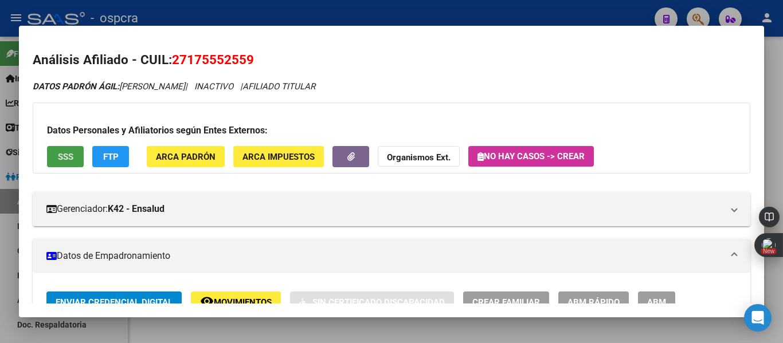
click at [58, 166] on button "SSS" at bounding box center [65, 156] width 37 height 21
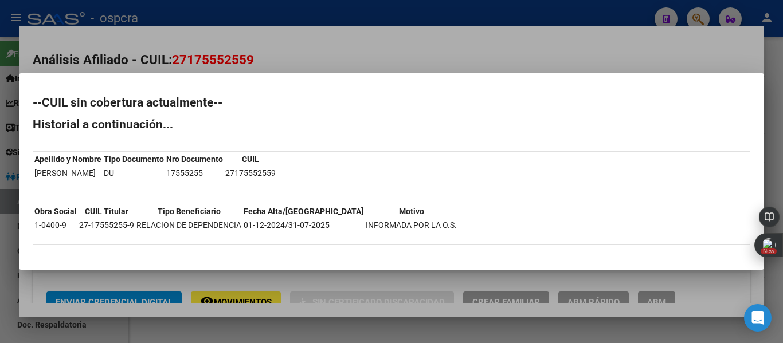
click at [6, 237] on div at bounding box center [391, 171] width 783 height 343
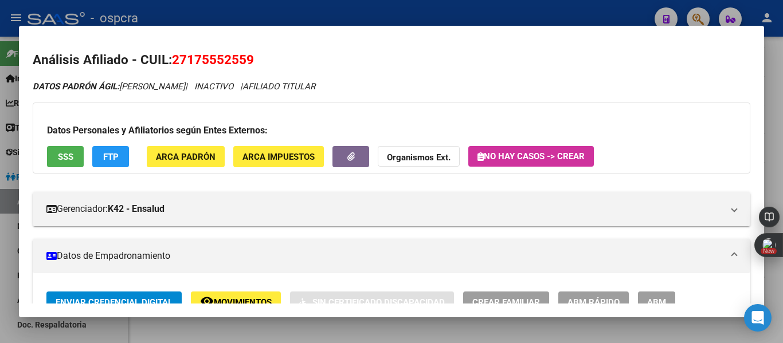
click at [6, 237] on div at bounding box center [391, 171] width 783 height 343
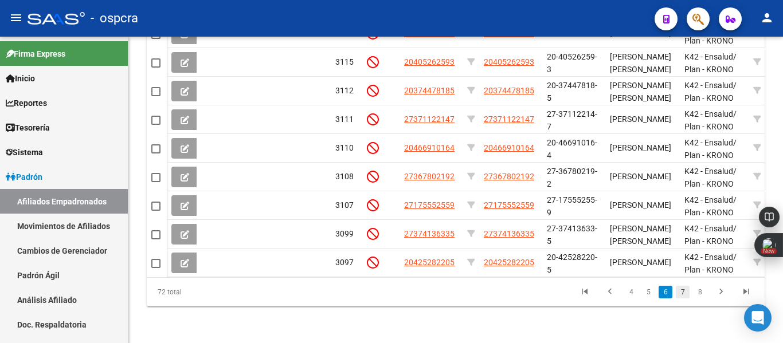
click at [683, 295] on link "7" at bounding box center [683, 292] width 14 height 13
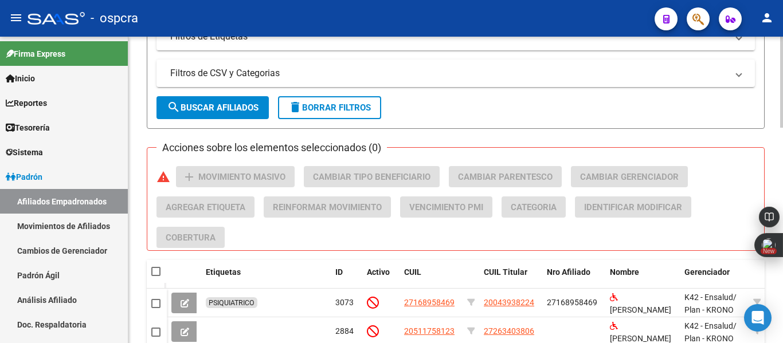
click at [782, 60] on div at bounding box center [781, 190] width 3 height 307
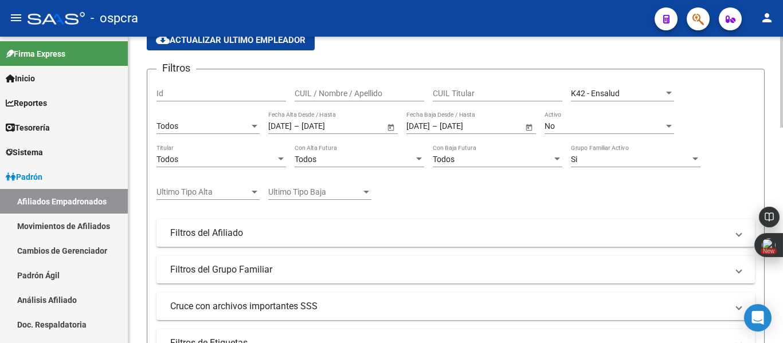
click at [782, 60] on div at bounding box center [781, 190] width 3 height 307
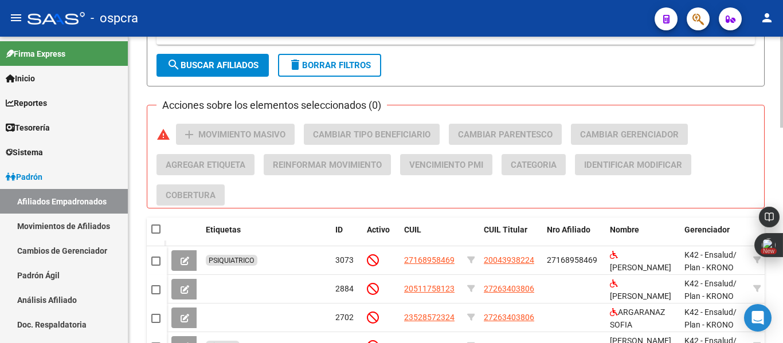
scroll to position [549, 0]
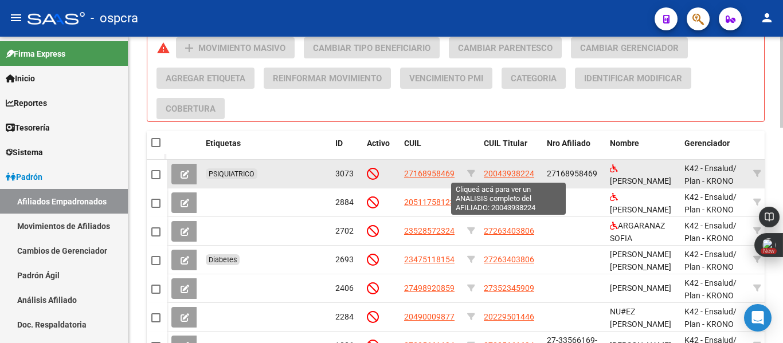
click at [526, 171] on span "20043938224" at bounding box center [509, 173] width 50 height 9
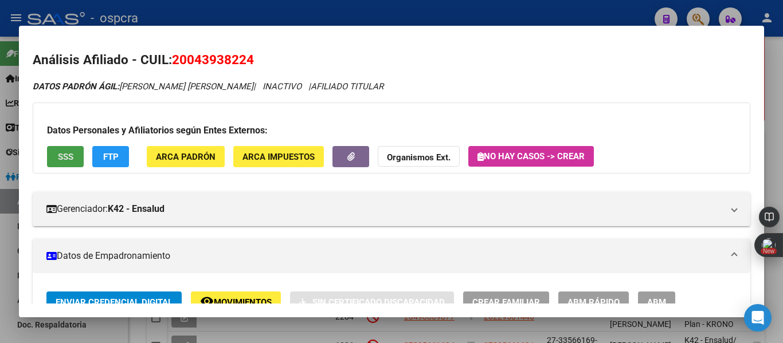
click at [74, 163] on button "SSS" at bounding box center [65, 156] width 37 height 21
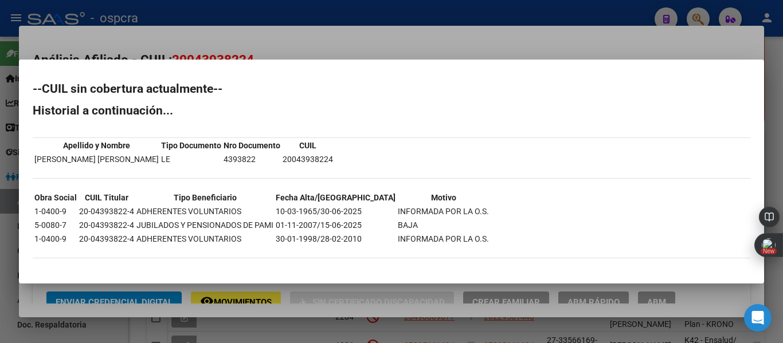
click at [0, 225] on div at bounding box center [391, 171] width 783 height 343
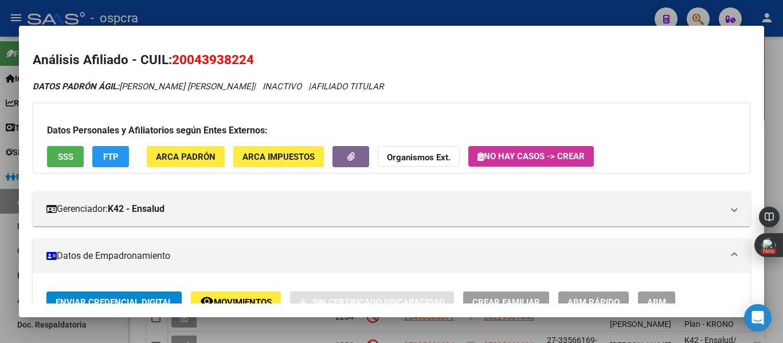
click at [0, 225] on div at bounding box center [391, 171] width 783 height 343
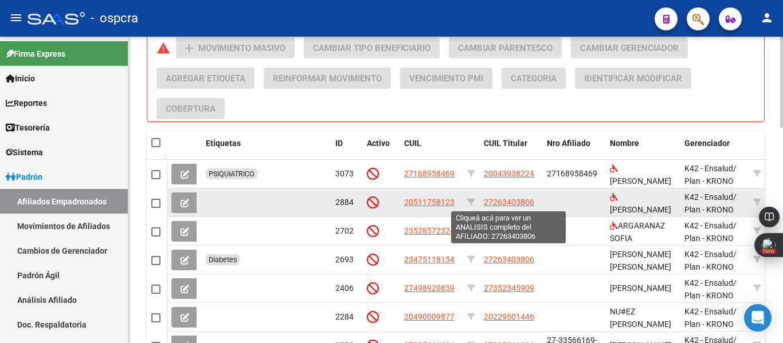
click at [523, 201] on span "27263403806" at bounding box center [509, 202] width 50 height 9
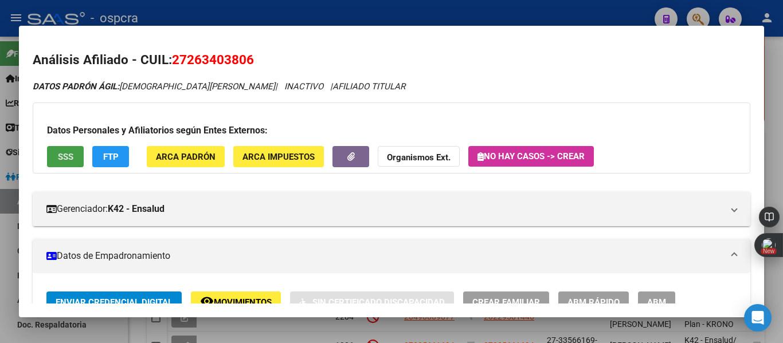
click at [72, 152] on span "SSS" at bounding box center [65, 157] width 15 height 10
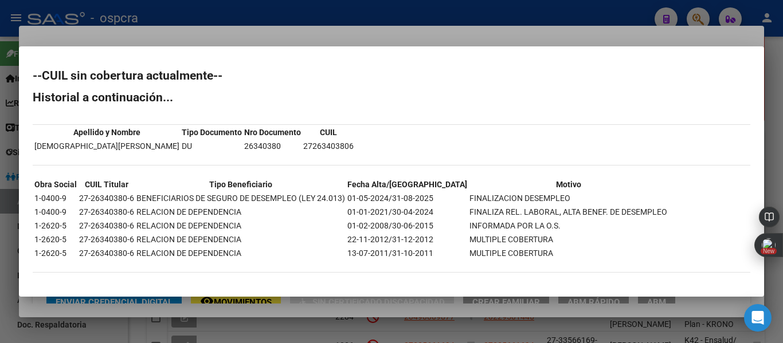
click at [0, 263] on div at bounding box center [391, 171] width 783 height 343
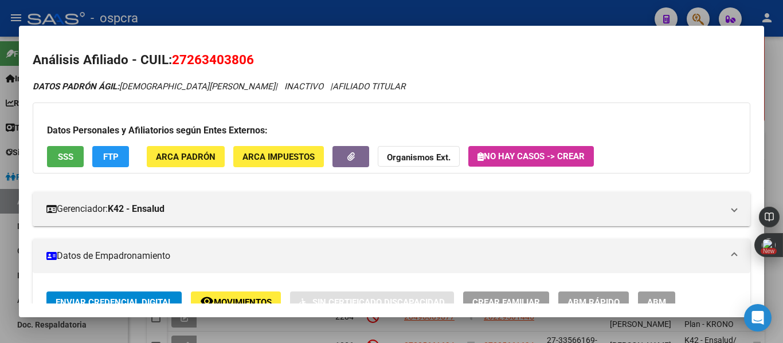
click at [0, 263] on div at bounding box center [391, 171] width 783 height 343
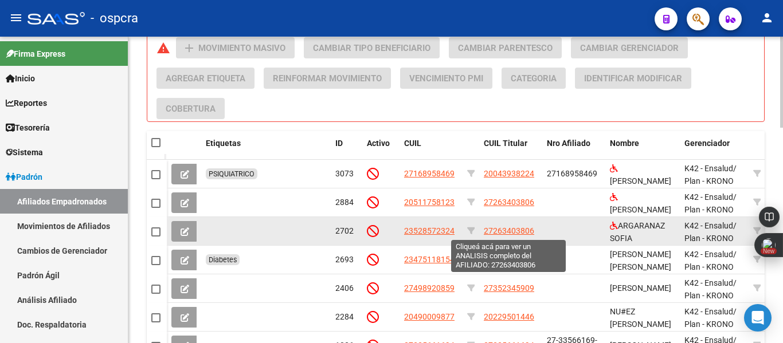
click at [518, 231] on span "27263403806" at bounding box center [509, 230] width 50 height 9
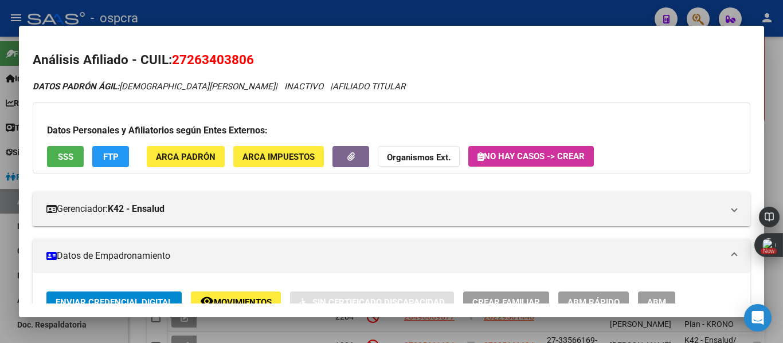
click at [65, 171] on div "Datos Personales y Afiliatorios según Entes Externos: SSS FTP ARCA Padrón ARCA …" at bounding box center [392, 138] width 718 height 71
click at [71, 162] on button "SSS" at bounding box center [65, 156] width 37 height 21
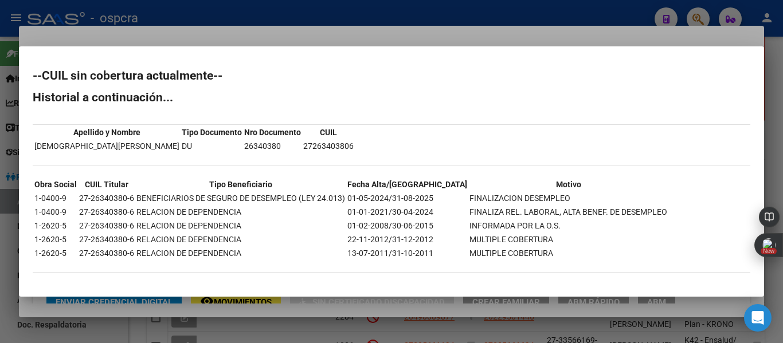
click at [0, 233] on div at bounding box center [391, 171] width 783 height 343
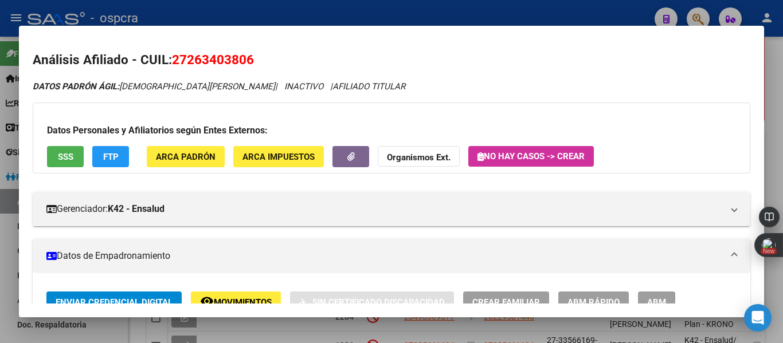
click at [0, 233] on div at bounding box center [391, 171] width 783 height 343
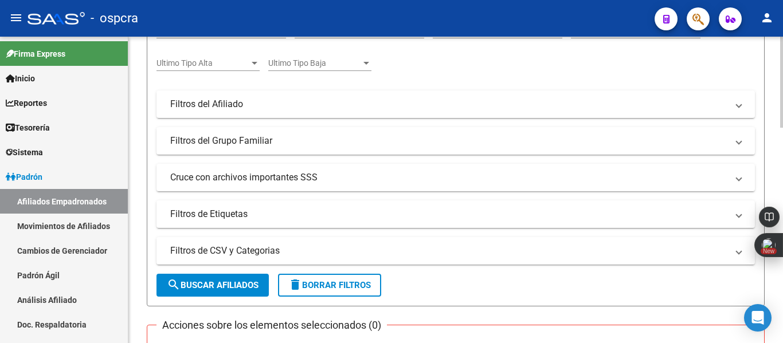
scroll to position [0, 0]
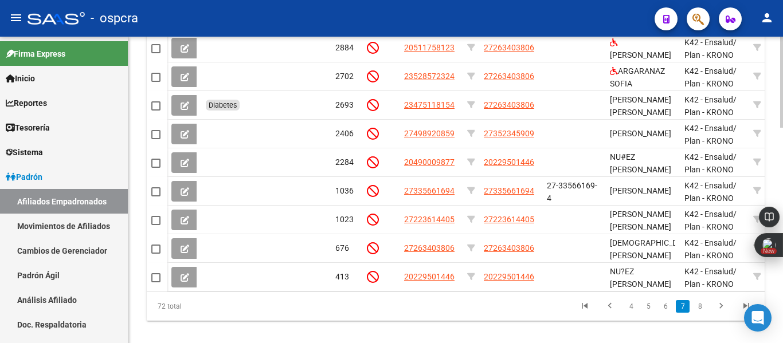
scroll to position [711, 0]
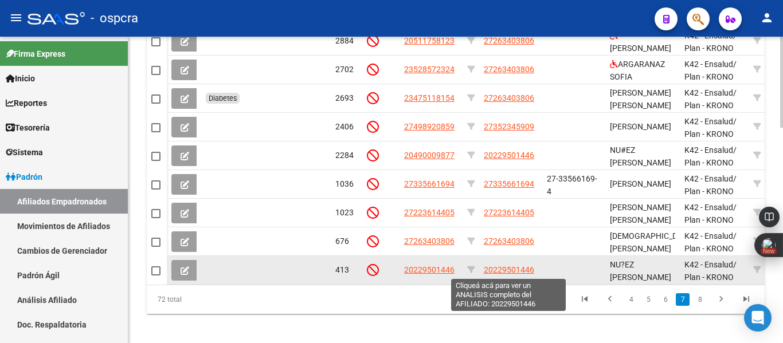
click at [531, 272] on span "20229501446" at bounding box center [509, 269] width 50 height 9
type textarea "20229501446"
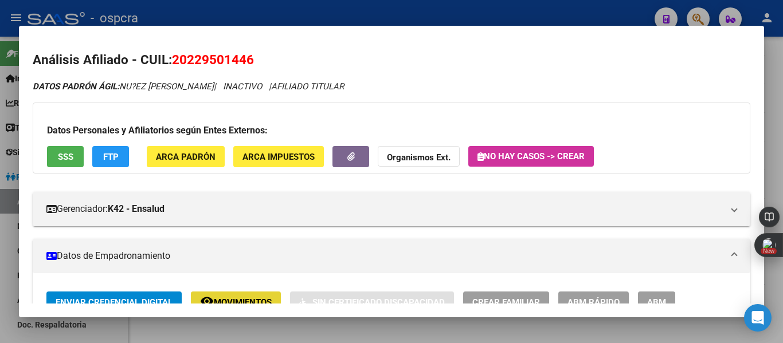
click at [255, 297] on span "remove_red_eye Movimientos" at bounding box center [236, 302] width 72 height 10
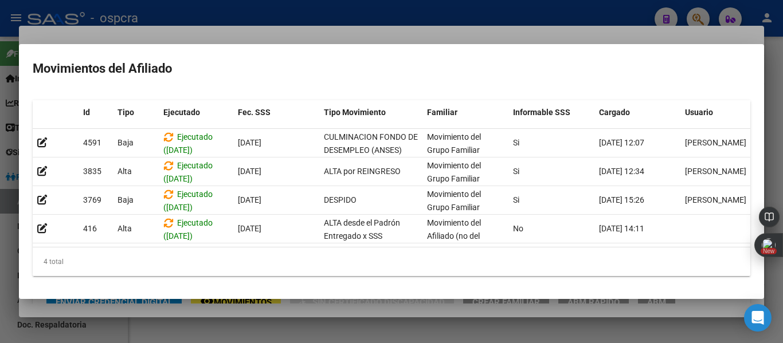
click at [0, 232] on div at bounding box center [391, 171] width 783 height 343
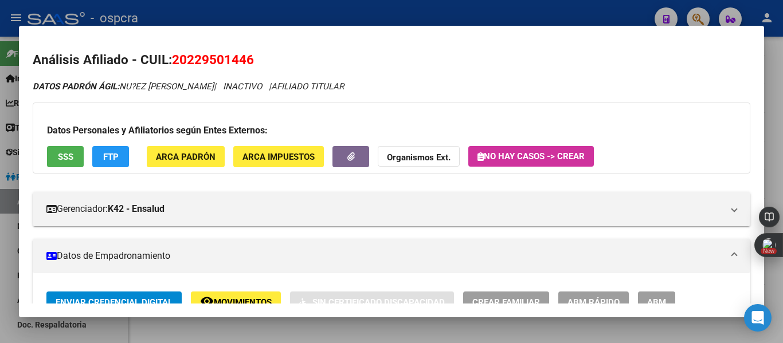
scroll to position [9, 0]
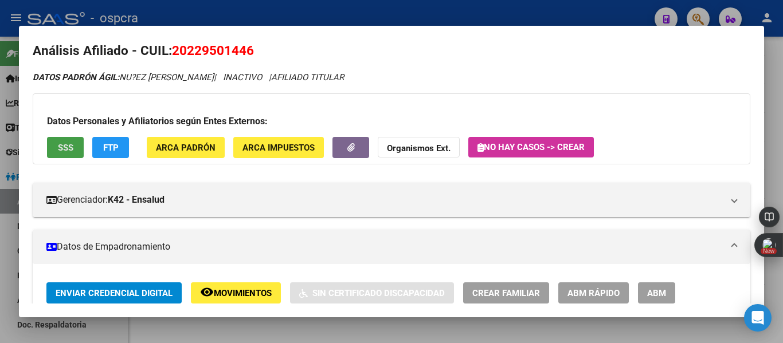
click at [58, 151] on span "SSS" at bounding box center [65, 148] width 15 height 10
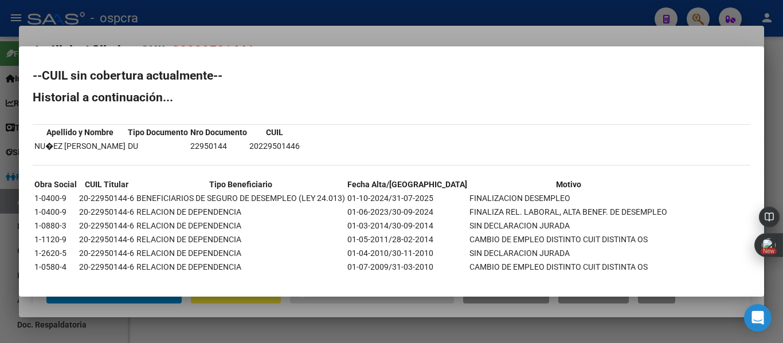
click at [0, 236] on div at bounding box center [391, 171] width 783 height 343
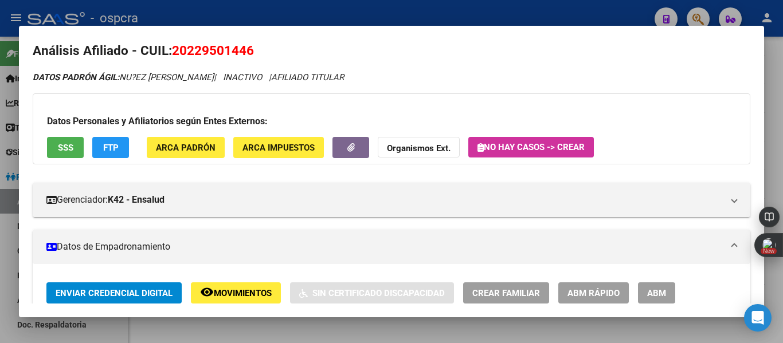
click at [0, 236] on div at bounding box center [391, 171] width 783 height 343
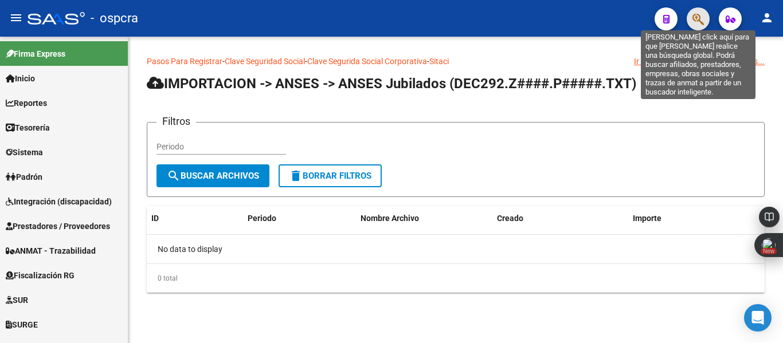
click at [697, 20] on icon "button" at bounding box center [697, 19] width 11 height 13
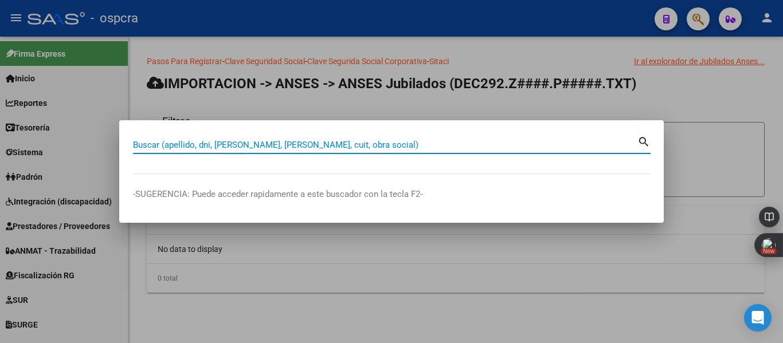
paste input "20245140712"
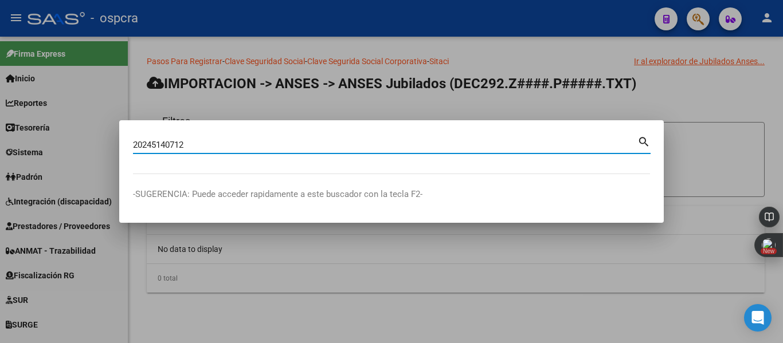
type input "20245140712"
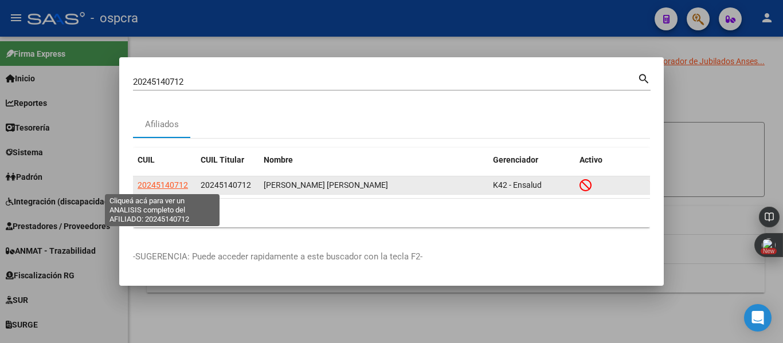
click at [175, 182] on span "20245140712" at bounding box center [163, 185] width 50 height 9
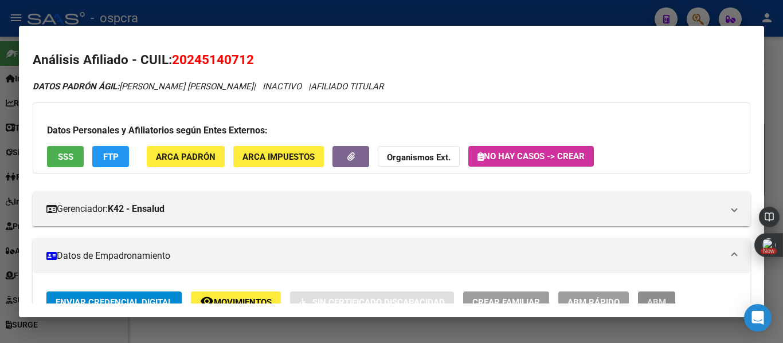
click at [656, 296] on button "ABM" at bounding box center [656, 302] width 37 height 21
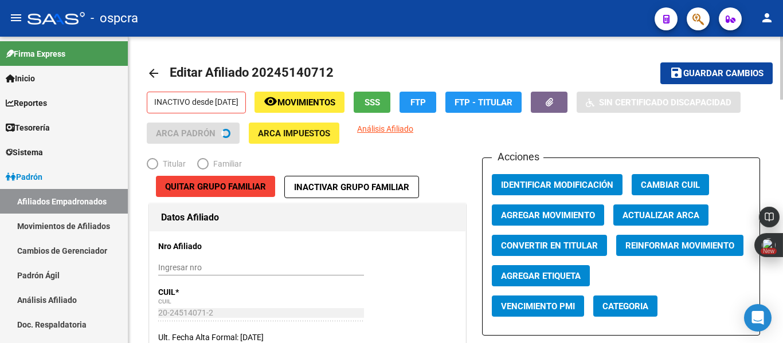
radio input "true"
type input "30-67306017-6"
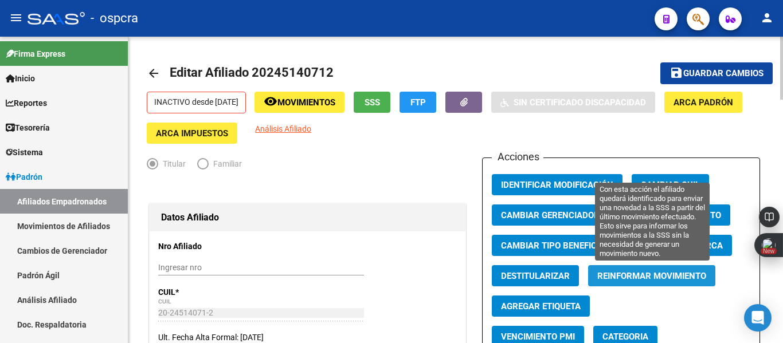
click at [651, 276] on span "Reinformar Movimiento" at bounding box center [651, 276] width 109 height 10
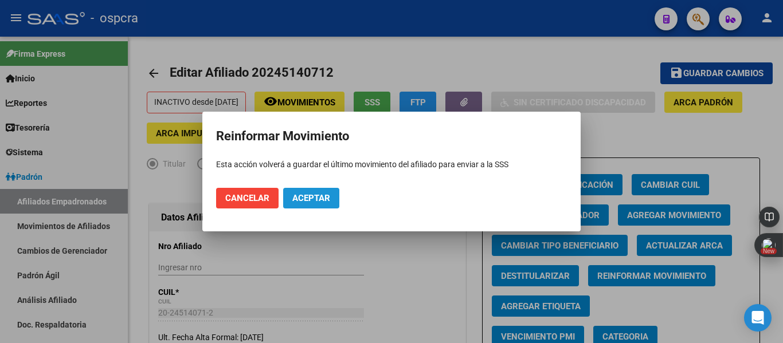
click at [310, 195] on span "Aceptar" at bounding box center [311, 198] width 38 height 10
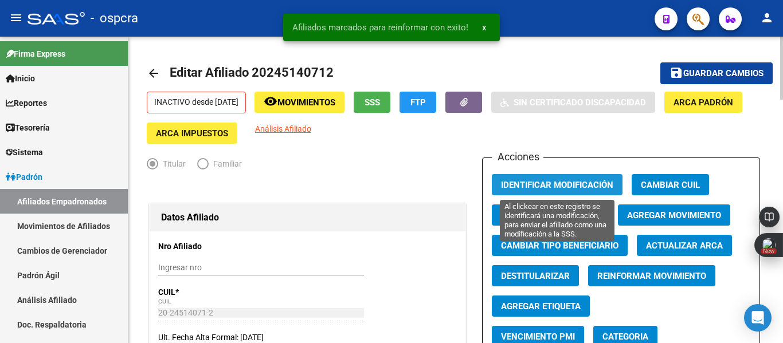
click at [570, 187] on span "Identificar Modificación" at bounding box center [557, 185] width 112 height 10
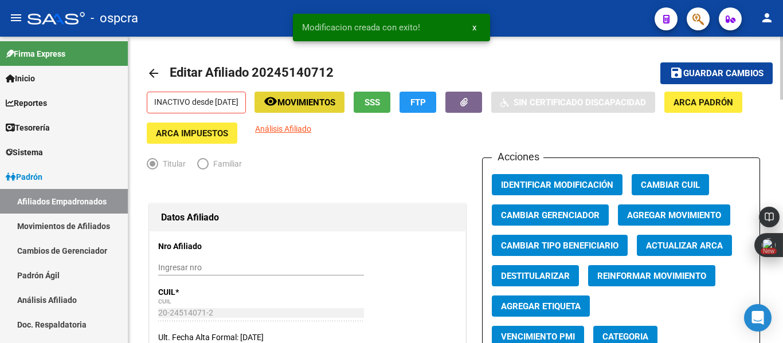
click at [299, 104] on span "Movimientos" at bounding box center [306, 102] width 58 height 10
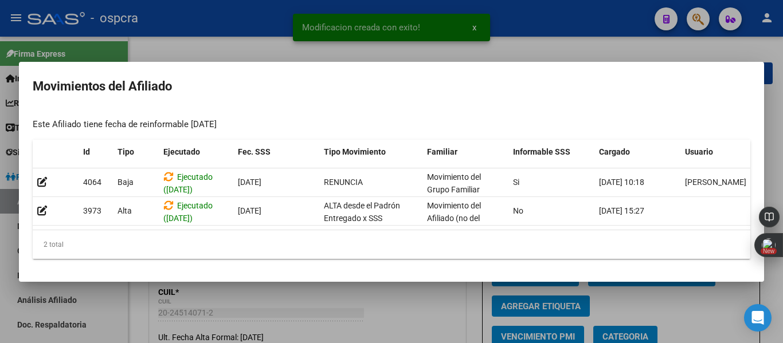
click at [553, 49] on div at bounding box center [391, 171] width 783 height 343
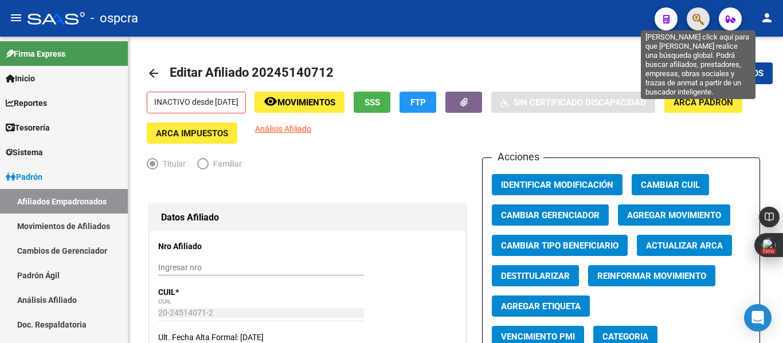
click at [692, 14] on icon "button" at bounding box center [697, 19] width 11 height 13
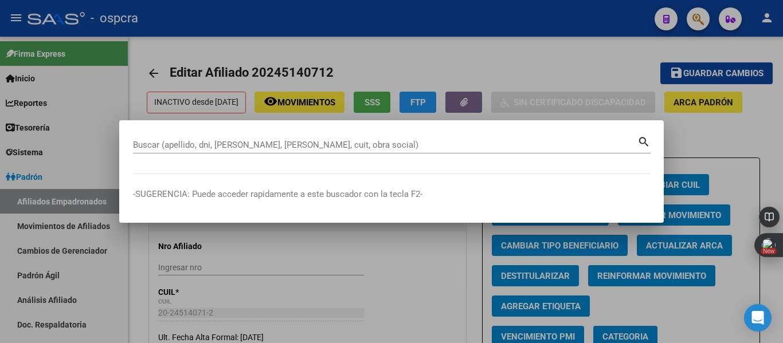
click at [692, 14] on div at bounding box center [391, 171] width 783 height 343
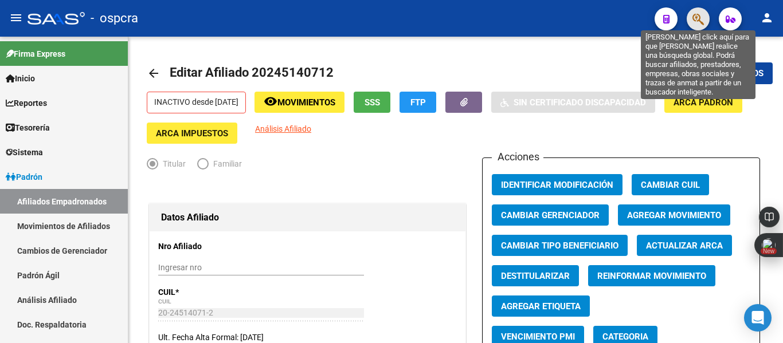
click at [699, 17] on icon "button" at bounding box center [697, 19] width 11 height 13
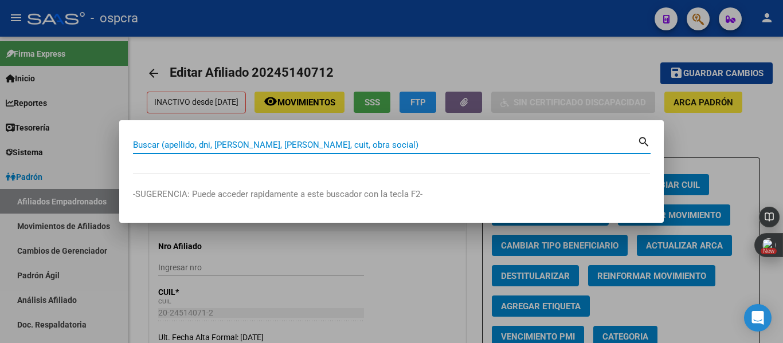
paste input "27944506646"
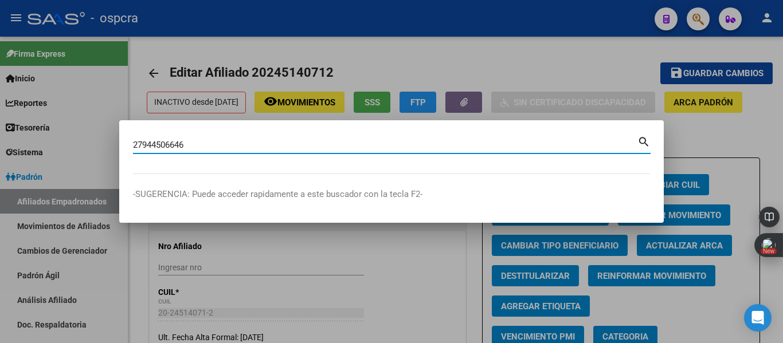
type input "27944506646"
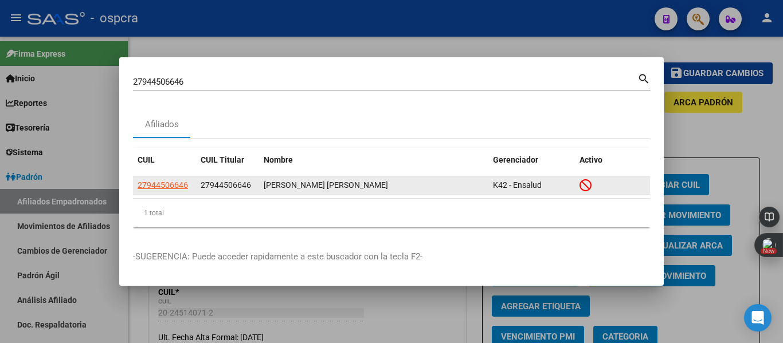
drag, startPoint x: 156, startPoint y: 191, endPoint x: 168, endPoint y: 182, distance: 14.3
click at [168, 182] on app-link-go-to "27944506646" at bounding box center [163, 185] width 50 height 13
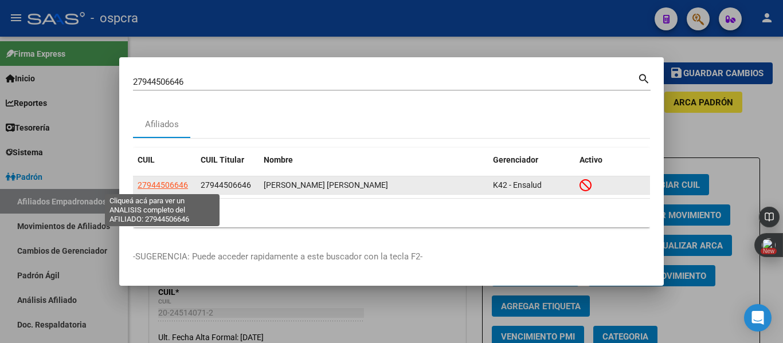
click at [168, 182] on span "27944506646" at bounding box center [163, 185] width 50 height 9
copy span "450"
type textarea "27944506646"
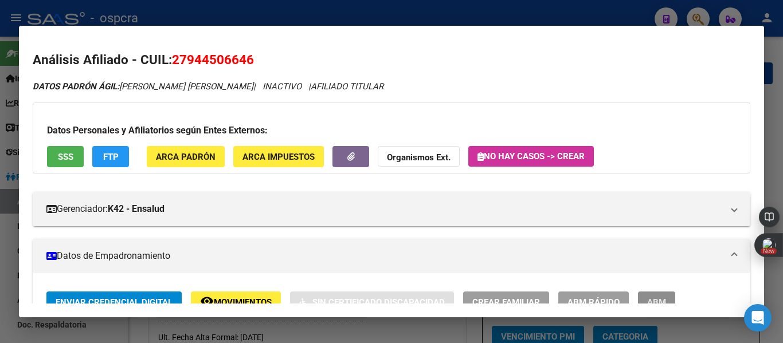
click at [655, 295] on button "ABM" at bounding box center [656, 302] width 37 height 21
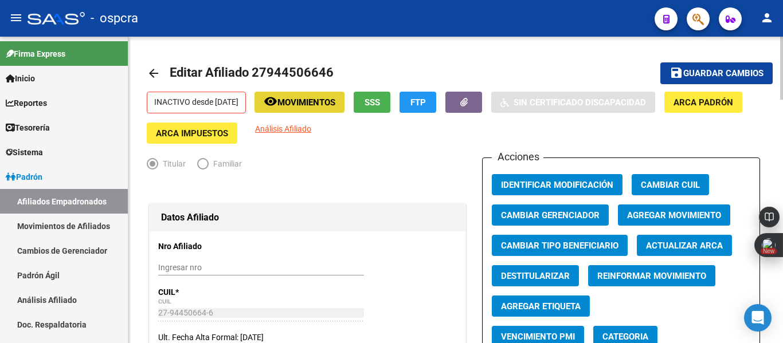
click at [335, 100] on span "Movimientos" at bounding box center [306, 102] width 58 height 10
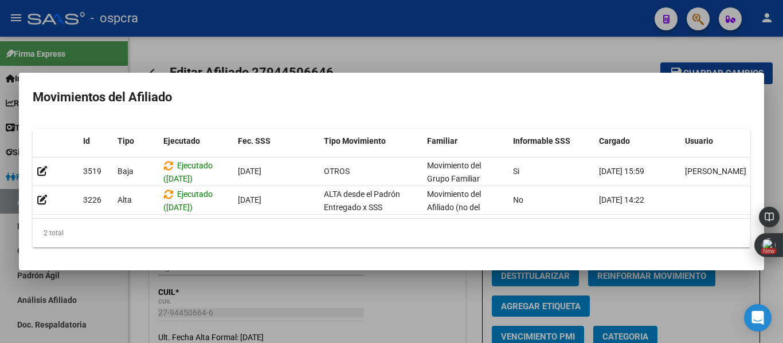
click at [455, 16] on div at bounding box center [391, 171] width 783 height 343
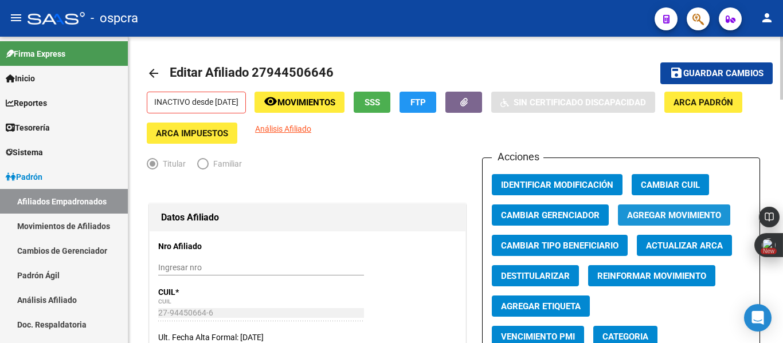
click at [675, 213] on span "Agregar Movimiento" at bounding box center [674, 215] width 94 height 10
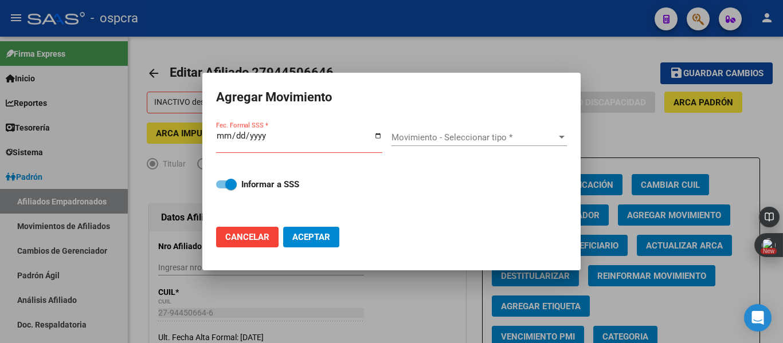
click at [636, 143] on div at bounding box center [391, 171] width 783 height 343
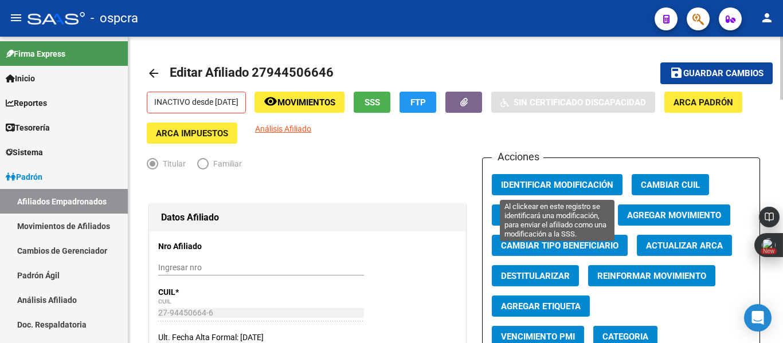
click at [583, 189] on span "Identificar Modificación" at bounding box center [557, 185] width 112 height 10
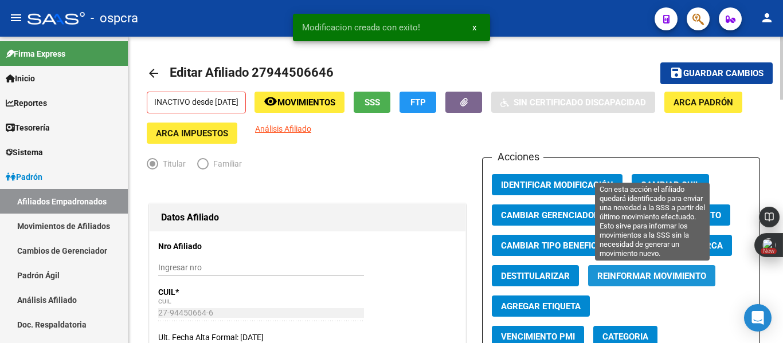
click at [634, 283] on button "Reinformar Movimiento" at bounding box center [651, 275] width 127 height 21
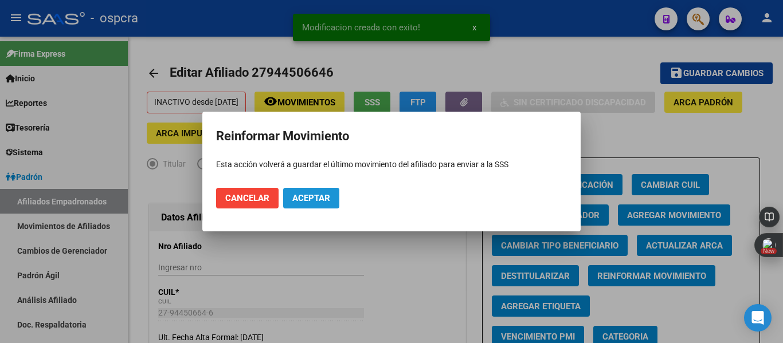
click at [329, 206] on button "Aceptar" at bounding box center [311, 198] width 56 height 21
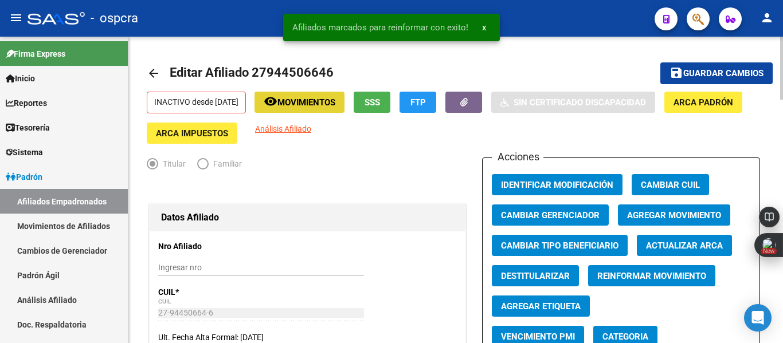
click at [326, 97] on span "remove_red_eye Movimientos" at bounding box center [300, 102] width 72 height 10
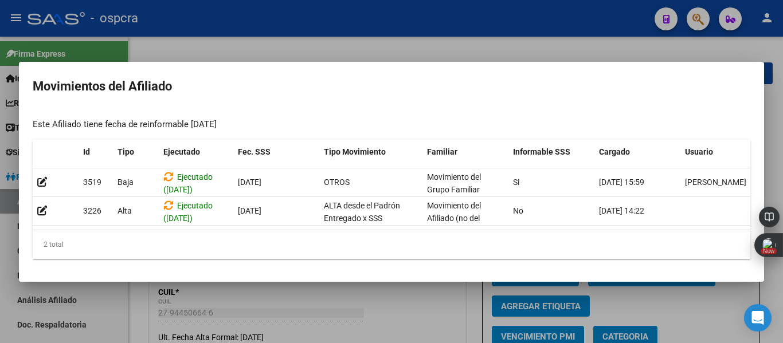
click at [448, 46] on div at bounding box center [391, 171] width 783 height 343
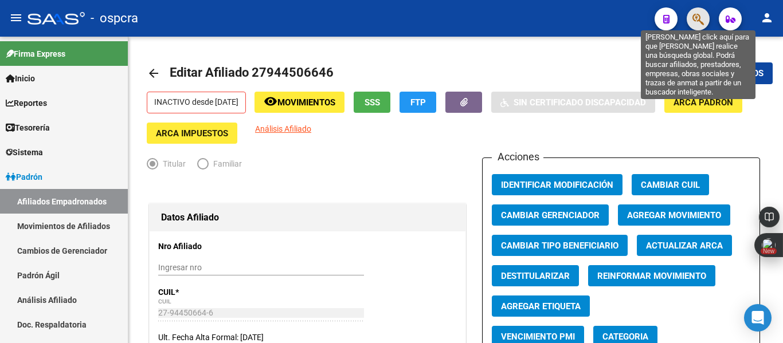
click at [694, 18] on icon "button" at bounding box center [697, 19] width 11 height 13
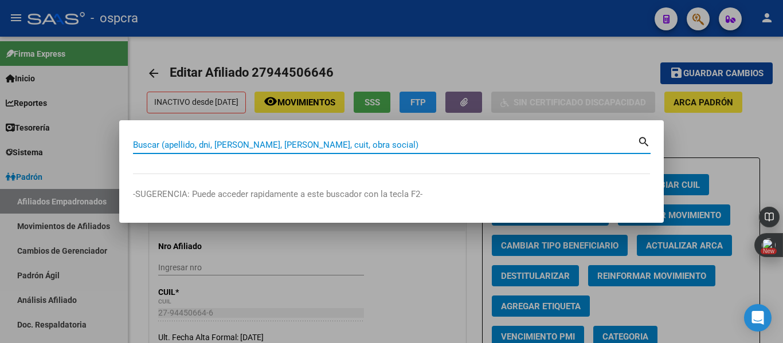
paste input "27374136335"
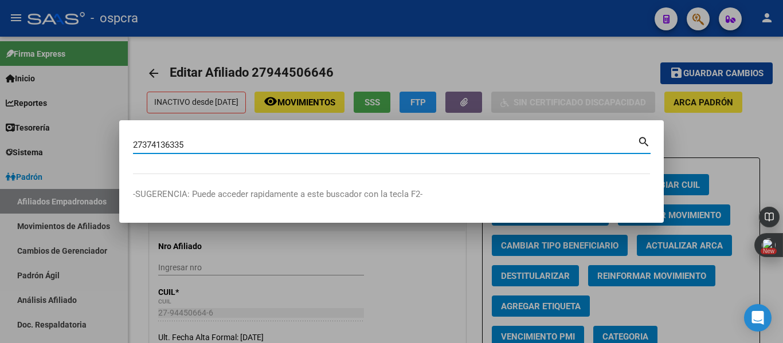
type input "27374136335"
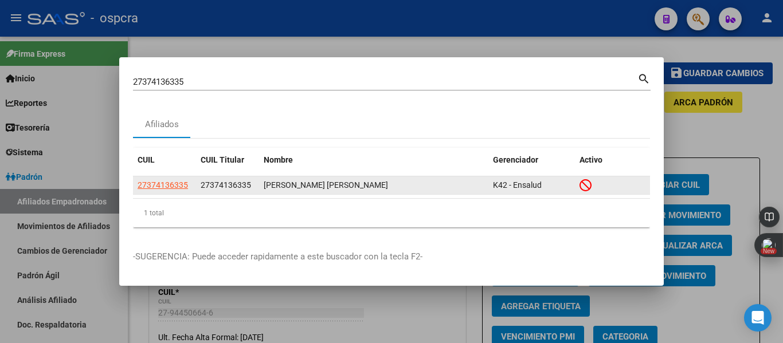
click at [175, 178] on datatable-body-cell "27374136335" at bounding box center [164, 186] width 63 height 18
click at [171, 193] on datatable-body-cell "27374136335" at bounding box center [164, 186] width 63 height 18
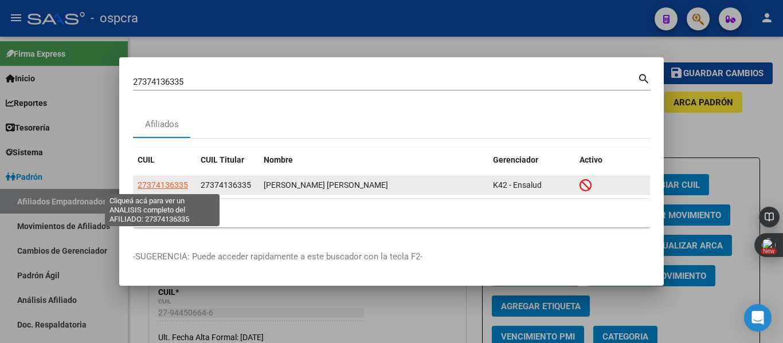
click at [173, 189] on span "27374136335" at bounding box center [163, 185] width 50 height 9
type textarea "27374136335"
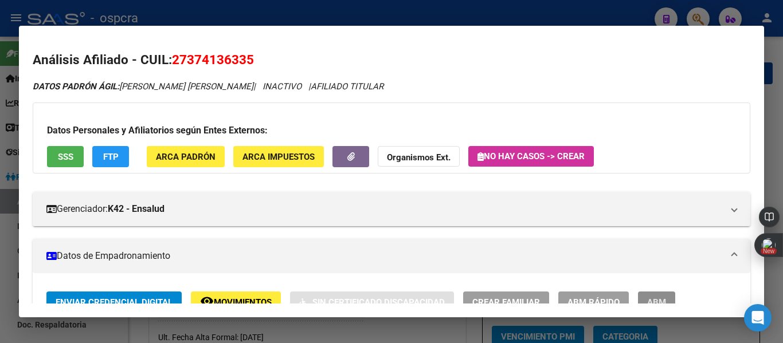
click at [653, 292] on button "ABM" at bounding box center [656, 302] width 37 height 21
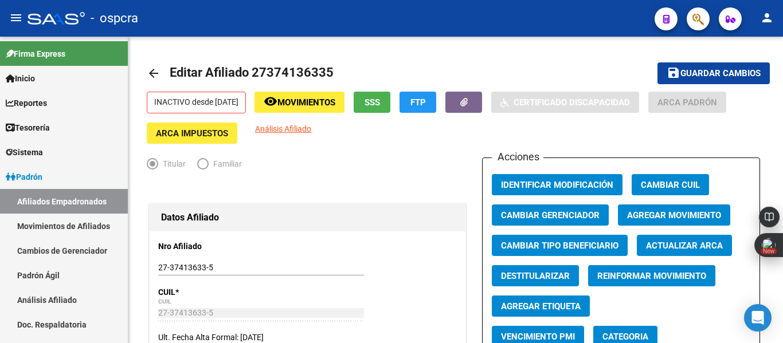
click at [653, 296] on app-reinformar-movimiento "Reinformar Movimiento" at bounding box center [656, 280] width 136 height 30
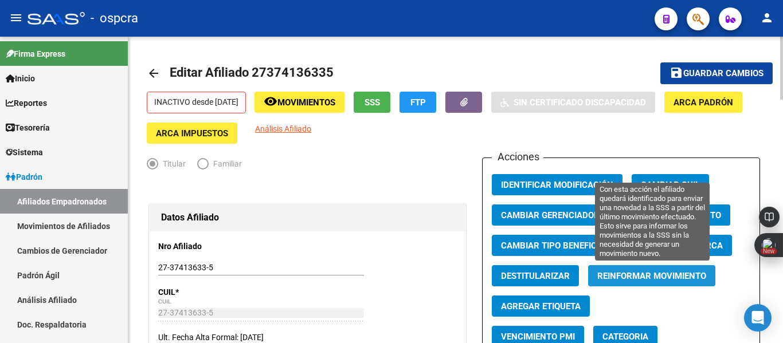
click at [637, 273] on span "Reinformar Movimiento" at bounding box center [651, 276] width 109 height 10
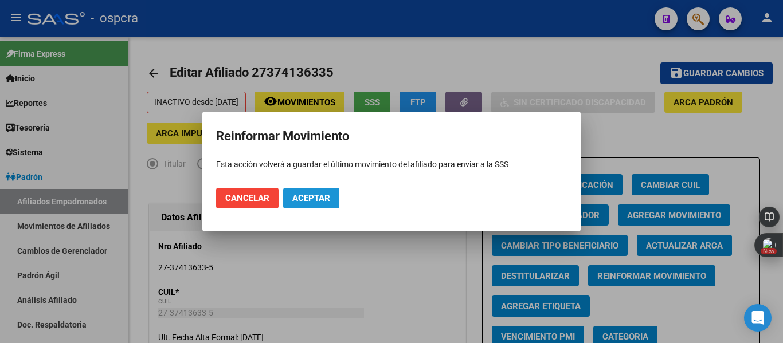
click at [323, 198] on span "Aceptar" at bounding box center [311, 198] width 38 height 10
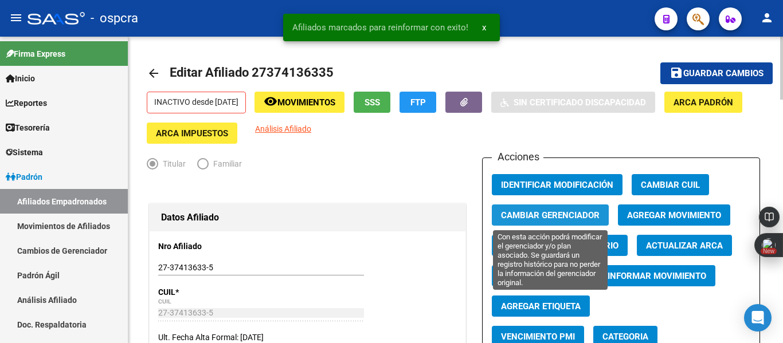
click at [540, 216] on span "Cambiar Gerenciador" at bounding box center [550, 215] width 99 height 10
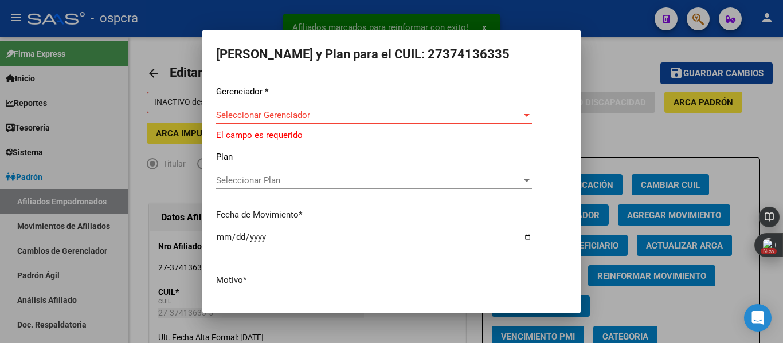
click at [630, 165] on div at bounding box center [391, 171] width 783 height 343
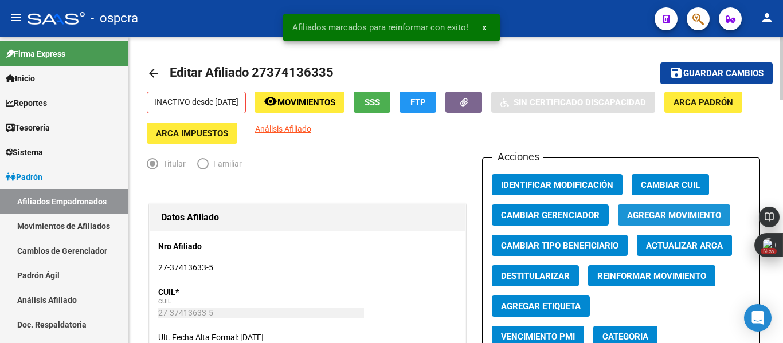
click at [679, 217] on span "Agregar Movimiento" at bounding box center [674, 215] width 94 height 10
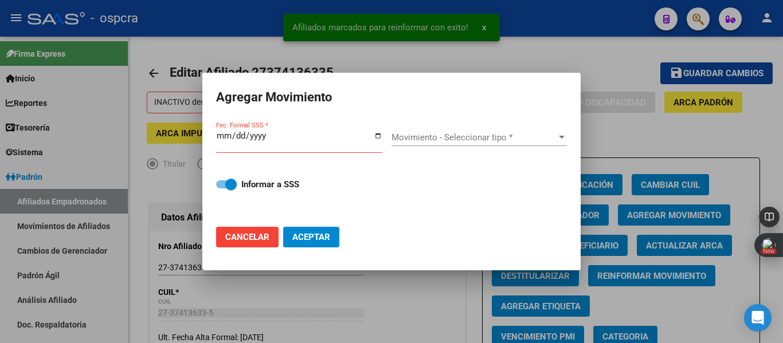
click at [639, 129] on div at bounding box center [391, 171] width 783 height 343
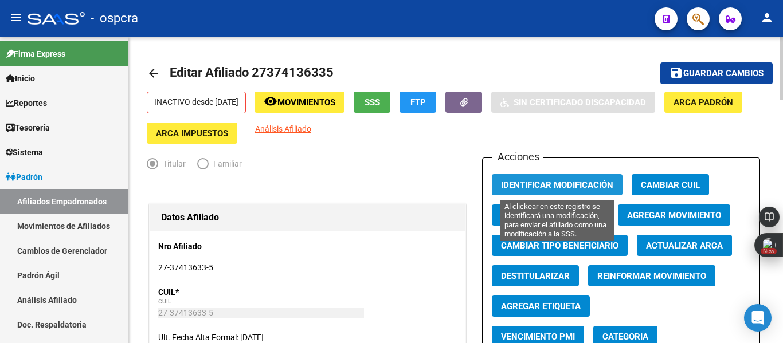
click at [589, 181] on span "Identificar Modificación" at bounding box center [557, 185] width 112 height 10
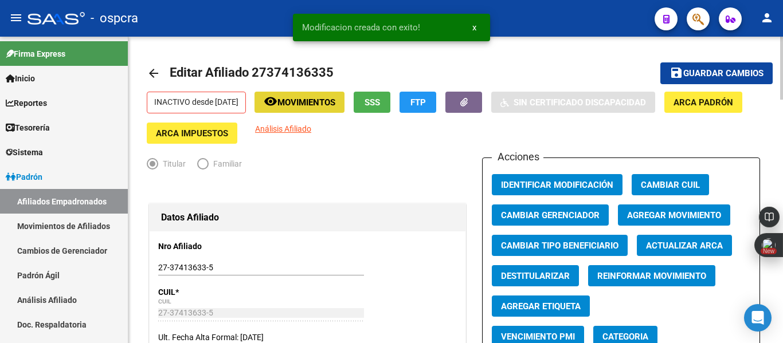
click at [309, 102] on span "Movimientos" at bounding box center [306, 102] width 58 height 10
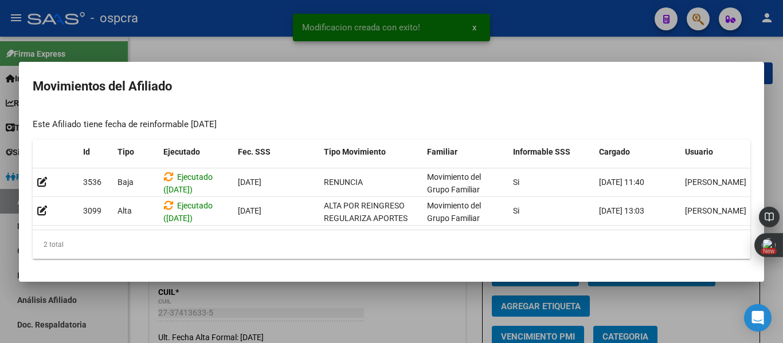
click at [555, 57] on div at bounding box center [391, 171] width 783 height 343
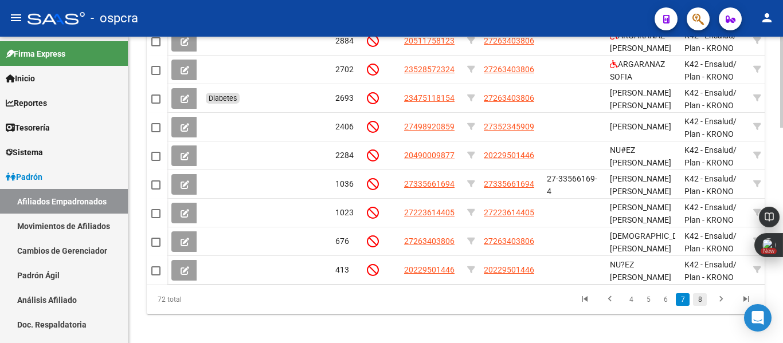
click at [703, 306] on link "8" at bounding box center [700, 299] width 14 height 13
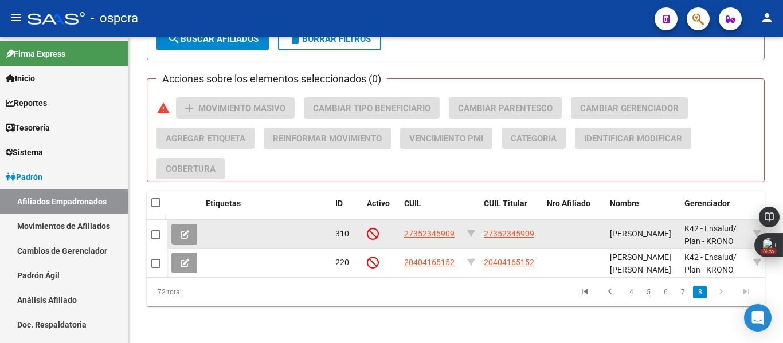
click at [531, 230] on app-link-go-to "27352345909" at bounding box center [509, 234] width 50 height 13
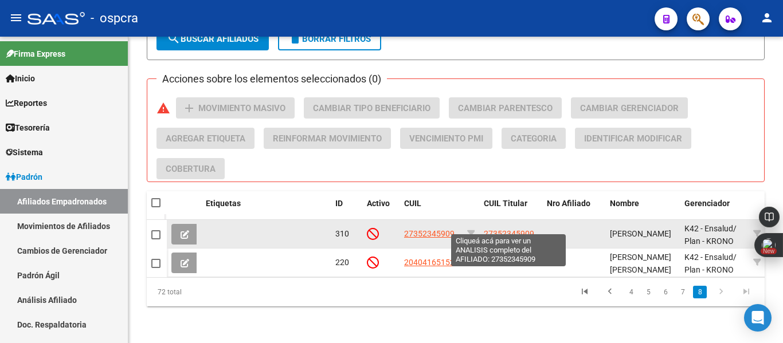
click at [527, 229] on span "27352345909" at bounding box center [509, 233] width 50 height 9
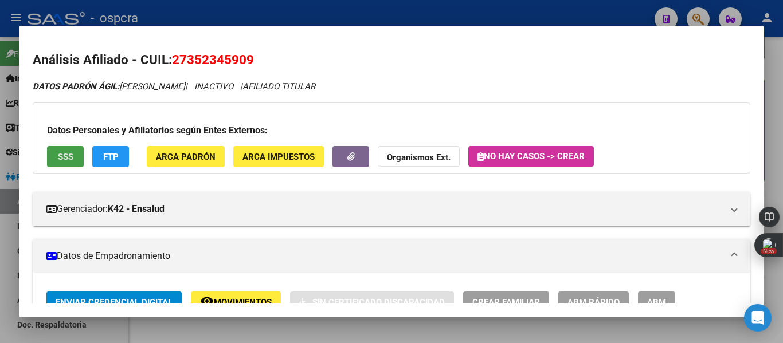
click at [66, 162] on button "SSS" at bounding box center [65, 156] width 37 height 21
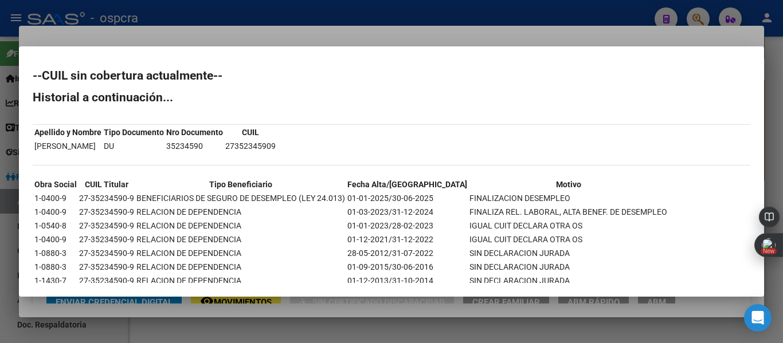
click at [0, 261] on div at bounding box center [391, 171] width 783 height 343
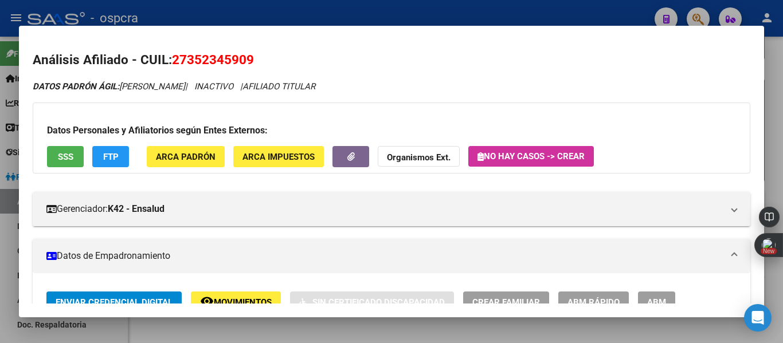
click at [0, 261] on div at bounding box center [391, 171] width 783 height 343
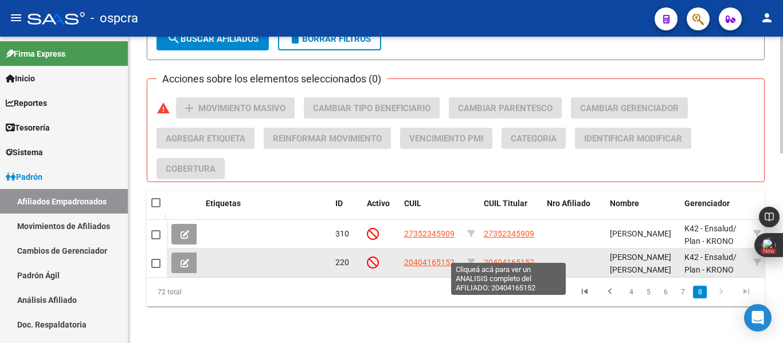
click at [524, 258] on span "20404165152" at bounding box center [509, 262] width 50 height 9
type textarea "20404165152"
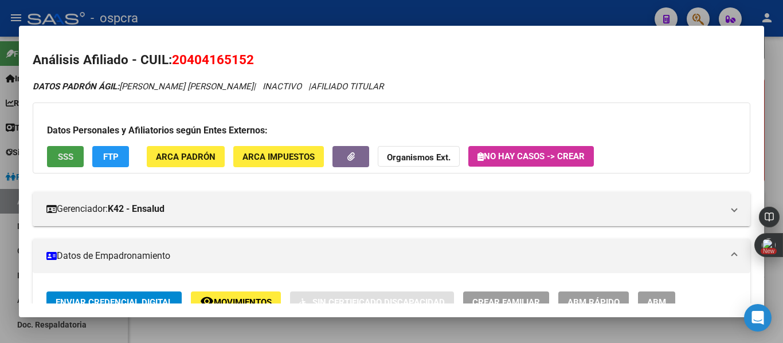
click at [80, 160] on button "SSS" at bounding box center [65, 156] width 37 height 21
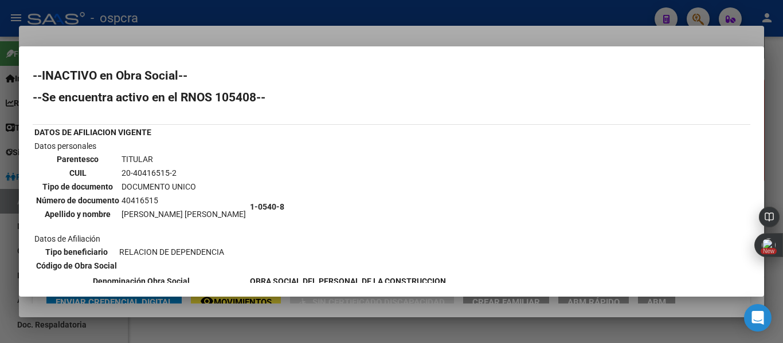
click at [6, 225] on div at bounding box center [391, 171] width 783 height 343
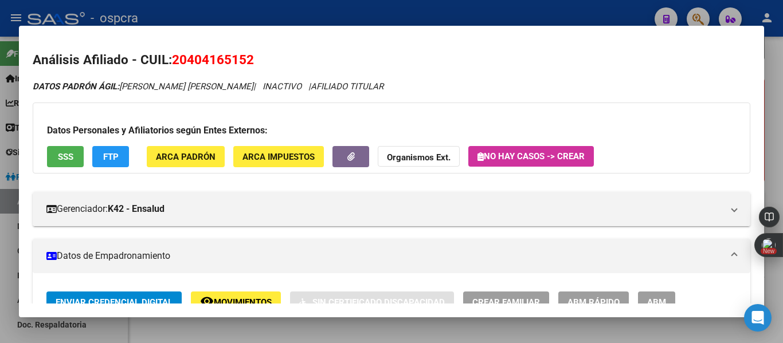
click at [6, 225] on div at bounding box center [391, 171] width 783 height 343
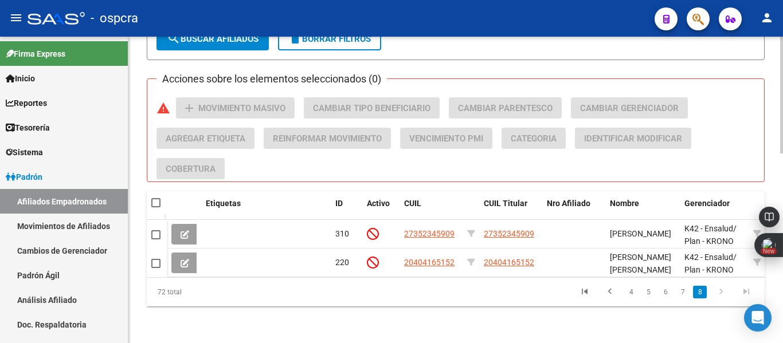
scroll to position [191, 0]
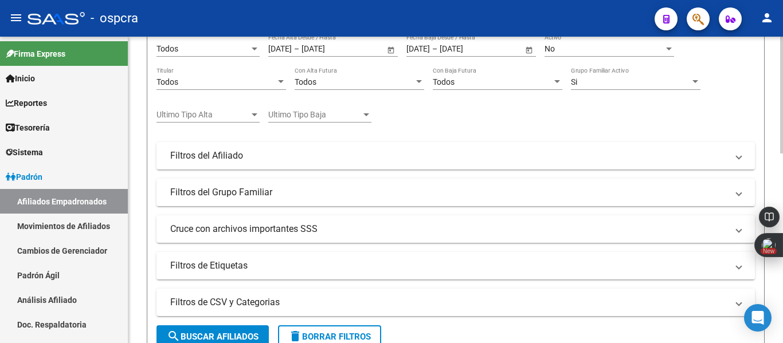
click at [781, 51] on div at bounding box center [781, 190] width 3 height 307
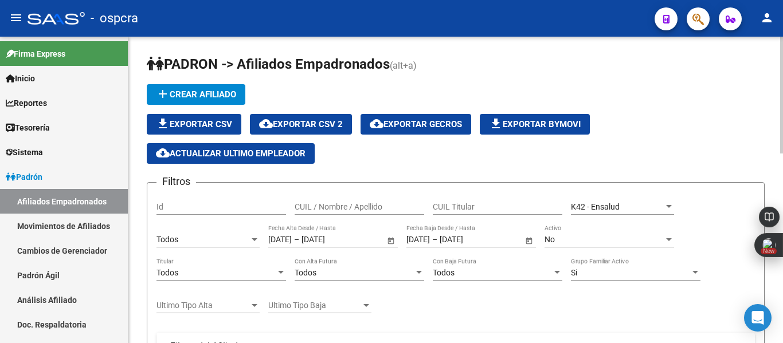
click at [781, 51] on div at bounding box center [781, 190] width 3 height 307
